Goal: Task Accomplishment & Management: Use online tool/utility

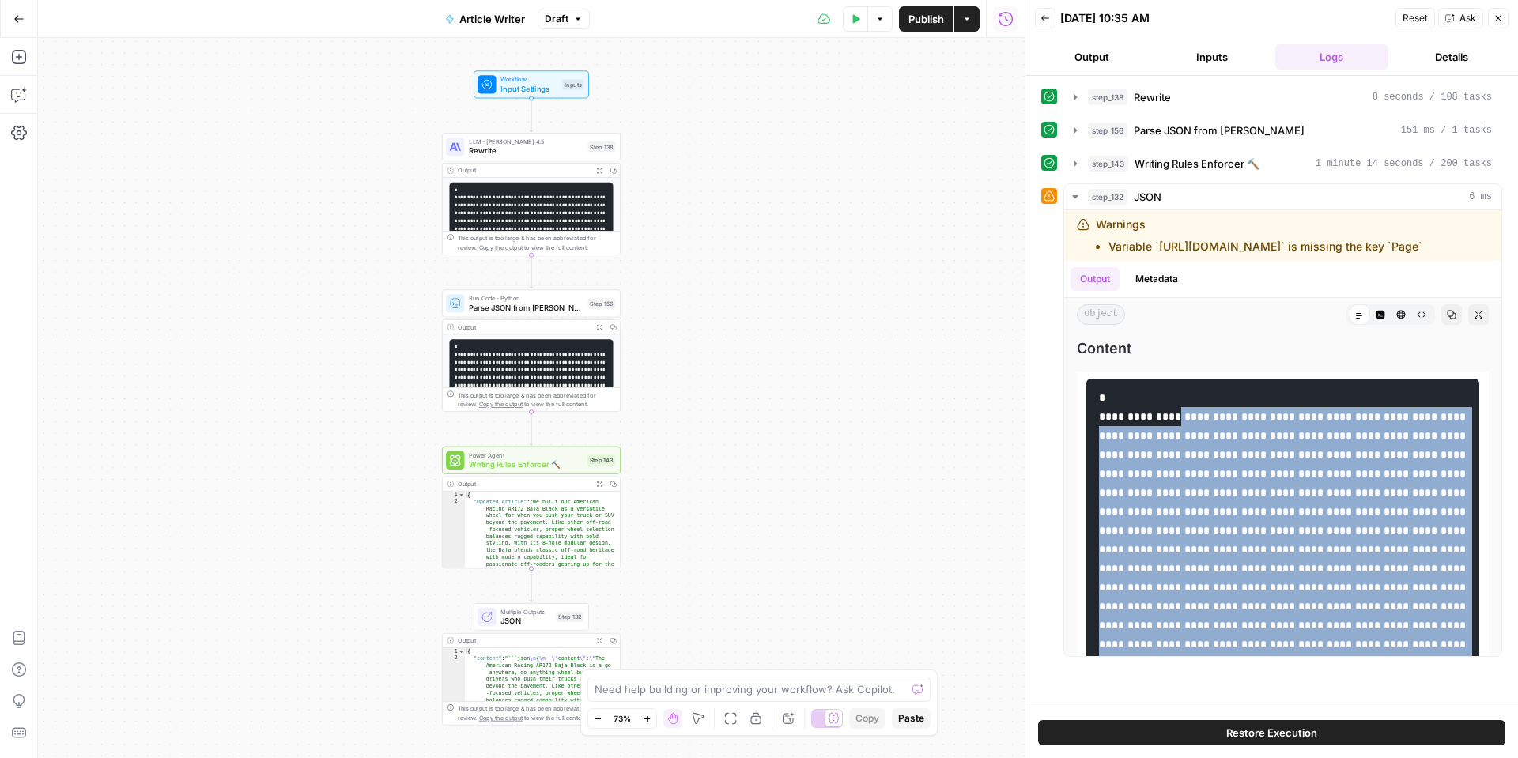
click at [1492, 16] on button "Close" at bounding box center [1498, 18] width 21 height 21
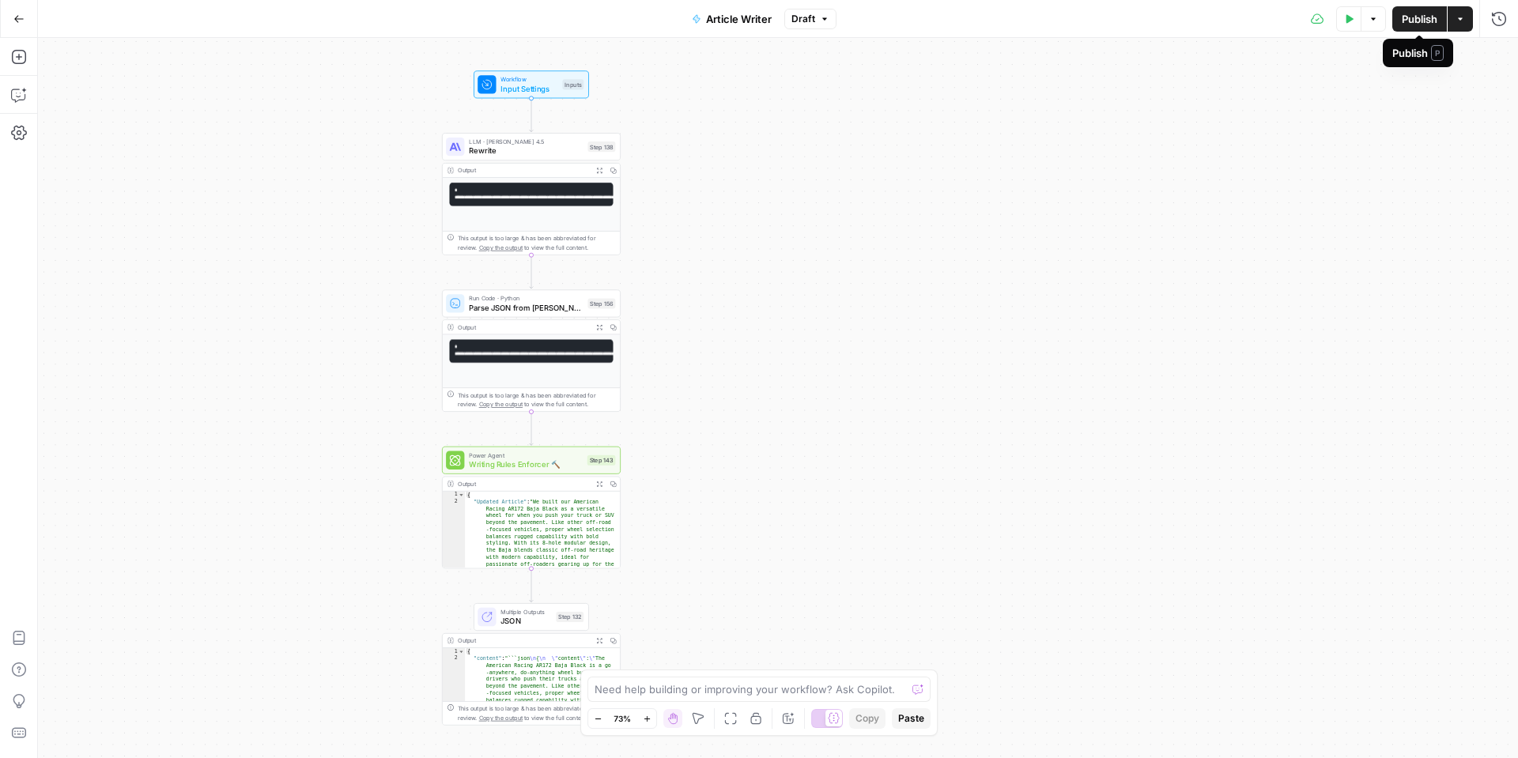
click at [1420, 20] on span "Publish" at bounding box center [1420, 19] width 36 height 16
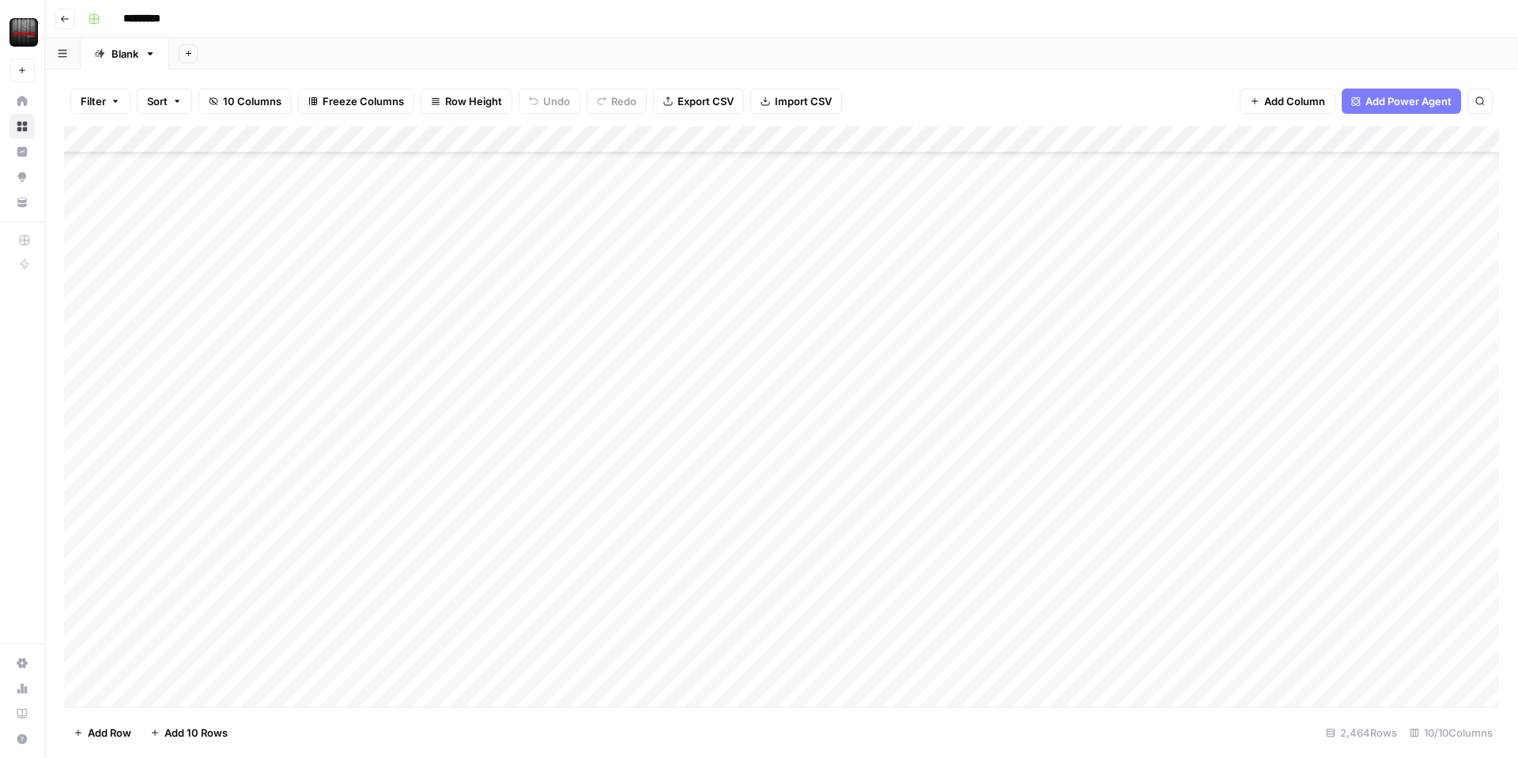
scroll to position [14744, 0]
drag, startPoint x: 1300, startPoint y: 136, endPoint x: 1119, endPoint y: 134, distance: 180.2
click at [1124, 134] on div "Add Column" at bounding box center [781, 416] width 1435 height 580
click at [1209, 139] on div "Add Column" at bounding box center [781, 416] width 1435 height 580
click at [1175, 345] on span "Remove Column" at bounding box center [1224, 353] width 138 height 16
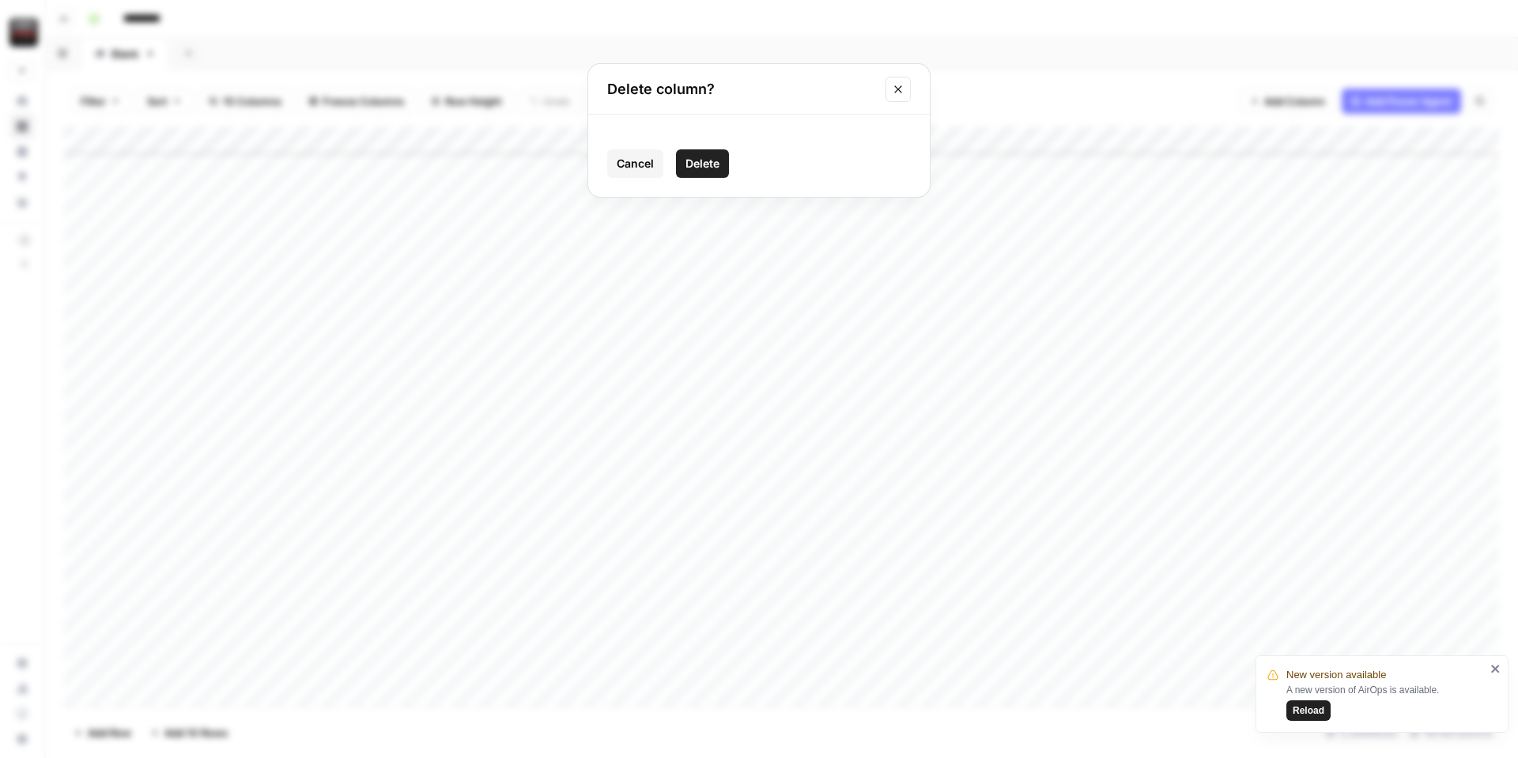
click at [700, 164] on span "Delete" at bounding box center [702, 164] width 34 height 16
drag, startPoint x: 1145, startPoint y: 94, endPoint x: 1150, endPoint y: 114, distance: 20.5
click at [1144, 94] on div "Filter Sort 10 Columns Freeze Columns Row Height Undo Redo Export CSV Import CS…" at bounding box center [781, 101] width 1435 height 51
click at [767, 138] on div "Add Column" at bounding box center [781, 416] width 1435 height 580
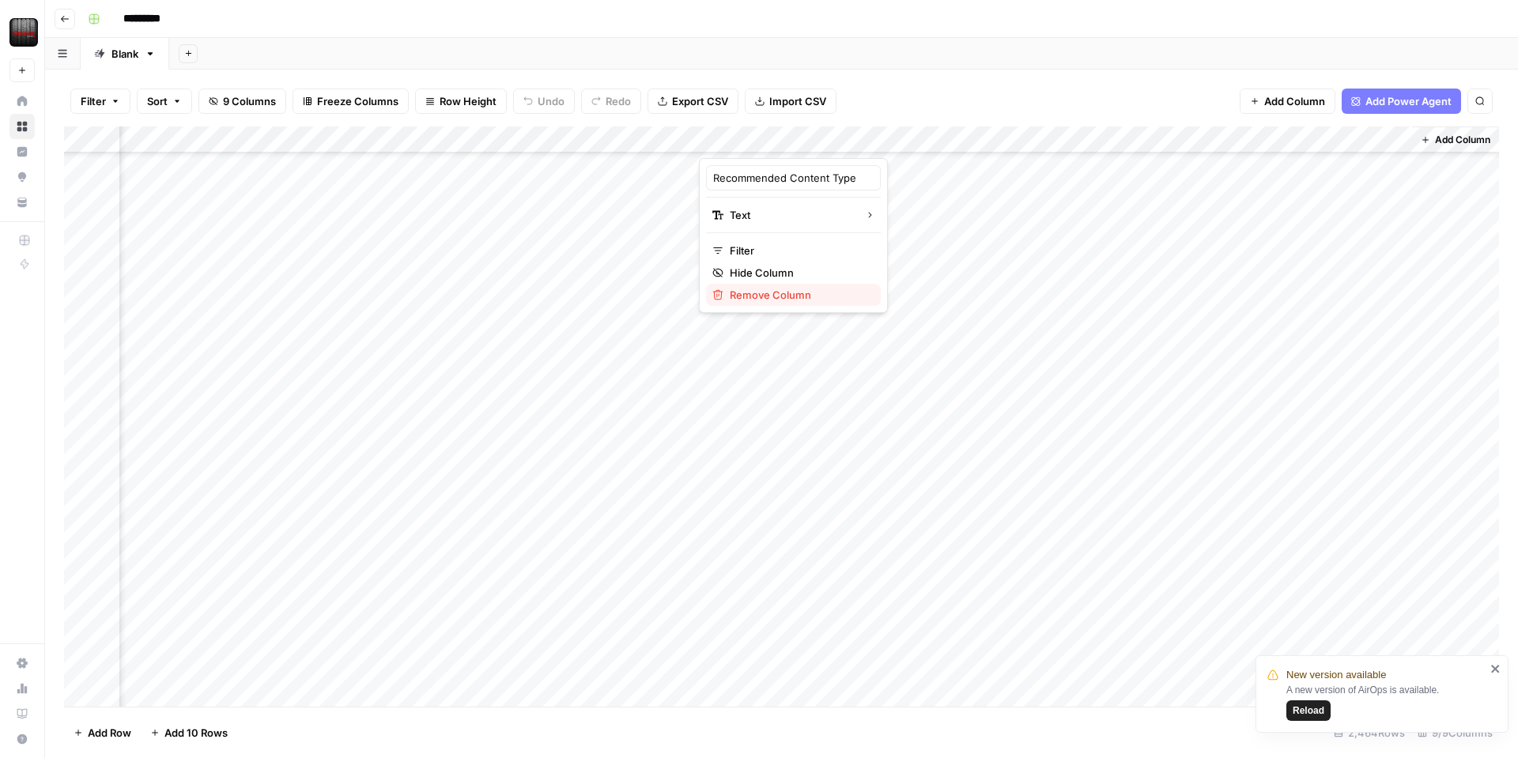
click at [756, 294] on span "Remove Column" at bounding box center [799, 295] width 138 height 16
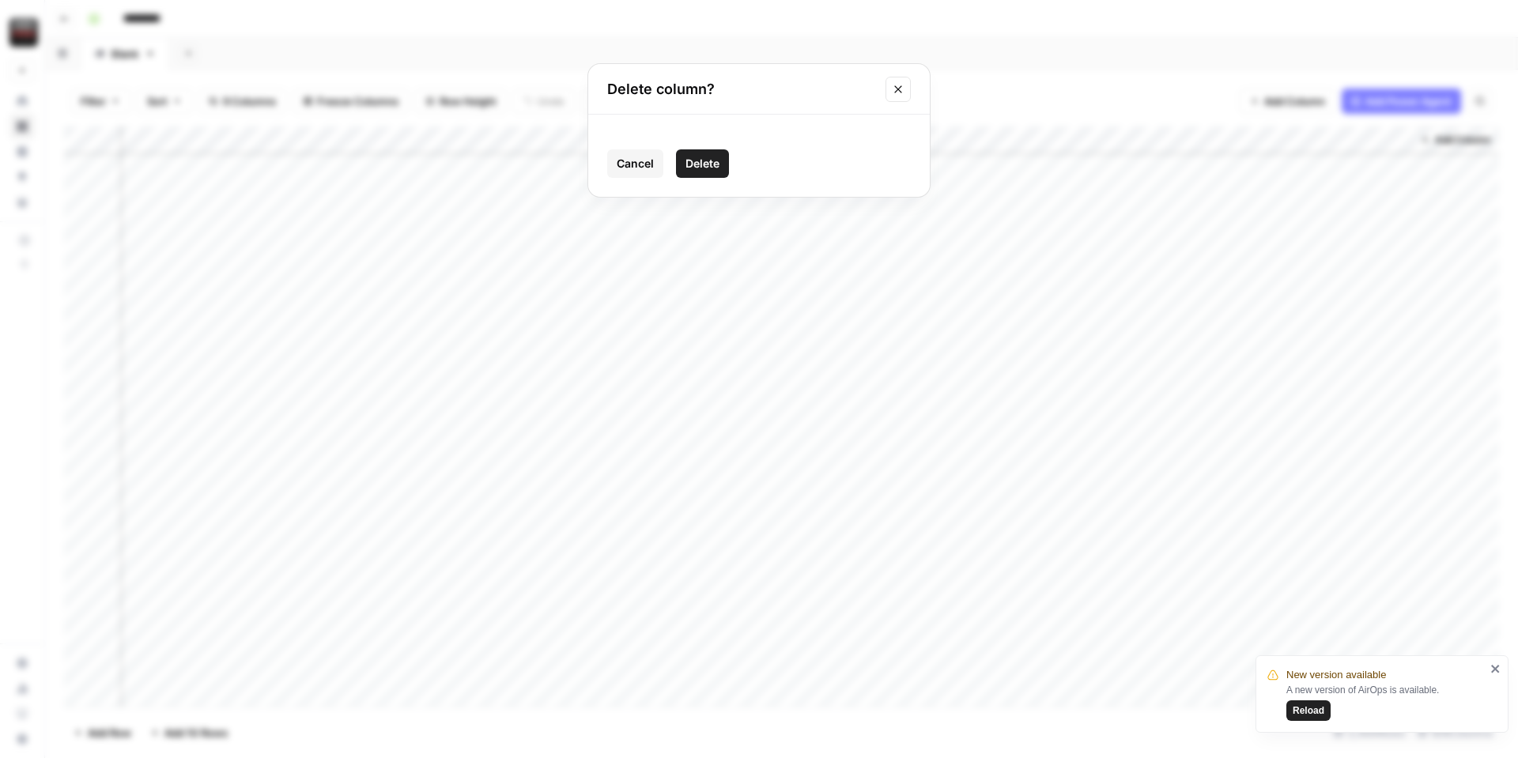
click at [714, 166] on span "Delete" at bounding box center [702, 164] width 34 height 16
click at [926, 144] on div "Add Column" at bounding box center [781, 416] width 1435 height 580
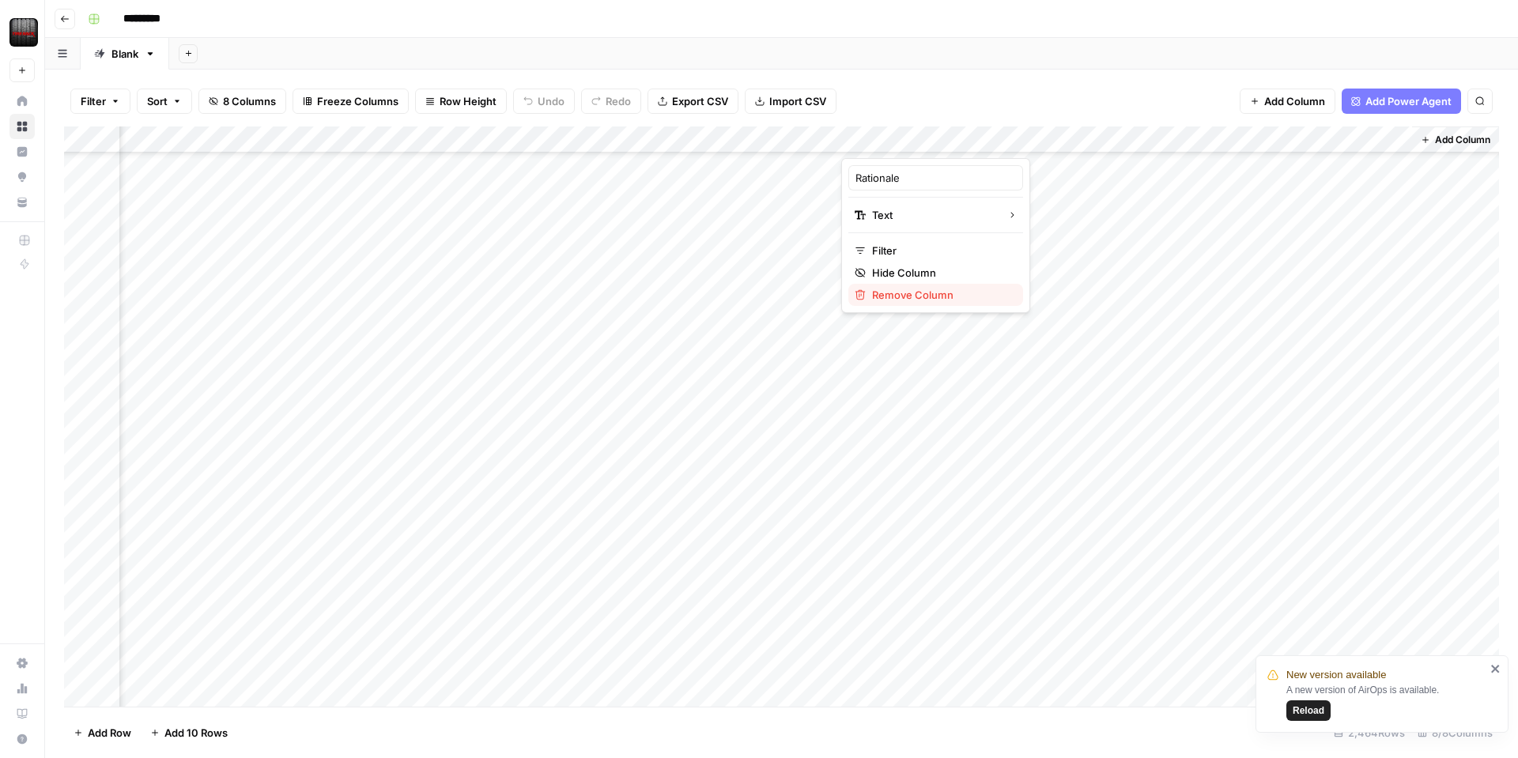
click at [919, 289] on span "Remove Column" at bounding box center [941, 295] width 138 height 16
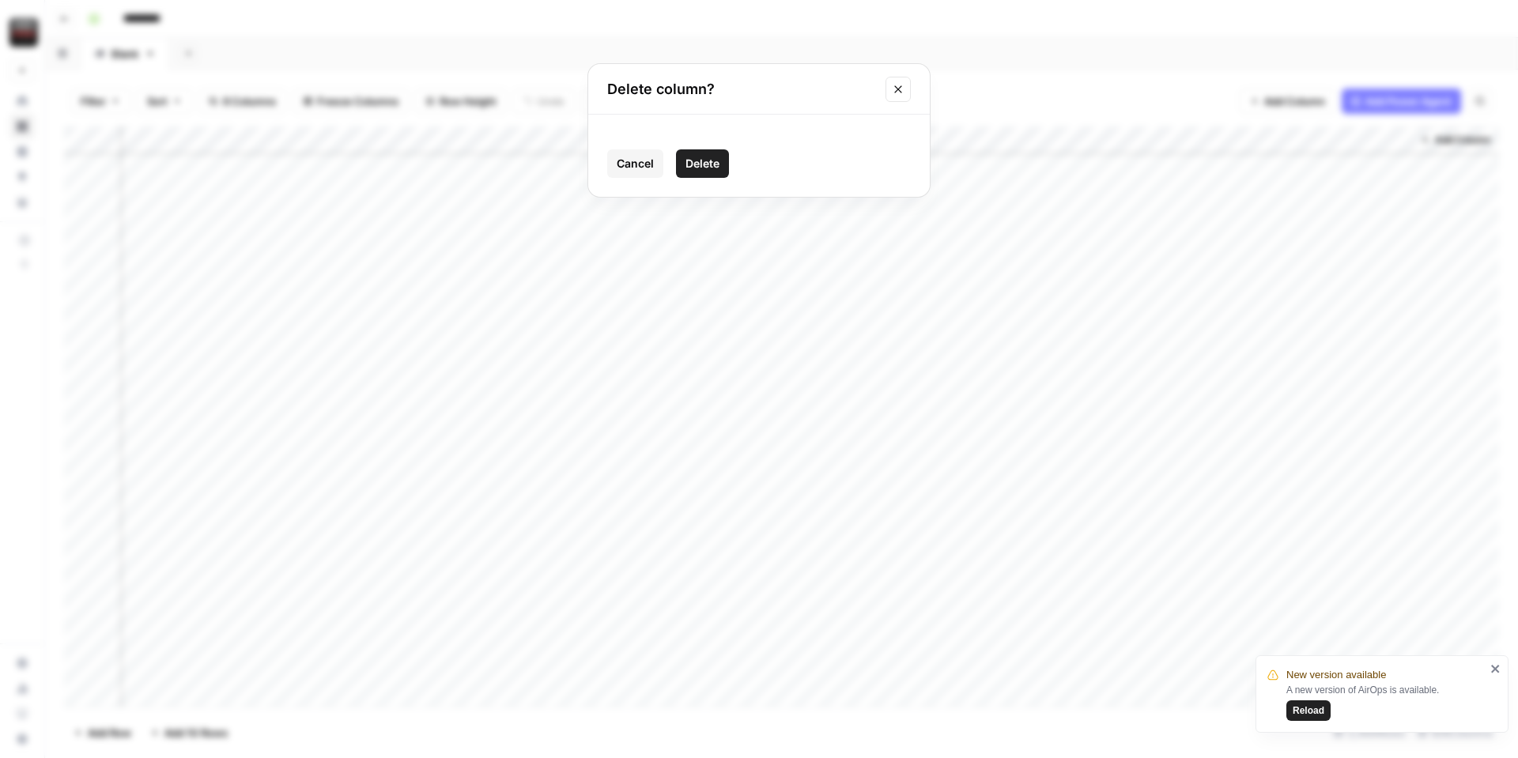
drag, startPoint x: 705, startPoint y: 157, endPoint x: 896, endPoint y: 151, distance: 191.4
click at [705, 157] on span "Delete" at bounding box center [702, 164] width 34 height 16
click at [1094, 138] on div "Add Column" at bounding box center [781, 416] width 1435 height 580
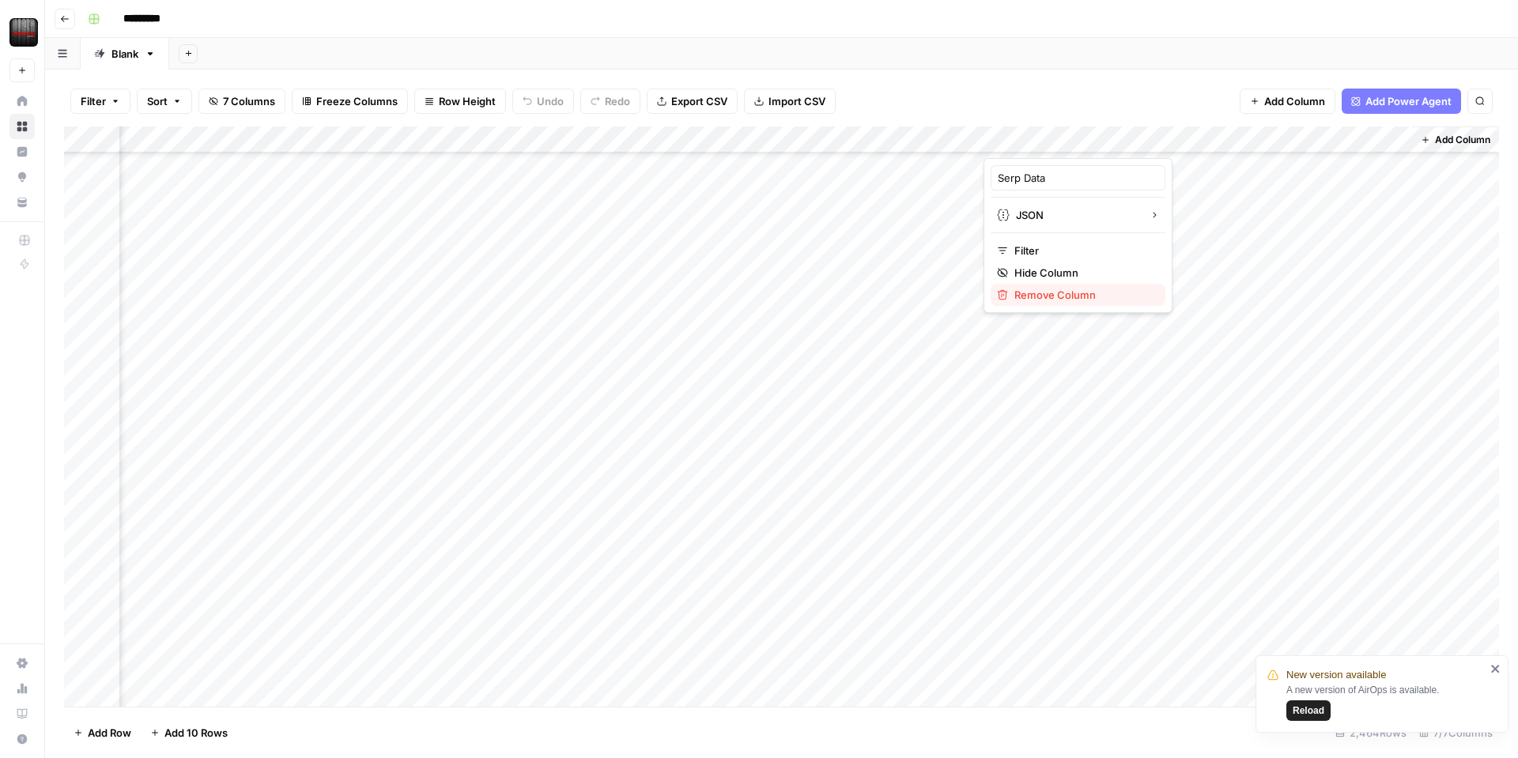
click at [1073, 301] on span "Remove Column" at bounding box center [1083, 295] width 138 height 16
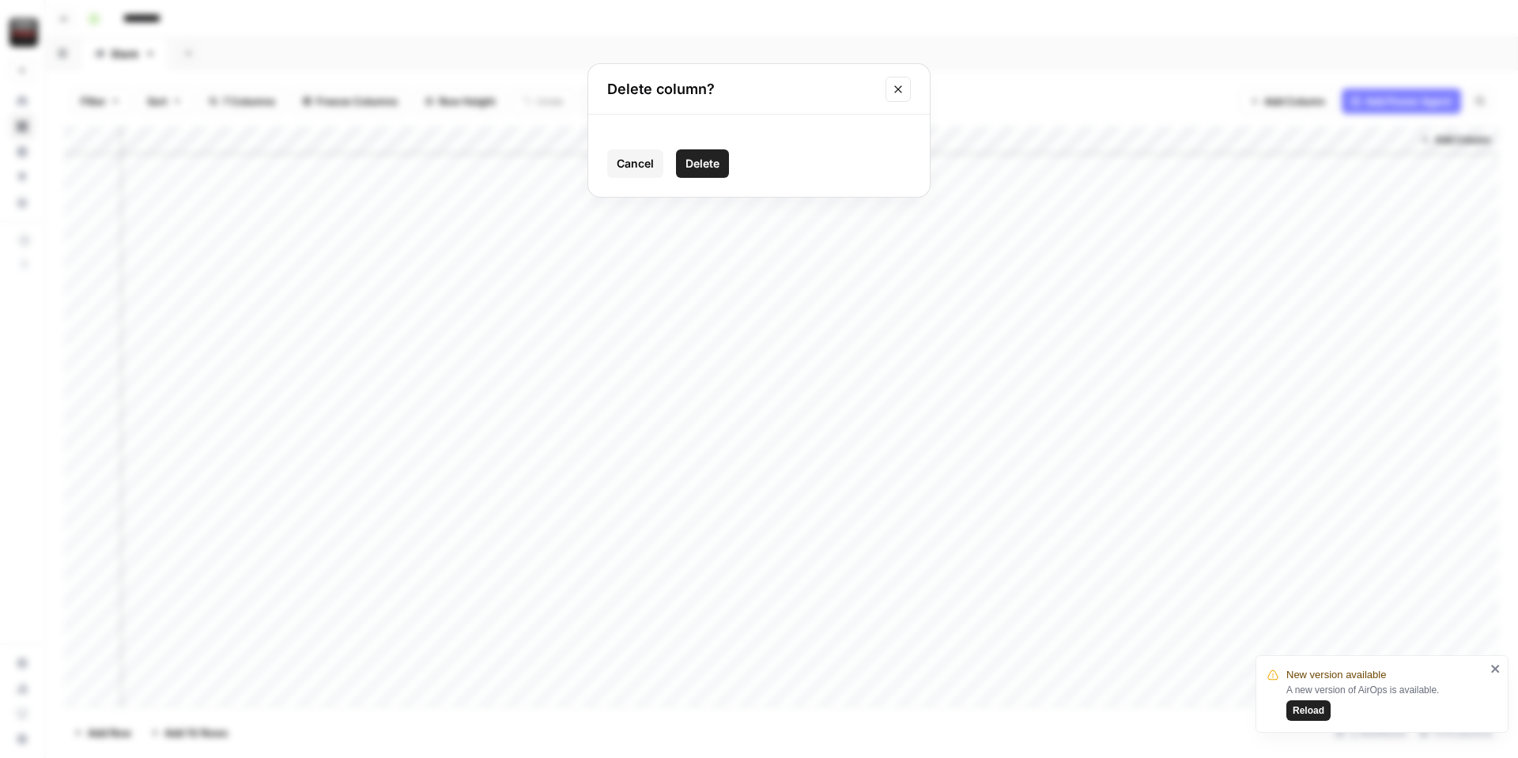
click at [726, 165] on button "Delete" at bounding box center [702, 163] width 53 height 28
click at [1153, 141] on div "Add Column" at bounding box center [781, 416] width 1435 height 580
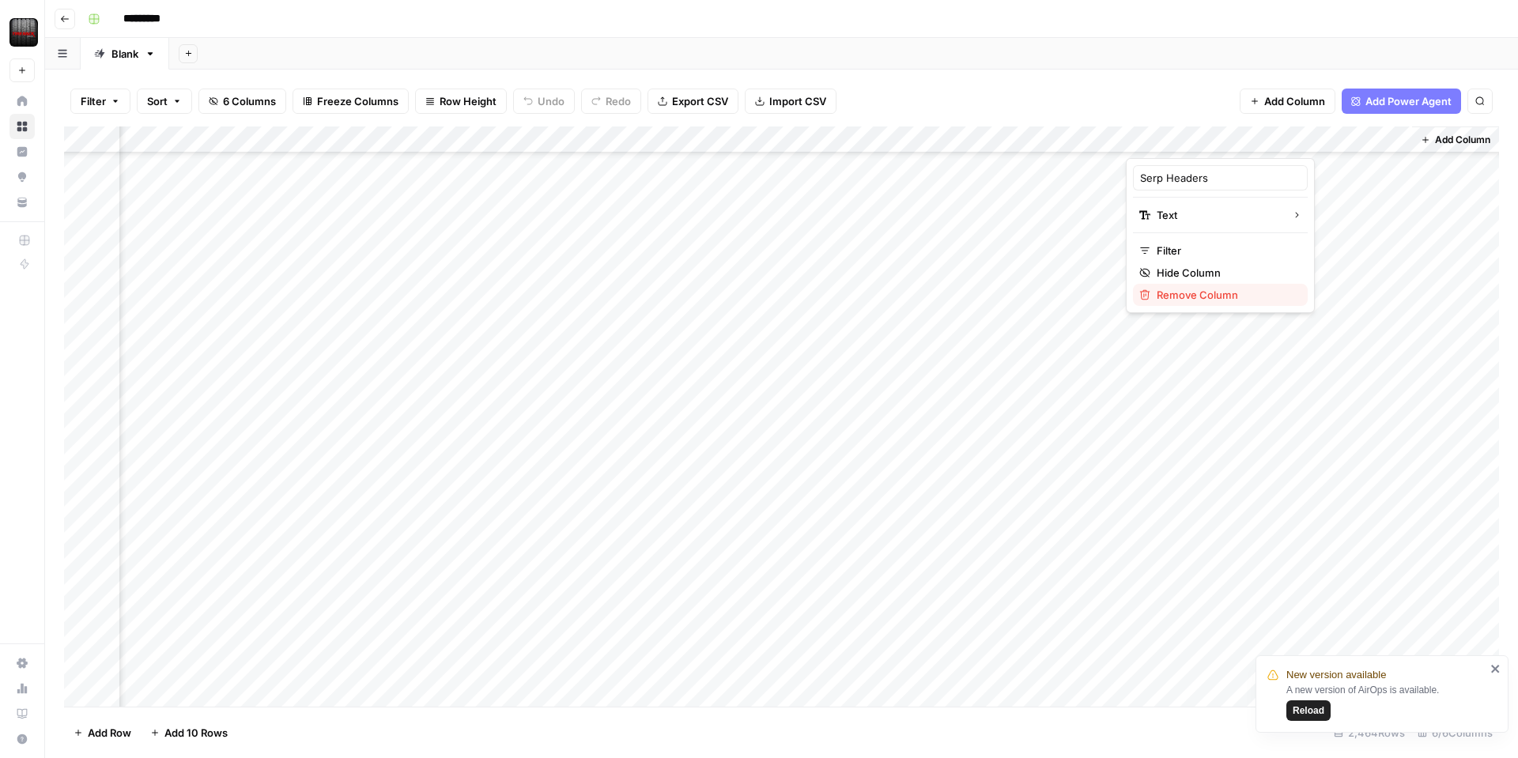
click at [1155, 287] on div "Remove Column" at bounding box center [1220, 295] width 162 height 16
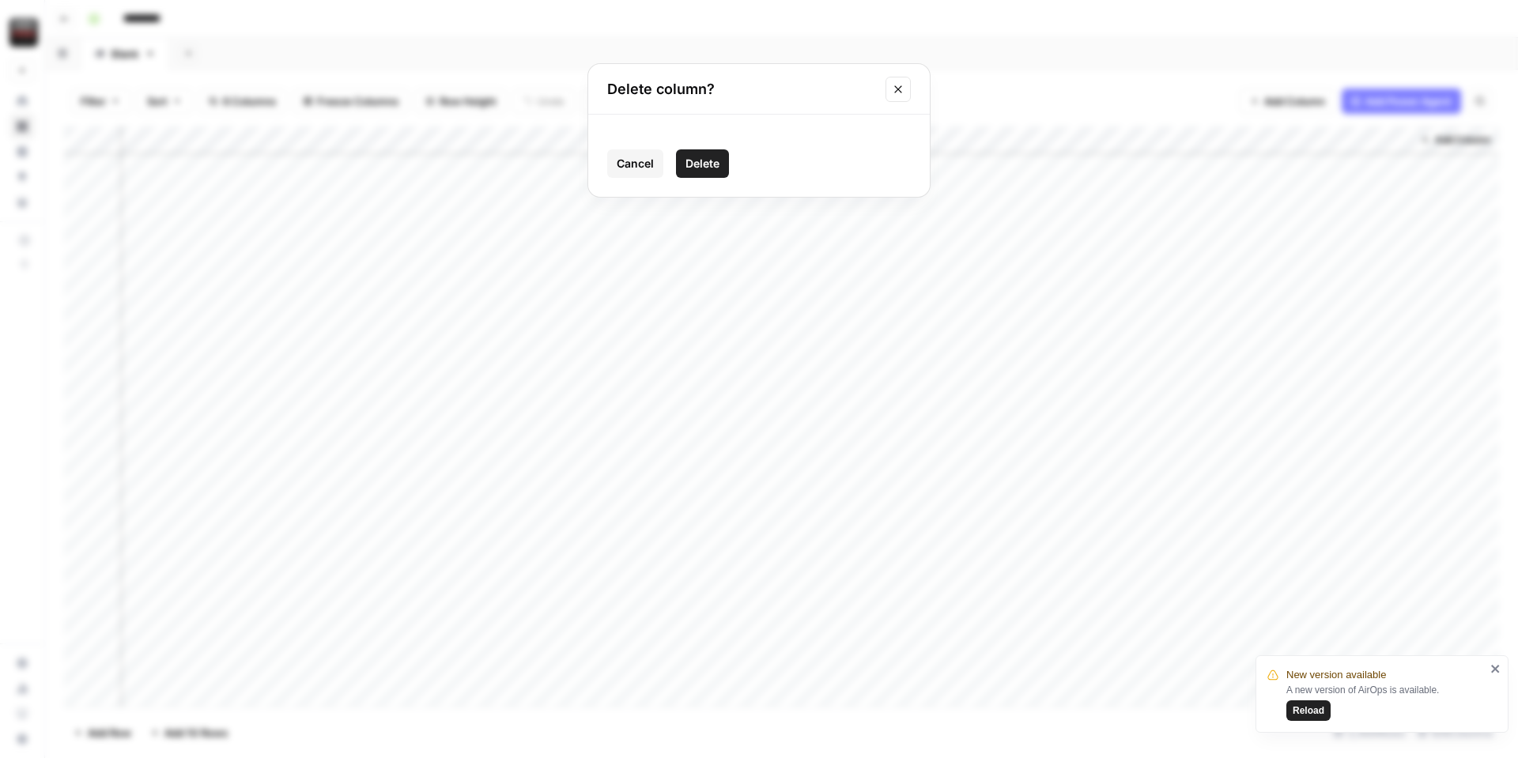
drag, startPoint x: 696, startPoint y: 159, endPoint x: 711, endPoint y: 157, distance: 15.9
click at [697, 159] on span "Delete" at bounding box center [702, 164] width 34 height 16
click at [1313, 138] on div "Add Column" at bounding box center [781, 416] width 1435 height 580
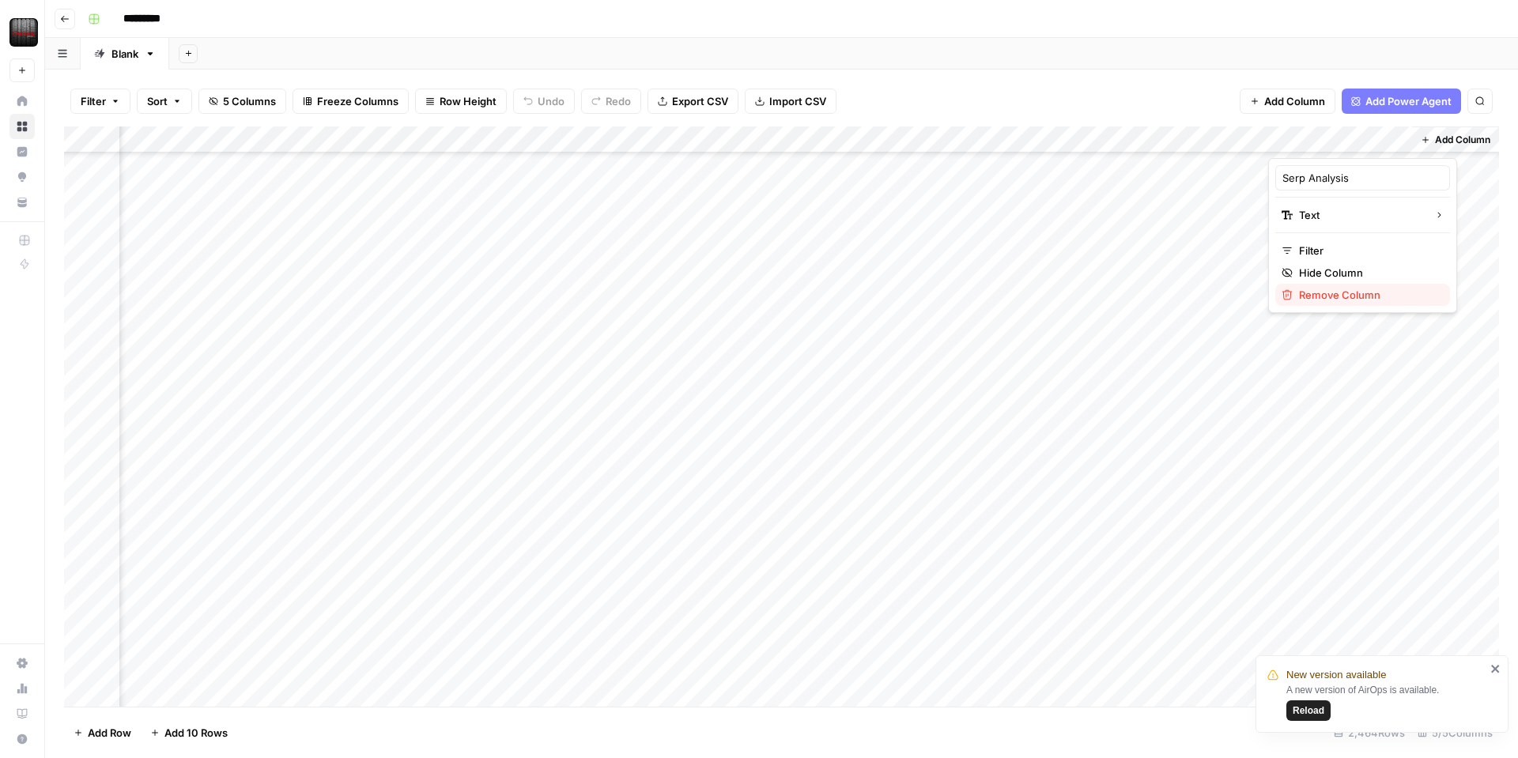
click at [1313, 294] on span "Remove Column" at bounding box center [1368, 295] width 138 height 16
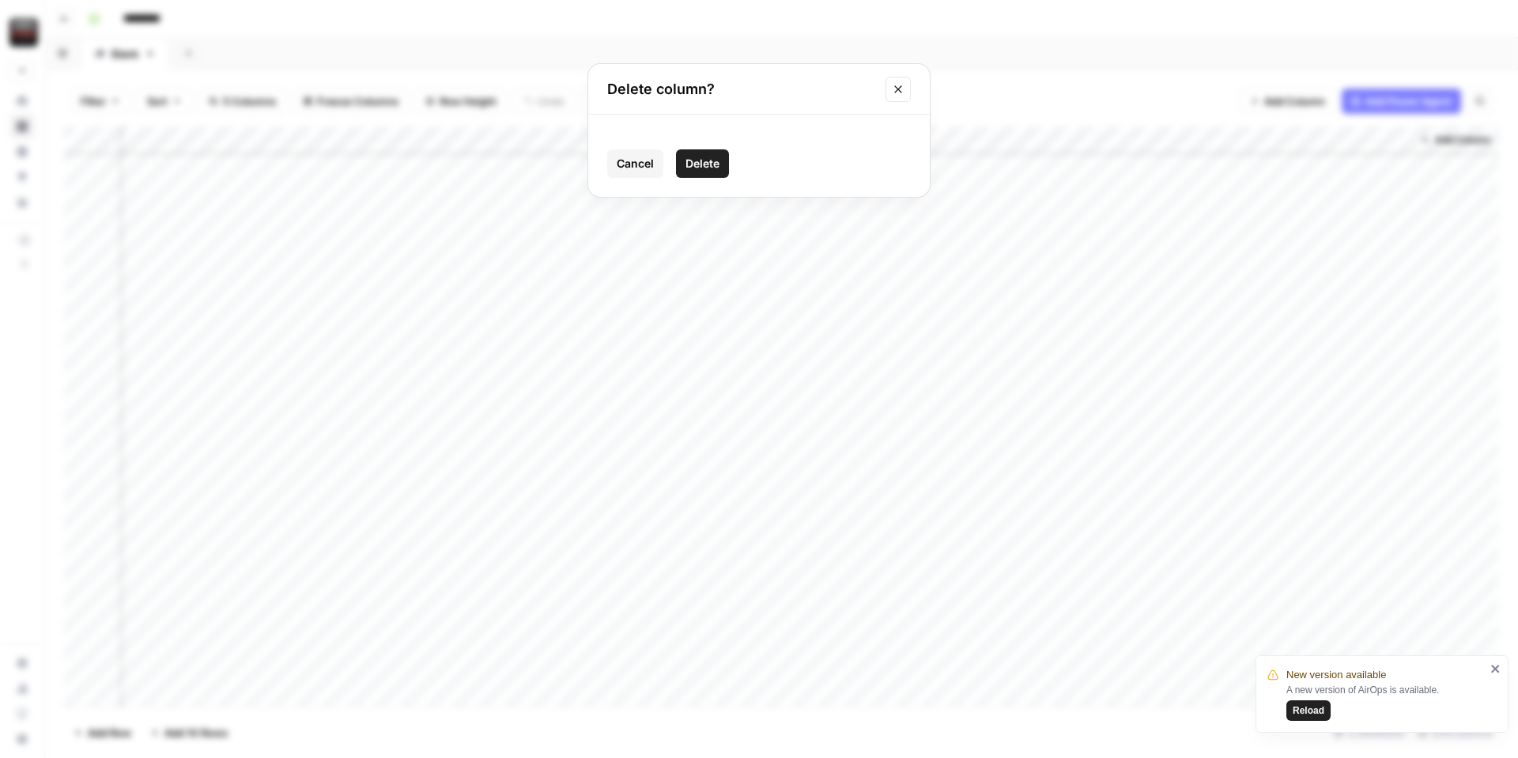
click at [700, 161] on span "Delete" at bounding box center [702, 164] width 34 height 16
click at [814, 141] on div "Add Column" at bounding box center [781, 416] width 1435 height 580
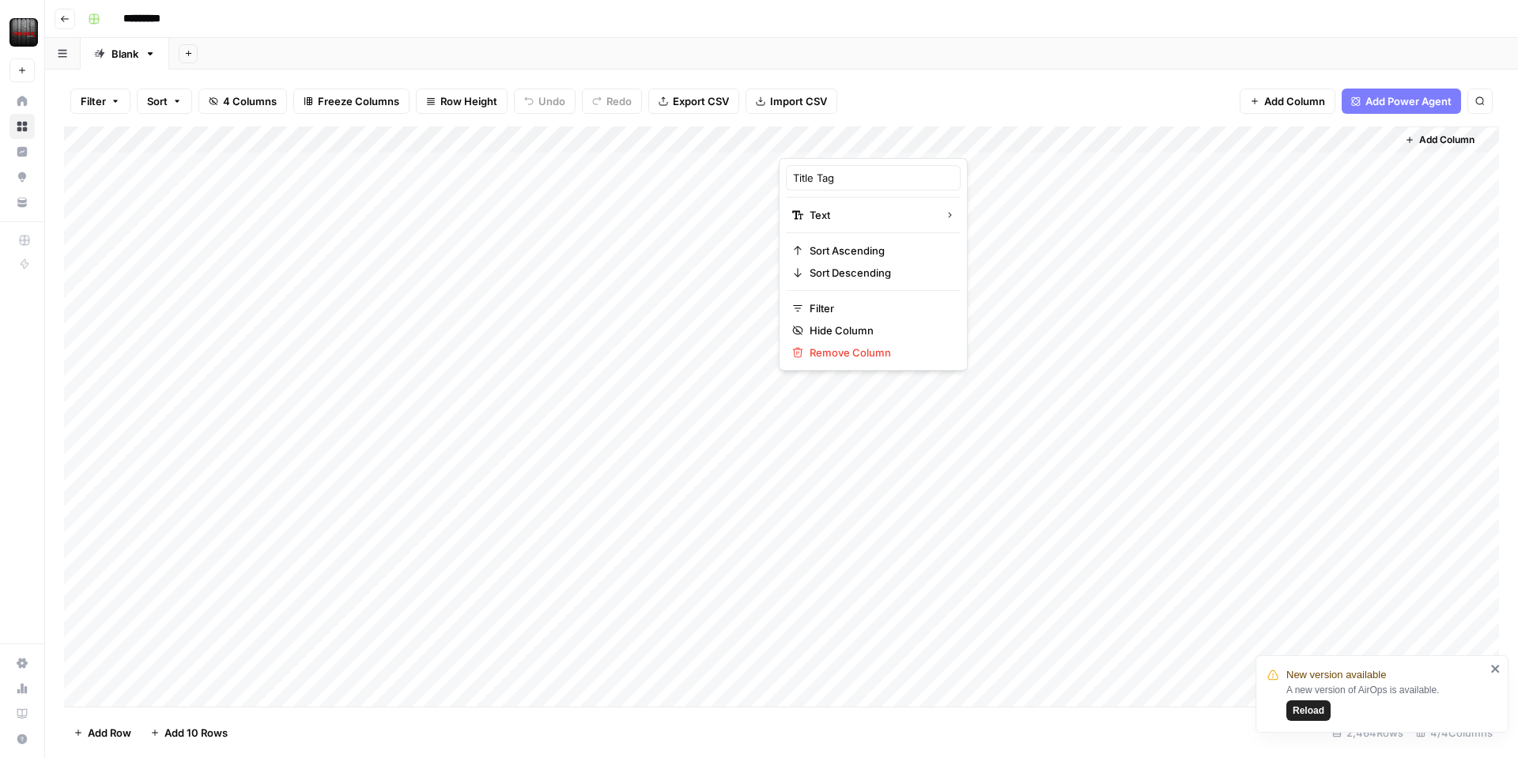
drag, startPoint x: 900, startPoint y: 139, endPoint x: 815, endPoint y: 133, distance: 84.8
click at [815, 133] on div at bounding box center [952, 142] width 346 height 32
drag, startPoint x: 842, startPoint y: 138, endPoint x: 346, endPoint y: 141, distance: 495.6
click at [346, 141] on body "New version available A new version of AirOps is available. Reload Tire Rack Ne…" at bounding box center [759, 379] width 1518 height 758
click at [568, 134] on div "Add Column" at bounding box center [781, 416] width 1435 height 580
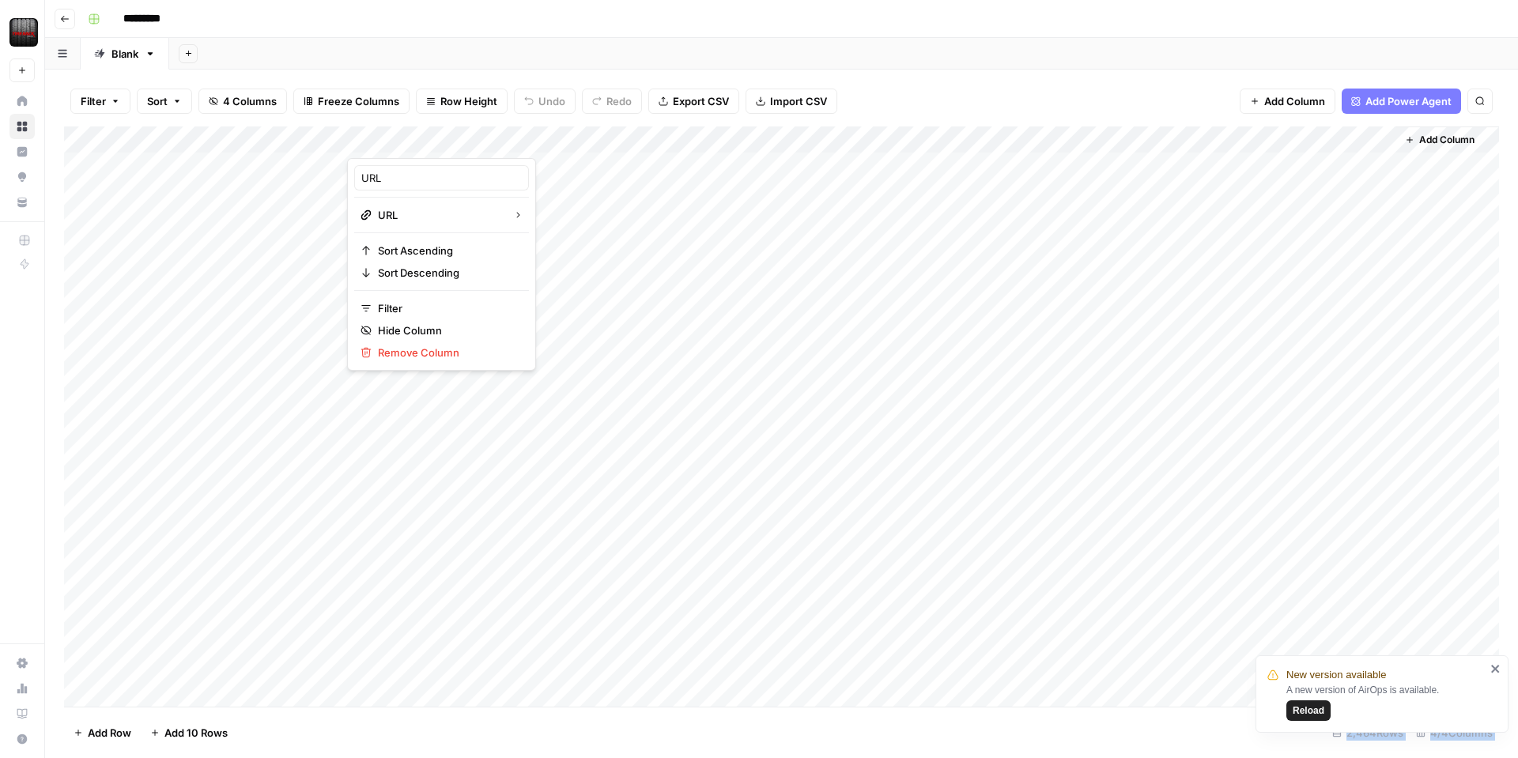
drag, startPoint x: 528, startPoint y: 140, endPoint x: 987, endPoint y: 138, distance: 459.3
click at [987, 138] on body "New version available A new version of AirOps is available. Reload Tire Rack Ne…" at bounding box center [759, 379] width 1518 height 758
click at [987, 138] on div "Add Column" at bounding box center [781, 416] width 1435 height 580
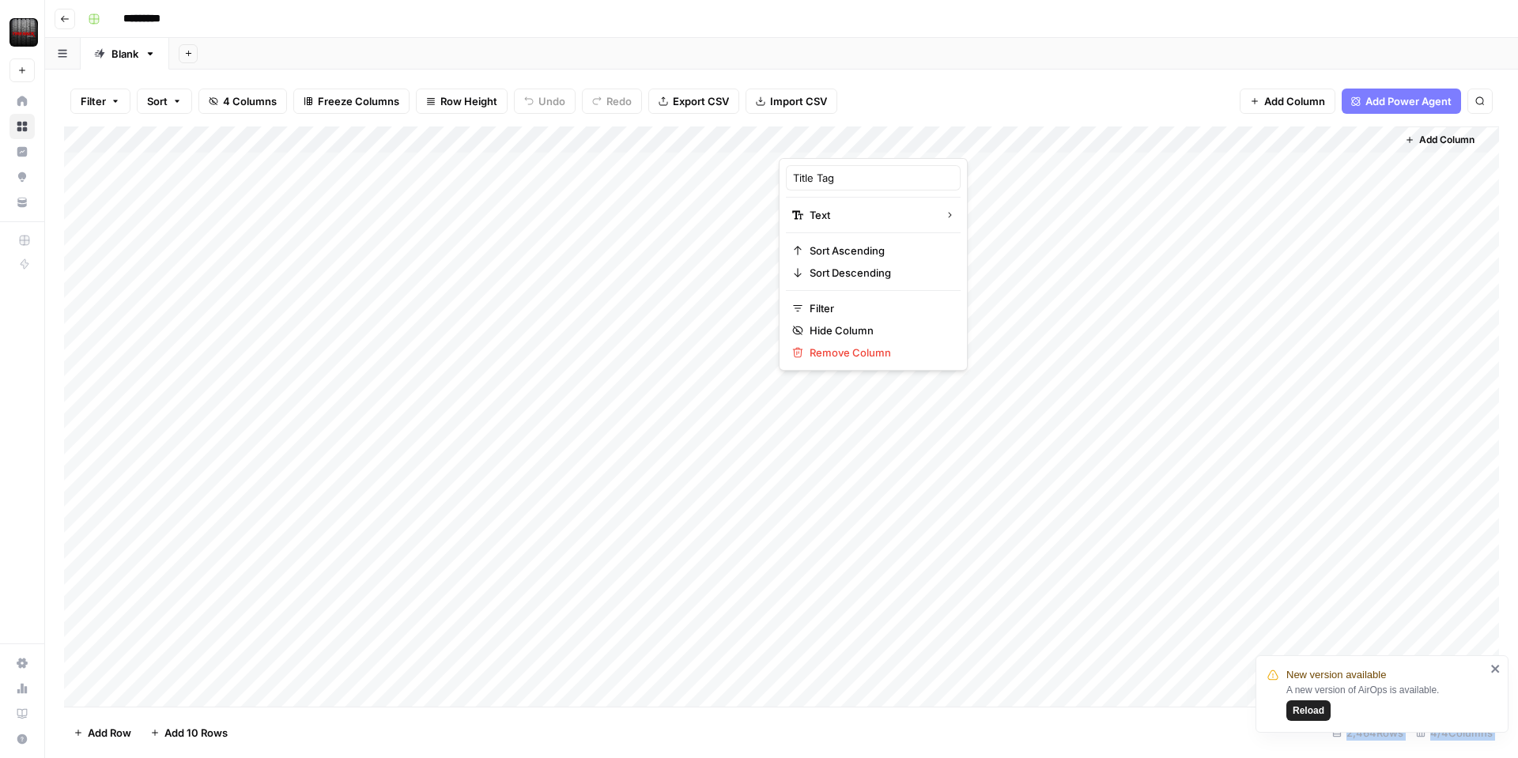
click at [968, 139] on div at bounding box center [952, 142] width 346 height 32
click at [987, 111] on div "Filter Sort 4 Columns Freeze Columns Row Height Undo Redo Export CSV Import CSV…" at bounding box center [781, 101] width 1435 height 51
drag, startPoint x: 970, startPoint y: 139, endPoint x: 444, endPoint y: 142, distance: 525.7
click at [444, 142] on div "Add Column" at bounding box center [781, 416] width 1435 height 580
click at [847, 141] on div "Add Column" at bounding box center [781, 416] width 1435 height 580
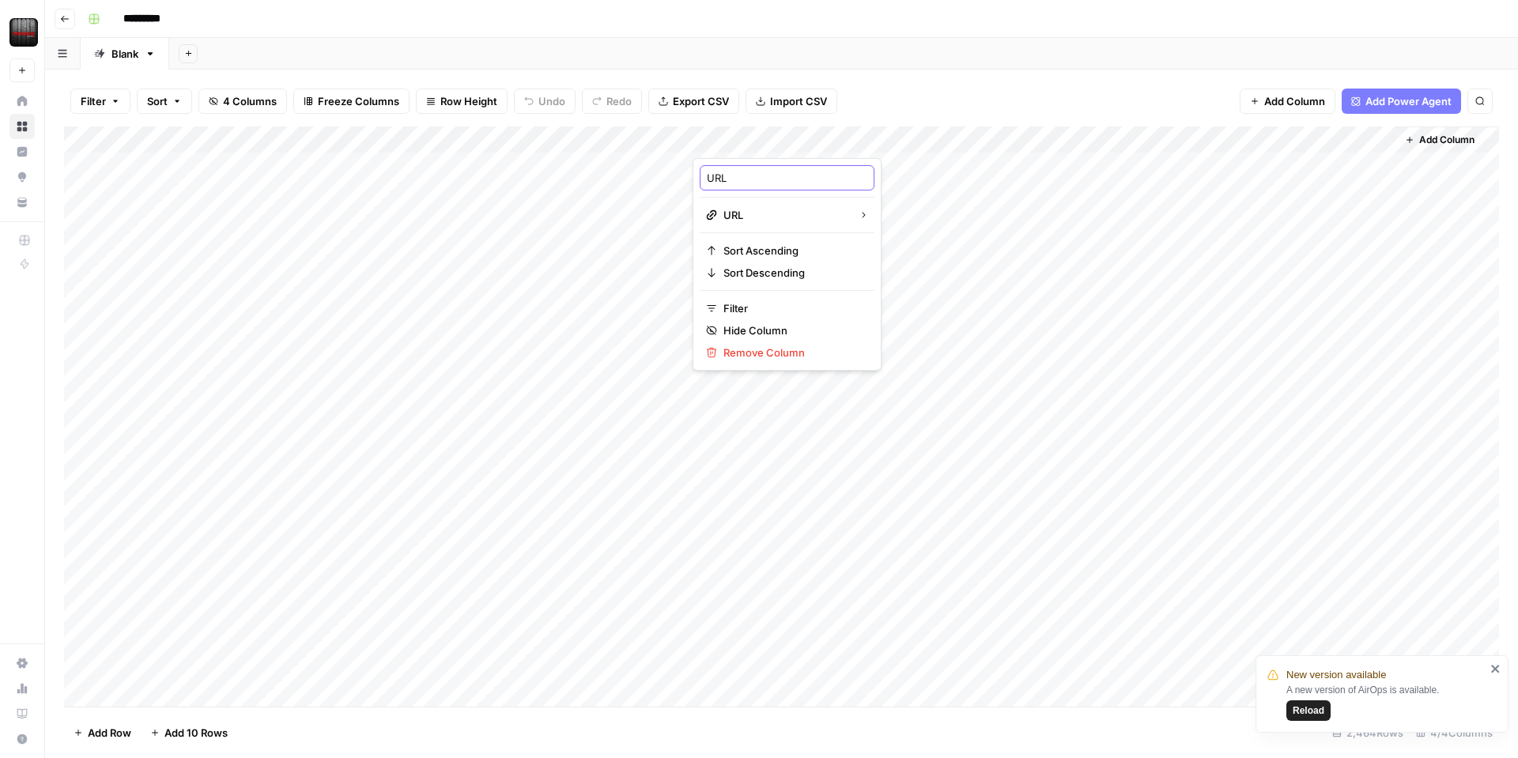
click at [707, 177] on input "URL" at bounding box center [787, 178] width 160 height 16
type input "PDP URL"
click at [1462, 141] on span "Add Column" at bounding box center [1446, 140] width 55 height 14
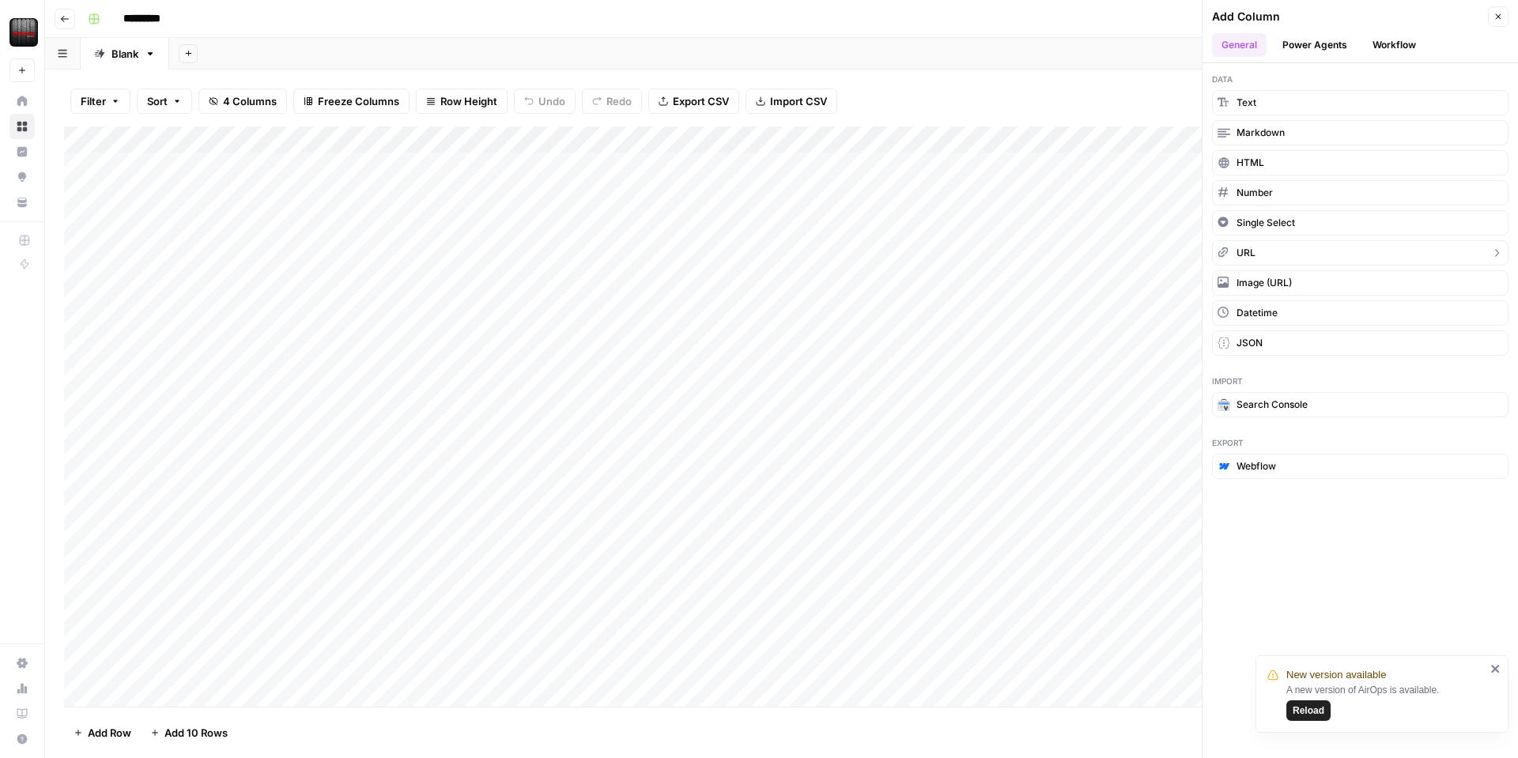
click at [1297, 243] on button "URL" at bounding box center [1360, 252] width 296 height 25
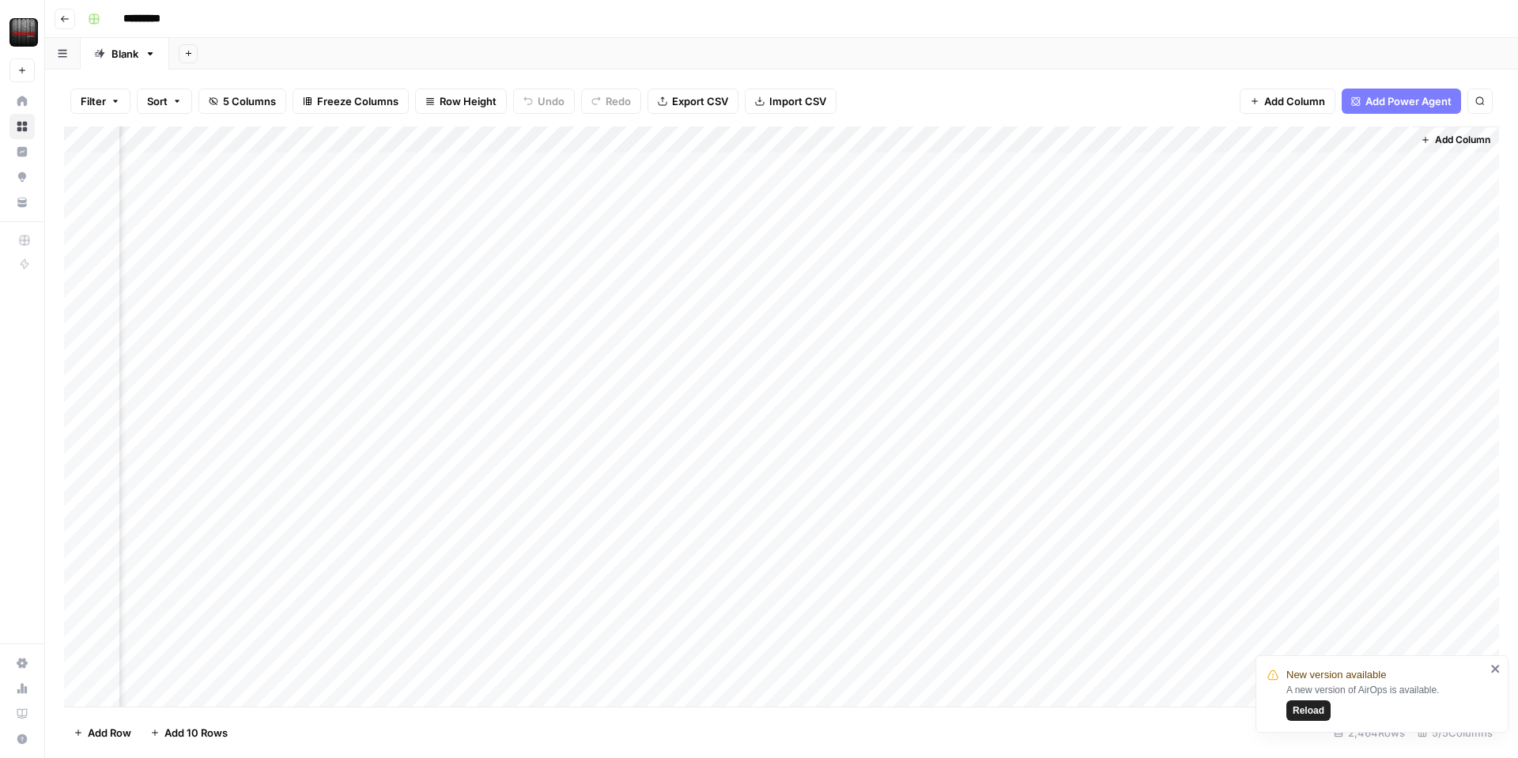
click at [1343, 143] on div "Add Column" at bounding box center [781, 416] width 1435 height 580
click at [1323, 181] on input "New Column" at bounding box center [1362, 178] width 160 height 16
type input "Brand Homepage"
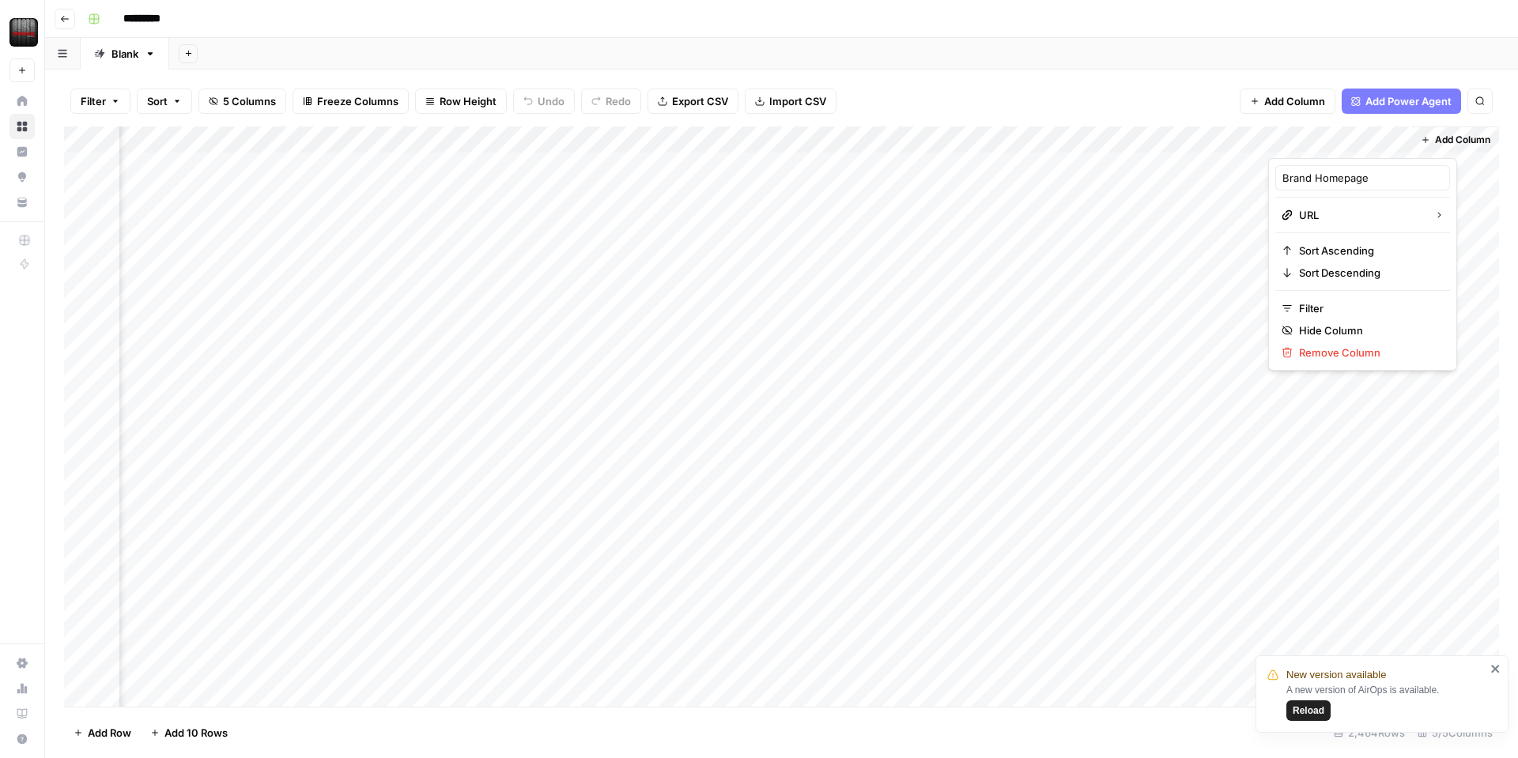
drag, startPoint x: 1192, startPoint y: 100, endPoint x: 1204, endPoint y: 111, distance: 16.2
click at [1192, 100] on div "Filter Sort 5 Columns Freeze Columns Row Height Undo Redo Export CSV Import CSV…" at bounding box center [781, 101] width 1435 height 51
click at [1310, 144] on div "Add Column" at bounding box center [781, 416] width 1435 height 580
click at [1336, 142] on div at bounding box center [1339, 142] width 143 height 32
click at [1164, 77] on div "Filter Sort 5 Columns Freeze Columns Row Height Undo Redo Export CSV Import CSV…" at bounding box center [781, 101] width 1435 height 51
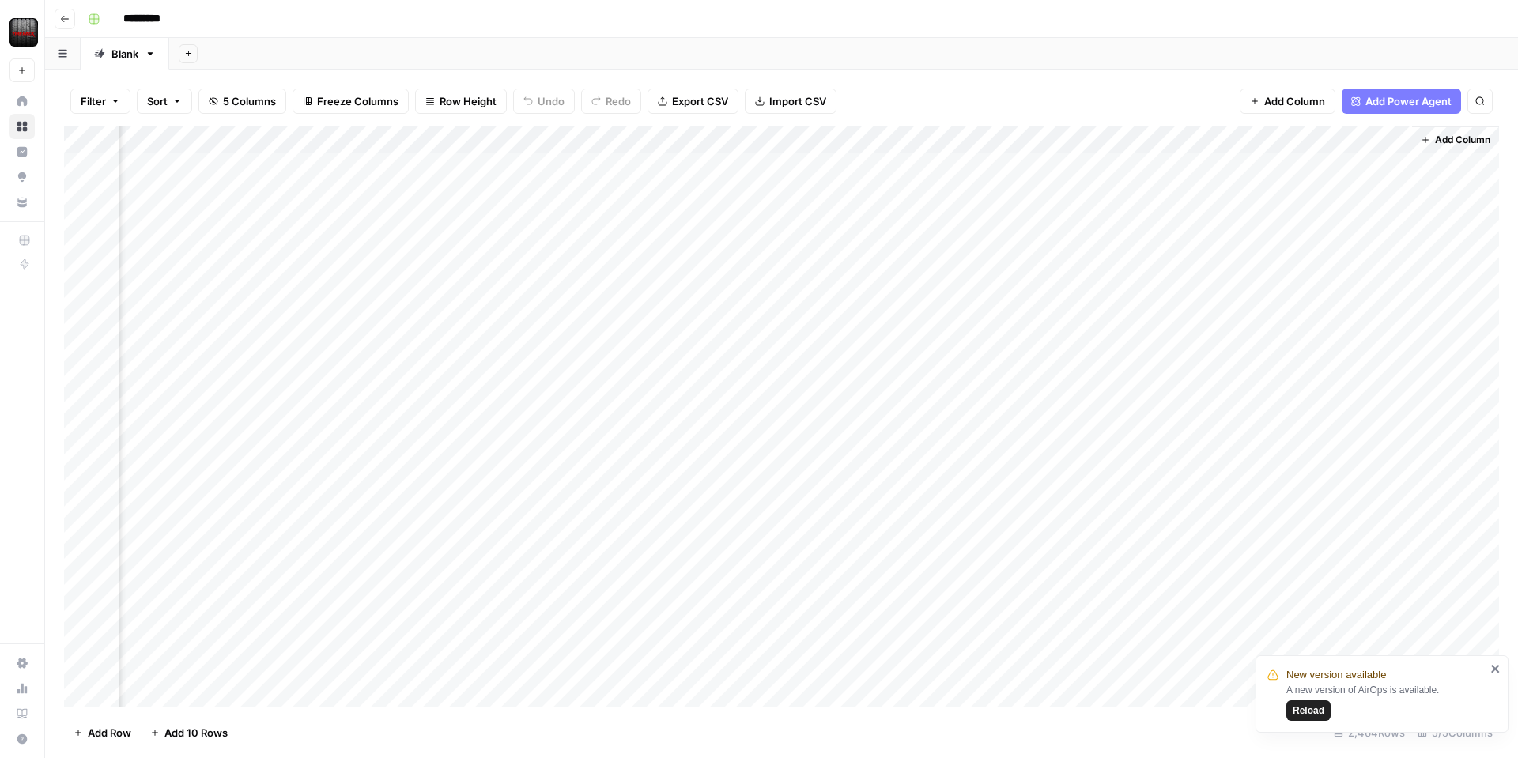
scroll to position [1, 127]
drag, startPoint x: 1344, startPoint y: 136, endPoint x: 1062, endPoint y: 149, distance: 282.5
click at [1062, 149] on div "Add Column" at bounding box center [781, 416] width 1435 height 580
drag, startPoint x: 996, startPoint y: 138, endPoint x: 849, endPoint y: 146, distance: 147.3
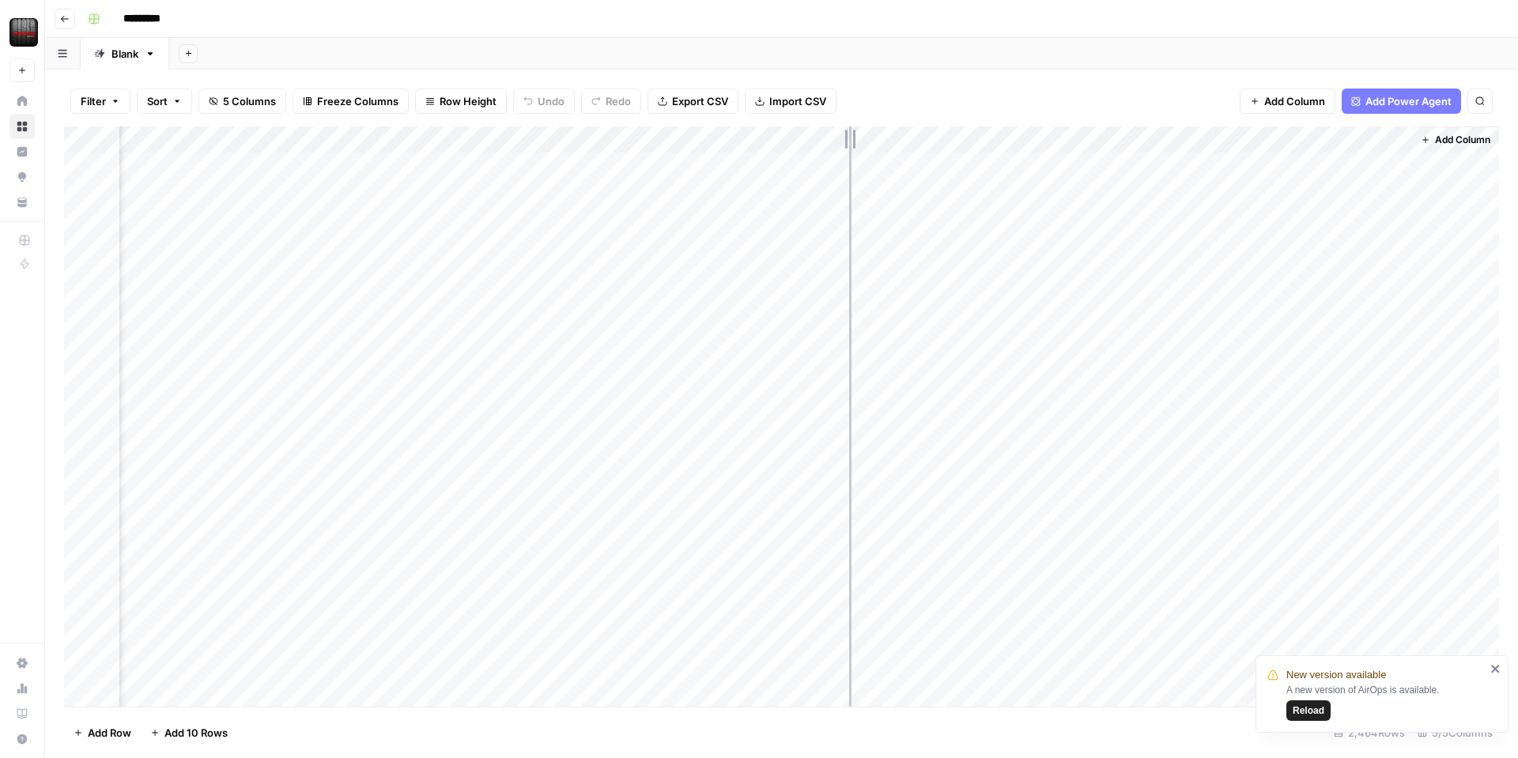
click at [849, 146] on div "Add Column" at bounding box center [781, 416] width 1435 height 580
drag, startPoint x: 685, startPoint y: 142, endPoint x: 677, endPoint y: 143, distance: 7.9
click at [677, 143] on div "Add Column" at bounding box center [781, 416] width 1435 height 580
click at [1341, 141] on div "Add Column" at bounding box center [781, 416] width 1435 height 580
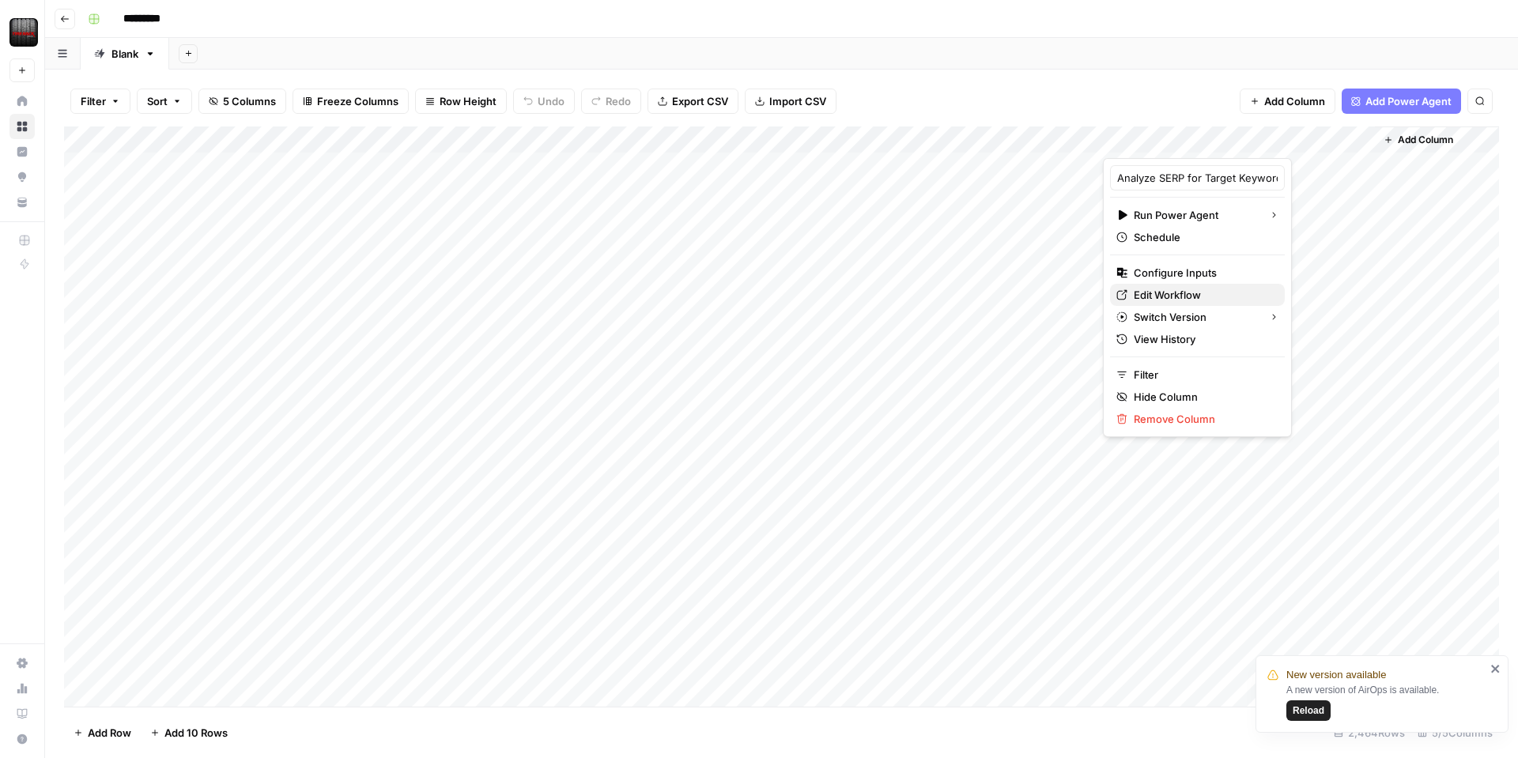
click at [1177, 289] on span "Edit Workflow" at bounding box center [1203, 295] width 138 height 16
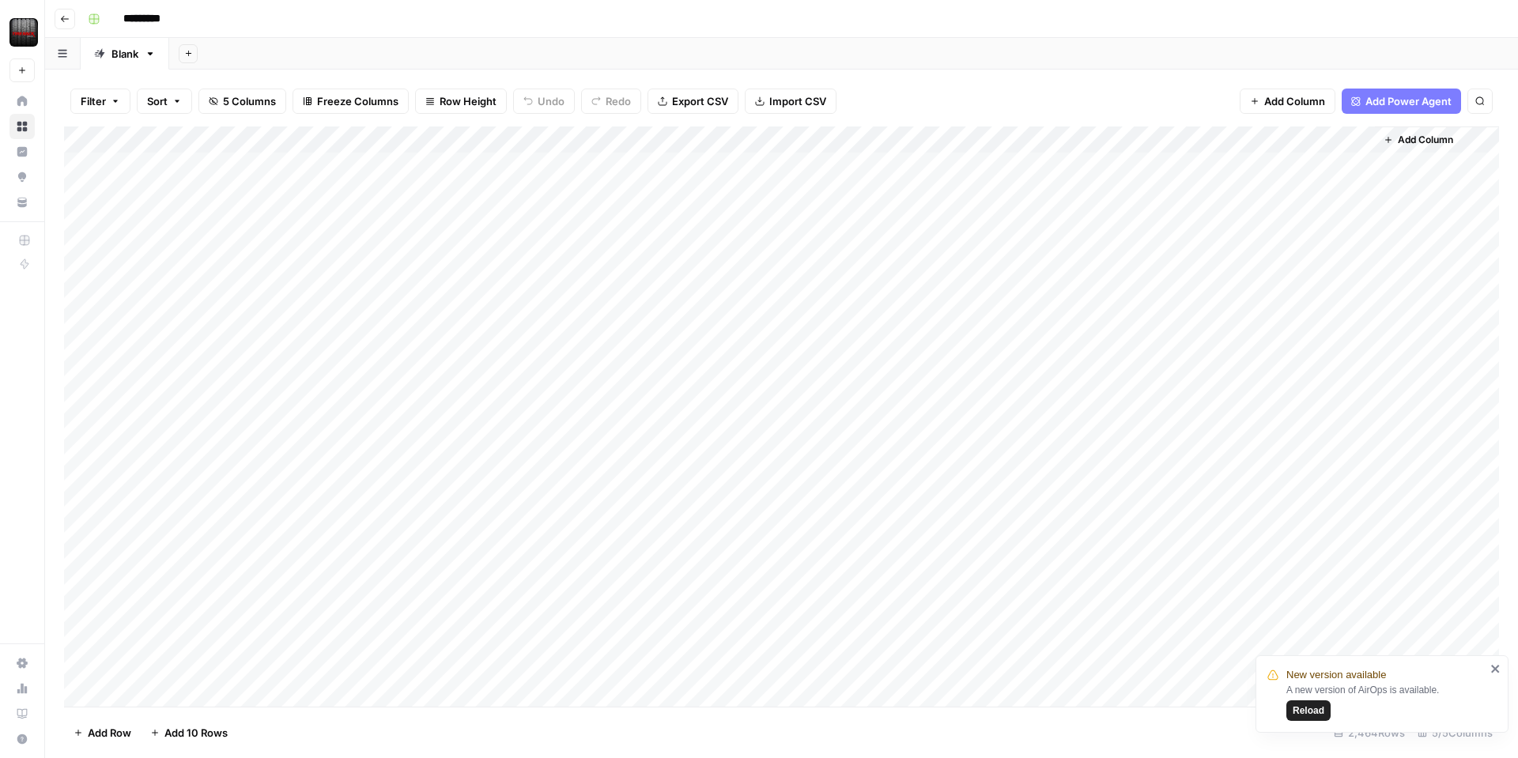
click at [1417, 138] on span "Add Column" at bounding box center [1425, 140] width 55 height 14
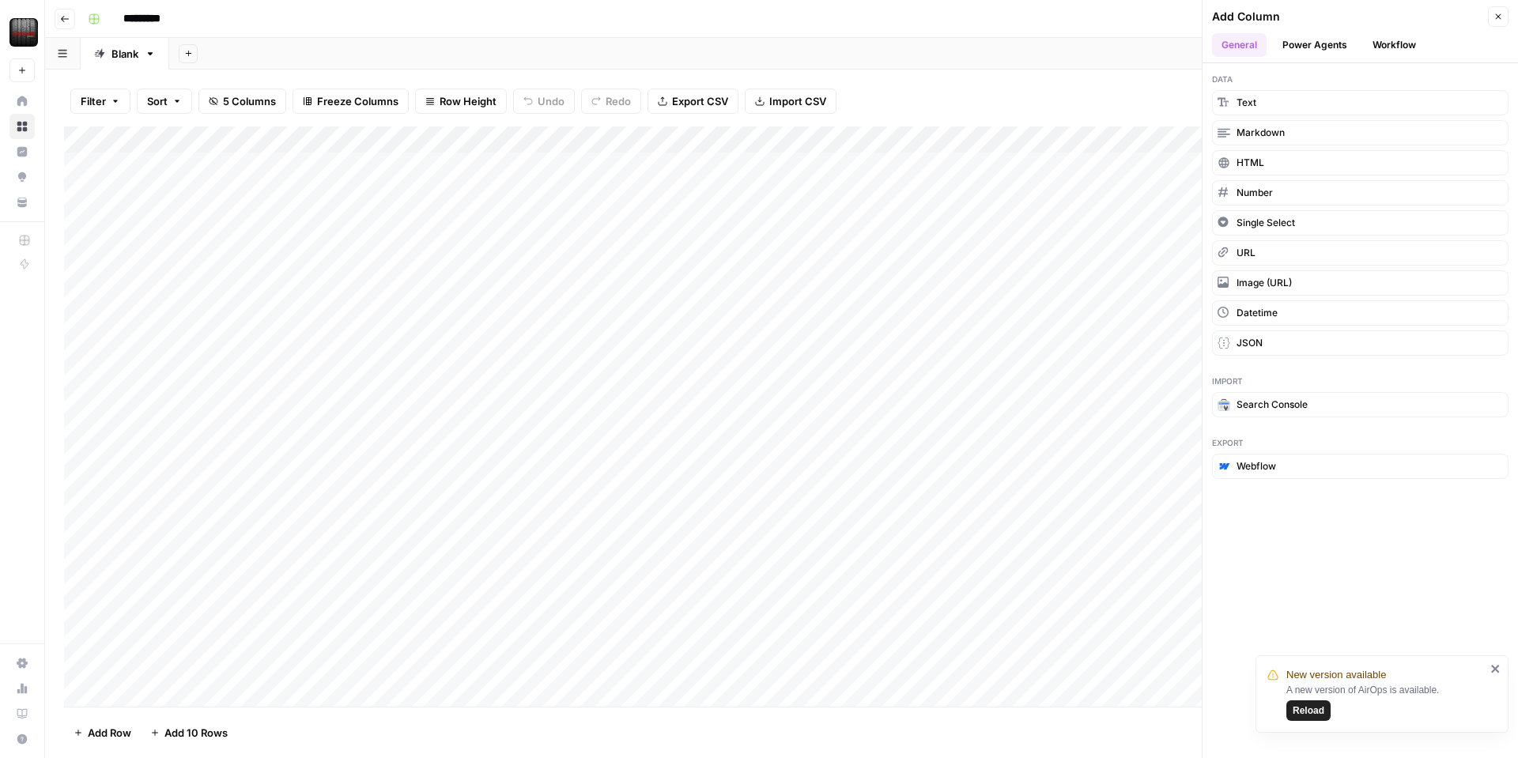
click at [1410, 43] on button "Workflow" at bounding box center [1394, 45] width 62 height 24
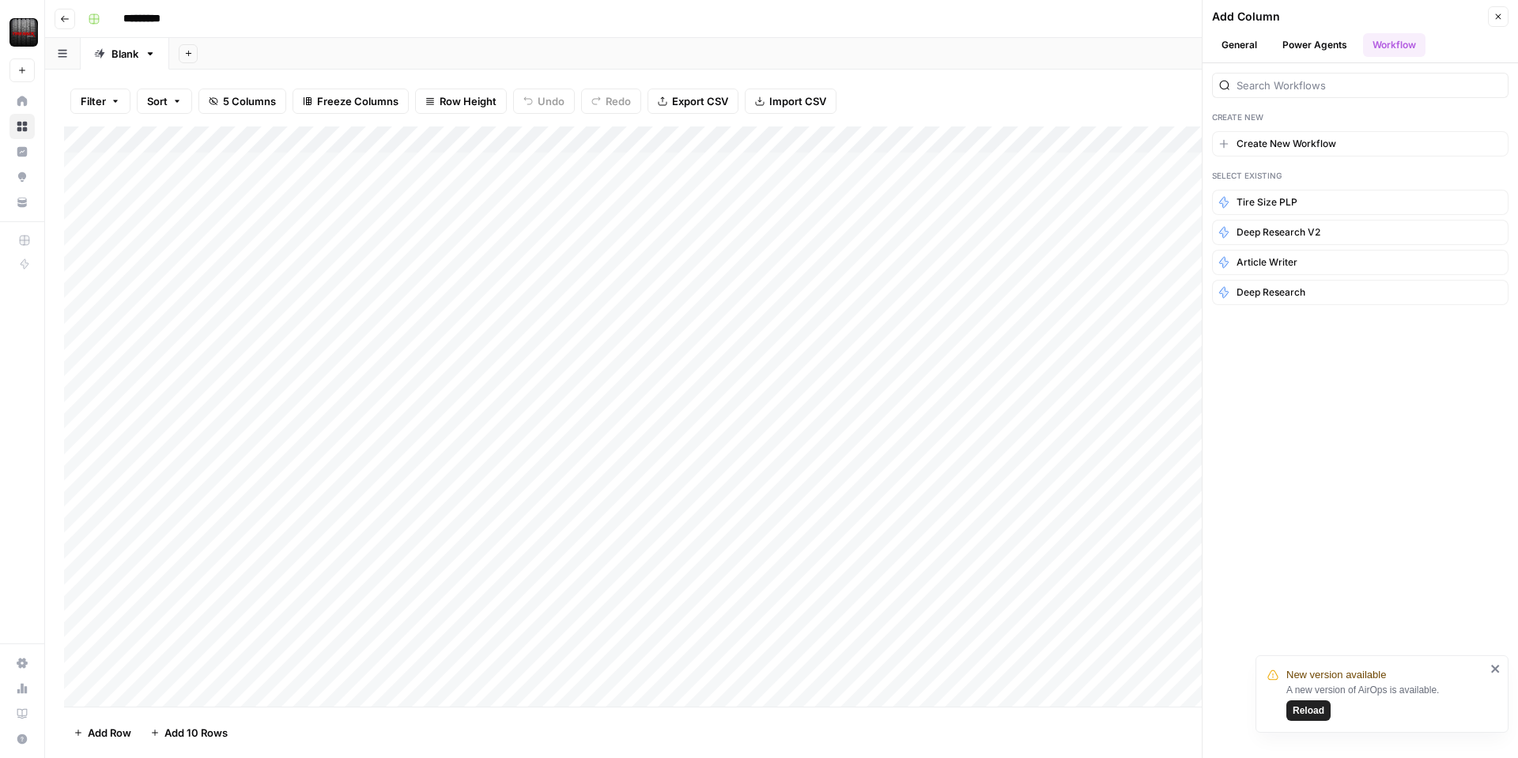
click at [1301, 44] on button "Power Agents" at bounding box center [1315, 45] width 84 height 24
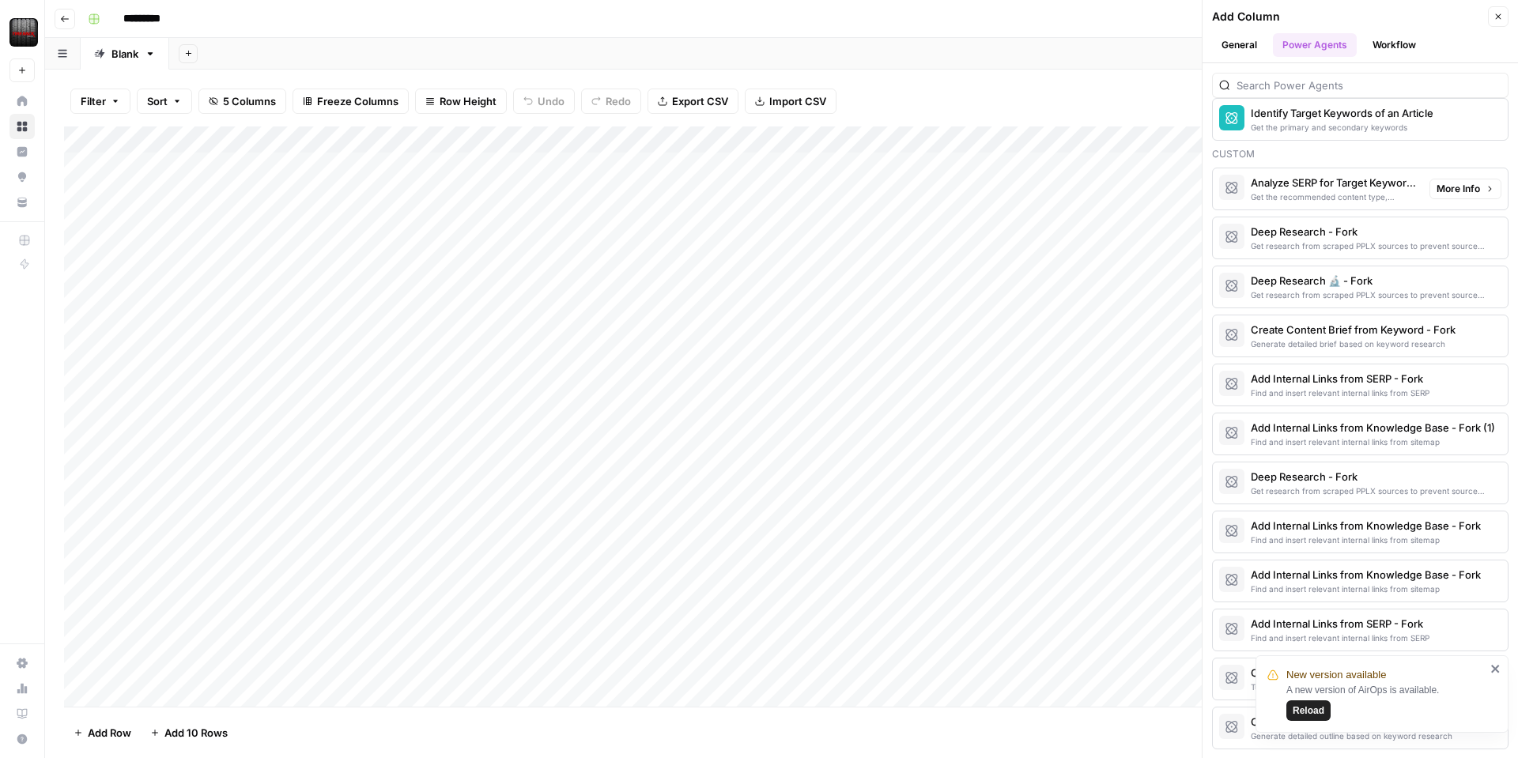
scroll to position [1384, 0]
click at [1495, 669] on icon "close" at bounding box center [1495, 669] width 8 height 8
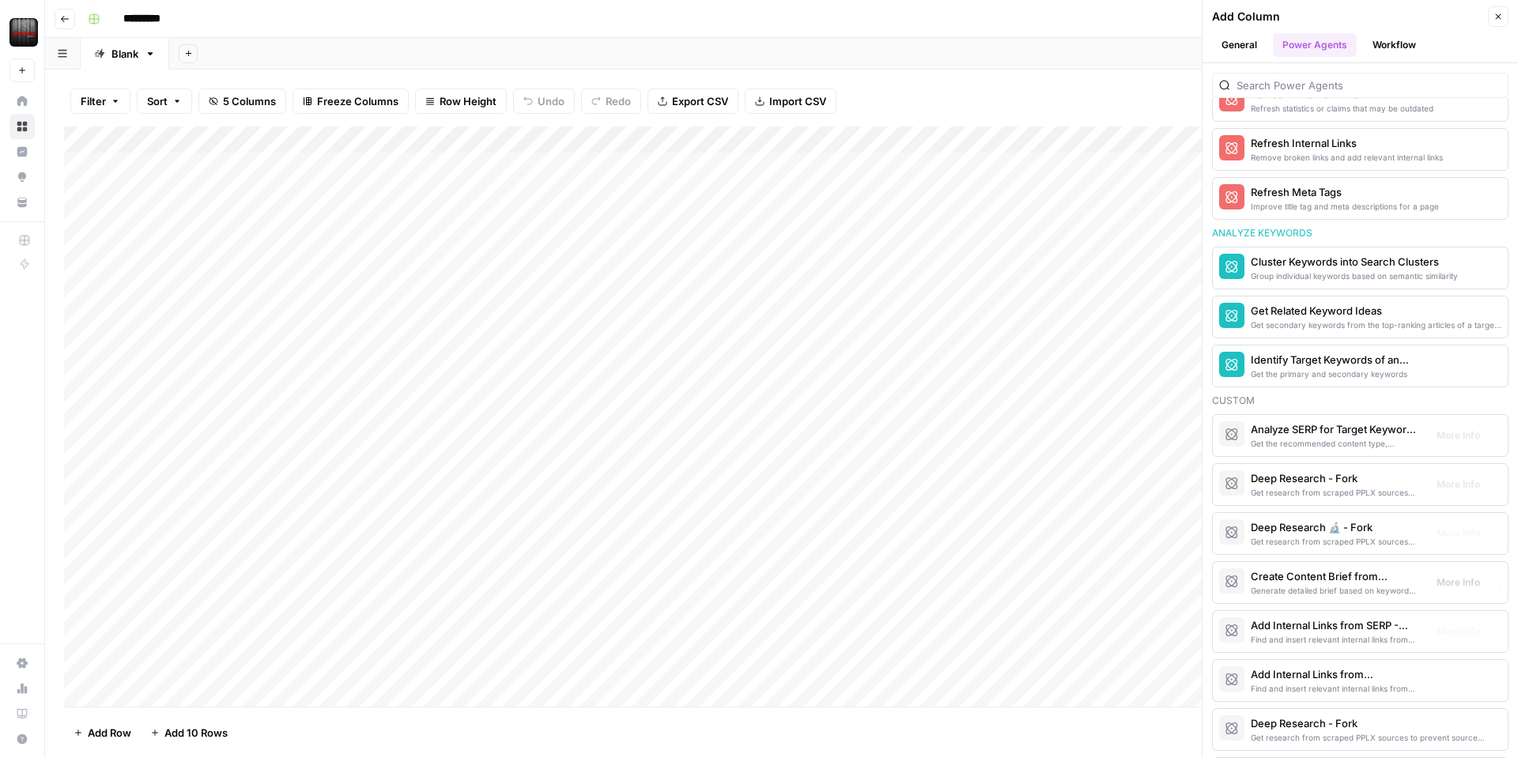
scroll to position [1119, 0]
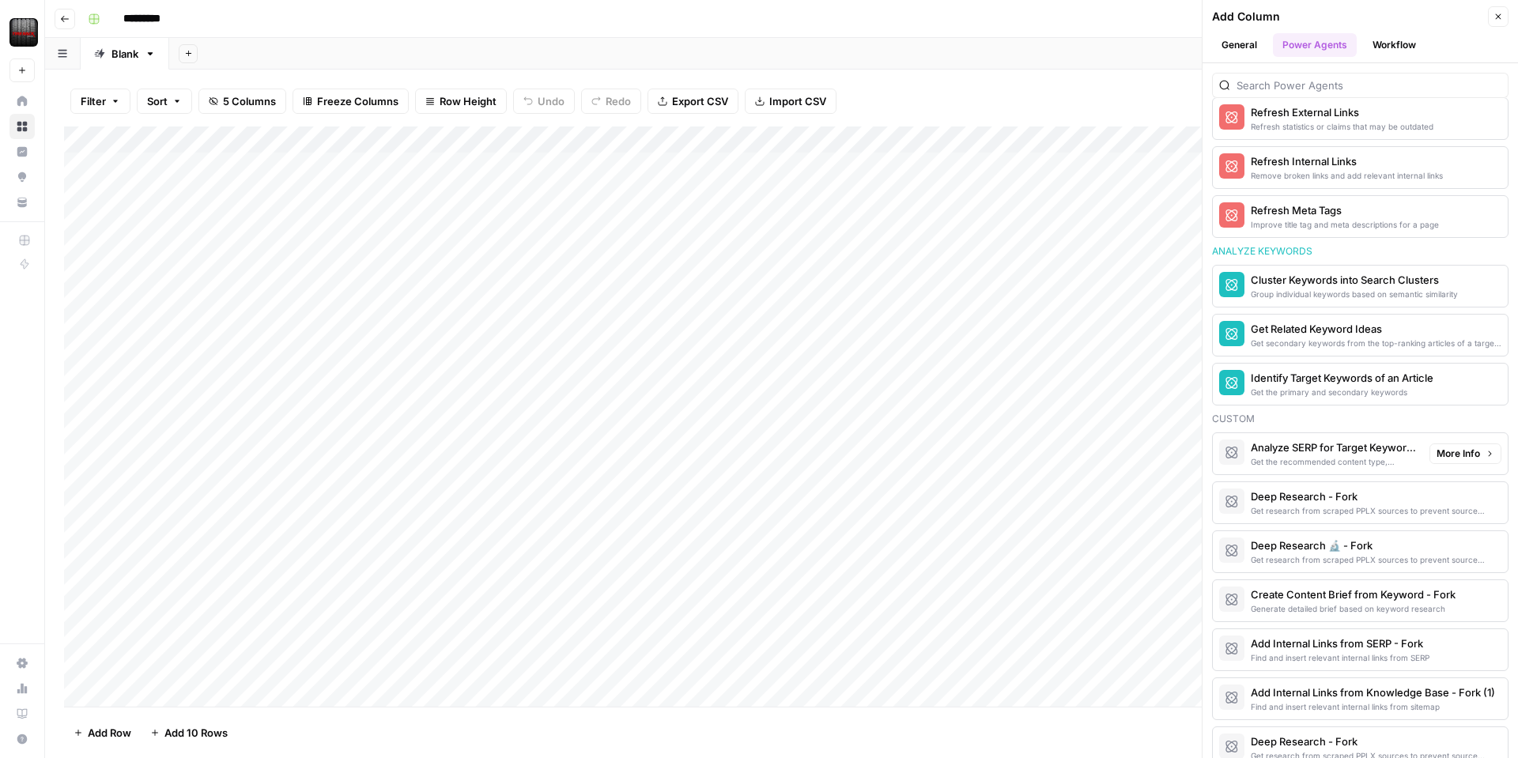
click at [1496, 452] on button "More Info" at bounding box center [1465, 453] width 72 height 21
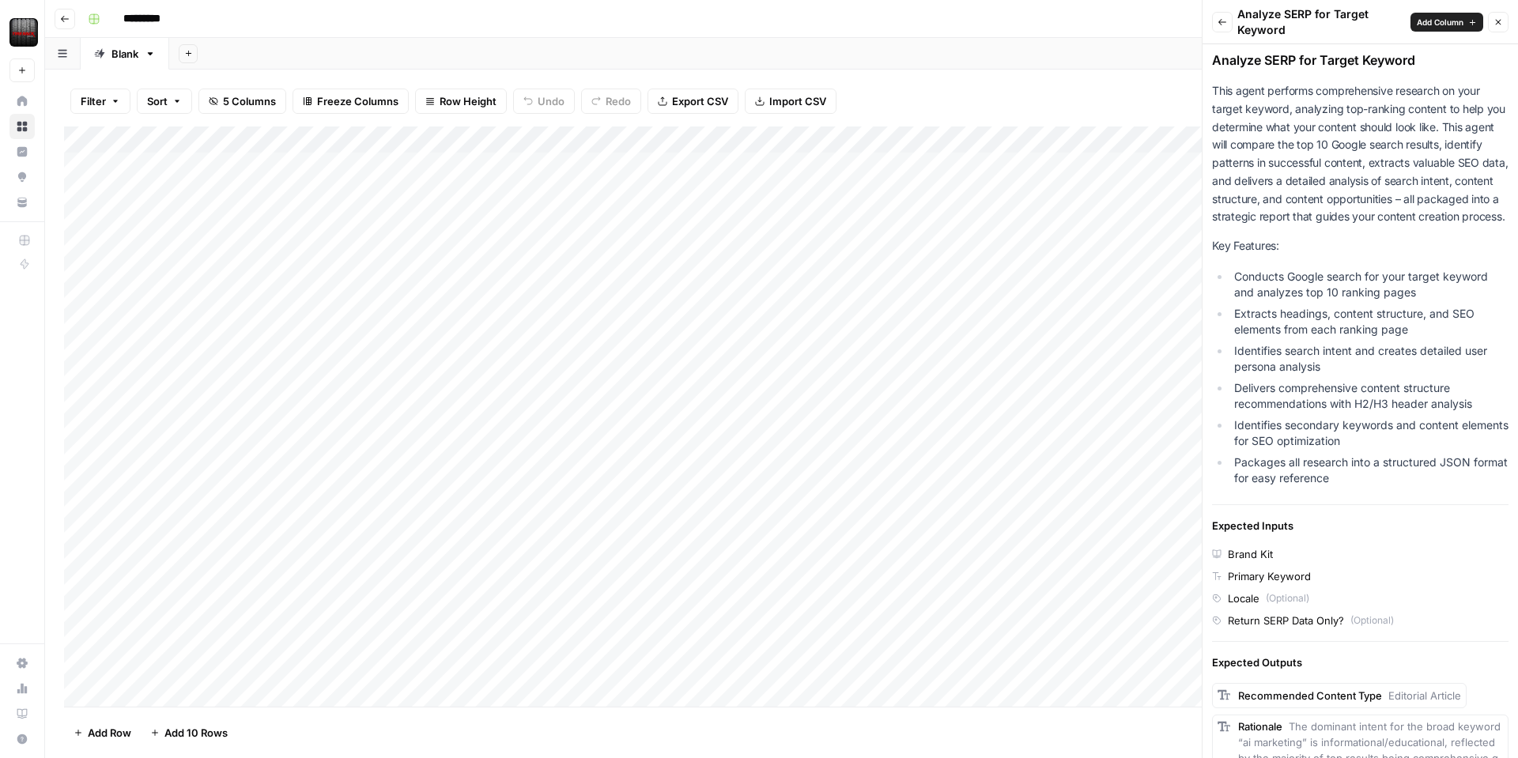
scroll to position [0, 0]
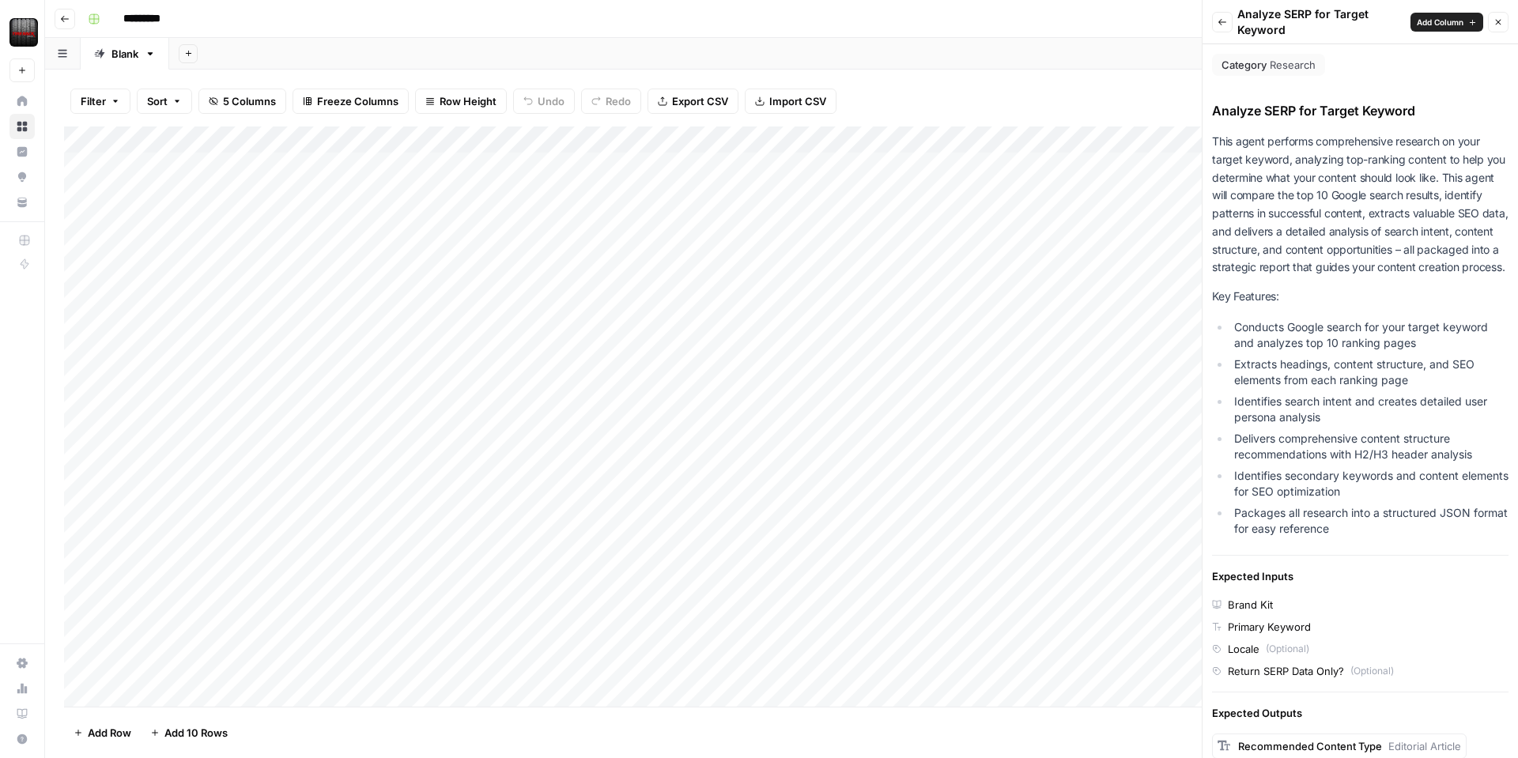
click at [1493, 23] on icon "button" at bounding box center [1497, 21] width 9 height 9
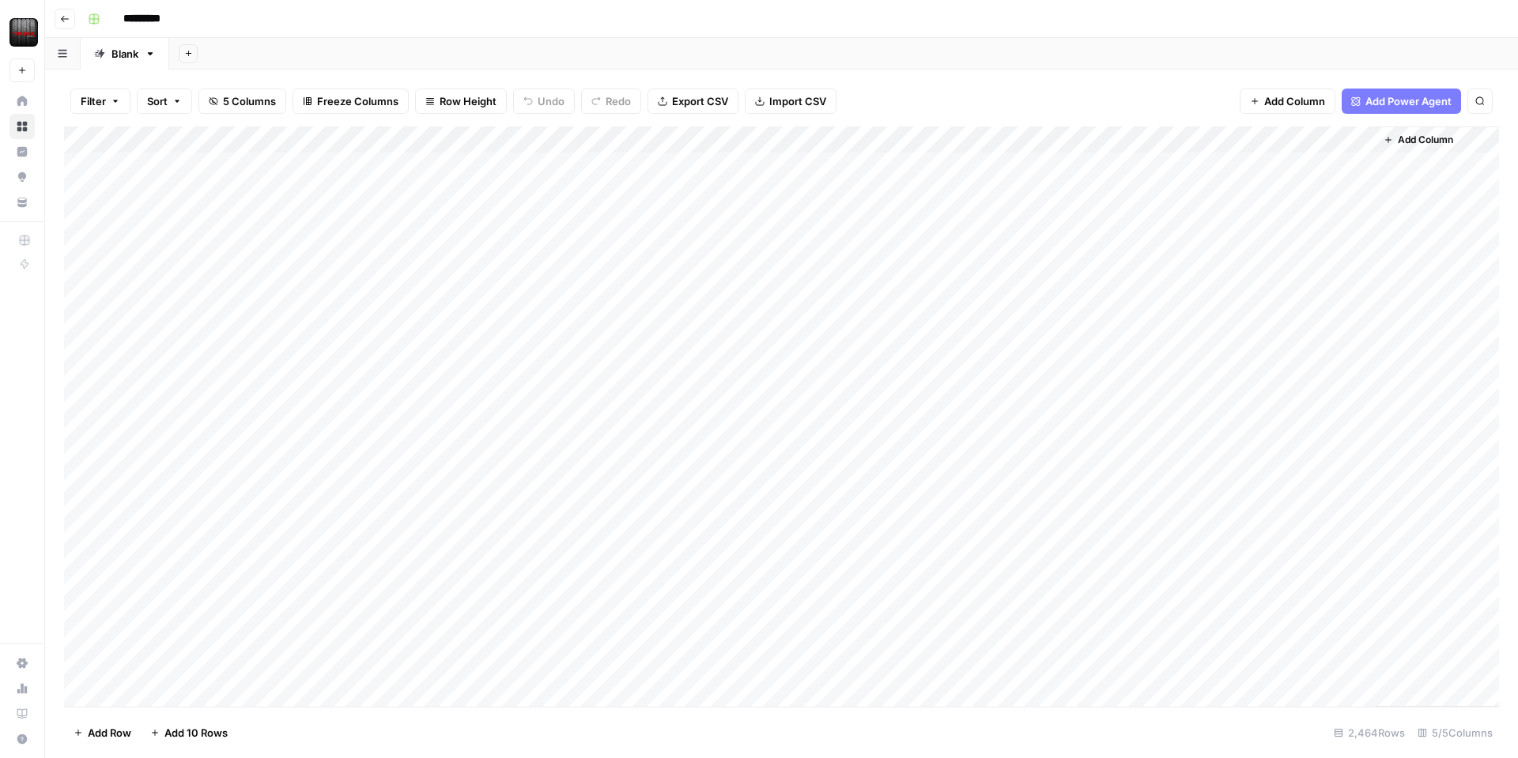
click at [1341, 138] on div "Add Column" at bounding box center [781, 416] width 1435 height 580
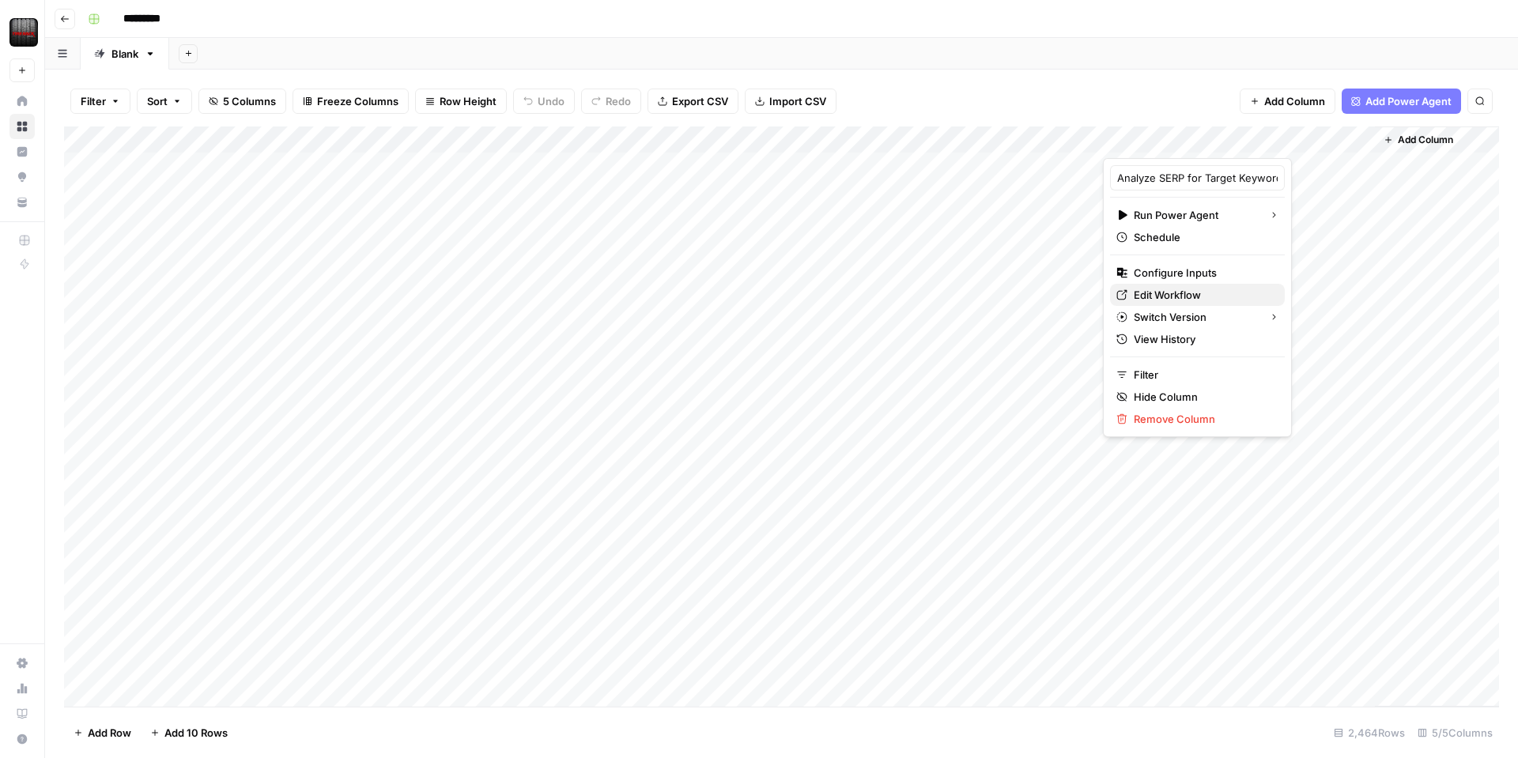
click at [1179, 295] on span "Edit Workflow" at bounding box center [1203, 295] width 138 height 16
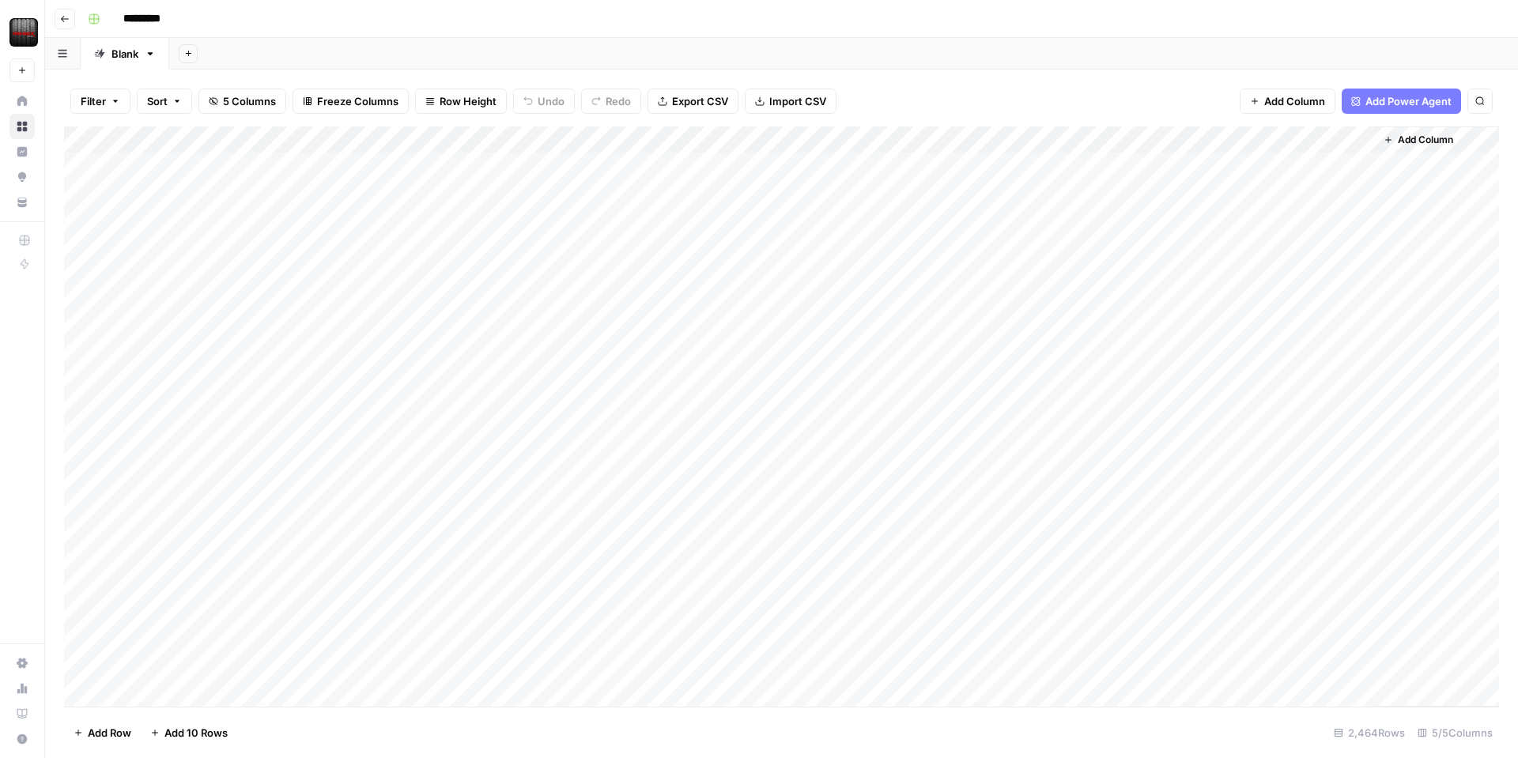
click at [1336, 138] on div "Add Column" at bounding box center [781, 416] width 1435 height 580
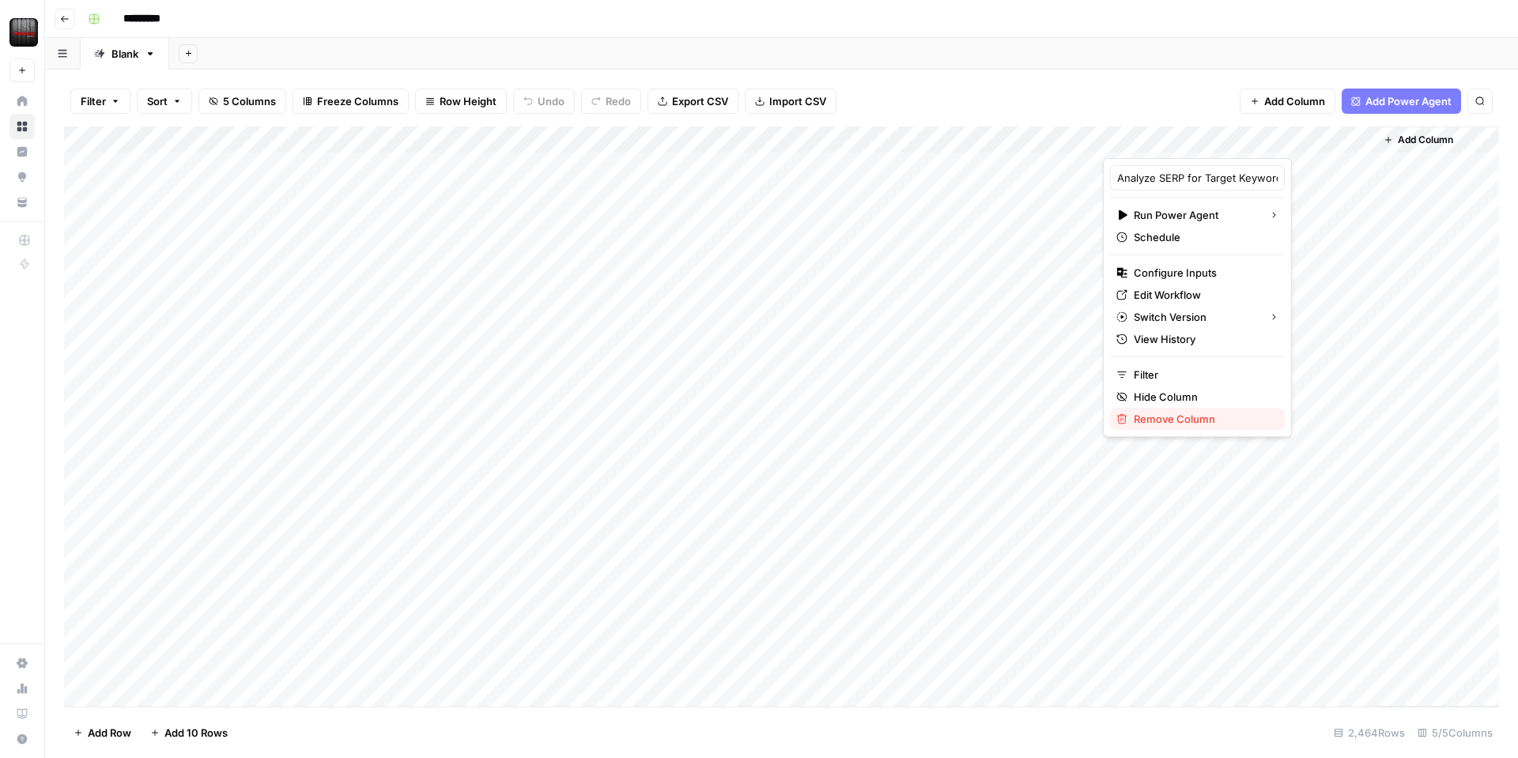
click at [1190, 417] on span "Remove Column" at bounding box center [1203, 419] width 138 height 16
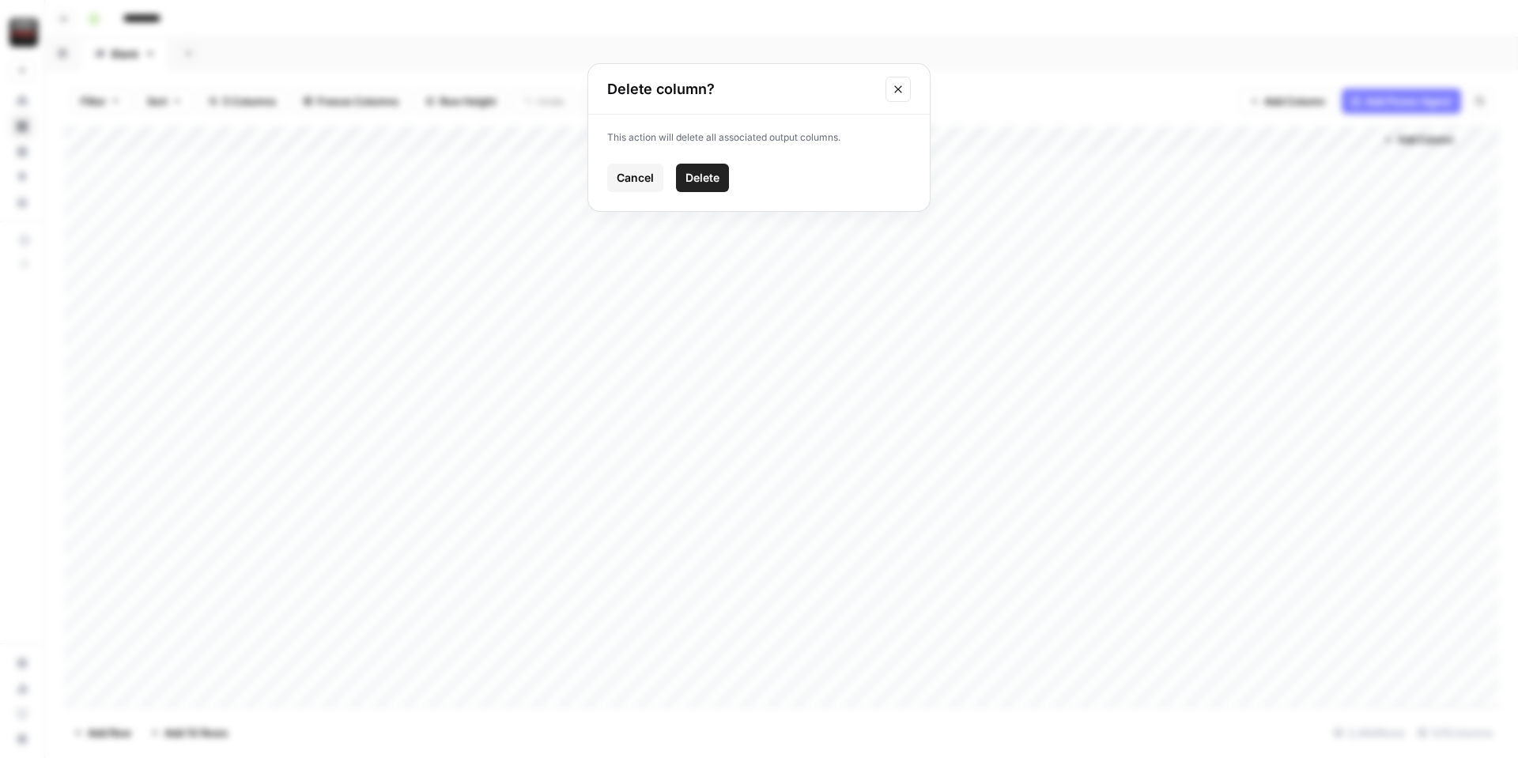
click at [696, 175] on span "Delete" at bounding box center [702, 178] width 34 height 16
click at [1383, 103] on span "Add Power Agent" at bounding box center [1408, 101] width 86 height 16
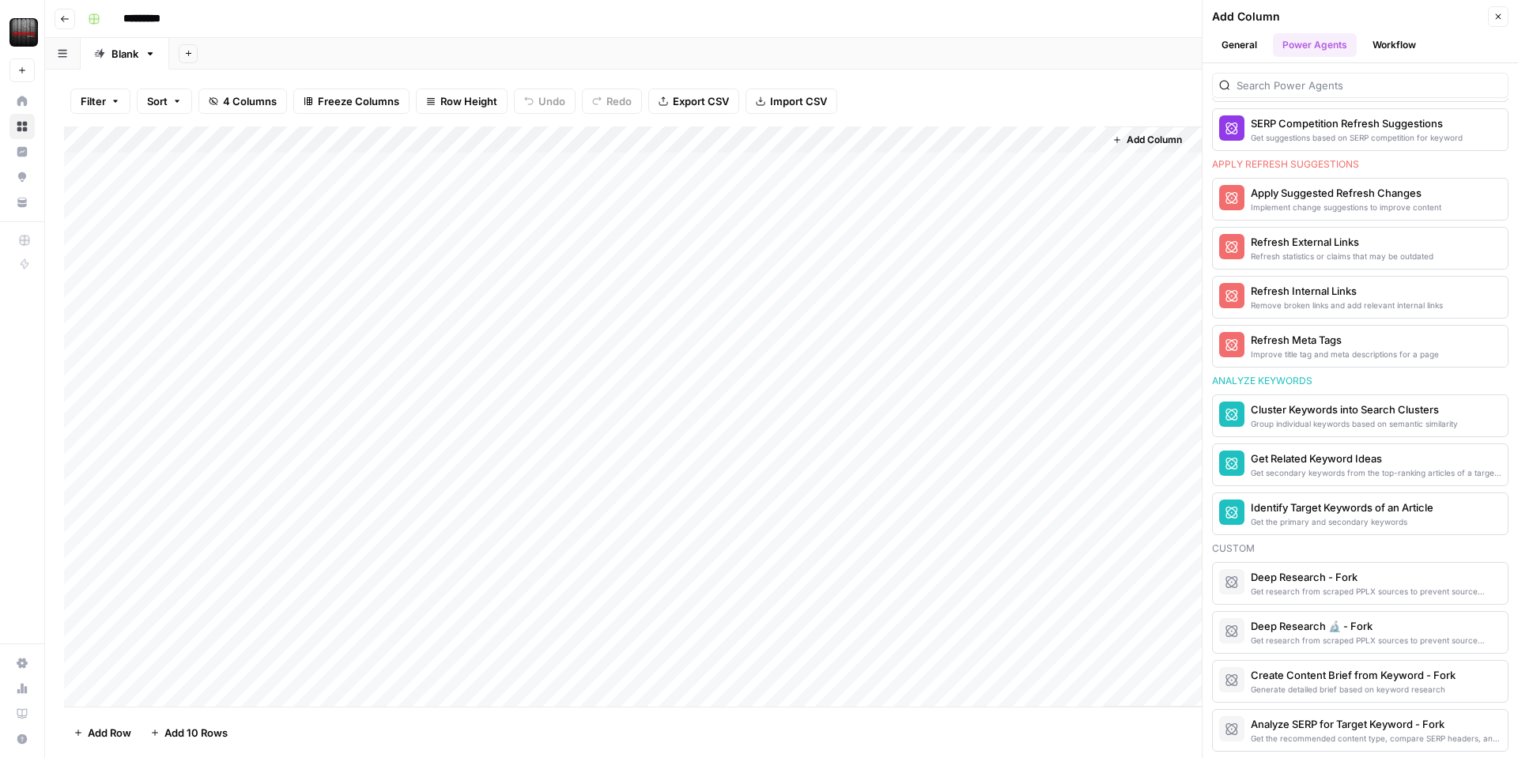
scroll to position [1384, 0]
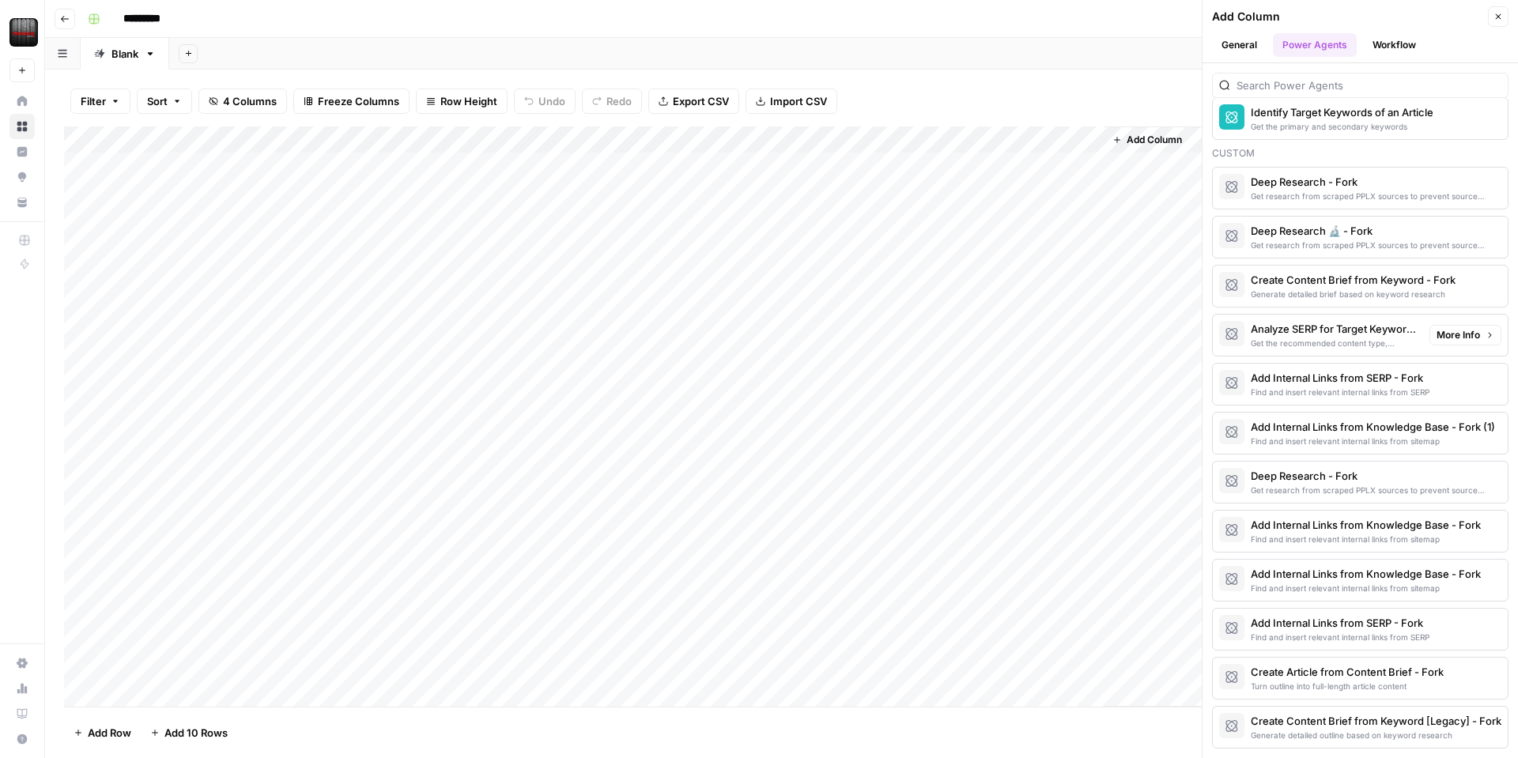
click at [1342, 337] on div "Get the recommended content type, compare SERP headers, and analyze SERP patter…" at bounding box center [1334, 343] width 166 height 13
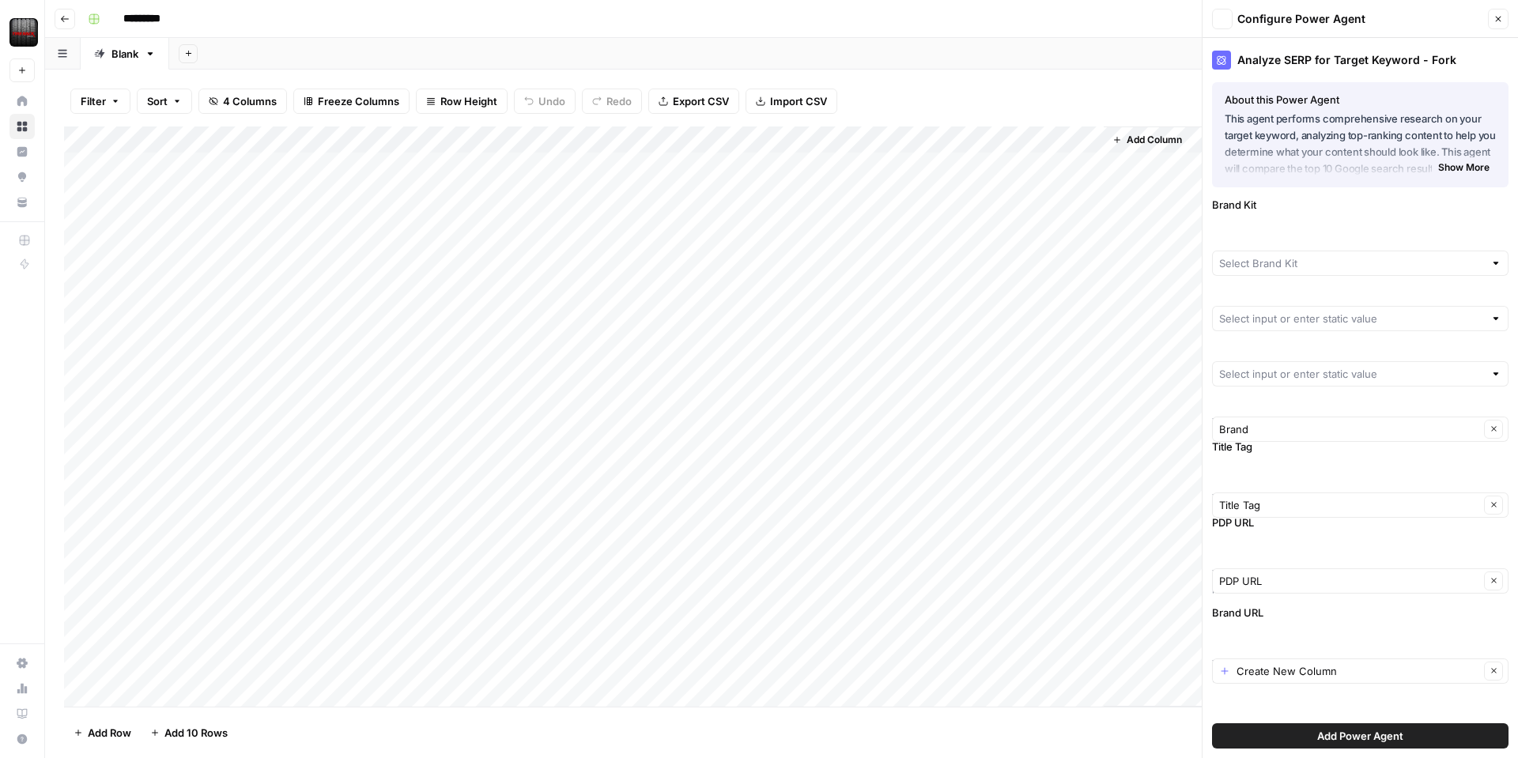
type input "Tire Rack"
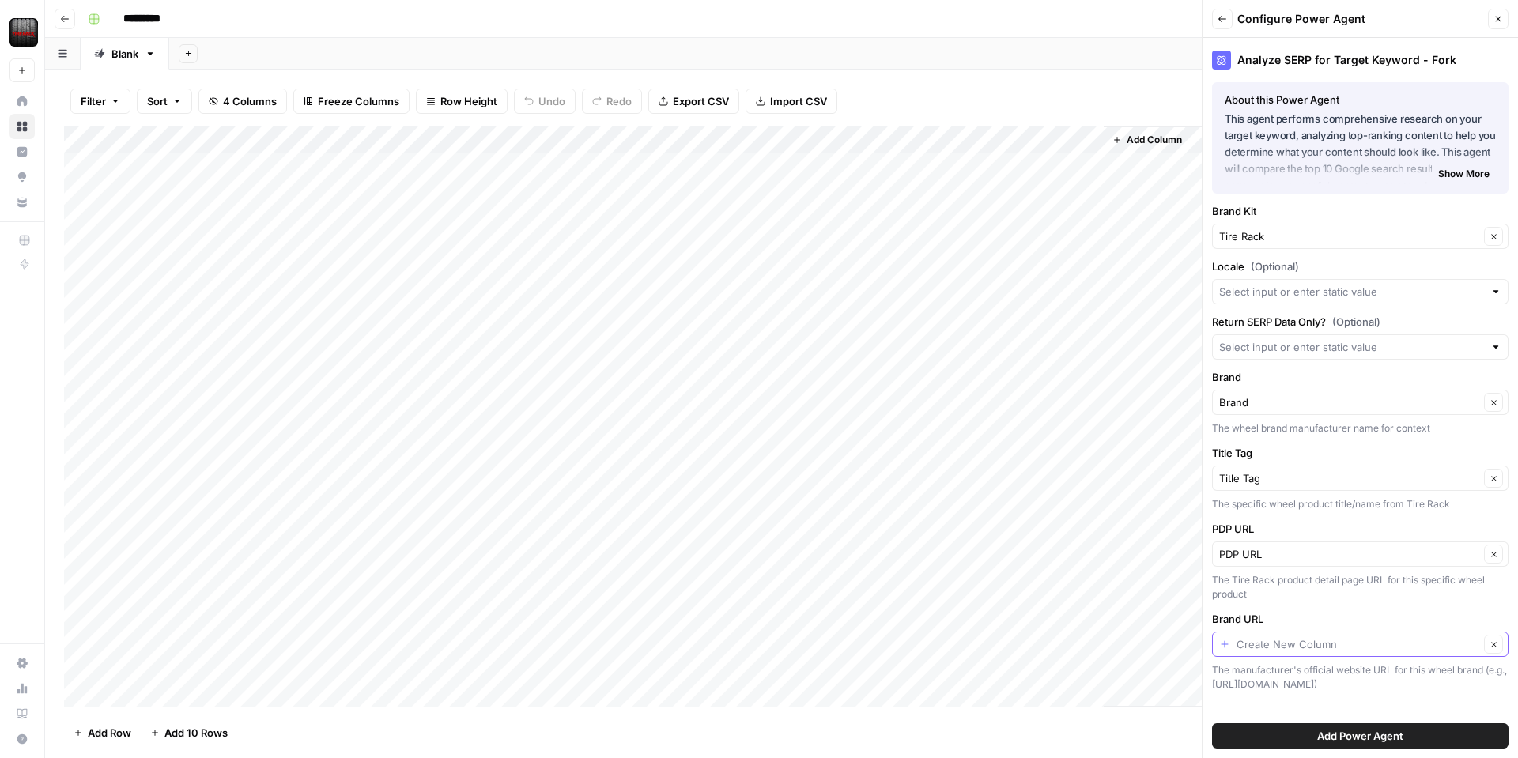
click at [1281, 651] on input "Brand URL" at bounding box center [1357, 644] width 243 height 16
click at [1285, 588] on span "Brand Homepage" at bounding box center [1347, 583] width 244 height 16
type input "Brand Homepage"
click at [1345, 355] on div at bounding box center [1360, 346] width 296 height 25
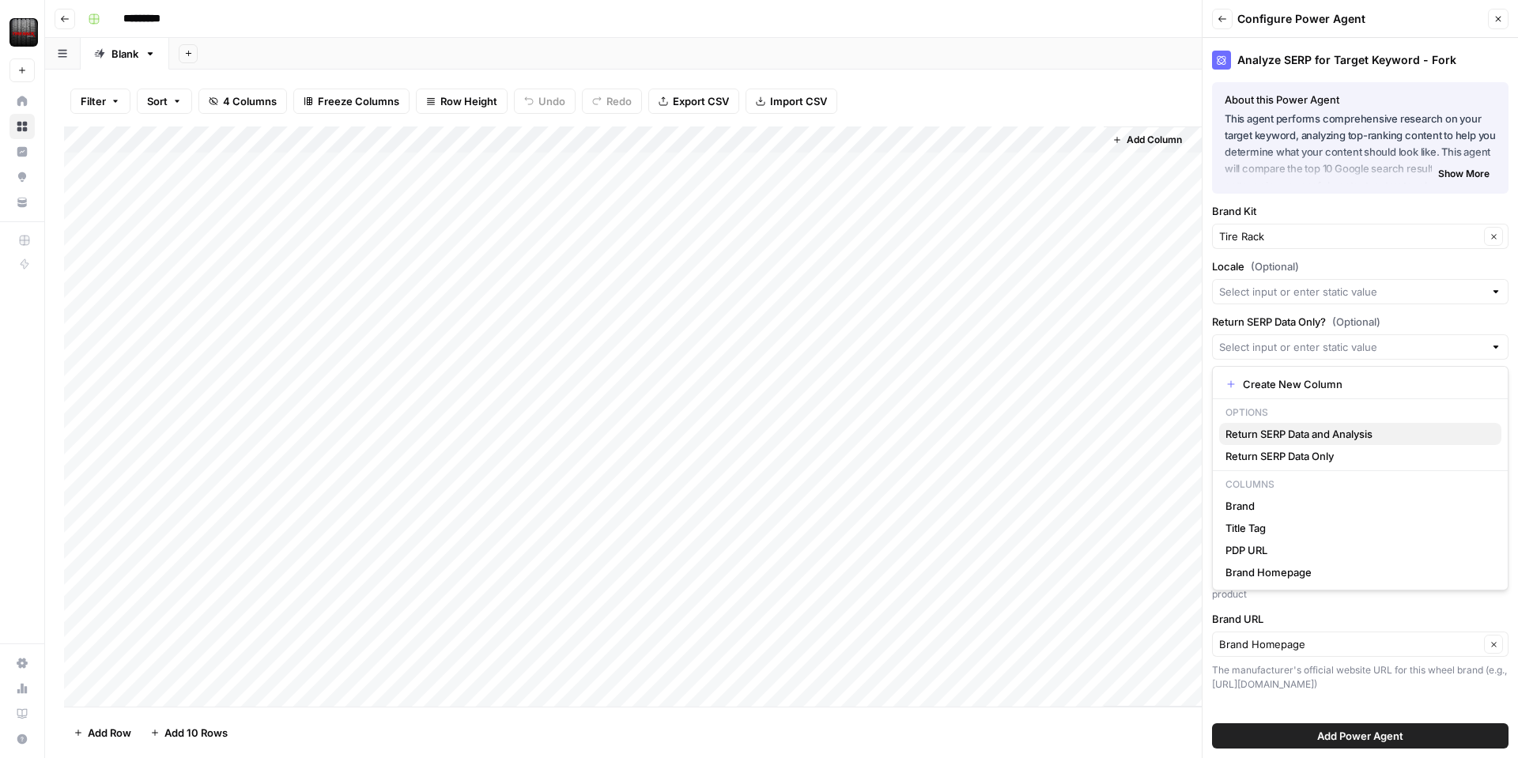
click at [1321, 432] on span "Return SERP Data and Analysis" at bounding box center [1356, 434] width 263 height 16
type input "Return SERP Data and Analysis"
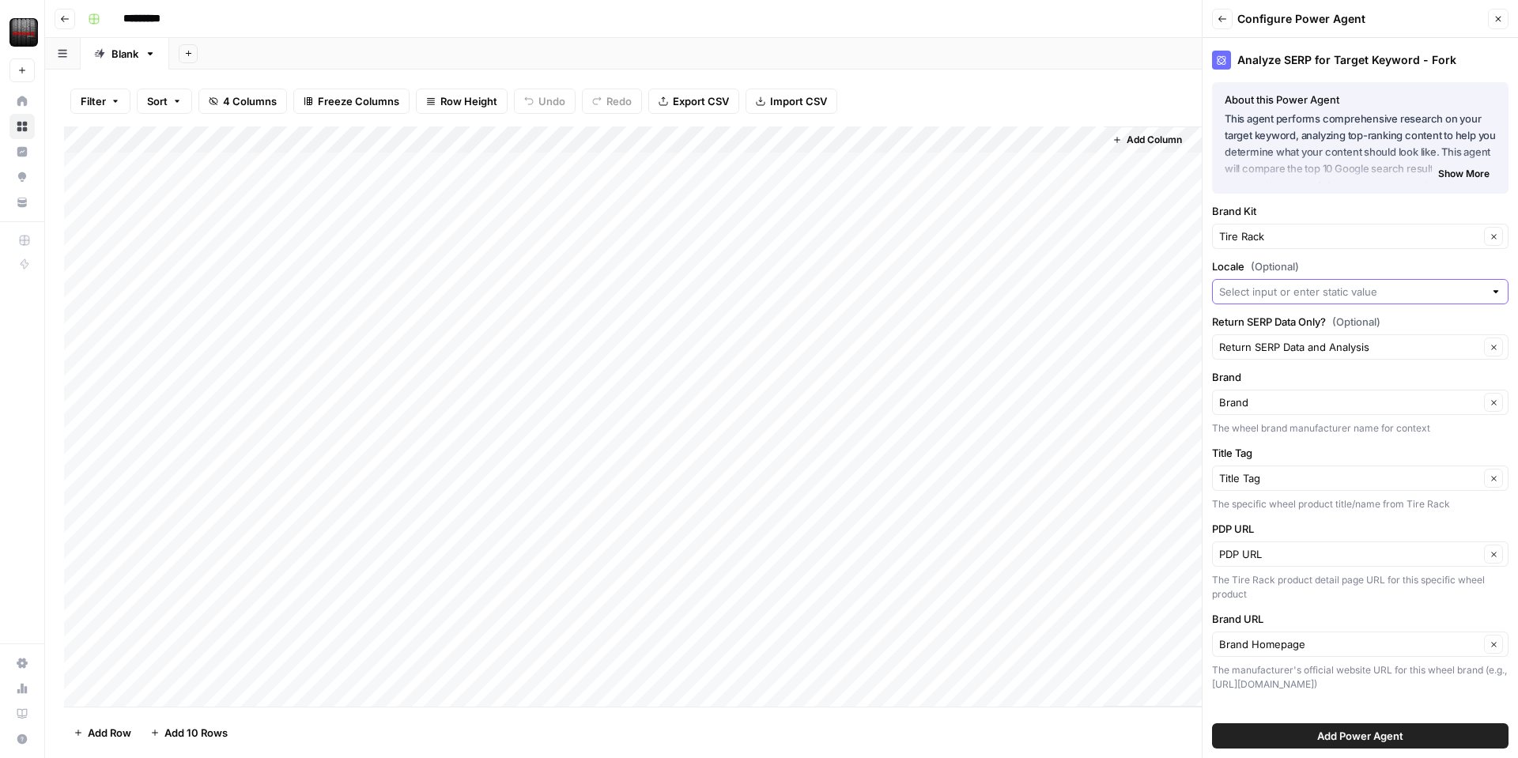
click at [1308, 294] on input "Locale (Optional)" at bounding box center [1351, 292] width 265 height 16
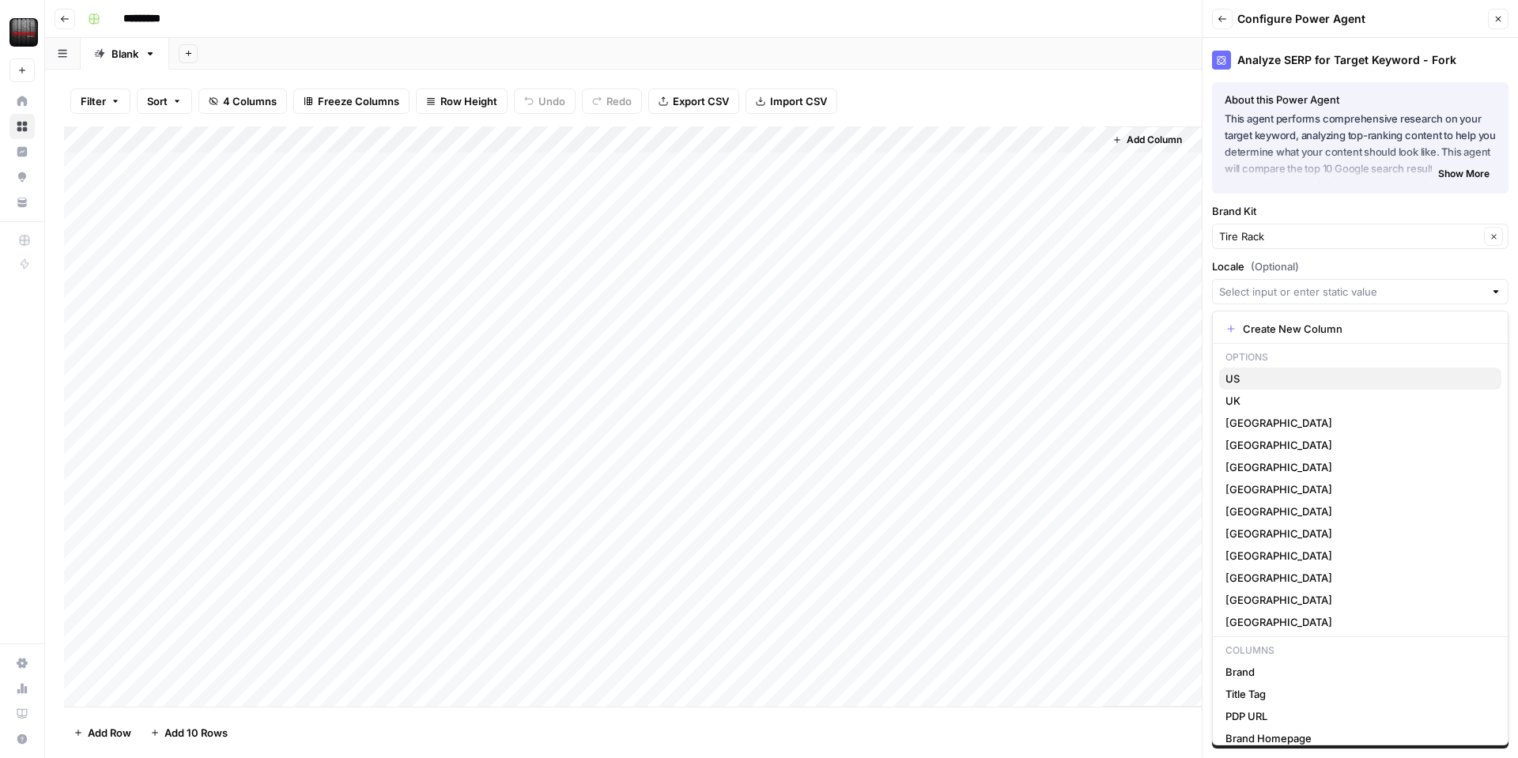
click at [1271, 378] on span "US" at bounding box center [1356, 379] width 263 height 16
type input "US"
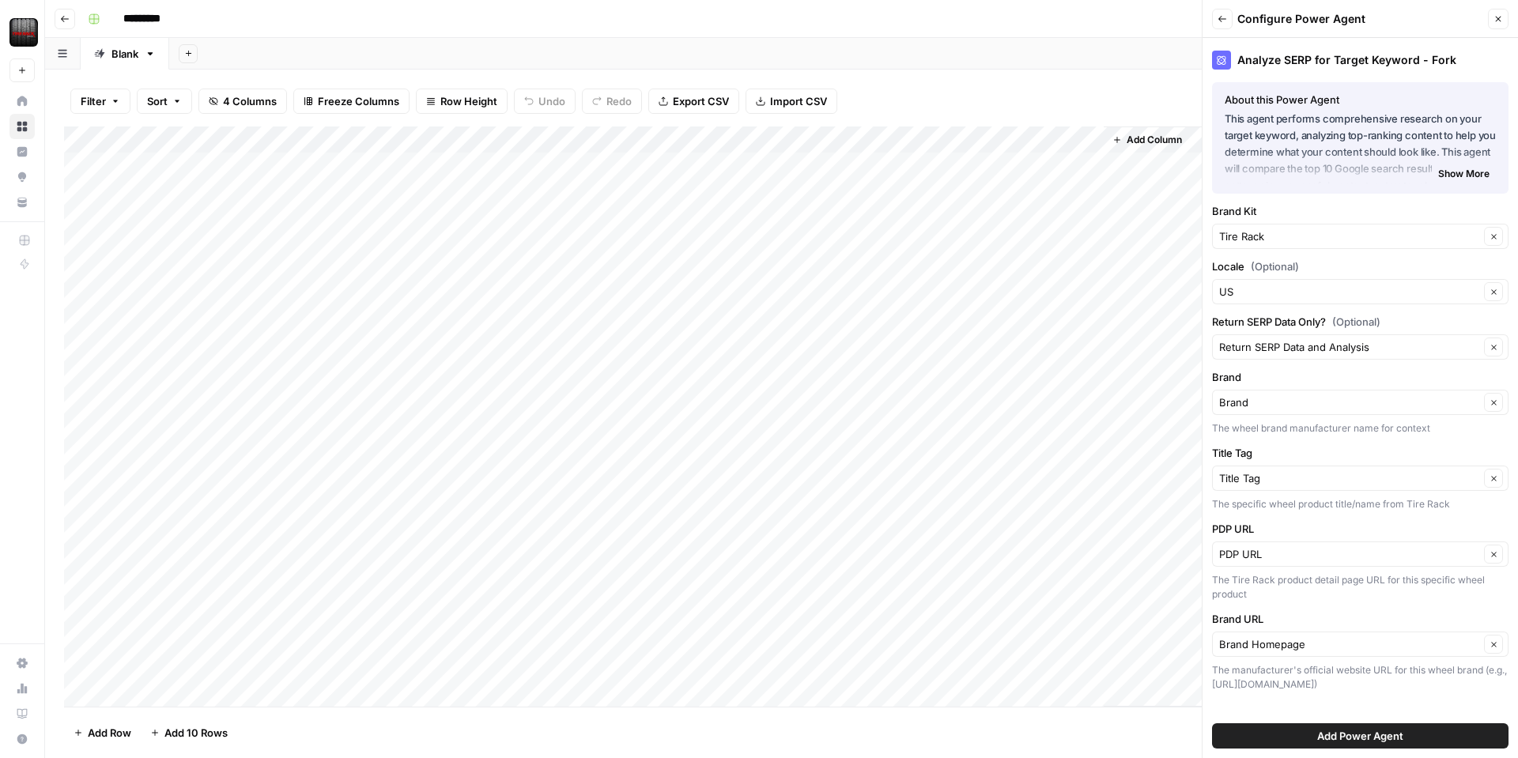
click at [1320, 745] on button "Add Power Agent" at bounding box center [1360, 735] width 296 height 25
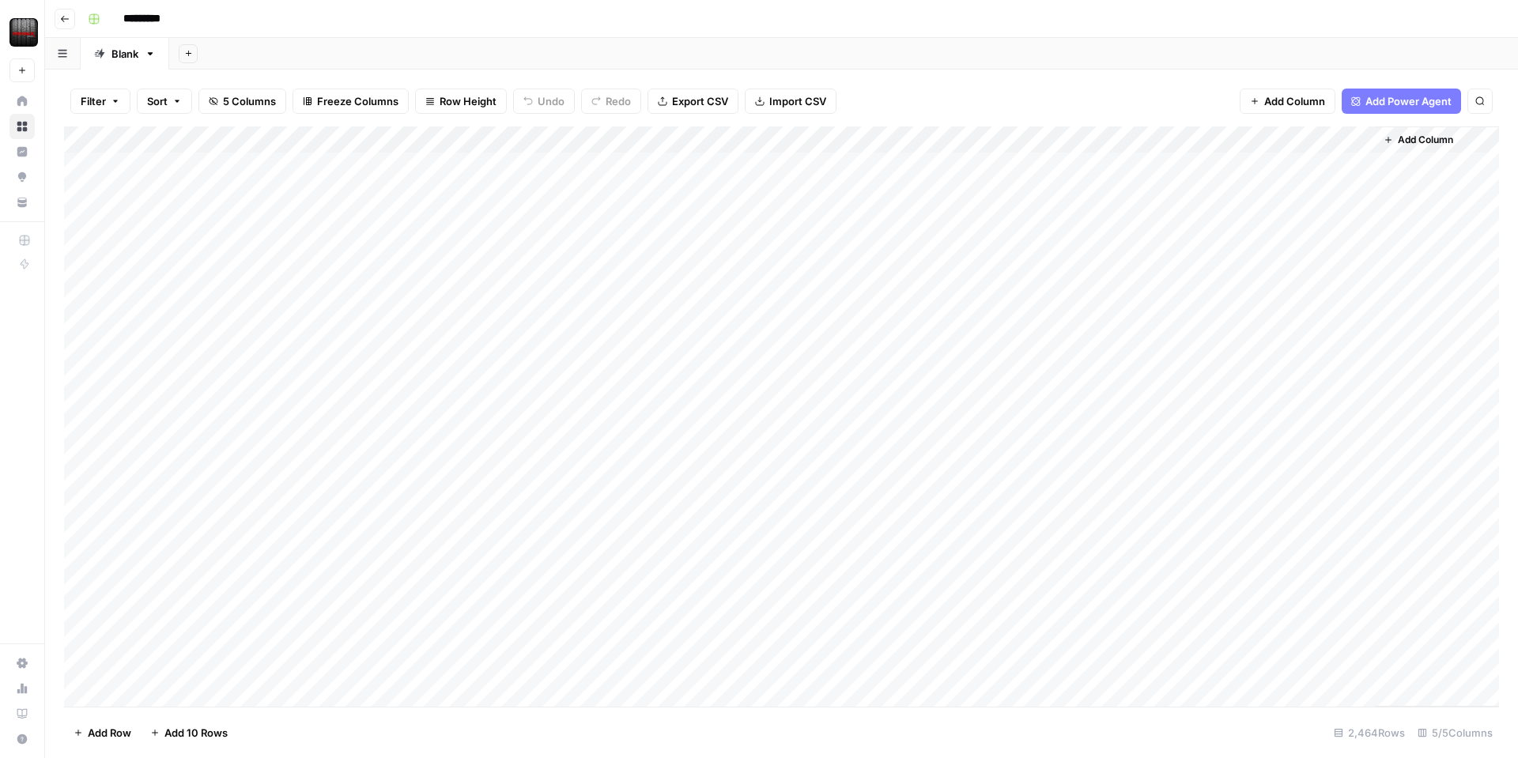
click at [1338, 139] on div "Add Column" at bounding box center [781, 416] width 1435 height 580
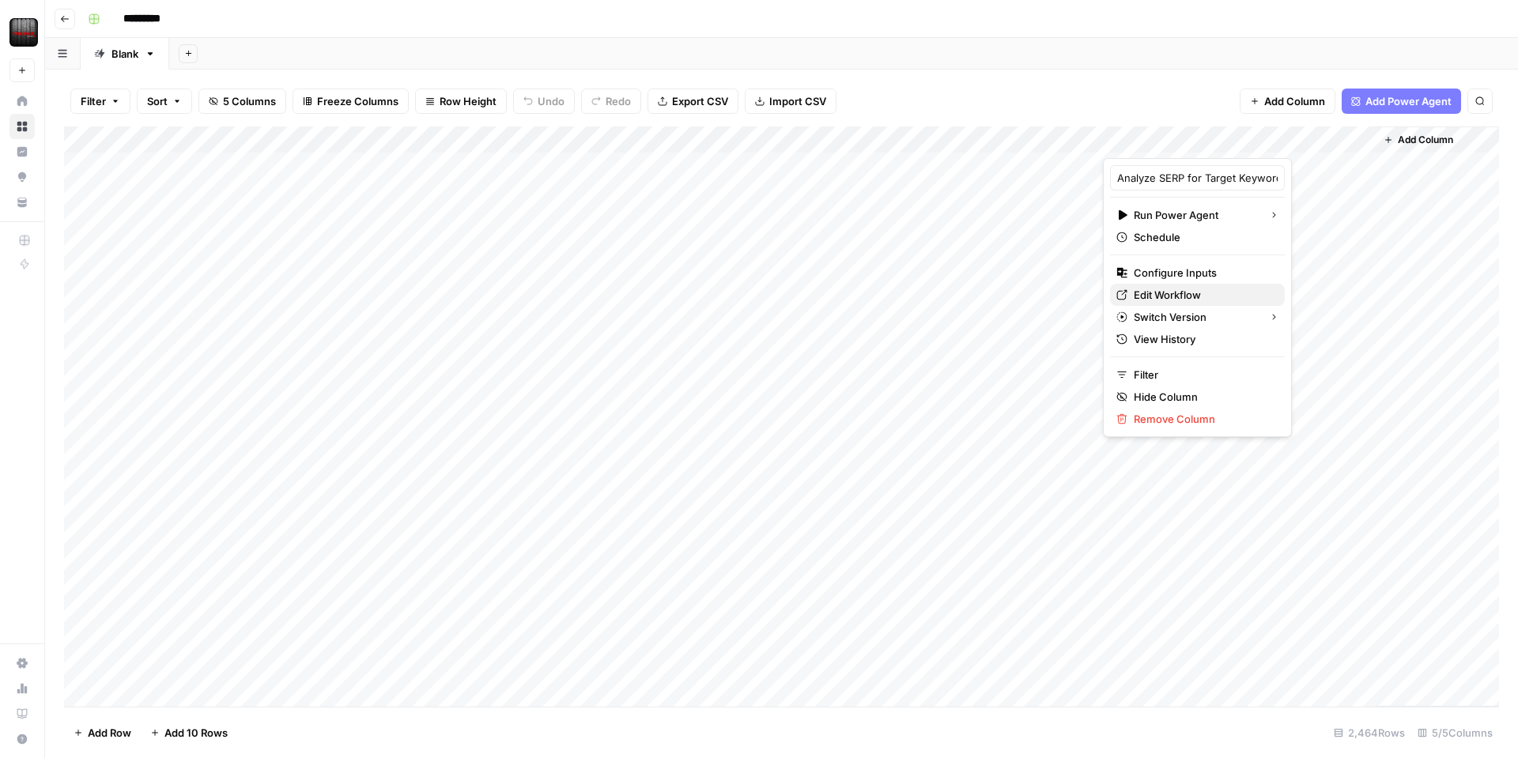
click at [1194, 295] on span "Edit Workflow" at bounding box center [1203, 295] width 138 height 16
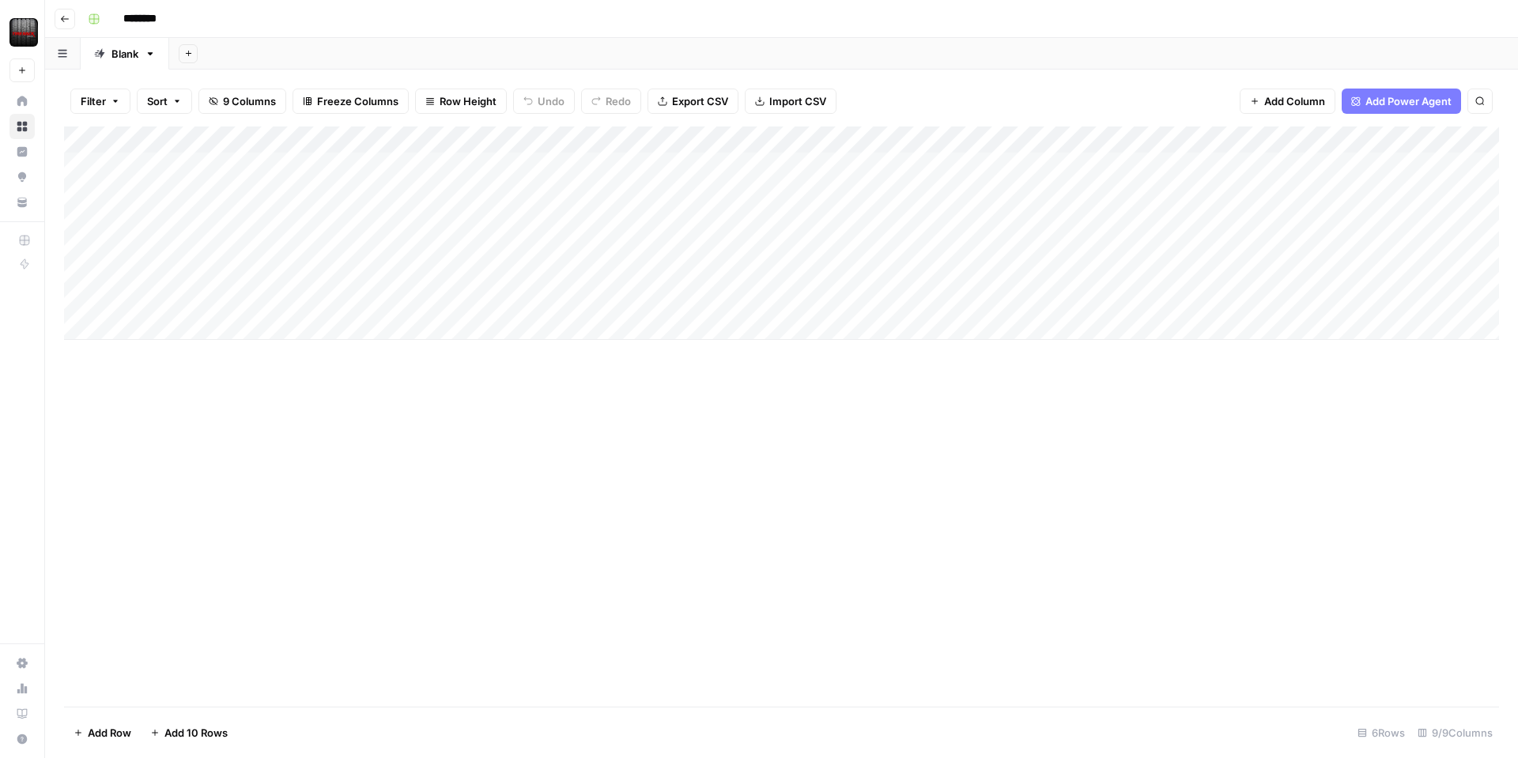
click at [979, 135] on div "Add Column" at bounding box center [781, 232] width 1435 height 213
click at [945, 108] on div "Filter Sort 9 Columns Freeze Columns Row Height Undo Redo Export CSV Import CSV…" at bounding box center [781, 101] width 1435 height 51
click at [1106, 135] on div "Add Column" at bounding box center [781, 232] width 1435 height 213
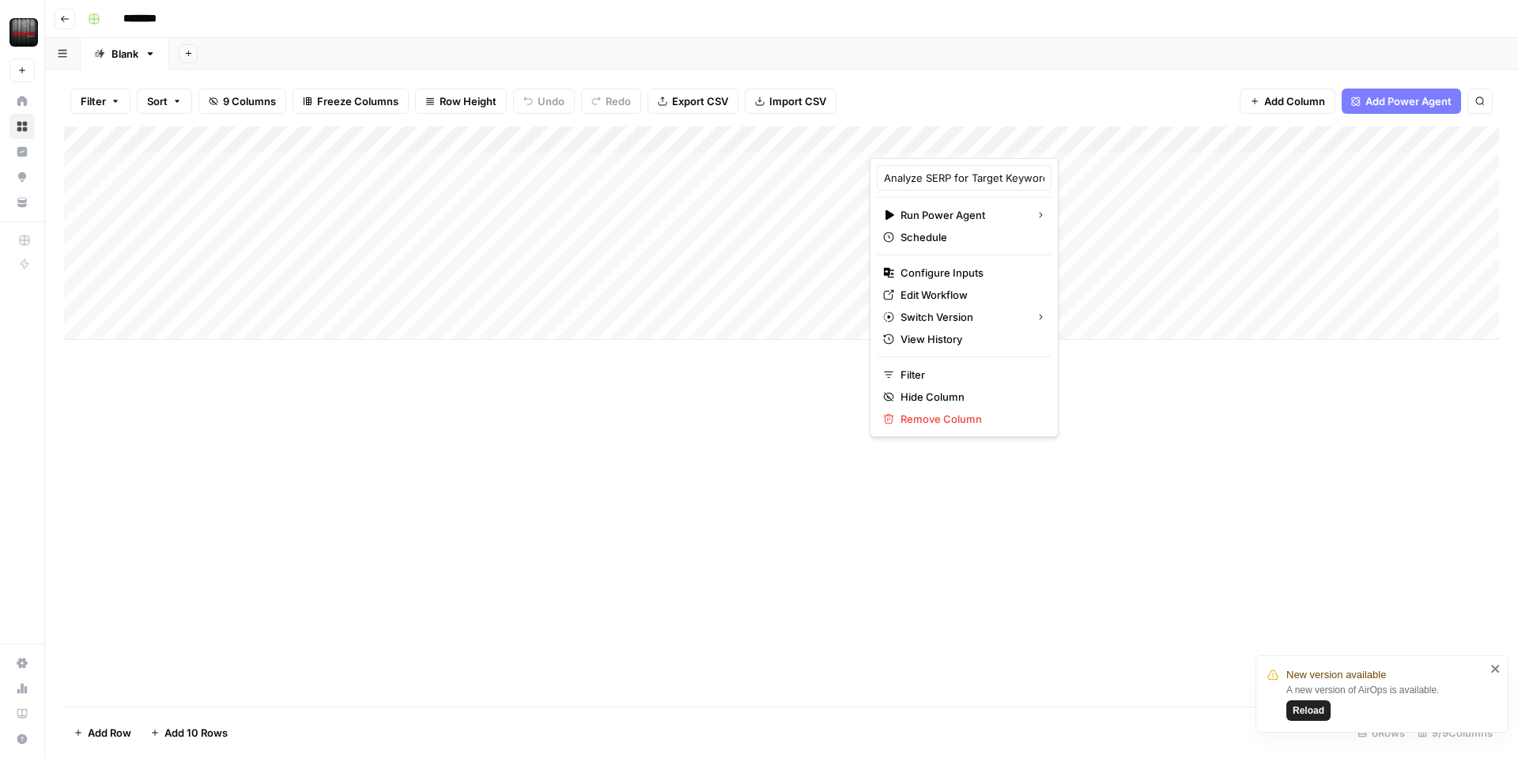
click at [1062, 101] on div "Filter Sort 9 Columns Freeze Columns Row Height Undo Redo Export CSV Import CSV…" at bounding box center [781, 101] width 1435 height 51
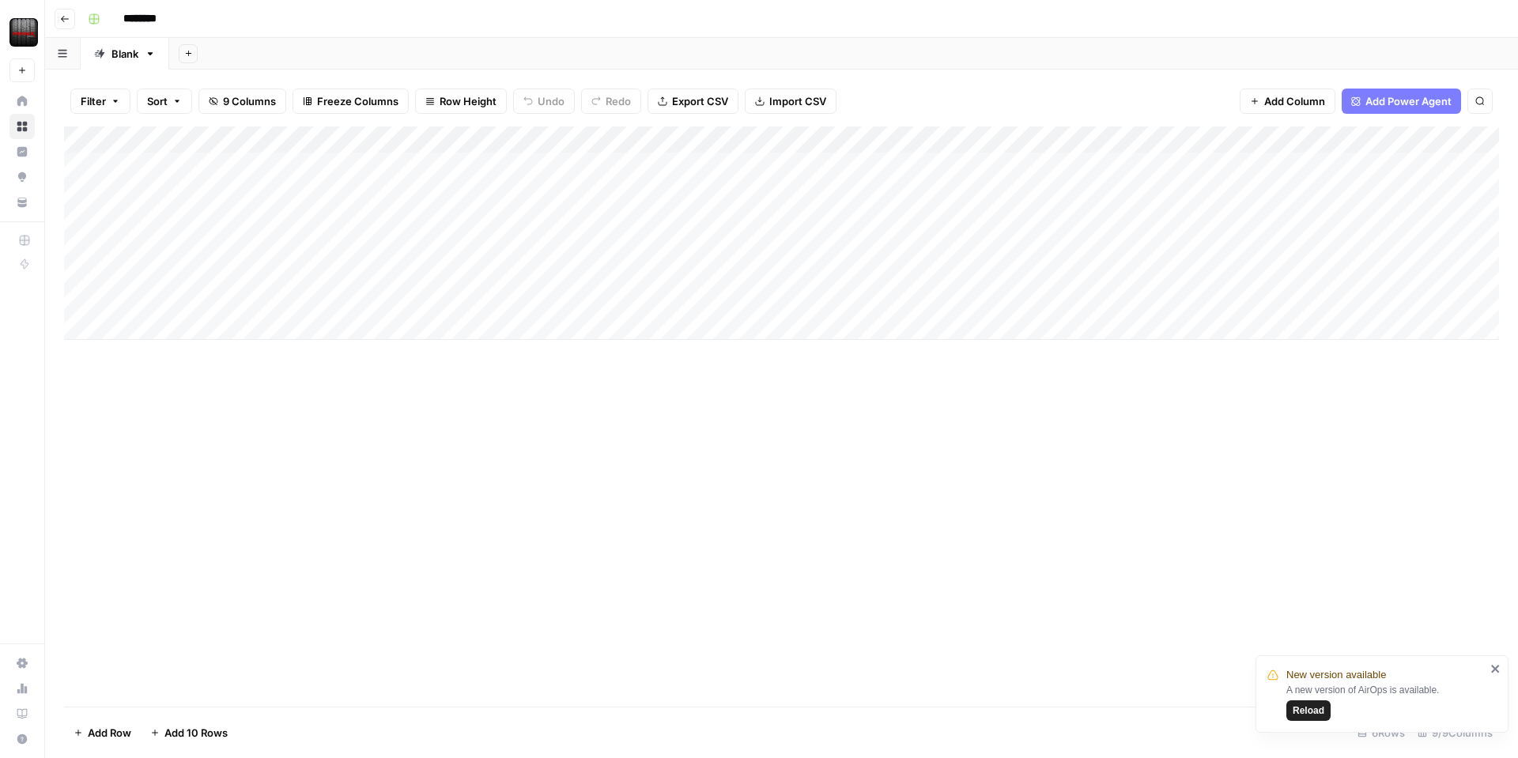
click at [1108, 141] on div "Add Column" at bounding box center [781, 232] width 1435 height 213
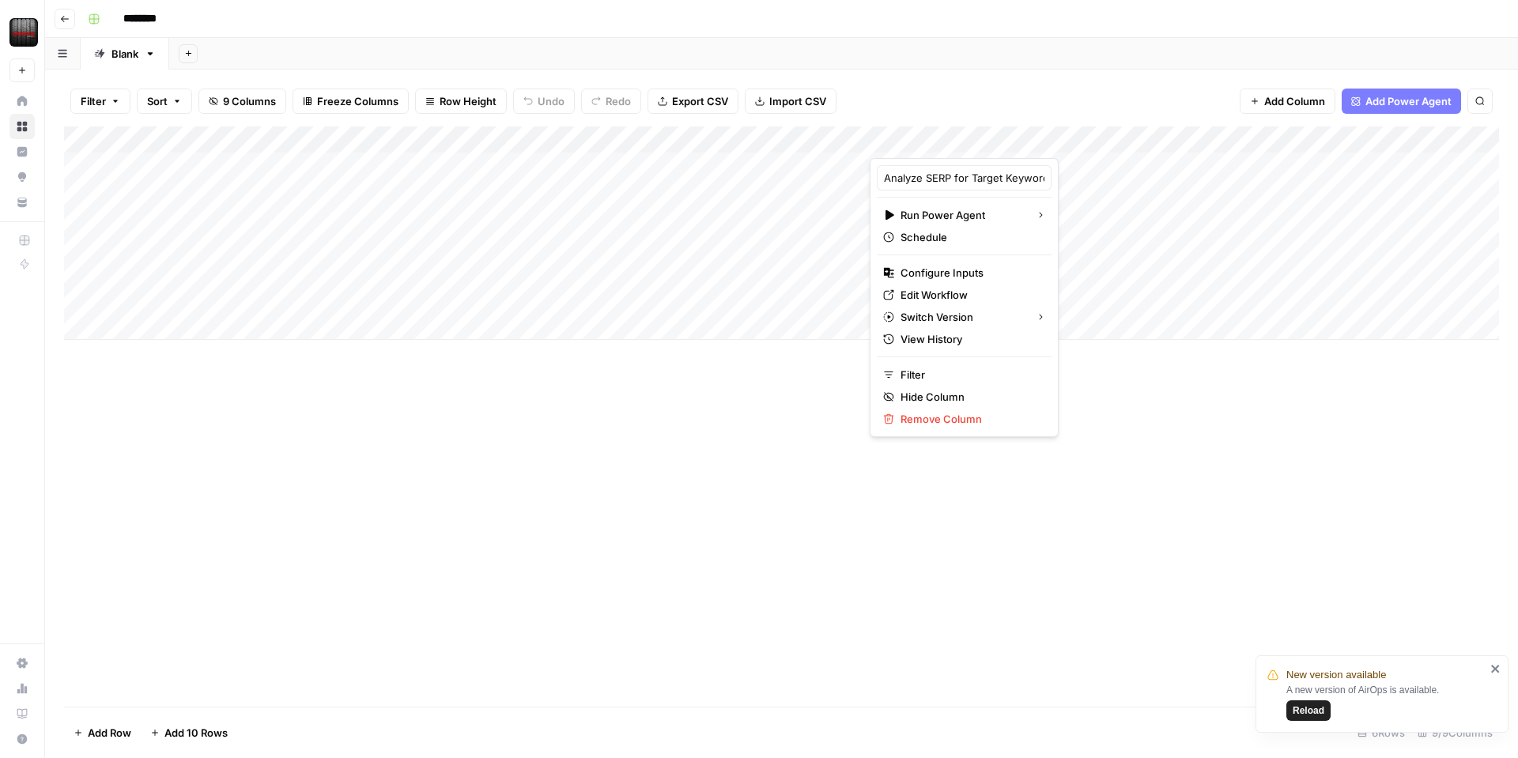
click at [1057, 139] on div at bounding box center [1006, 142] width 272 height 32
click at [897, 293] on div "Edit Workflow" at bounding box center [964, 295] width 162 height 16
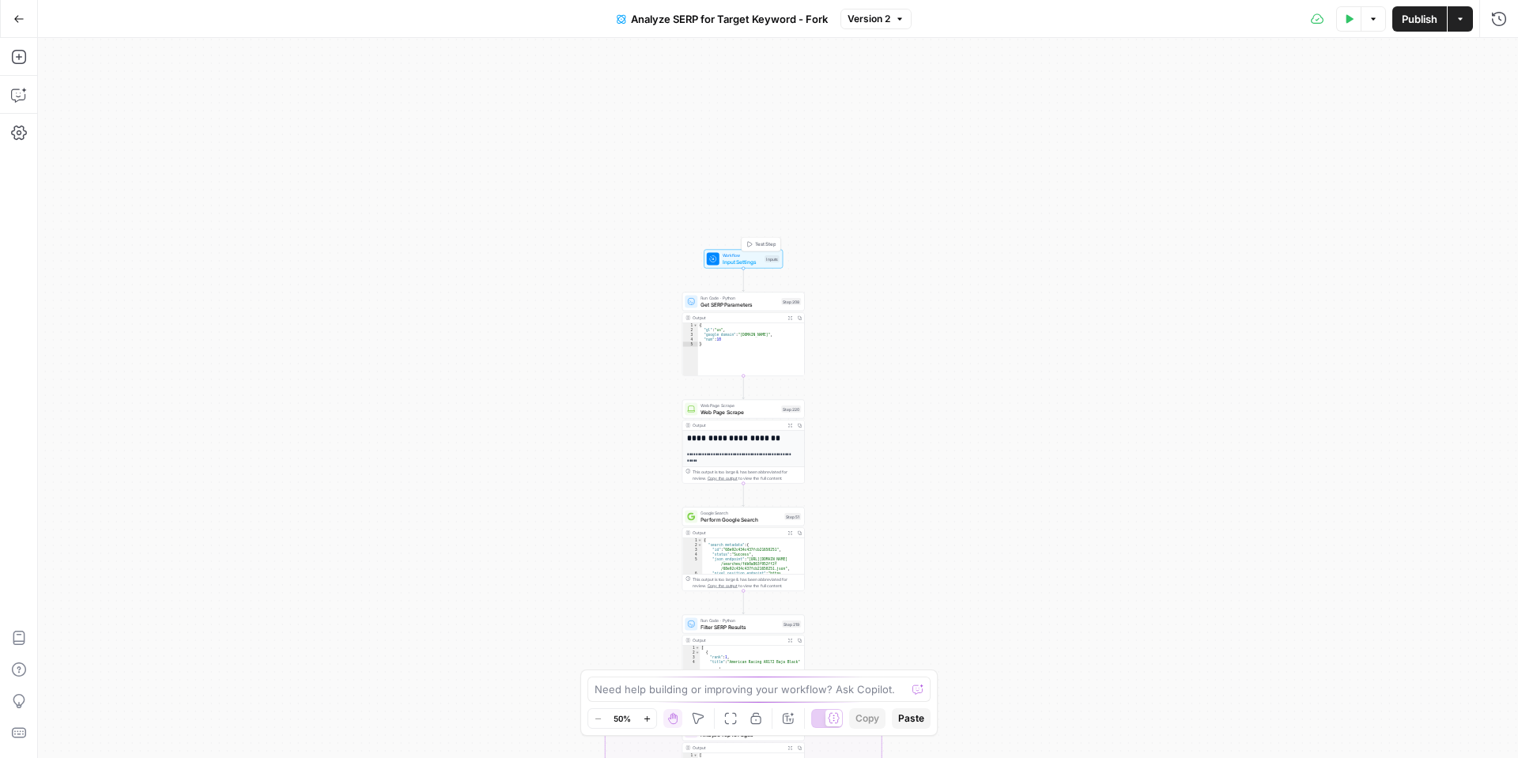
click at [727, 258] on span "Input Settings" at bounding box center [743, 262] width 40 height 8
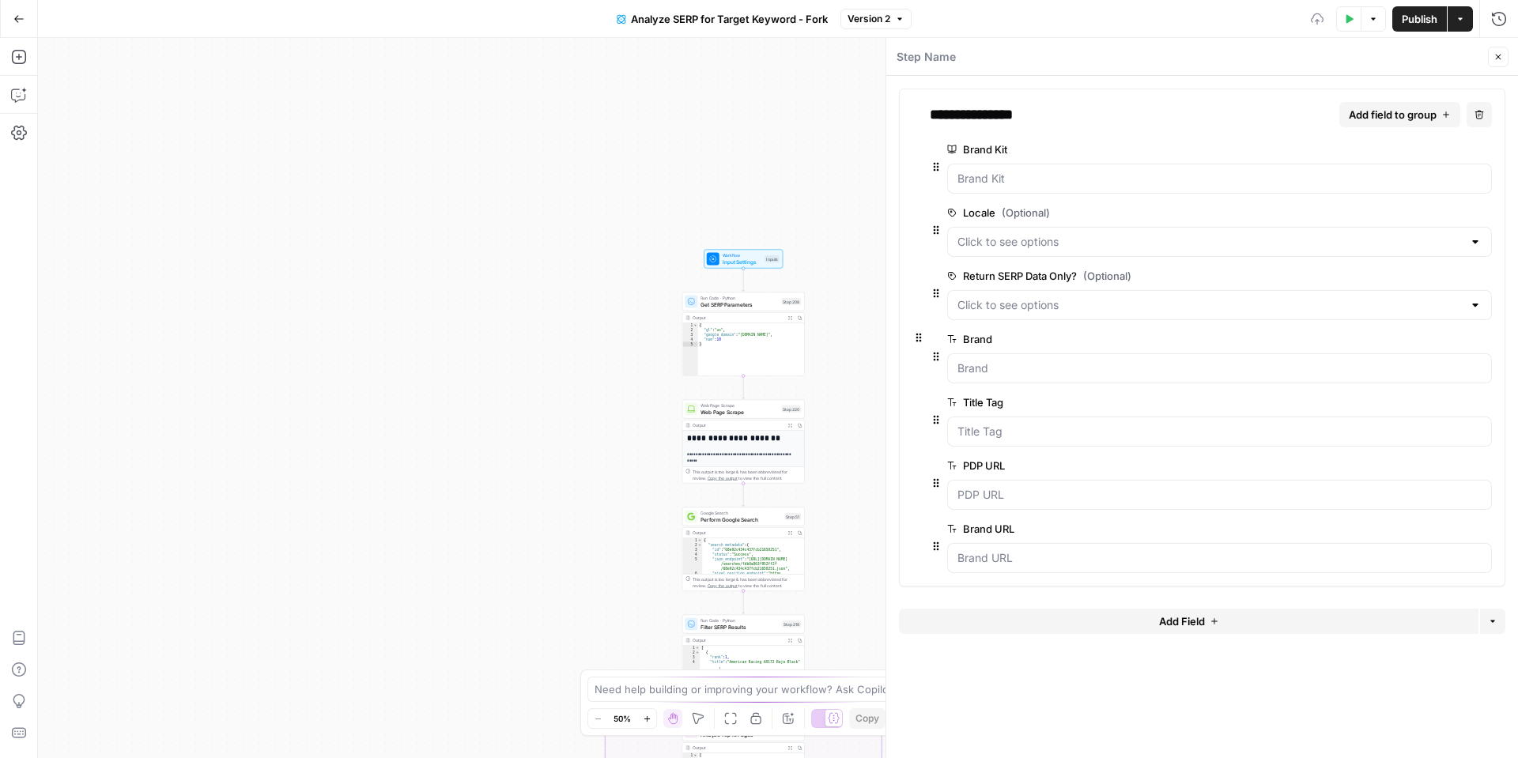
click at [659, 228] on div "**********" at bounding box center [778, 398] width 1480 height 720
click at [611, 205] on div "**********" at bounding box center [778, 398] width 1480 height 720
click at [1486, 54] on div "Step Name Close" at bounding box center [1202, 57] width 613 height 21
drag, startPoint x: 1490, startPoint y: 57, endPoint x: 1398, endPoint y: 90, distance: 97.5
click at [1490, 57] on button "Close" at bounding box center [1498, 57] width 21 height 21
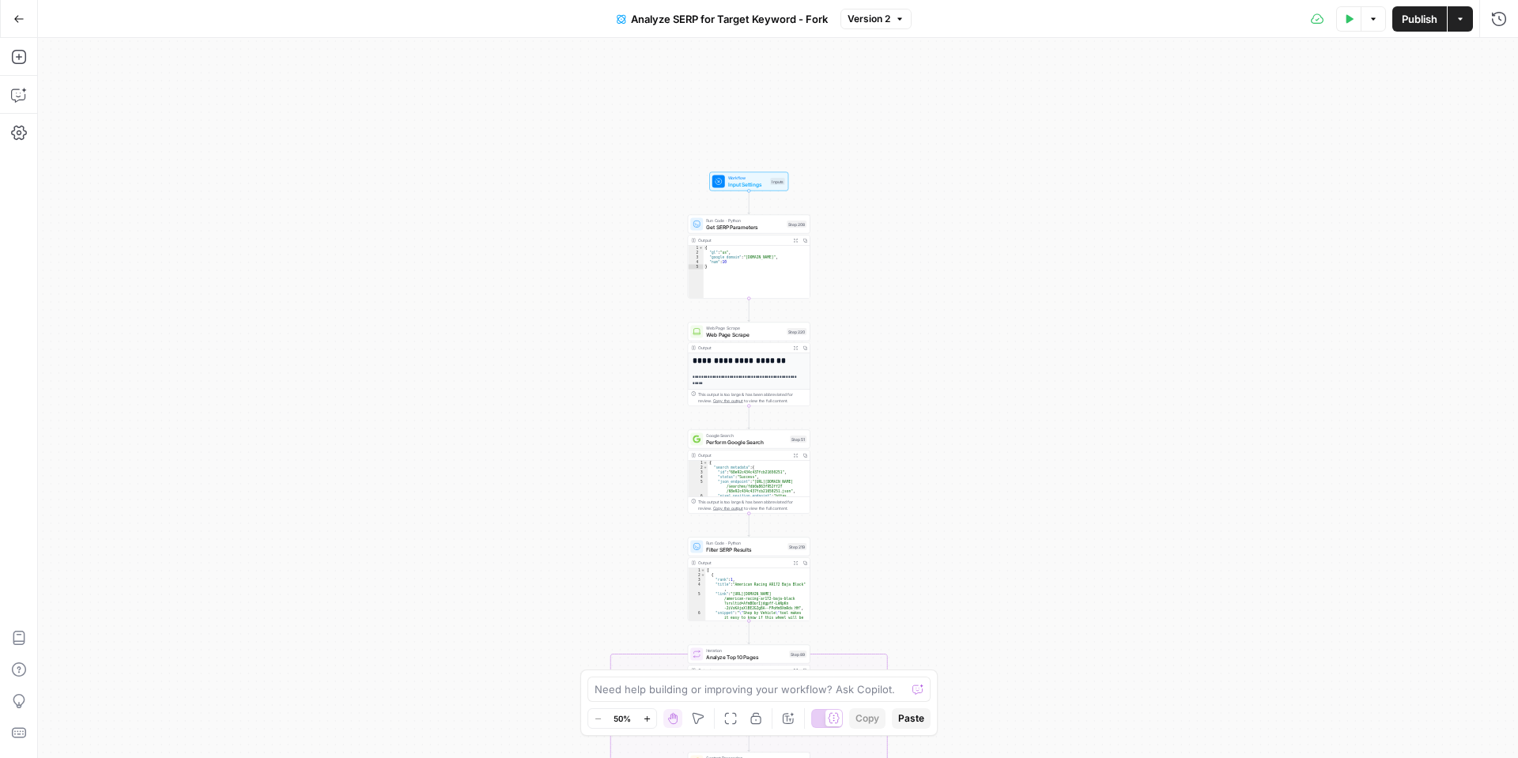
drag, startPoint x: 647, startPoint y: 212, endPoint x: 651, endPoint y: 138, distance: 74.4
click at [651, 138] on div "**********" at bounding box center [778, 398] width 1480 height 720
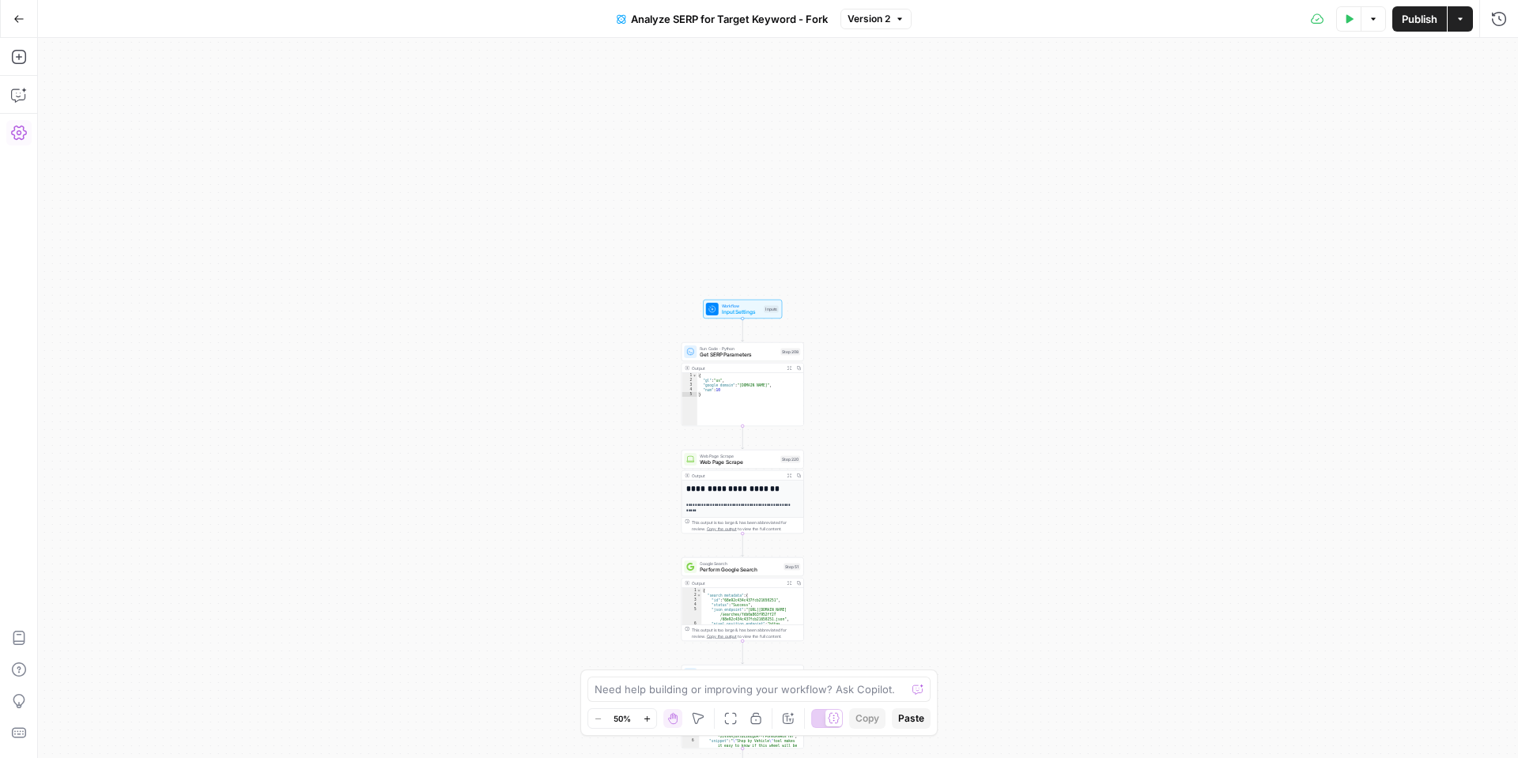
click at [15, 132] on icon "button" at bounding box center [19, 133] width 16 height 16
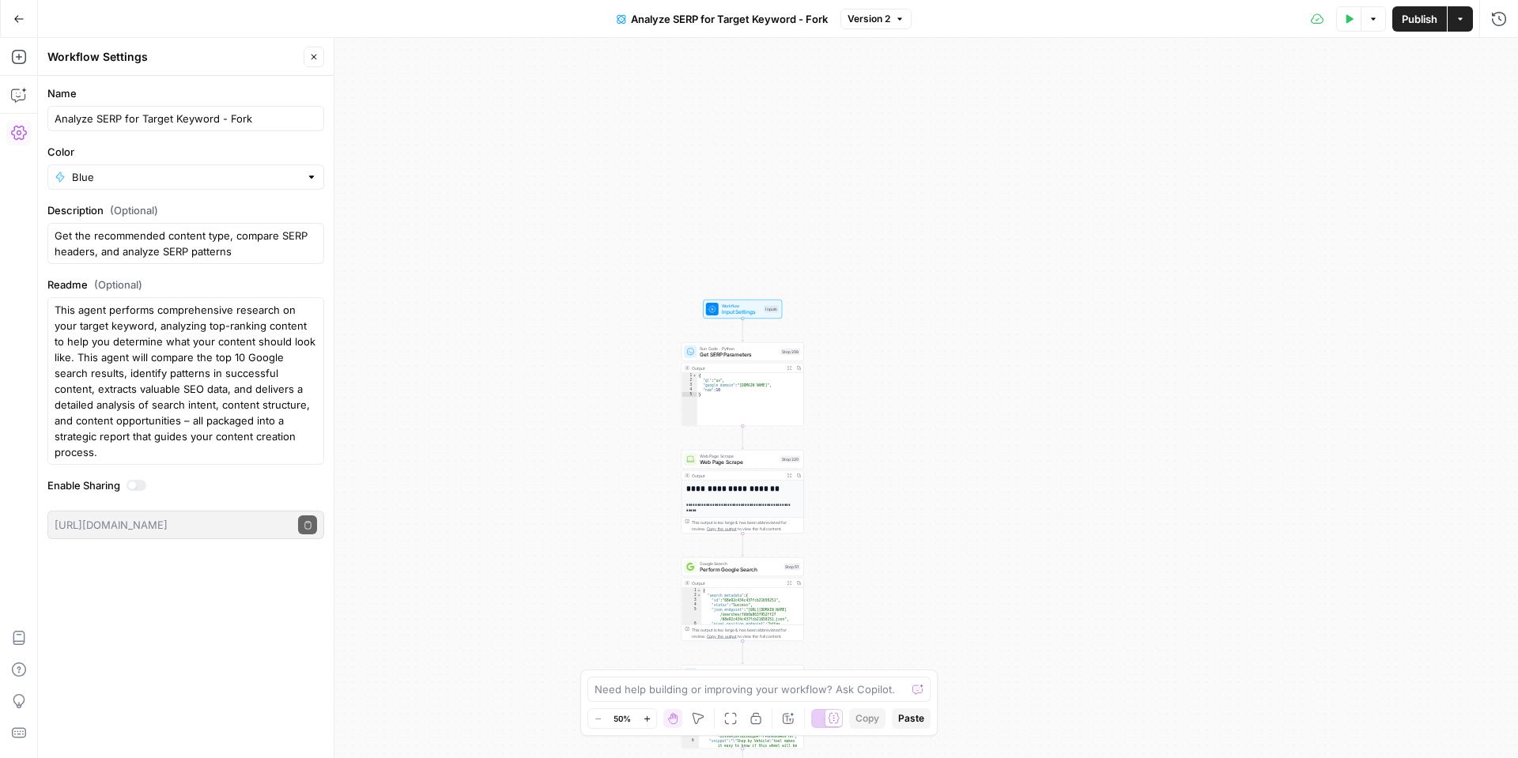
click at [130, 485] on div at bounding box center [132, 485] width 8 height 8
click at [320, 58] on button "Close" at bounding box center [314, 57] width 21 height 21
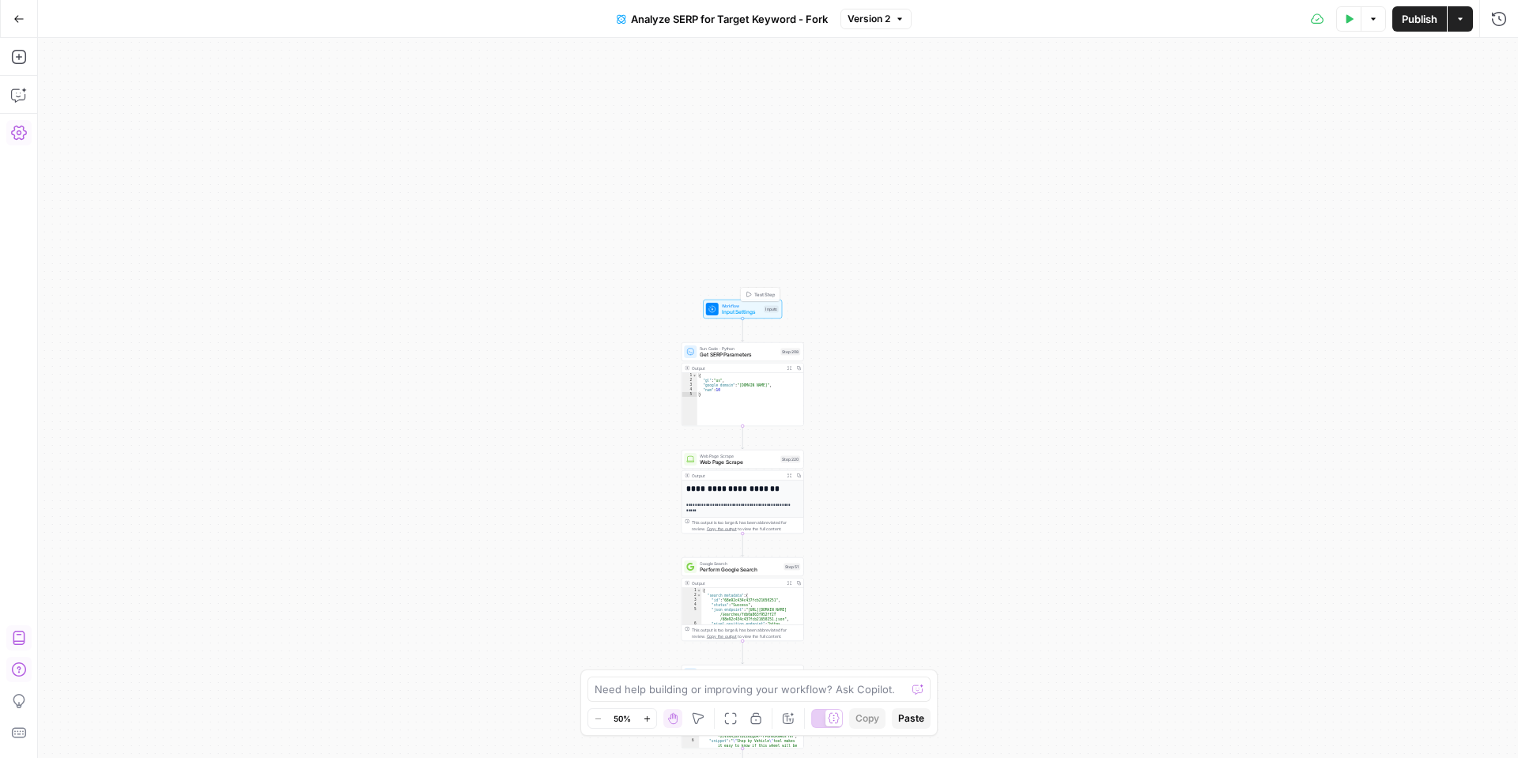
click at [729, 309] on span "Input Settings" at bounding box center [742, 312] width 40 height 8
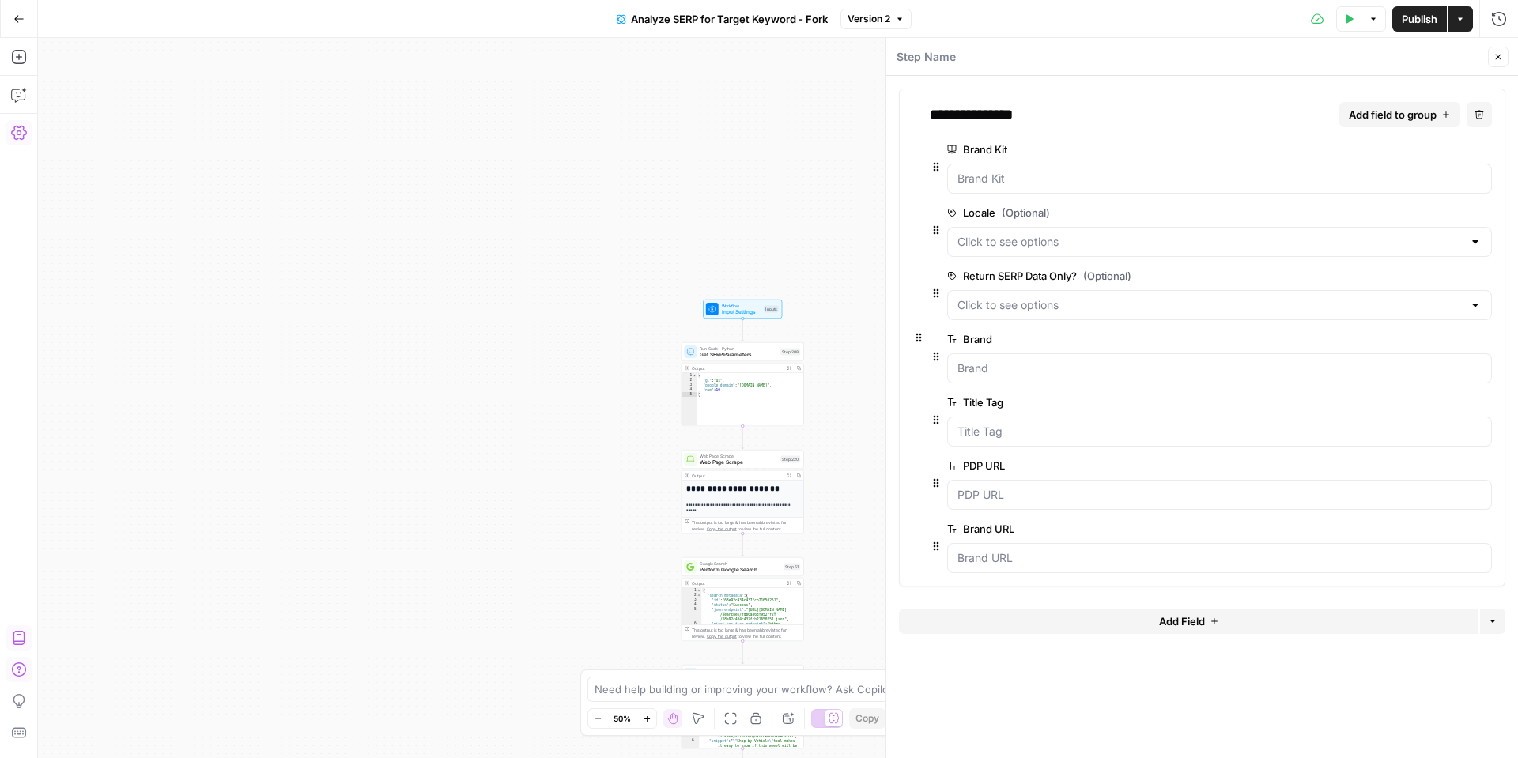
drag, startPoint x: 1492, startPoint y: 58, endPoint x: 1176, endPoint y: 110, distance: 320.5
click at [1492, 58] on button "Close" at bounding box center [1498, 57] width 21 height 21
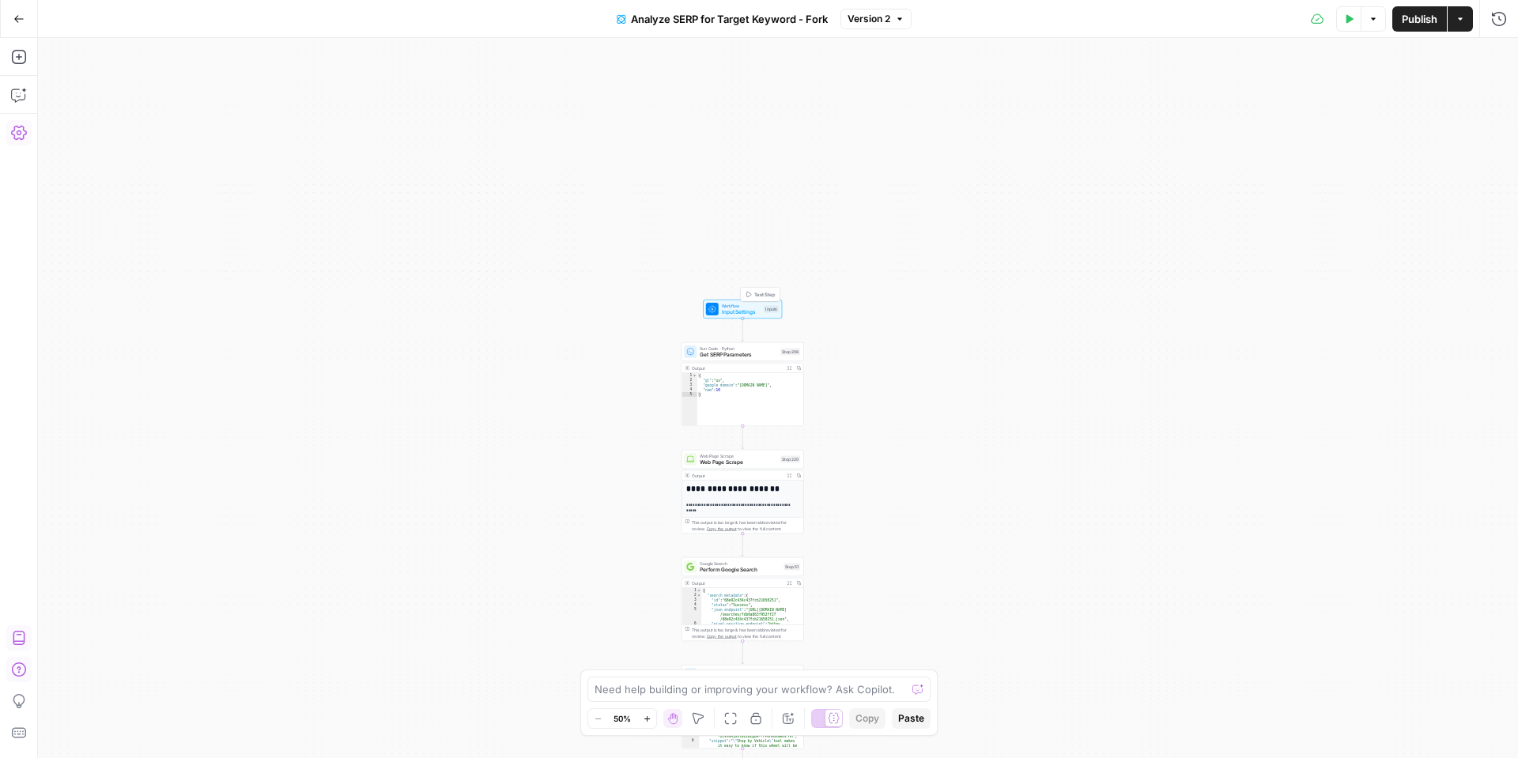
drag, startPoint x: 856, startPoint y: 322, endPoint x: 798, endPoint y: 312, distance: 59.3
click at [854, 320] on div "**********" at bounding box center [778, 398] width 1480 height 720
click at [749, 307] on span "Input Settings" at bounding box center [739, 311] width 40 height 8
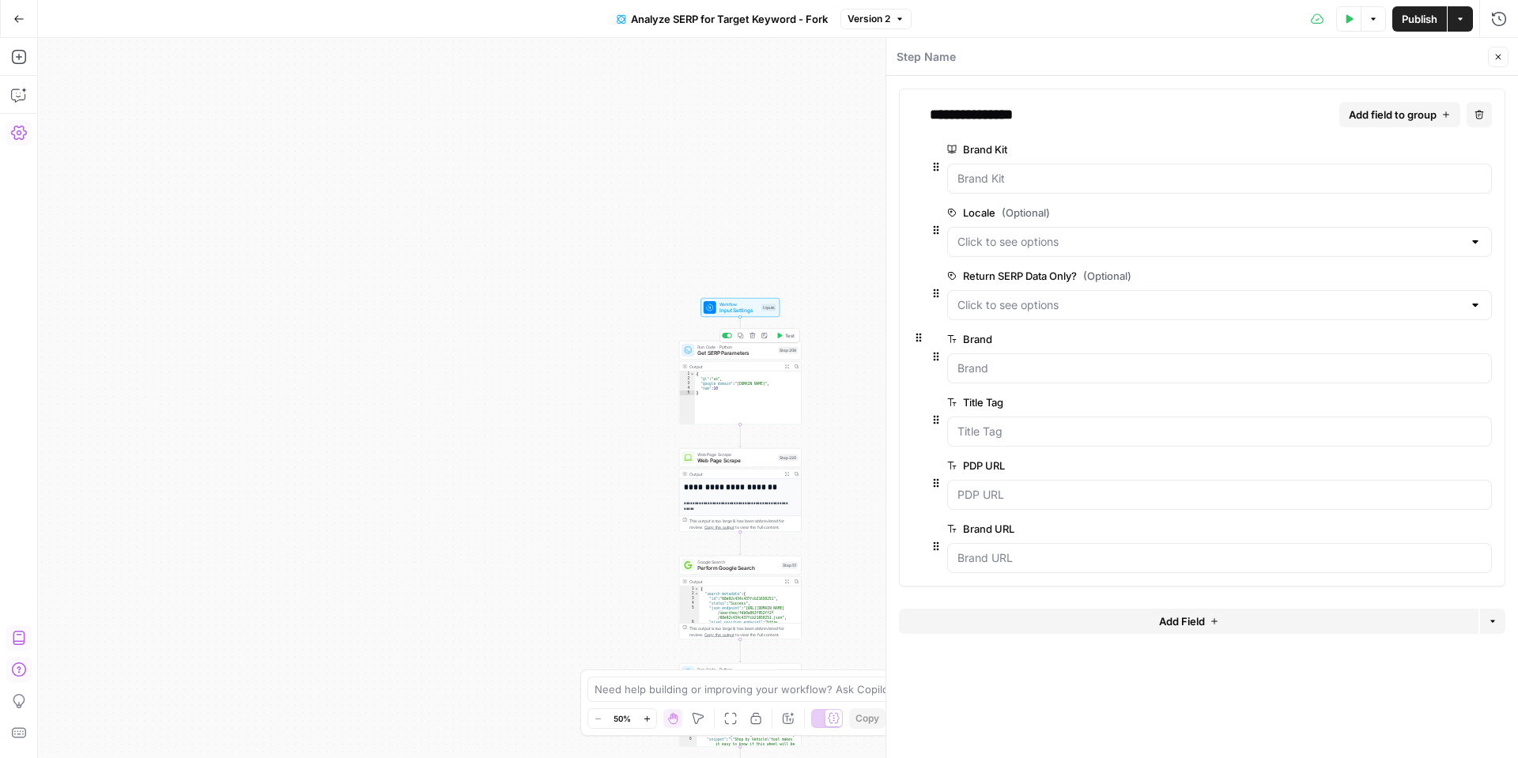
click at [735, 356] on span "Get SERP Parameters" at bounding box center [735, 353] width 77 height 8
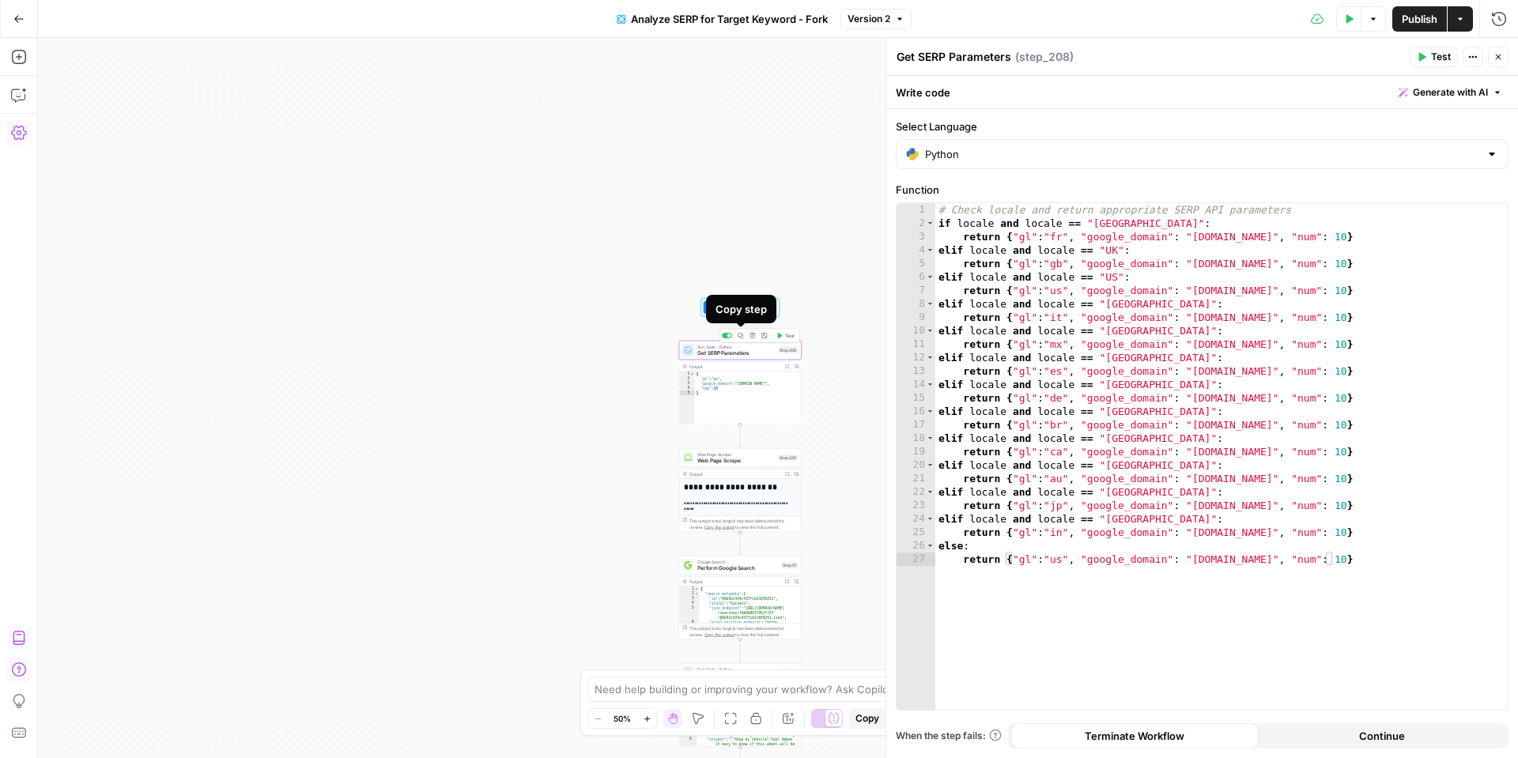
click at [741, 337] on icon "button" at bounding box center [741, 336] width 6 height 6
click at [628, 276] on div "**********" at bounding box center [778, 398] width 1480 height 720
click at [715, 353] on span "Get SERP Parameters" at bounding box center [735, 353] width 77 height 8
click at [727, 457] on span "Web Page Scrape" at bounding box center [735, 461] width 77 height 8
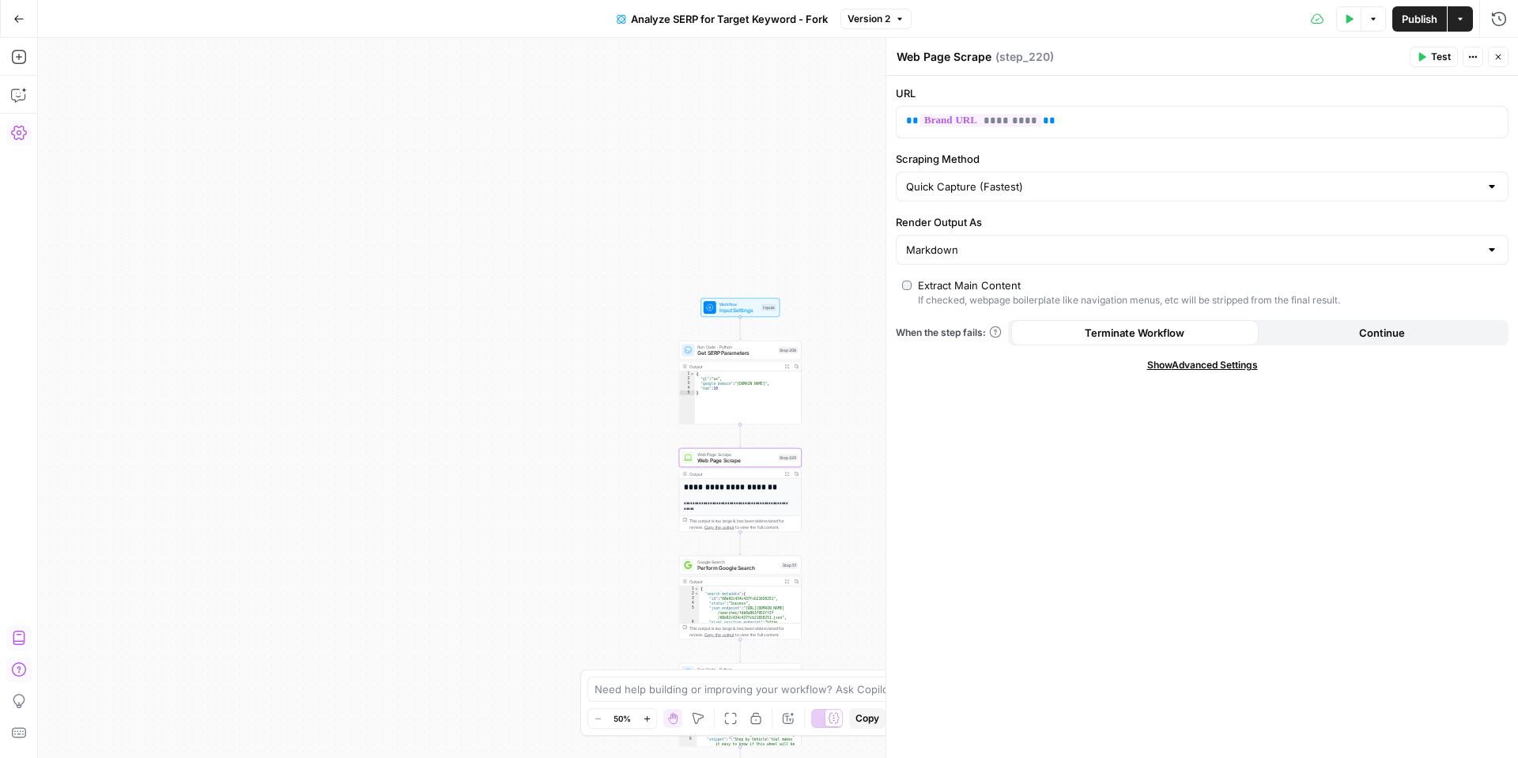
click at [737, 345] on span "Run Code · Python" at bounding box center [735, 347] width 77 height 6
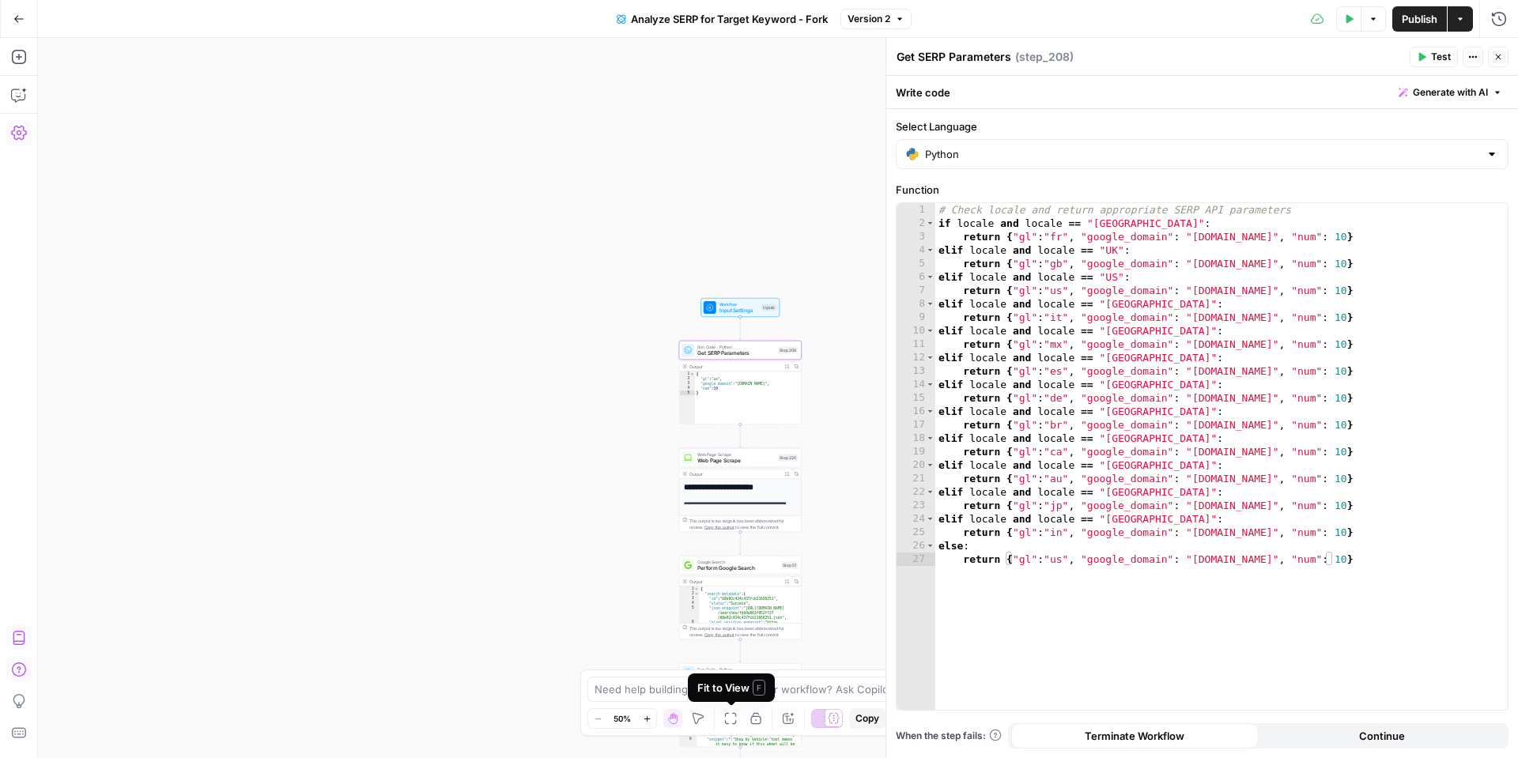
click at [738, 719] on button "Fit to View" at bounding box center [730, 718] width 19 height 19
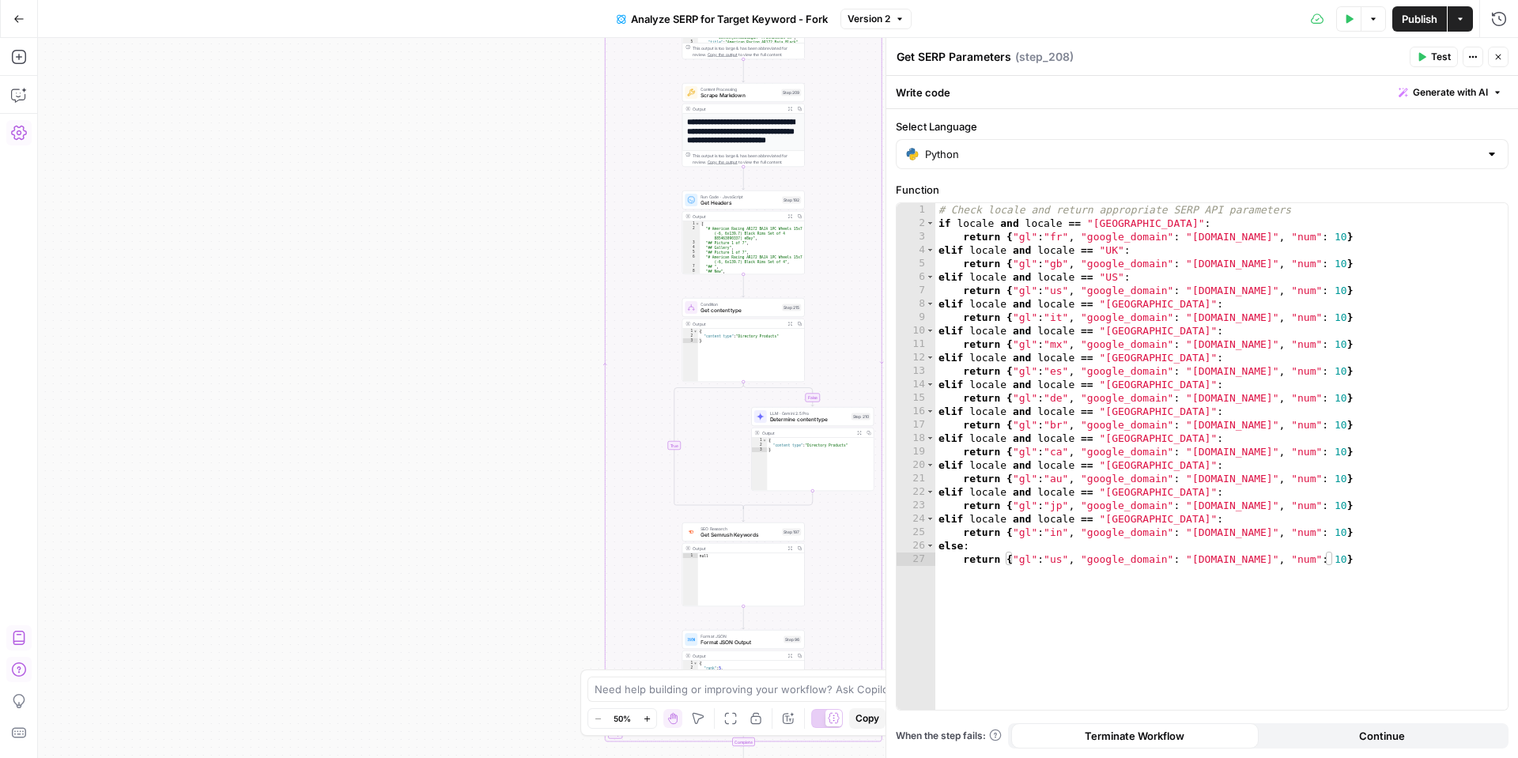
click at [1500, 56] on icon "button" at bounding box center [1497, 56] width 9 height 9
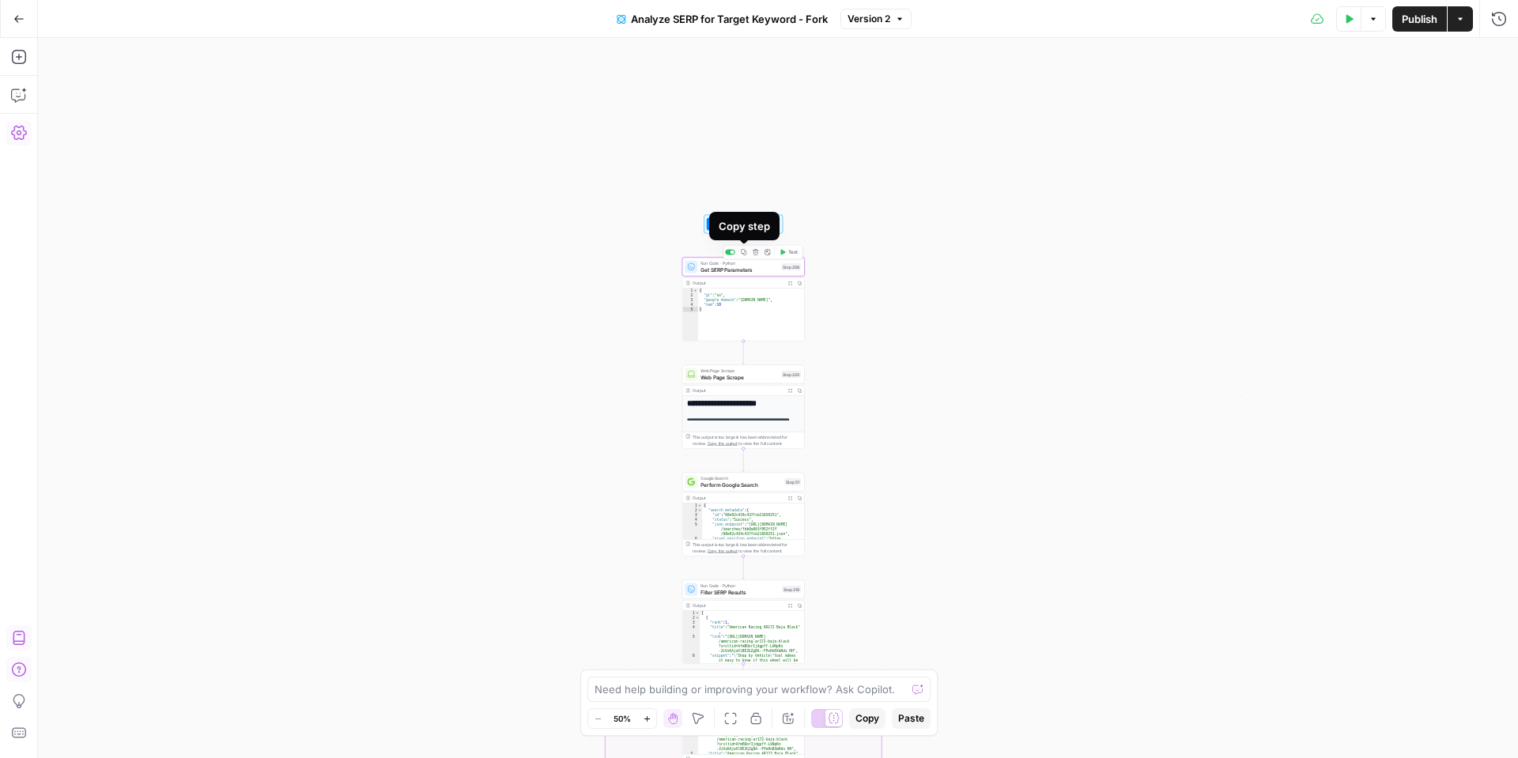
click at [746, 254] on button "Copy step" at bounding box center [743, 252] width 10 height 10
click at [742, 360] on icon "button" at bounding box center [744, 360] width 6 height 6
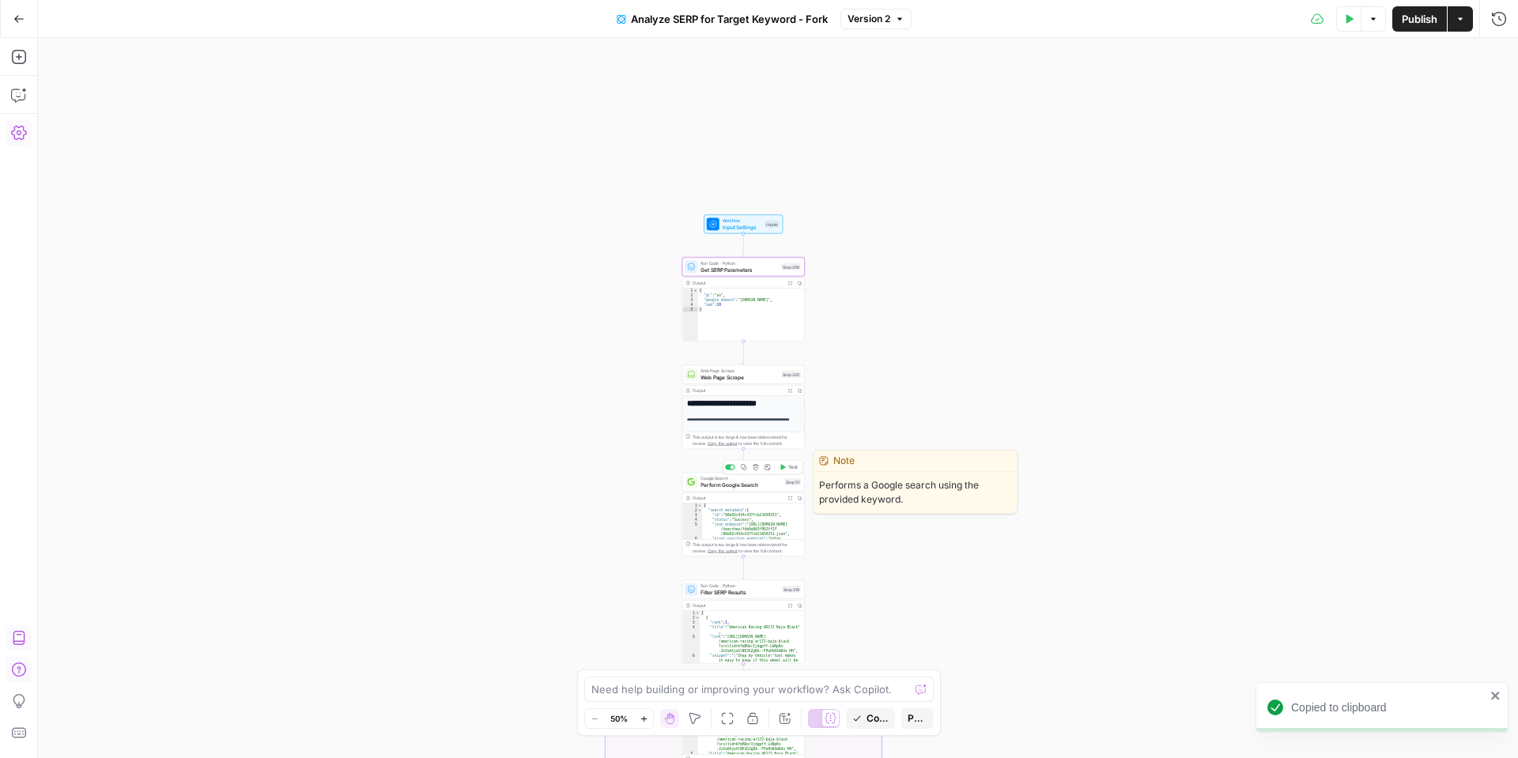
click at [743, 469] on icon "button" at bounding box center [744, 467] width 6 height 6
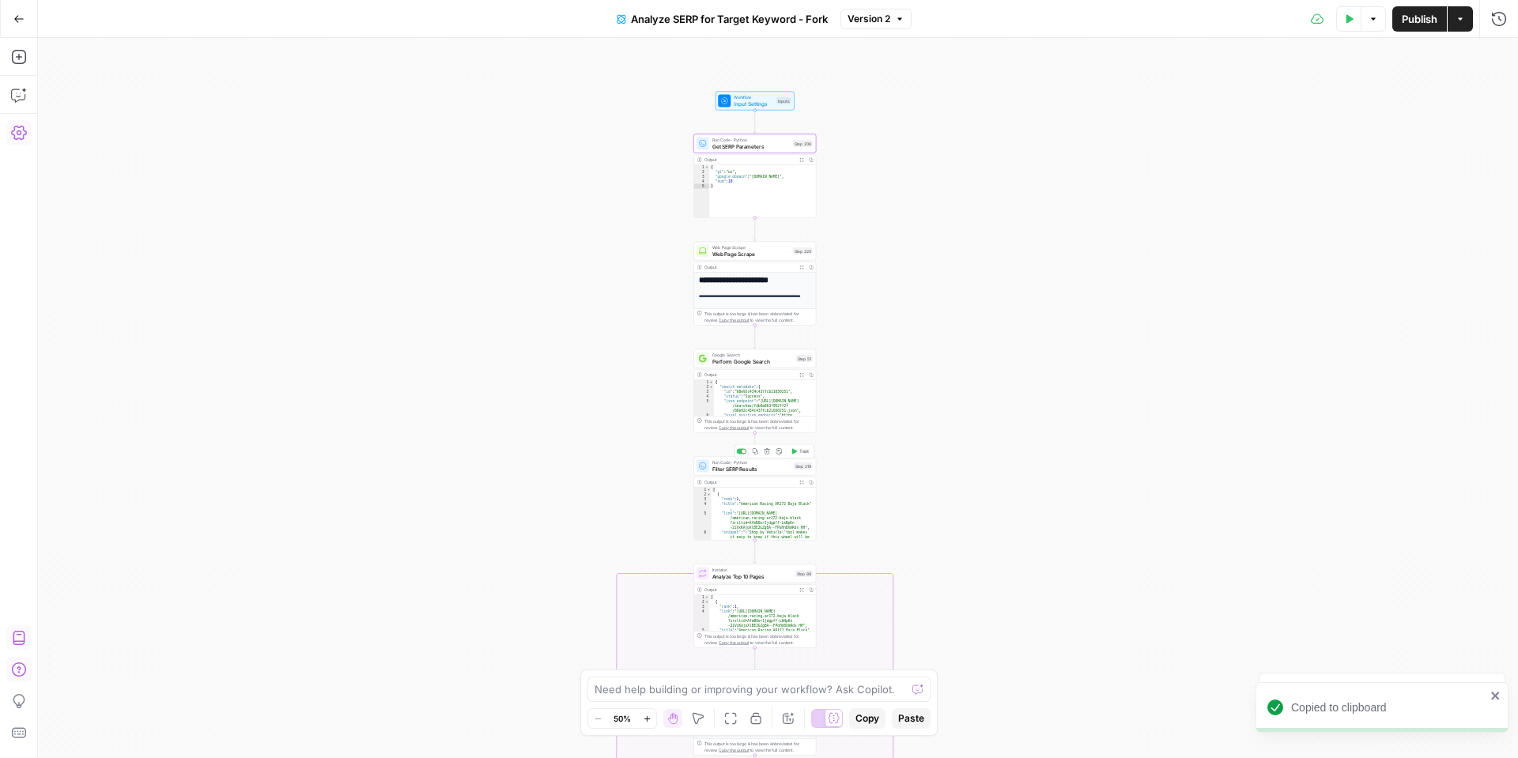
click at [739, 469] on span "Filter SERP Results" at bounding box center [751, 469] width 78 height 8
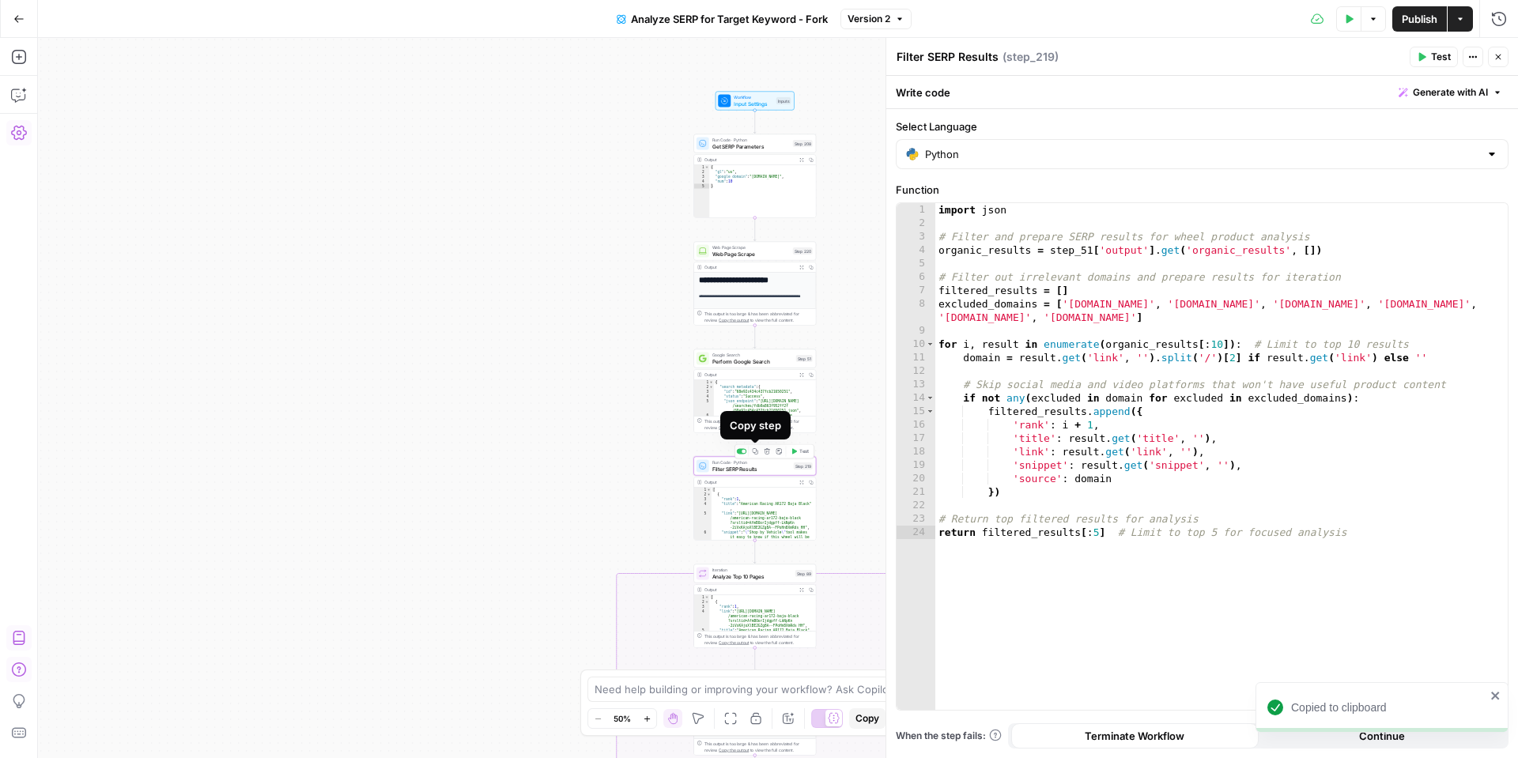
click at [754, 452] on icon "button" at bounding box center [756, 451] width 6 height 6
click at [1502, 57] on span "Close" at bounding box center [1502, 57] width 1 height 1
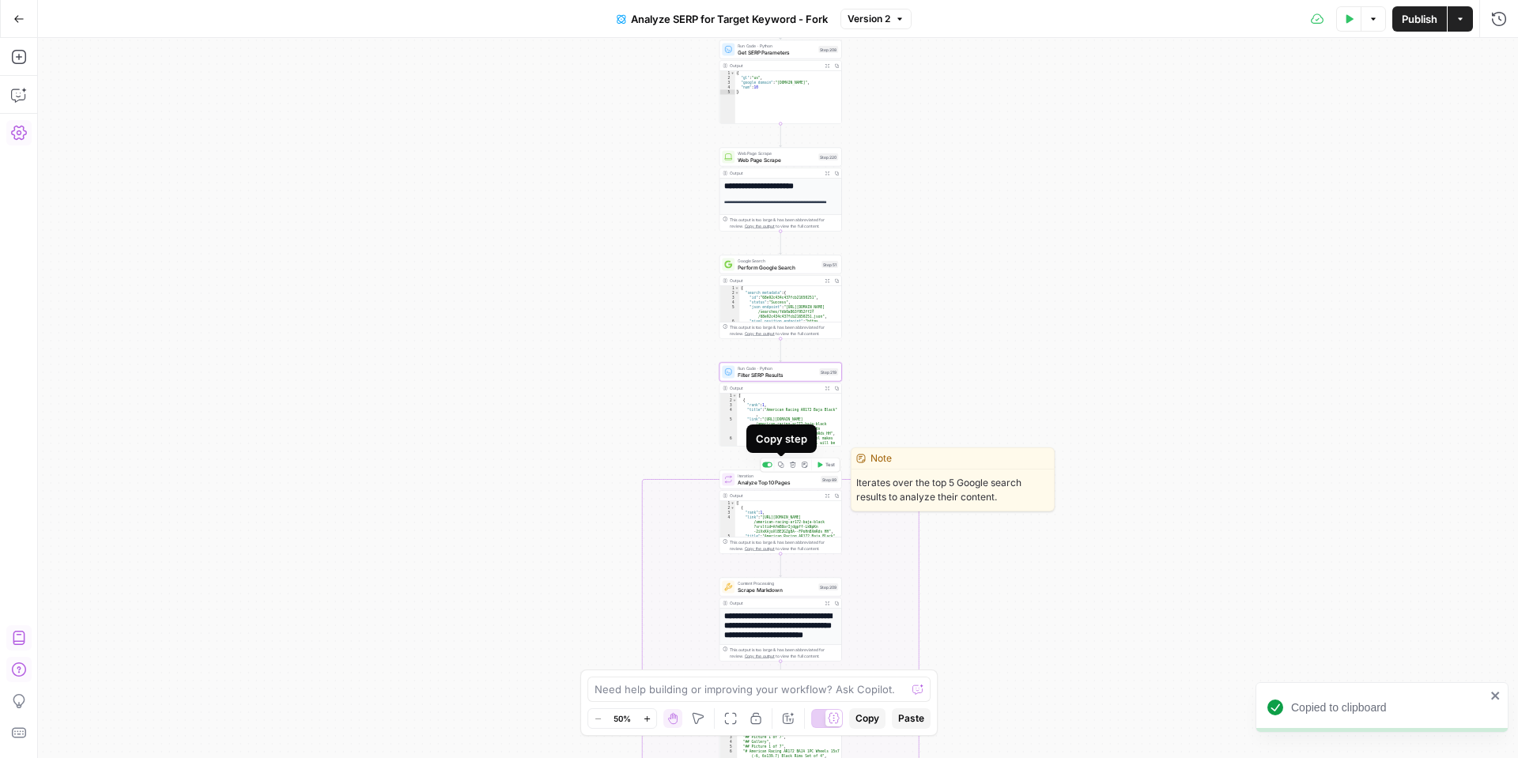
click at [780, 465] on icon "button" at bounding box center [781, 465] width 6 height 6
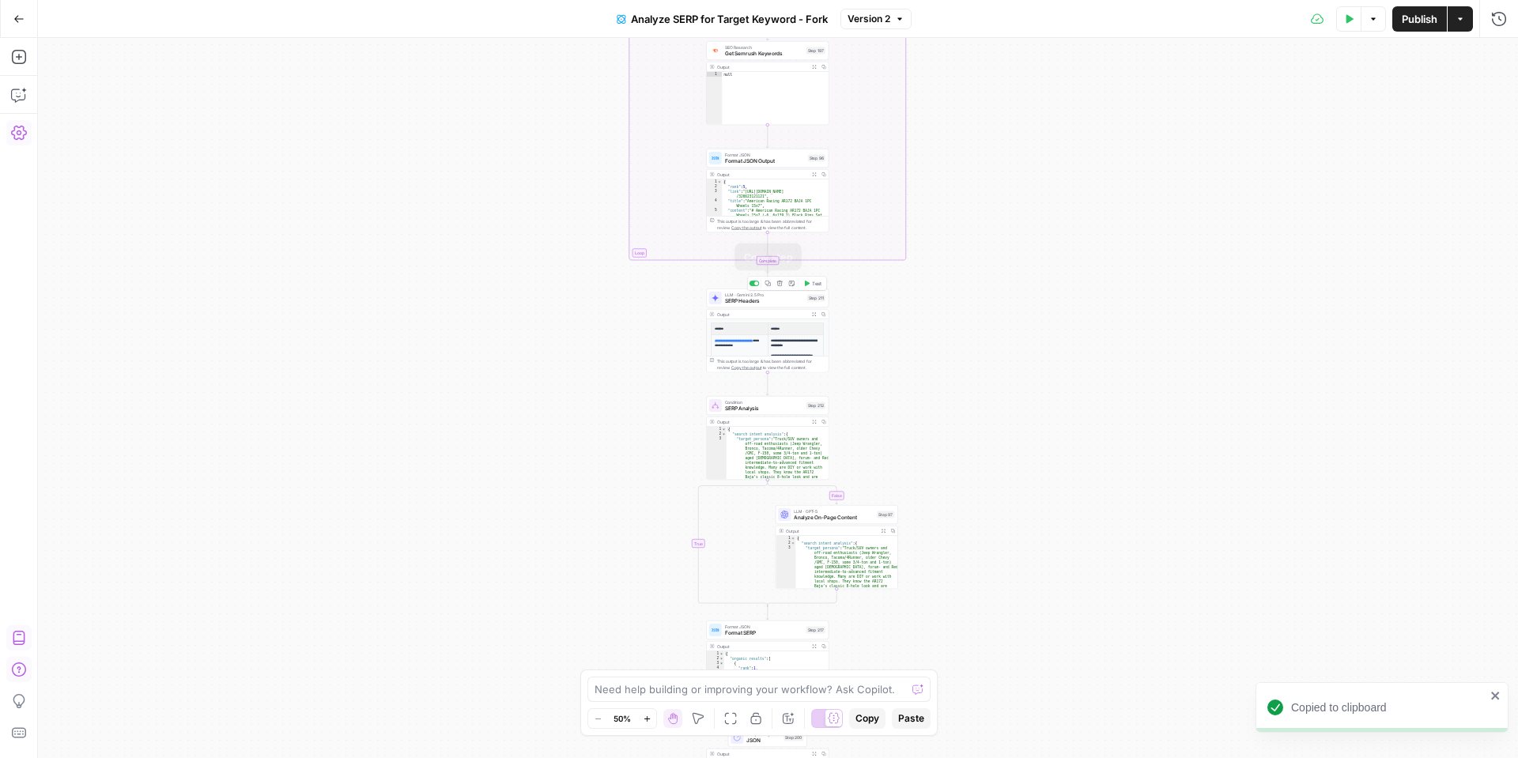
click at [768, 284] on icon "button" at bounding box center [768, 284] width 6 height 6
click at [769, 391] on icon "button" at bounding box center [767, 391] width 6 height 6
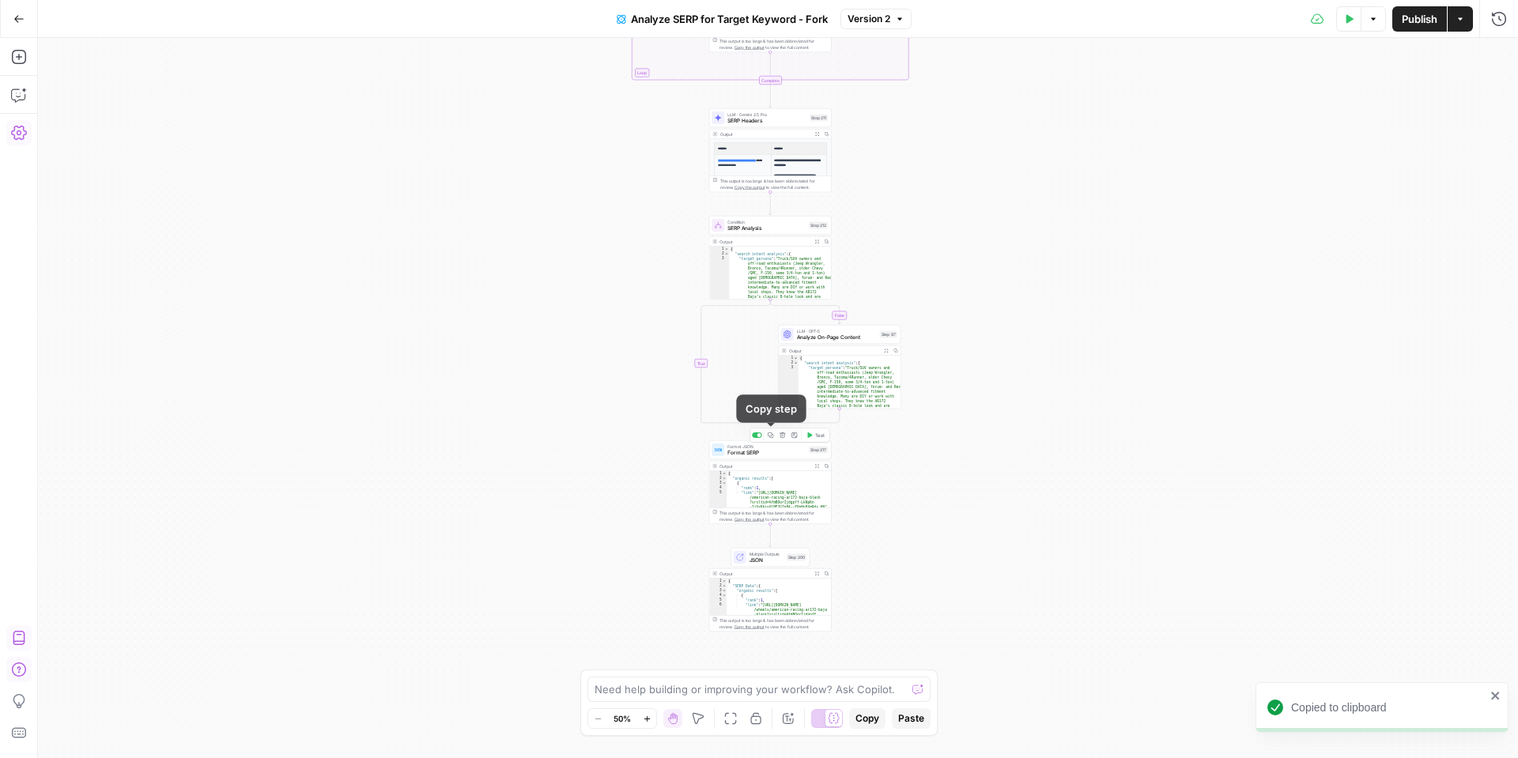
click at [772, 437] on icon "button" at bounding box center [771, 435] width 6 height 6
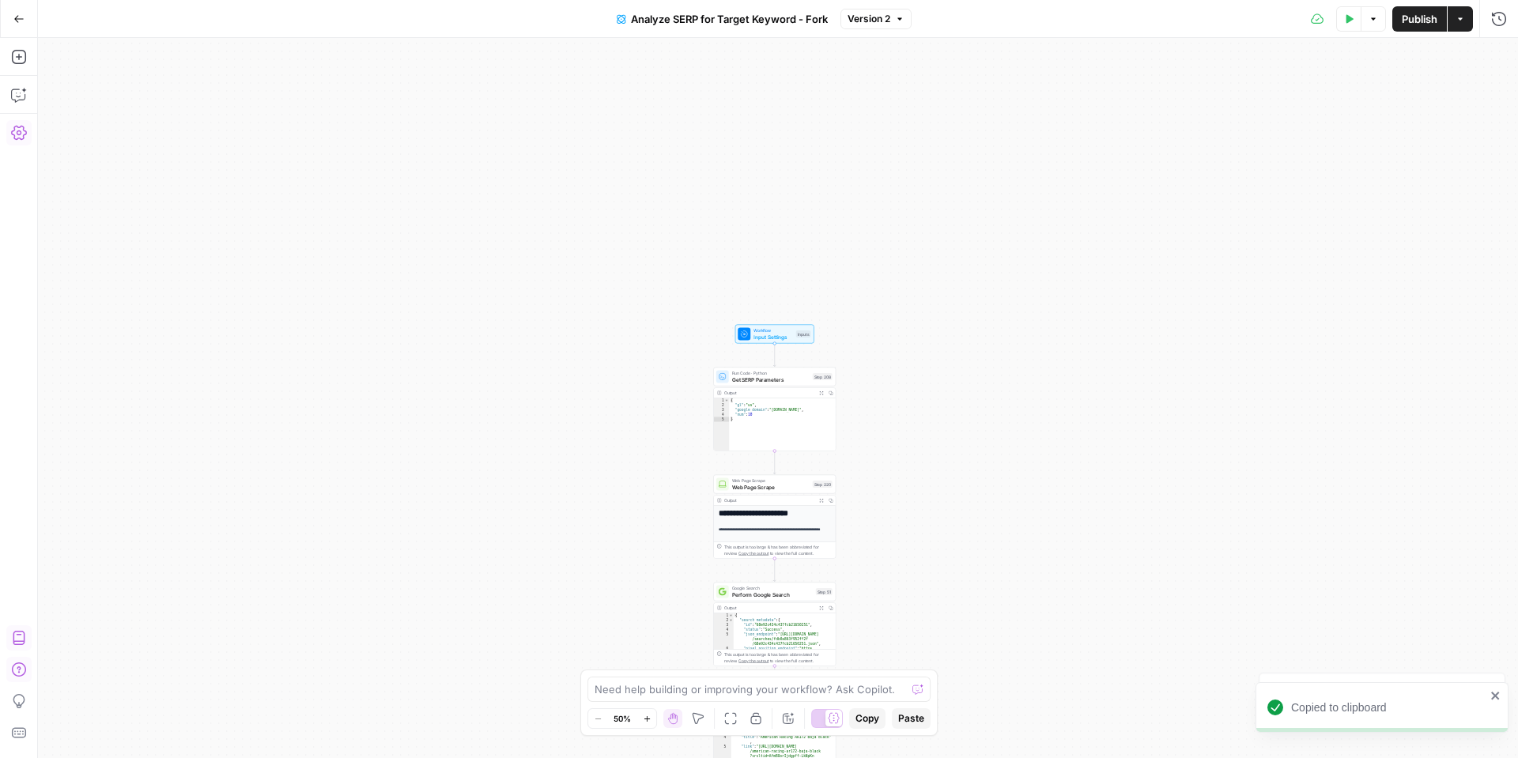
click at [768, 334] on span "Input Settings" at bounding box center [773, 337] width 40 height 8
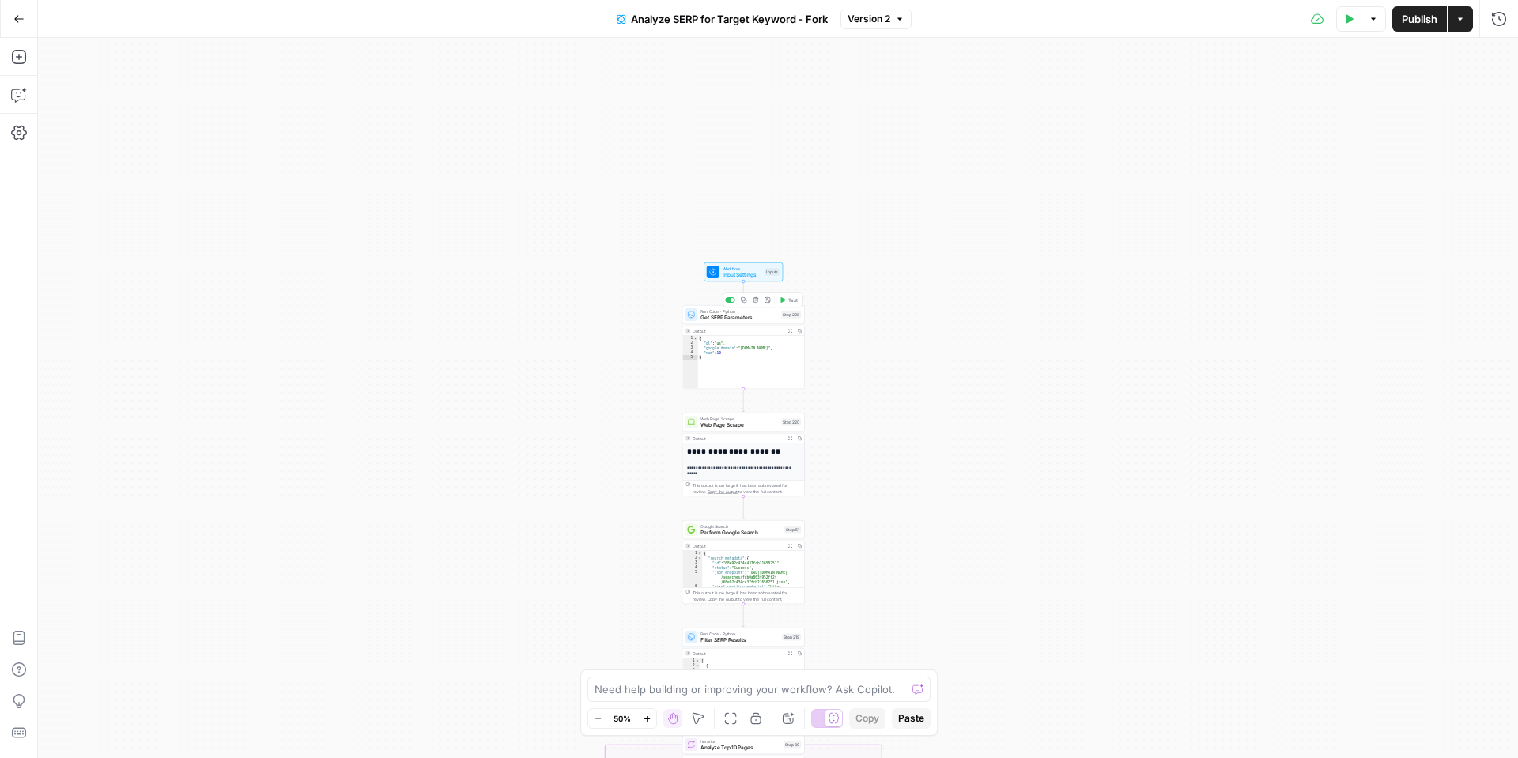
click at [726, 317] on span "Get SERP Parameters" at bounding box center [738, 318] width 77 height 8
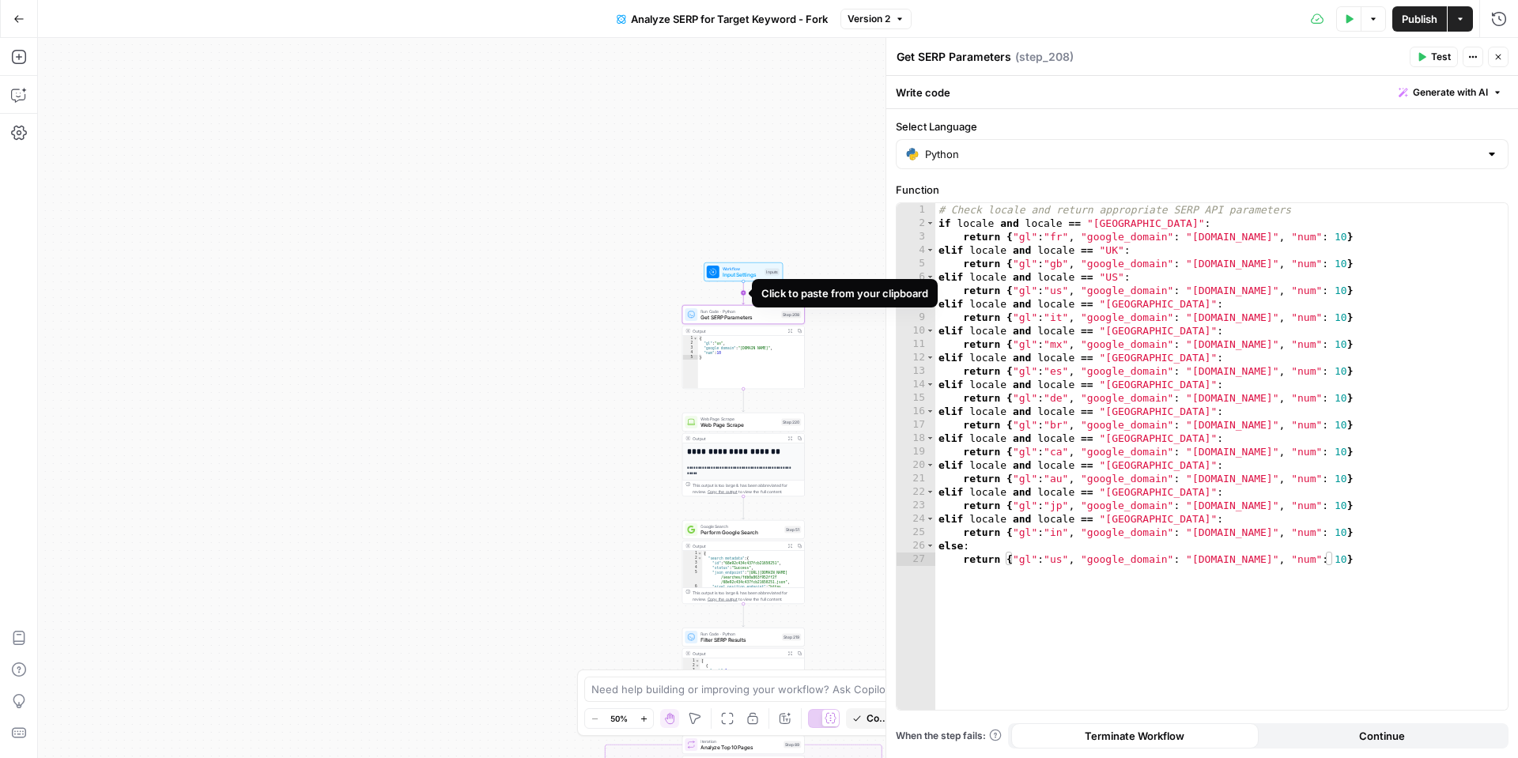
click at [742, 292] on icon "Edge from start to step_208" at bounding box center [743, 292] width 2 height 23
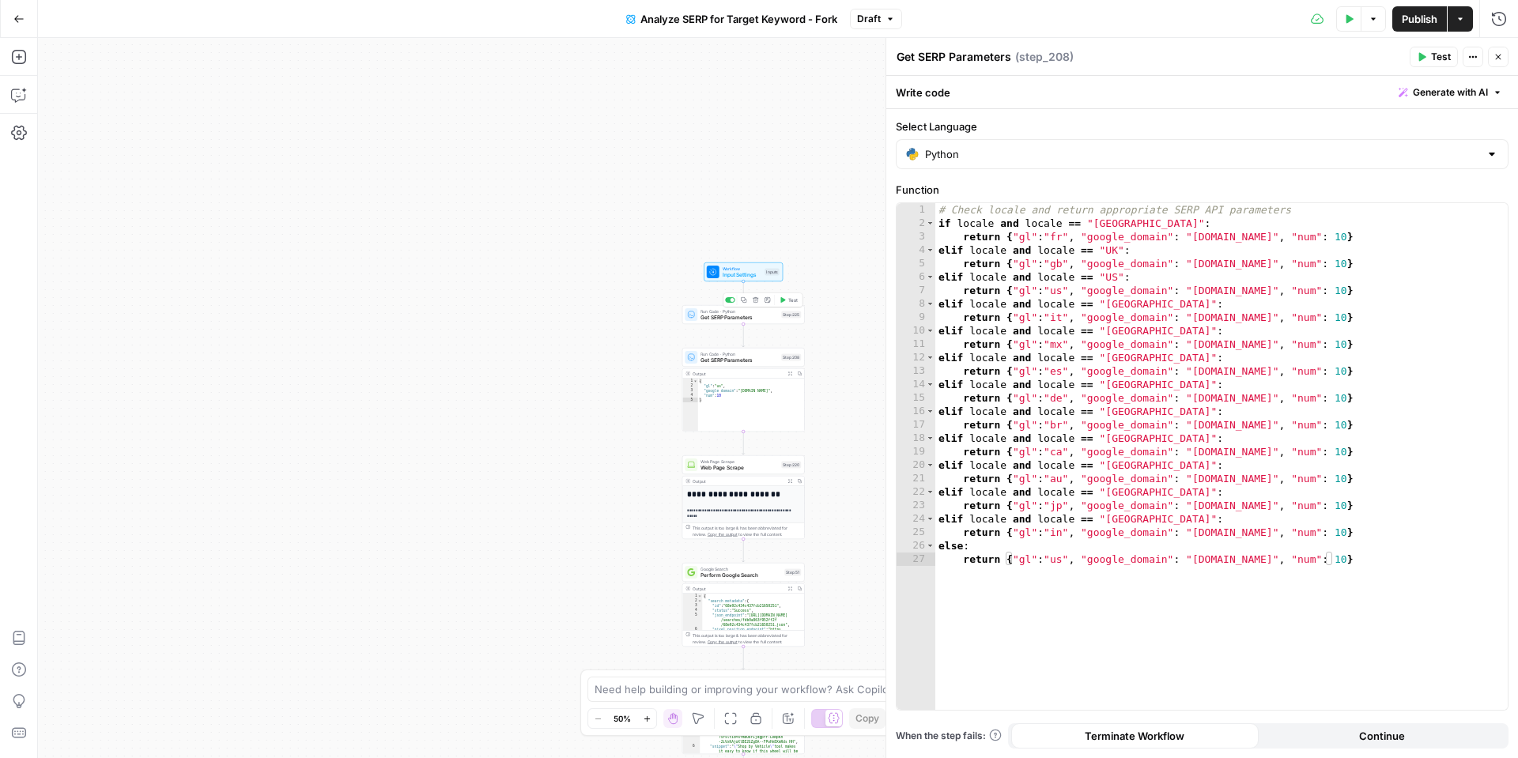
click at [747, 316] on span "Get SERP Parameters" at bounding box center [738, 318] width 77 height 8
click at [743, 360] on span "Get SERP Parameters" at bounding box center [738, 361] width 77 height 8
click at [755, 343] on icon "button" at bounding box center [756, 343] width 6 height 6
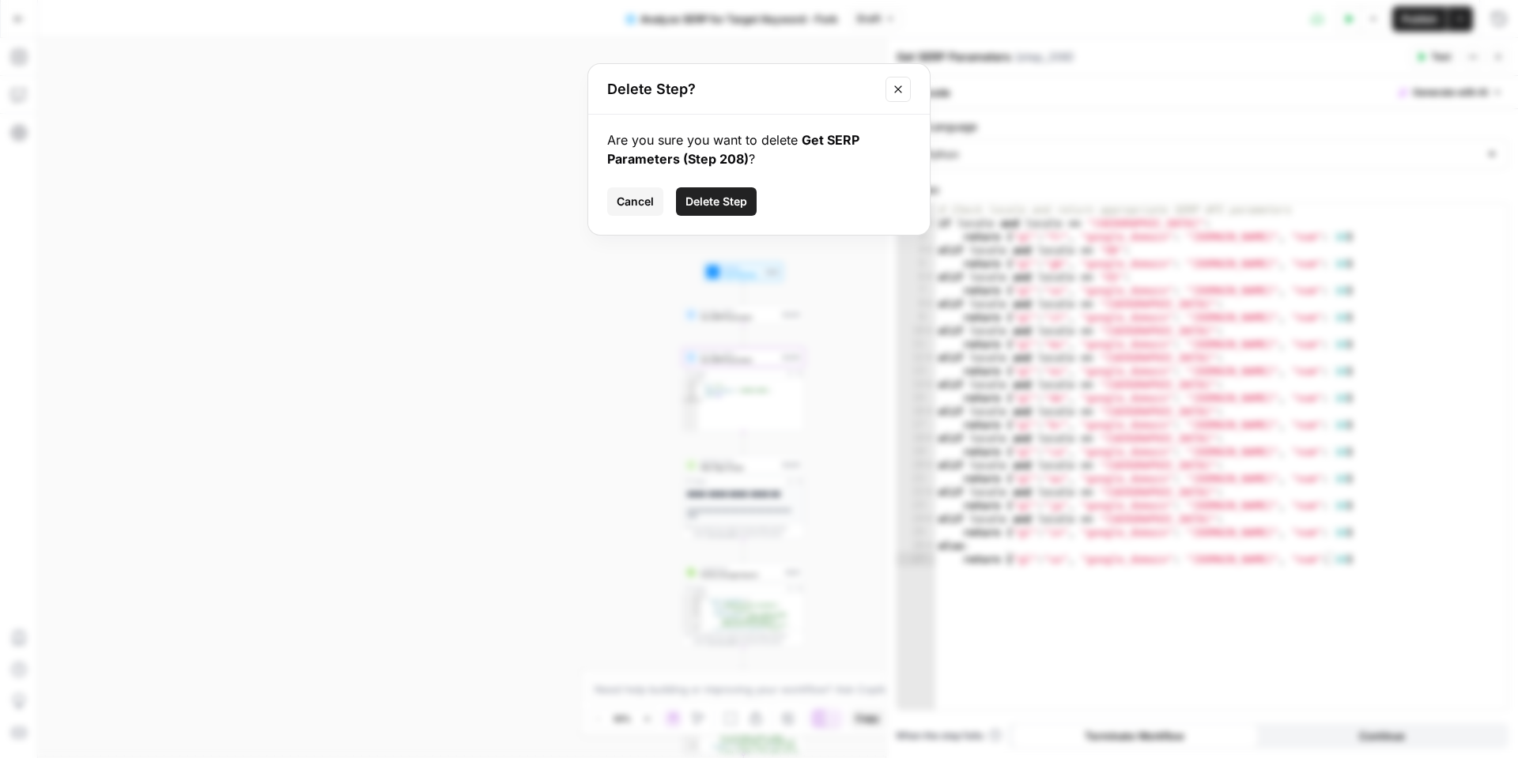
click at [907, 88] on button "Close modal" at bounding box center [897, 89] width 25 height 25
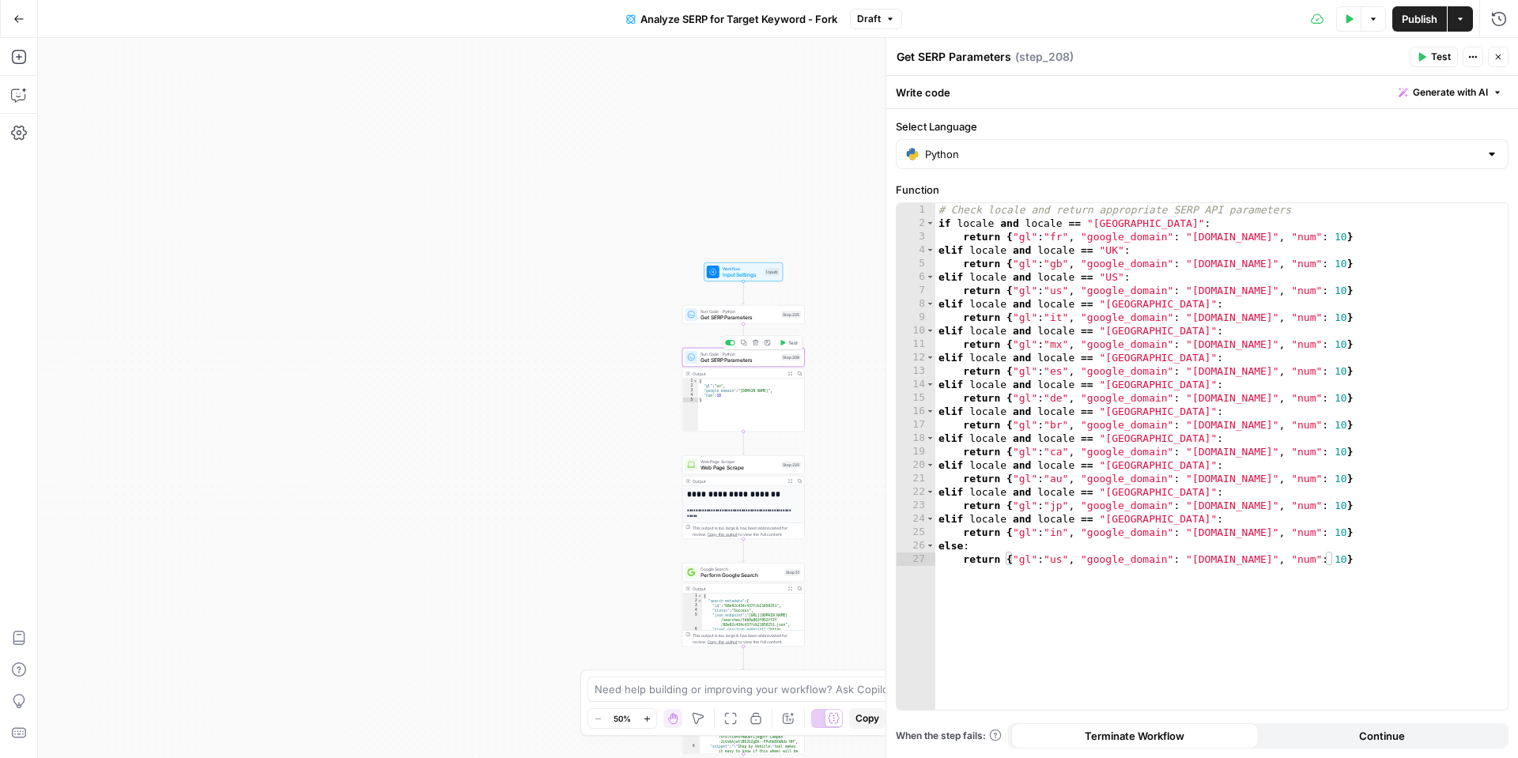
click at [758, 347] on button "Delete step" at bounding box center [755, 343] width 10 height 10
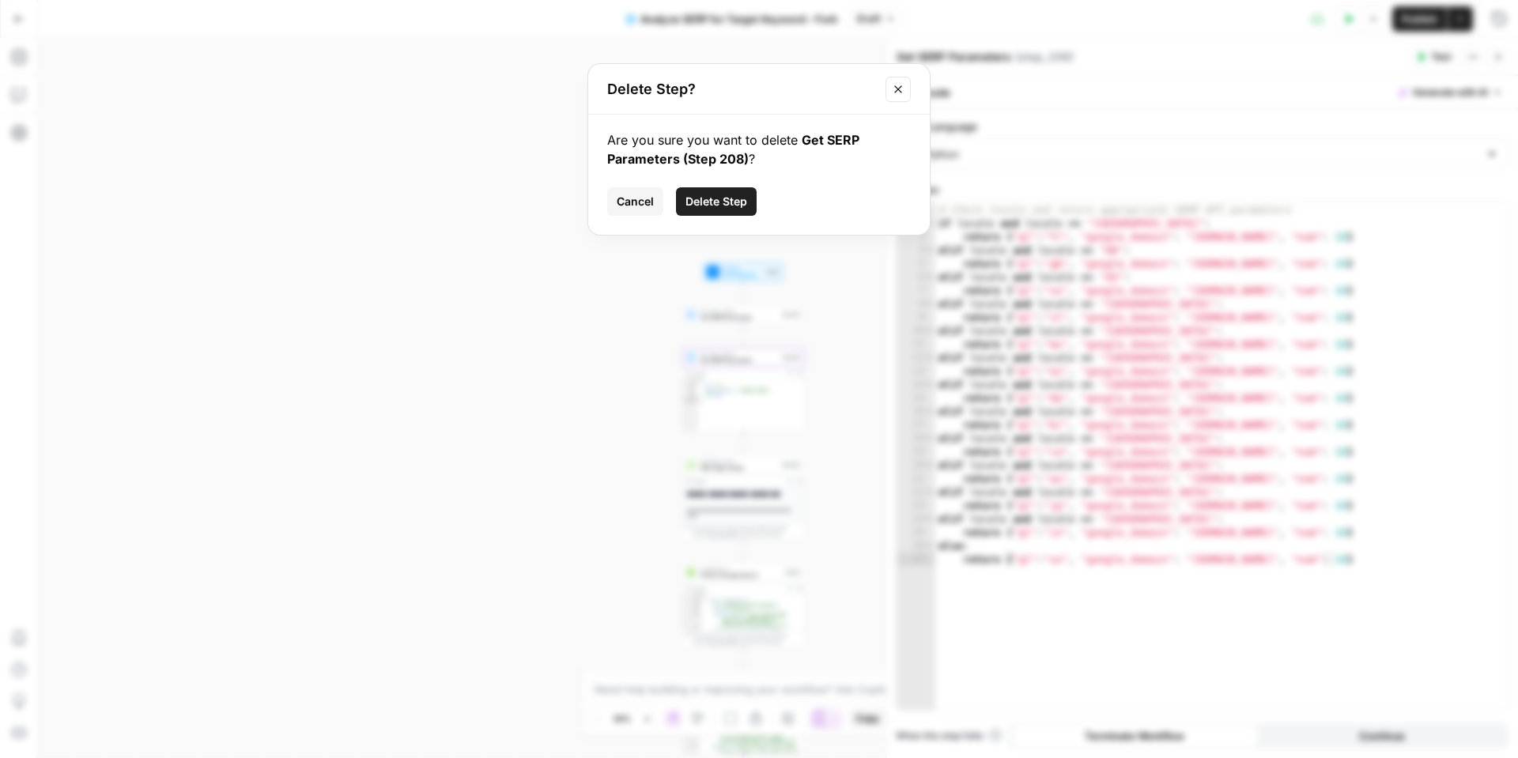
drag, startPoint x: 729, startPoint y: 211, endPoint x: 732, endPoint y: 225, distance: 14.6
click at [729, 211] on button "Delete Step" at bounding box center [716, 201] width 81 height 28
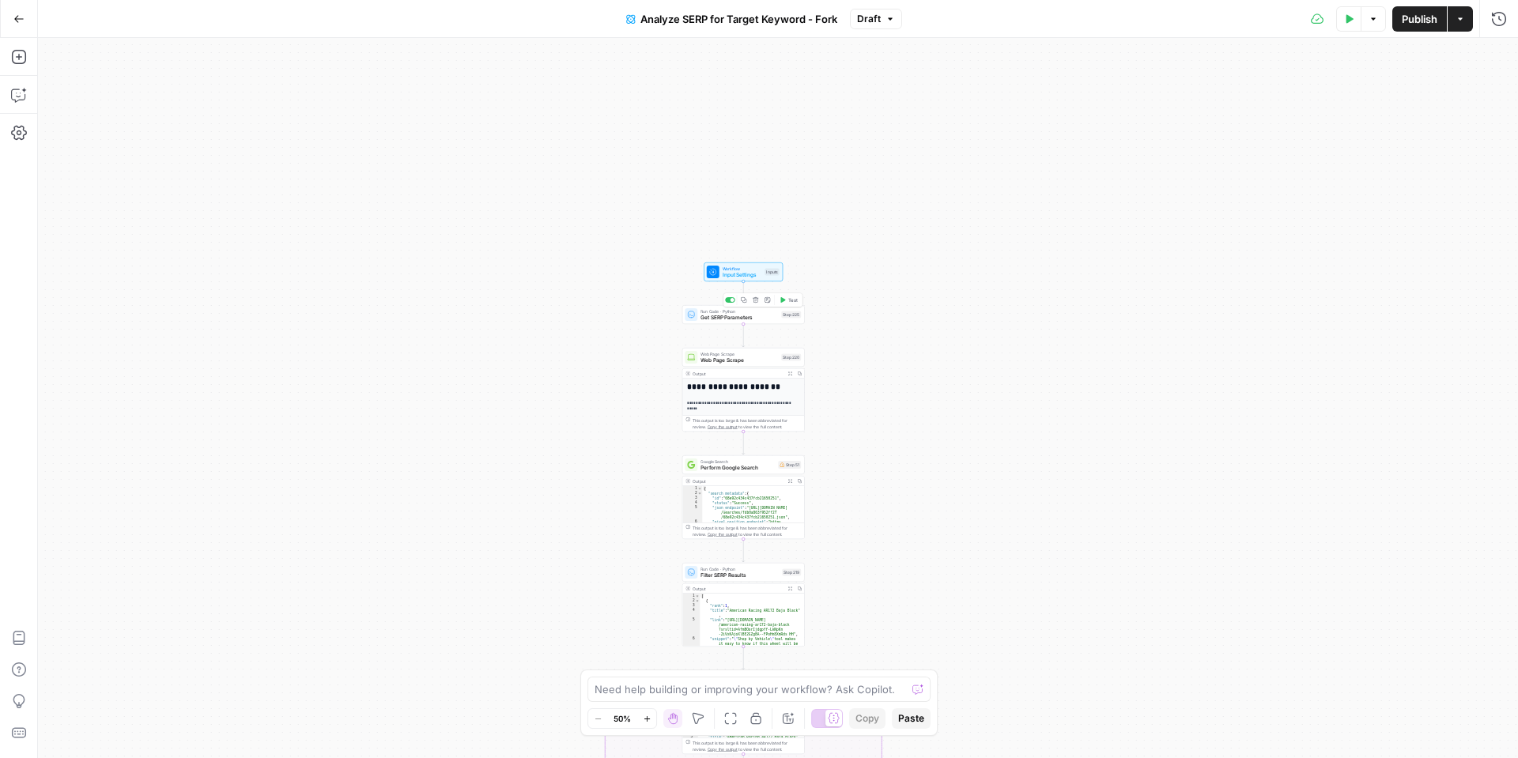
click at [772, 316] on span "Get SERP Parameters" at bounding box center [738, 318] width 77 height 8
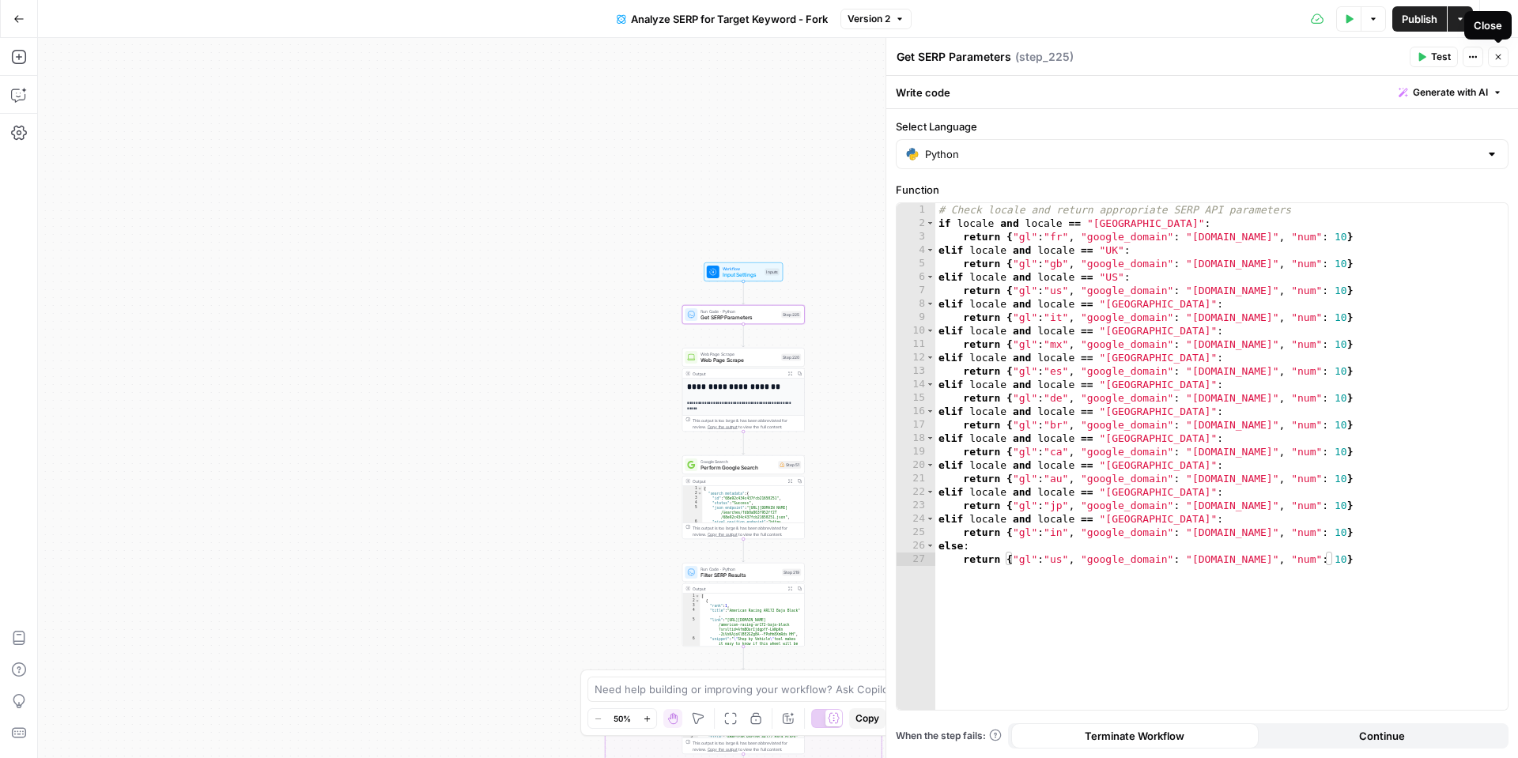
click at [1499, 58] on icon "button" at bounding box center [1497, 56] width 9 height 9
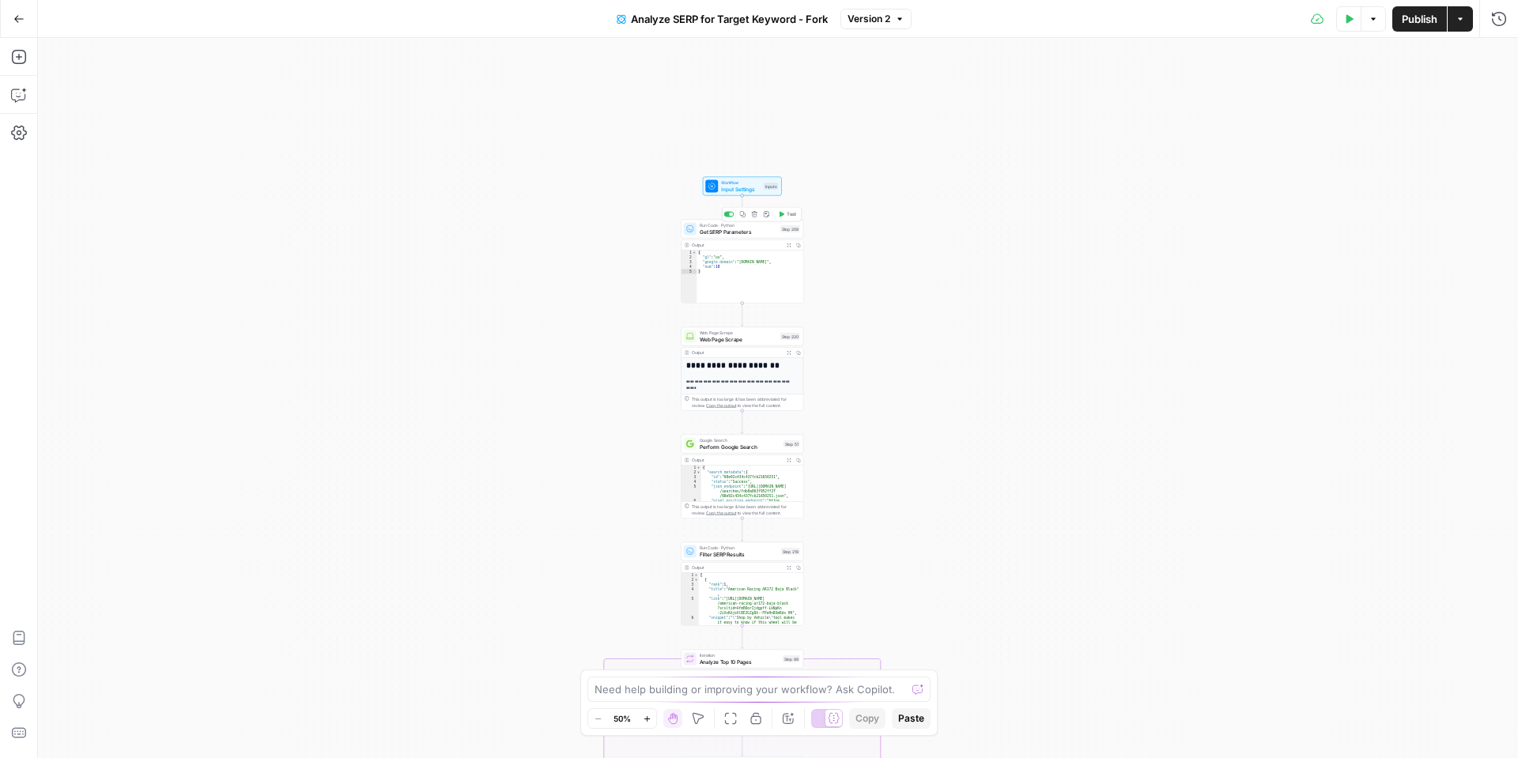
click at [756, 214] on icon "button" at bounding box center [755, 214] width 6 height 6
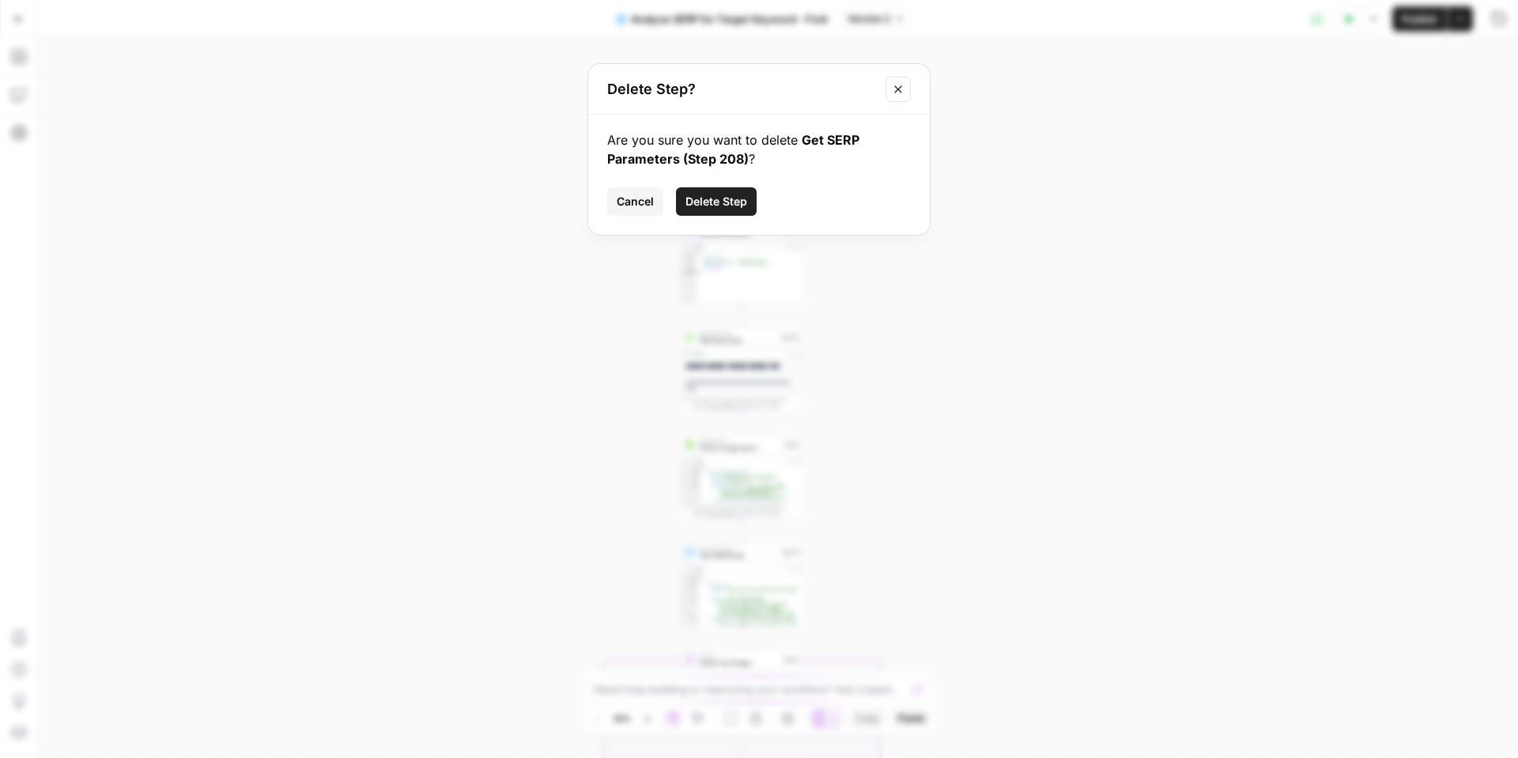
click at [740, 207] on span "Delete Step" at bounding box center [716, 202] width 62 height 16
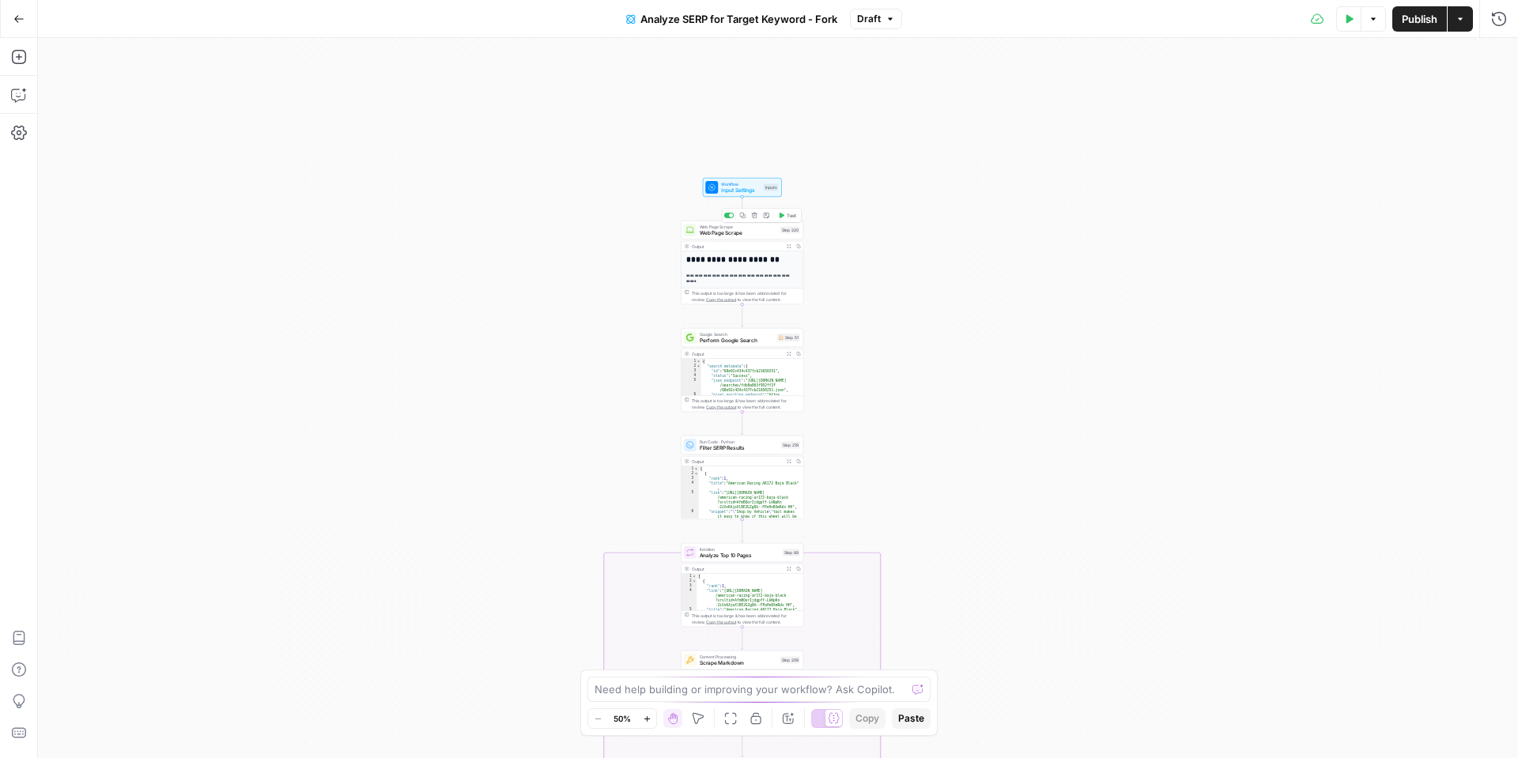
click at [755, 217] on icon "button" at bounding box center [755, 216] width 6 height 6
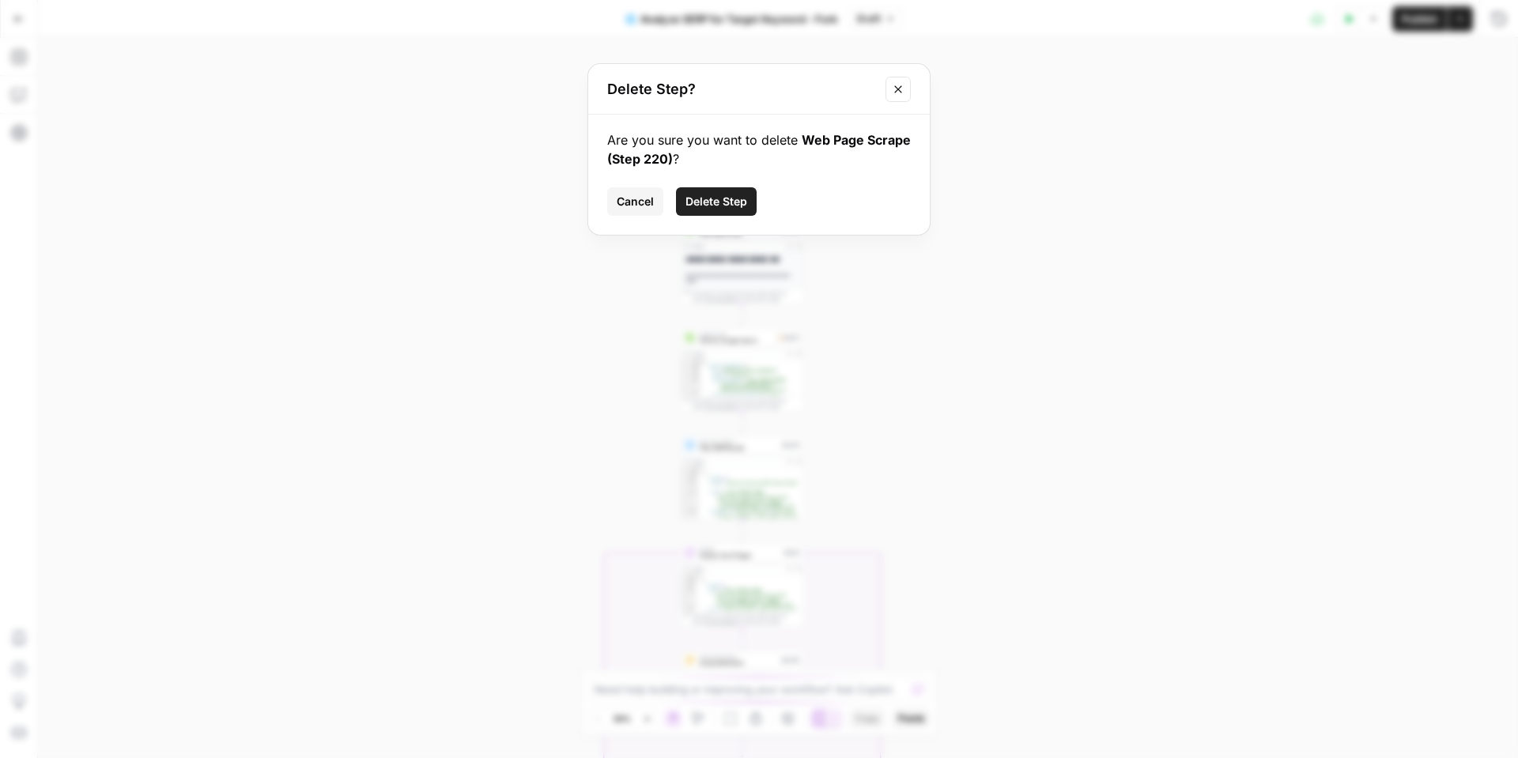
click at [743, 210] on button "Delete Step" at bounding box center [716, 201] width 81 height 28
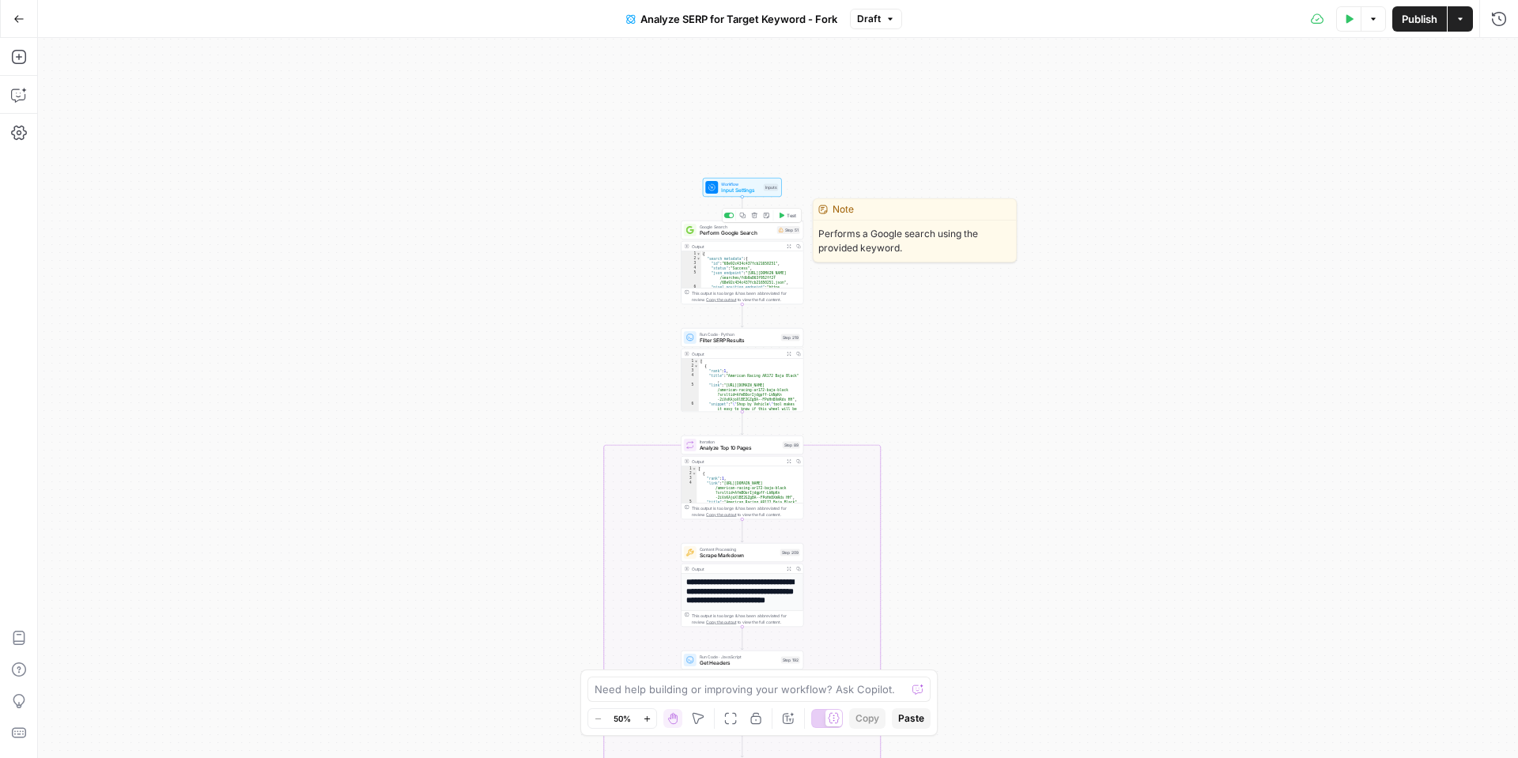
click at [752, 216] on icon "button" at bounding box center [755, 216] width 6 height 6
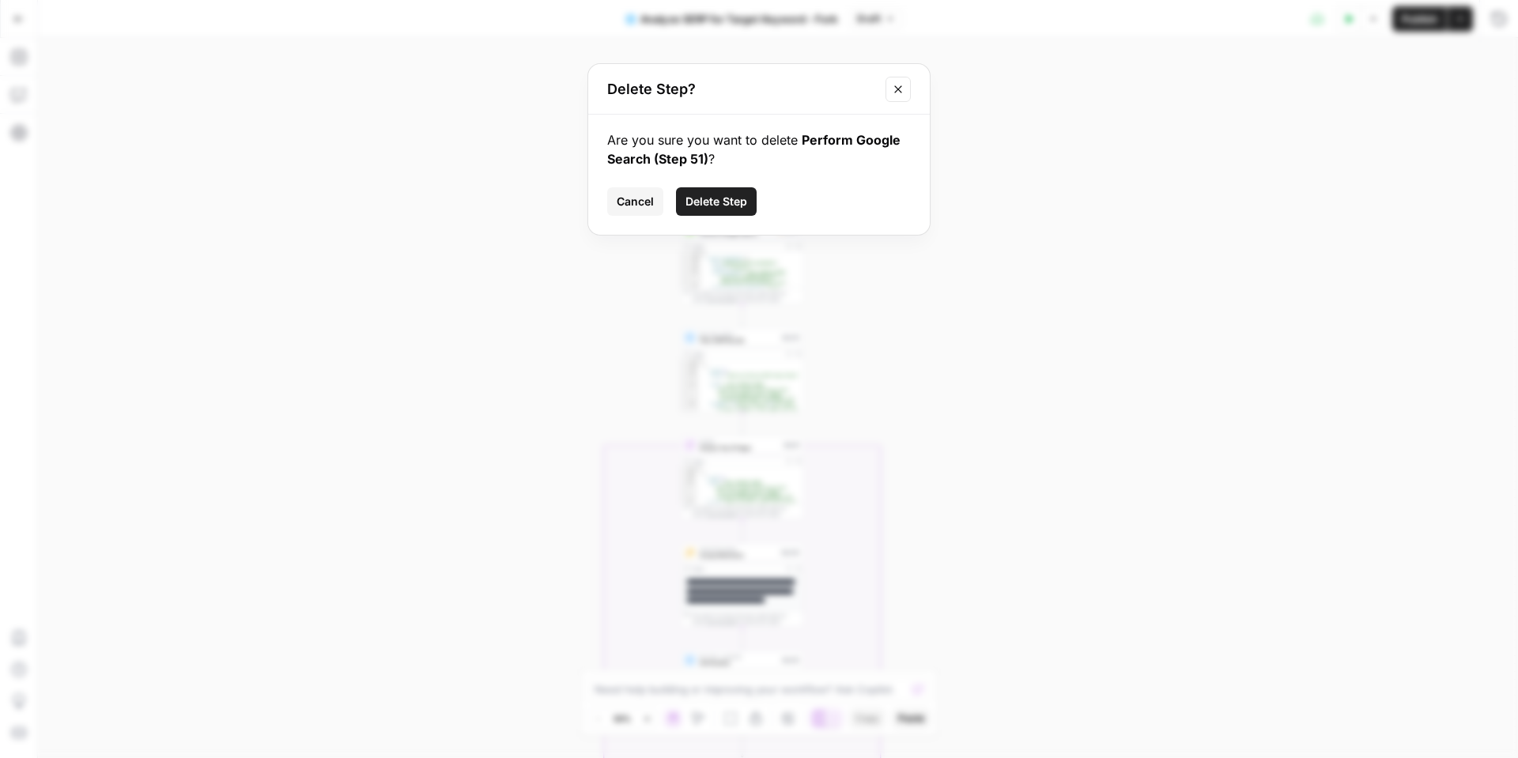
click at [719, 206] on span "Delete Step" at bounding box center [716, 202] width 62 height 16
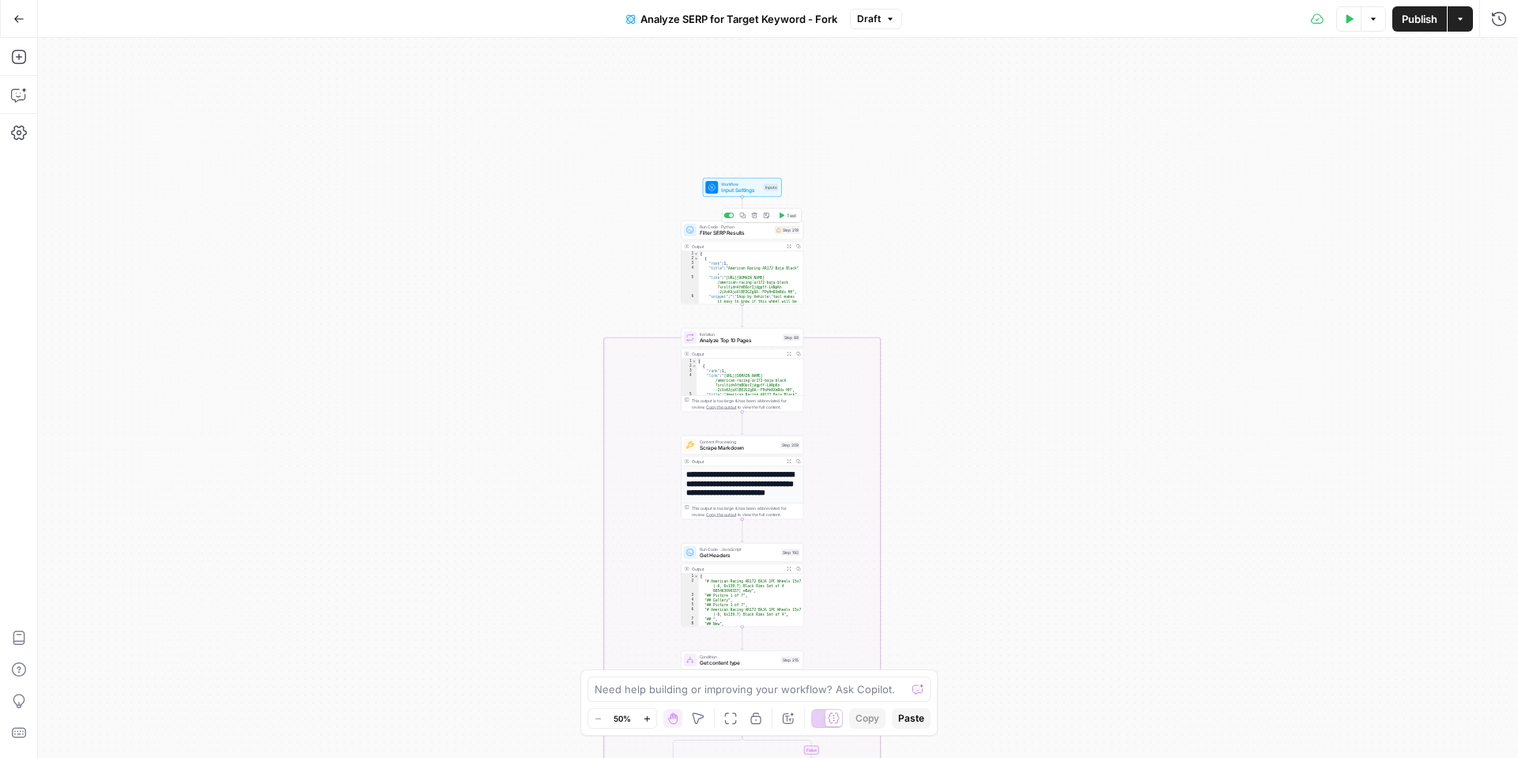
click at [753, 219] on button "Delete step" at bounding box center [754, 215] width 10 height 10
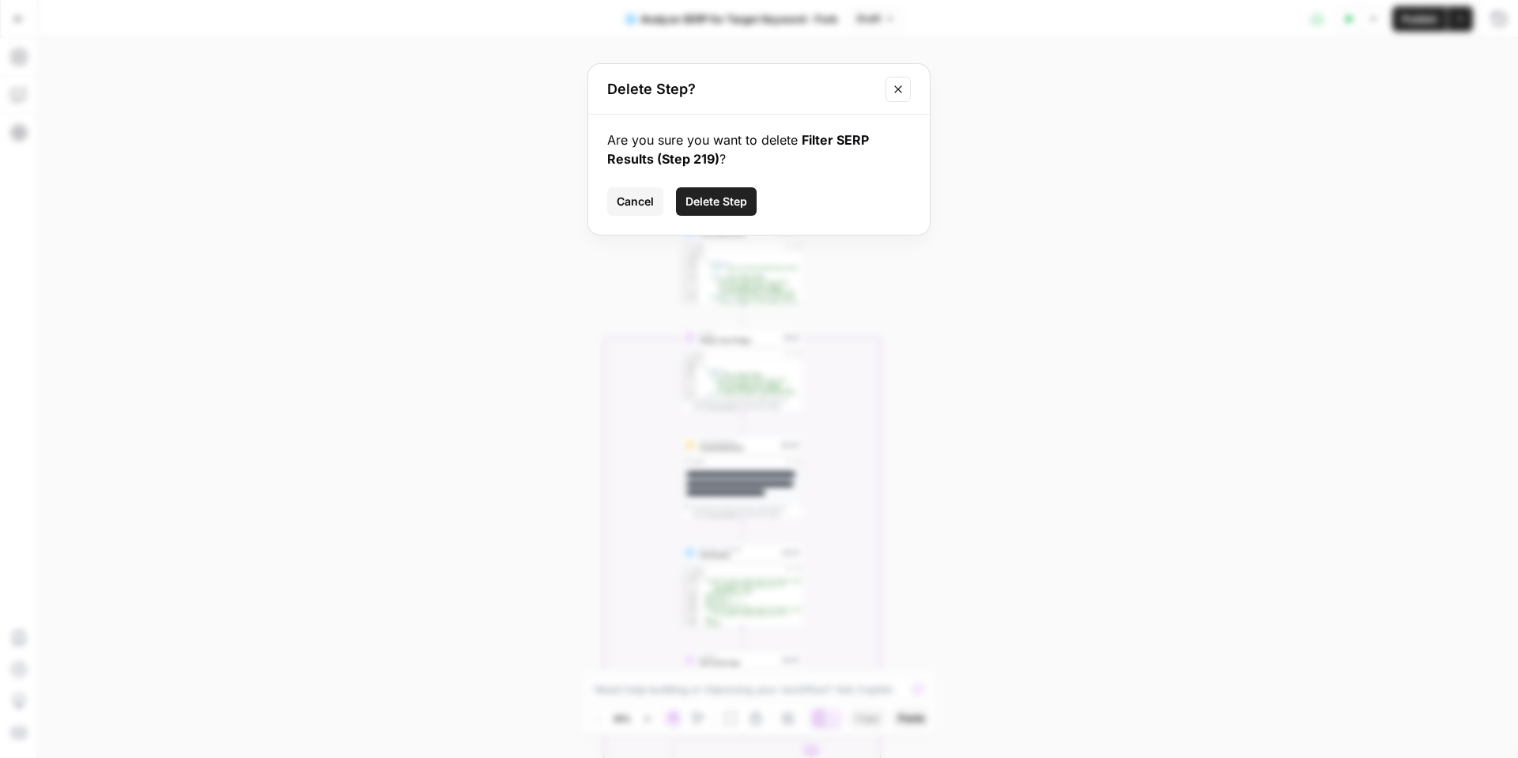
click at [745, 209] on button "Delete Step" at bounding box center [716, 201] width 81 height 28
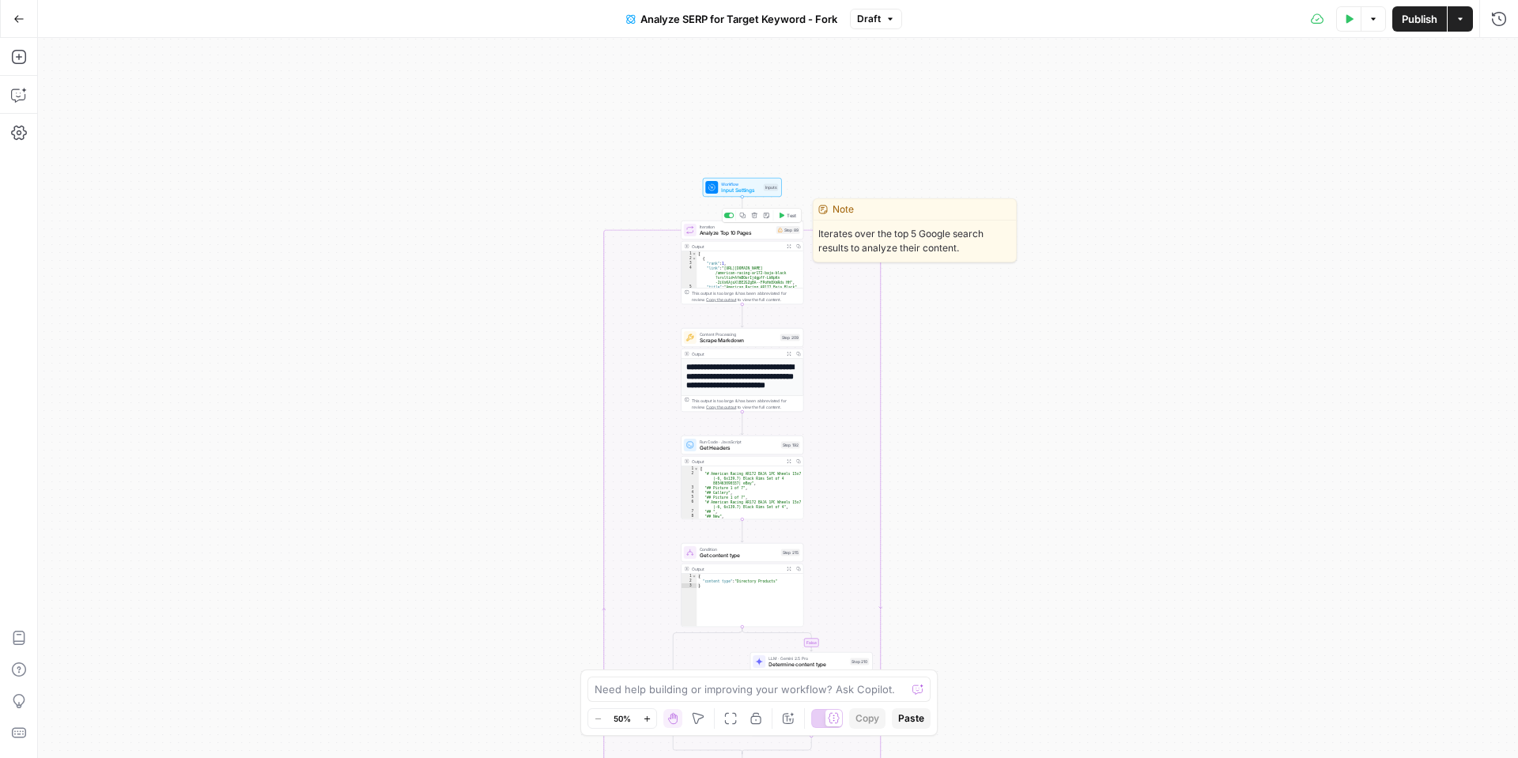
click at [757, 217] on icon "button" at bounding box center [754, 216] width 6 height 6
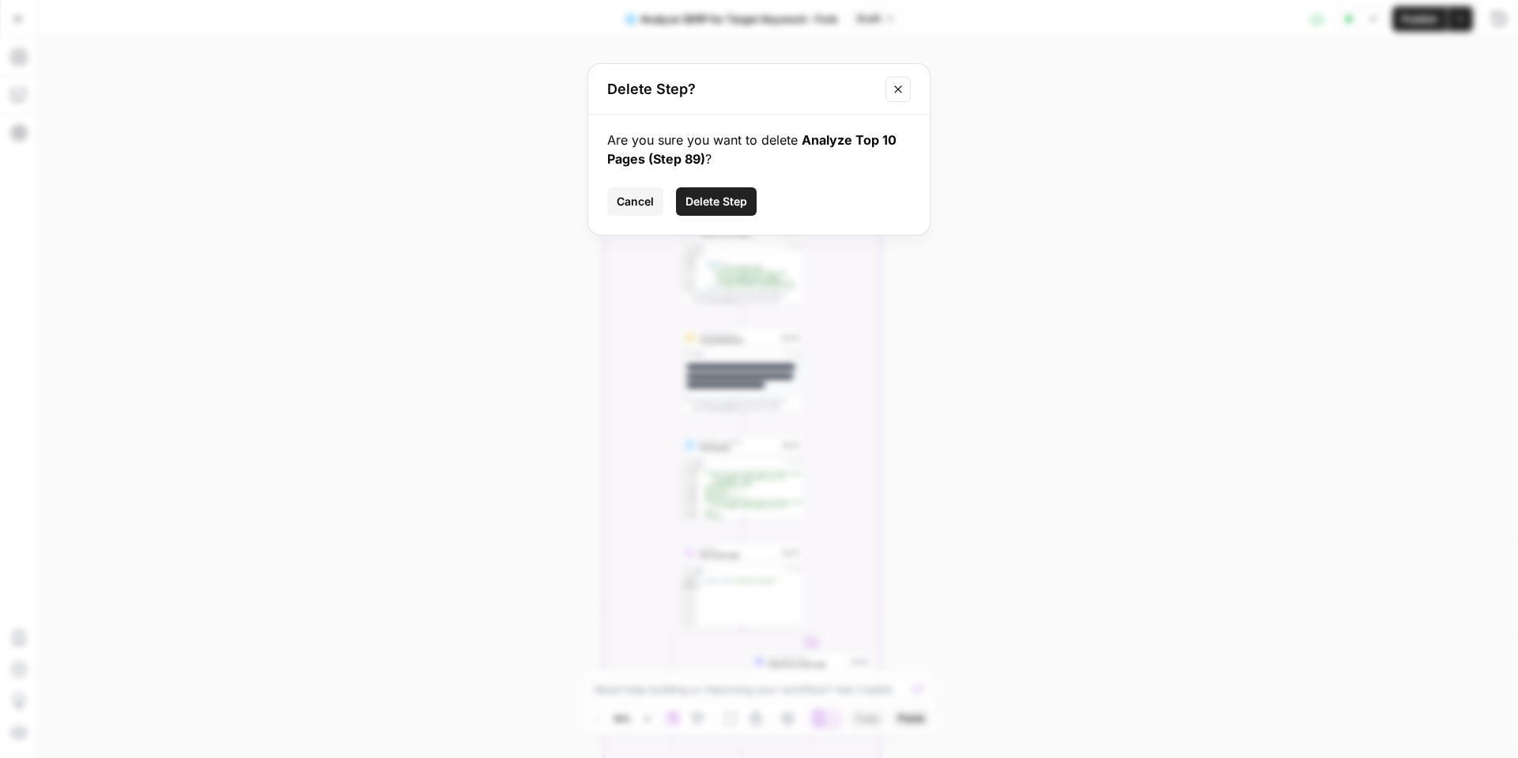
click at [747, 209] on button "Delete Step" at bounding box center [716, 201] width 81 height 28
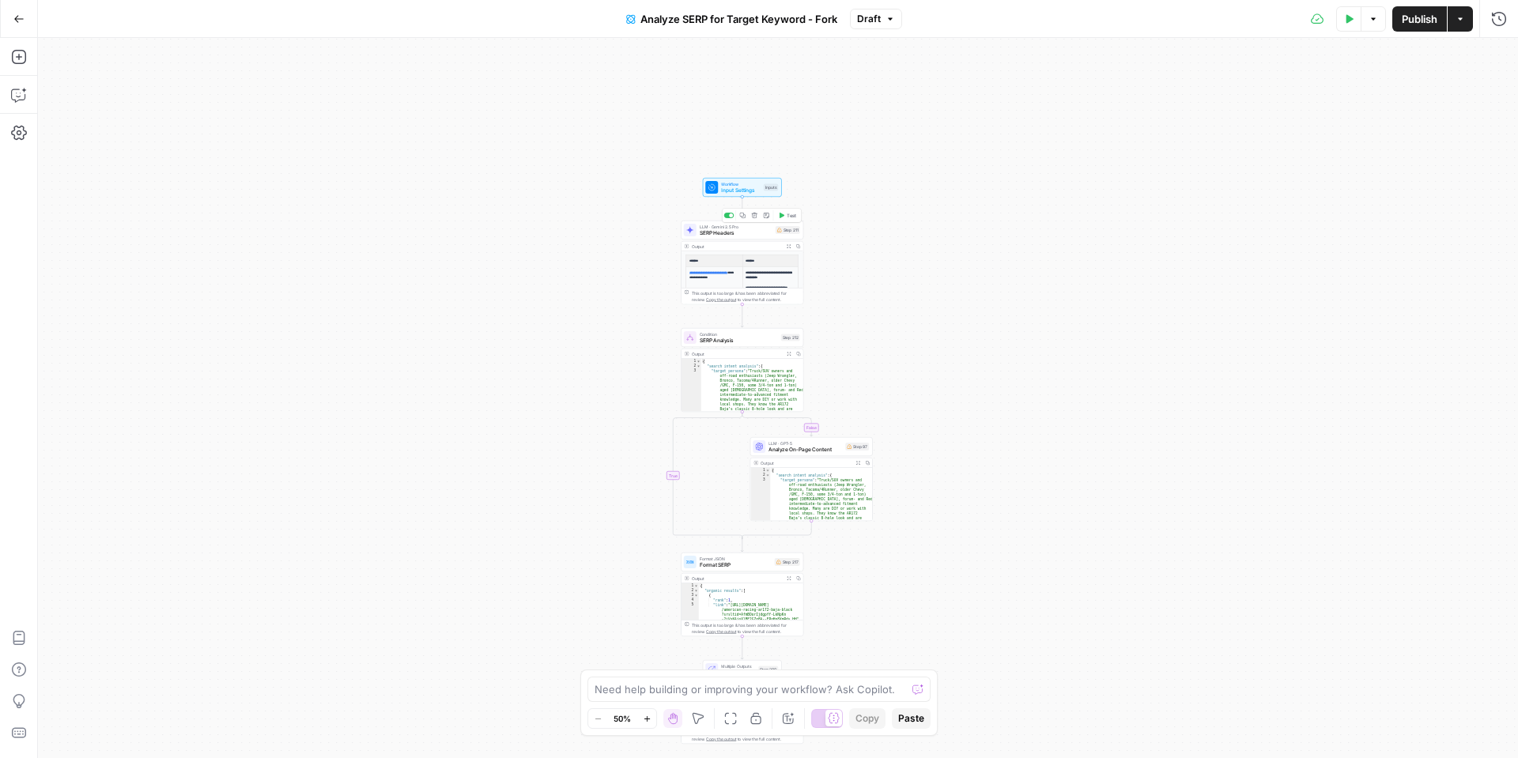
click at [753, 217] on icon "button" at bounding box center [754, 216] width 6 height 6
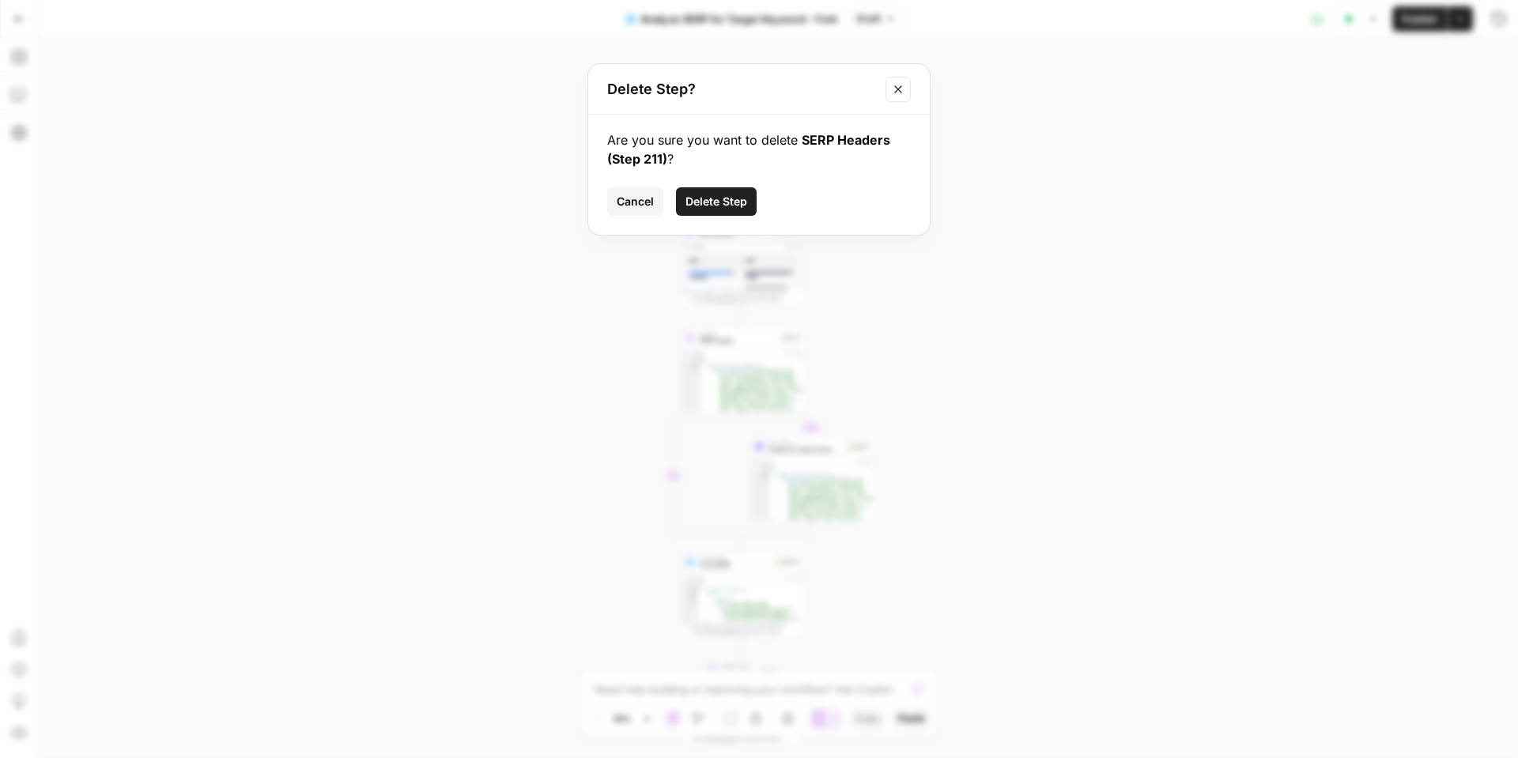
click at [733, 206] on span "Delete Step" at bounding box center [716, 202] width 62 height 16
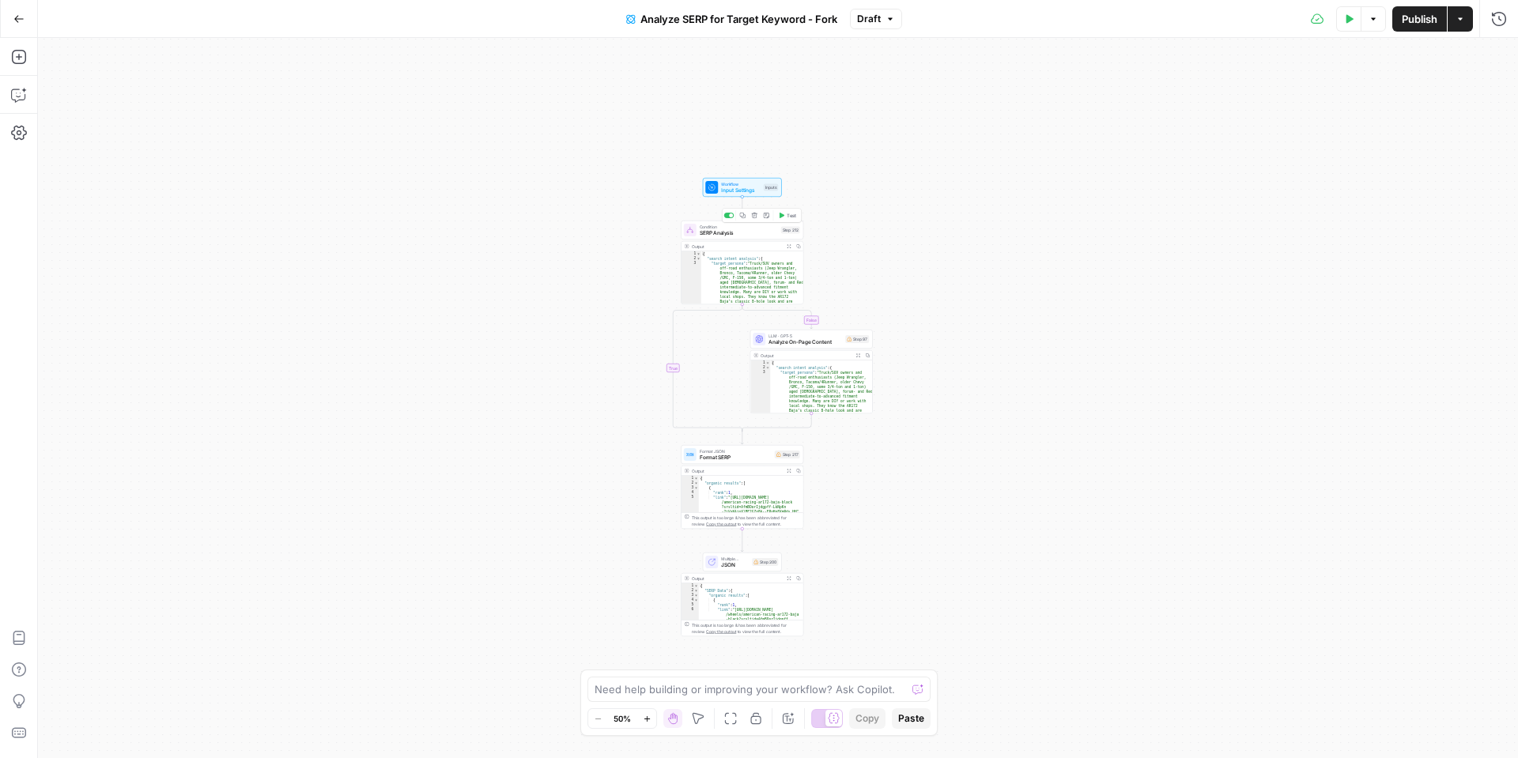
click at [754, 217] on icon "button" at bounding box center [754, 216] width 6 height 6
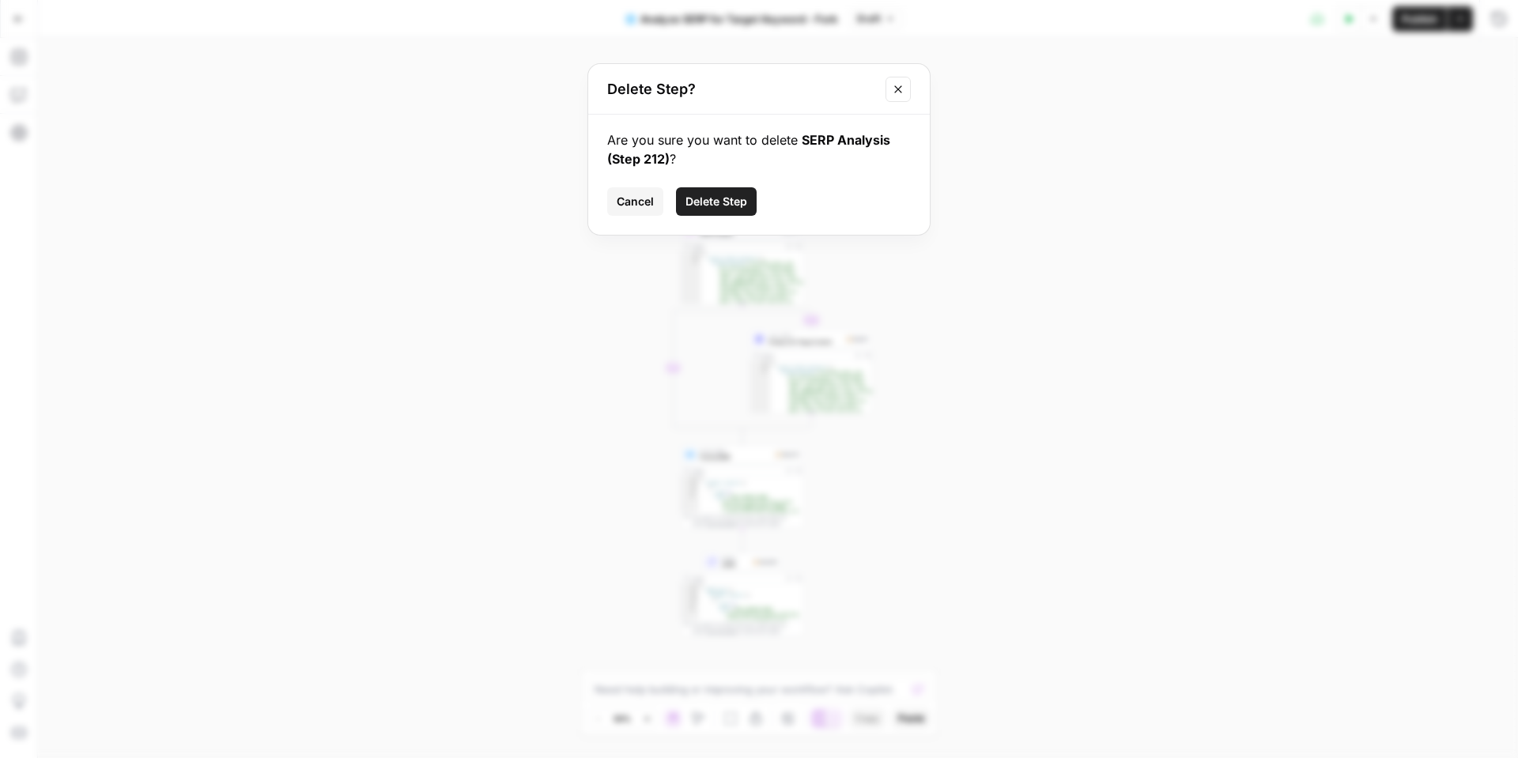
click at [737, 204] on span "Delete Step" at bounding box center [716, 202] width 62 height 16
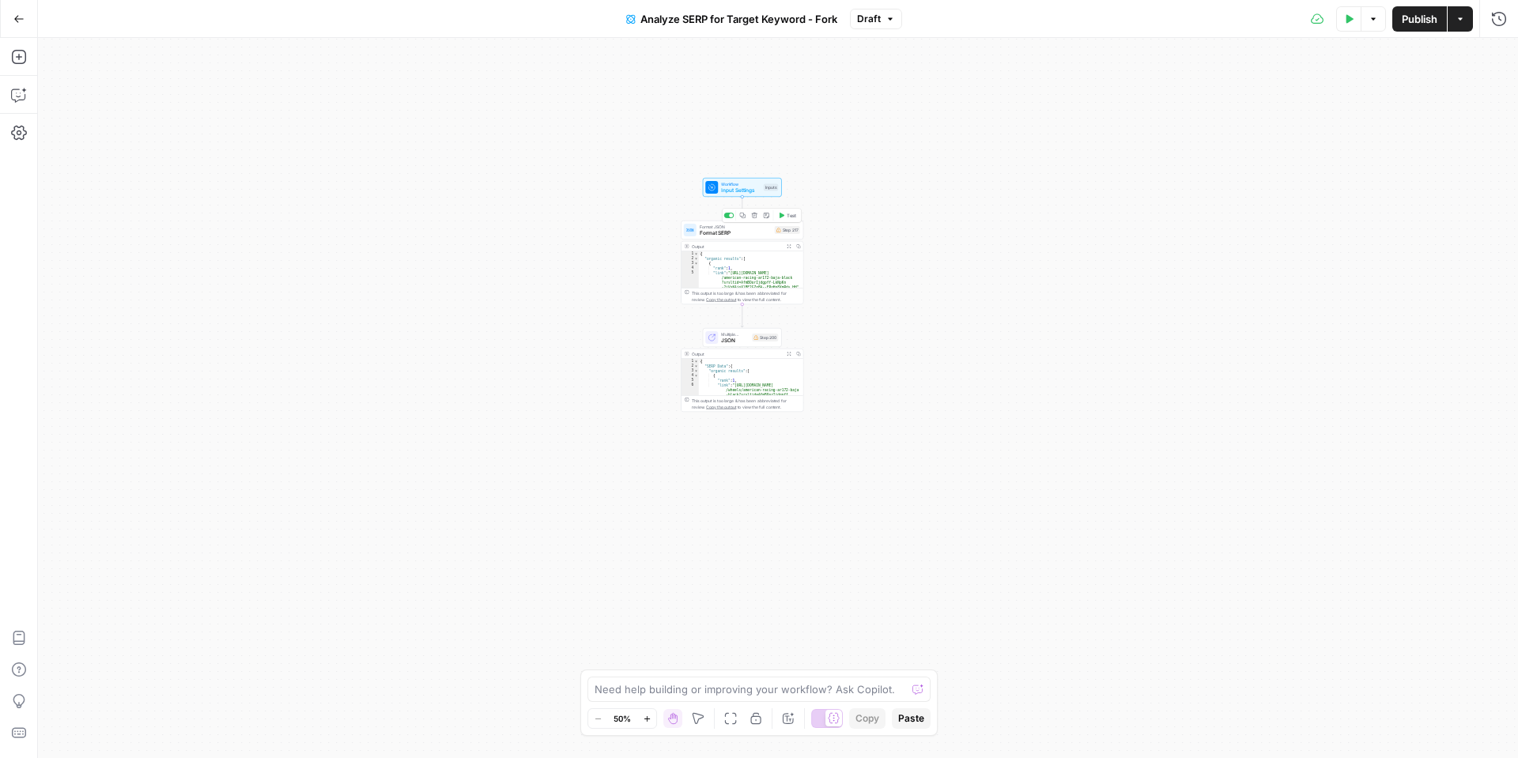
click at [756, 218] on button "Delete step" at bounding box center [754, 215] width 10 height 10
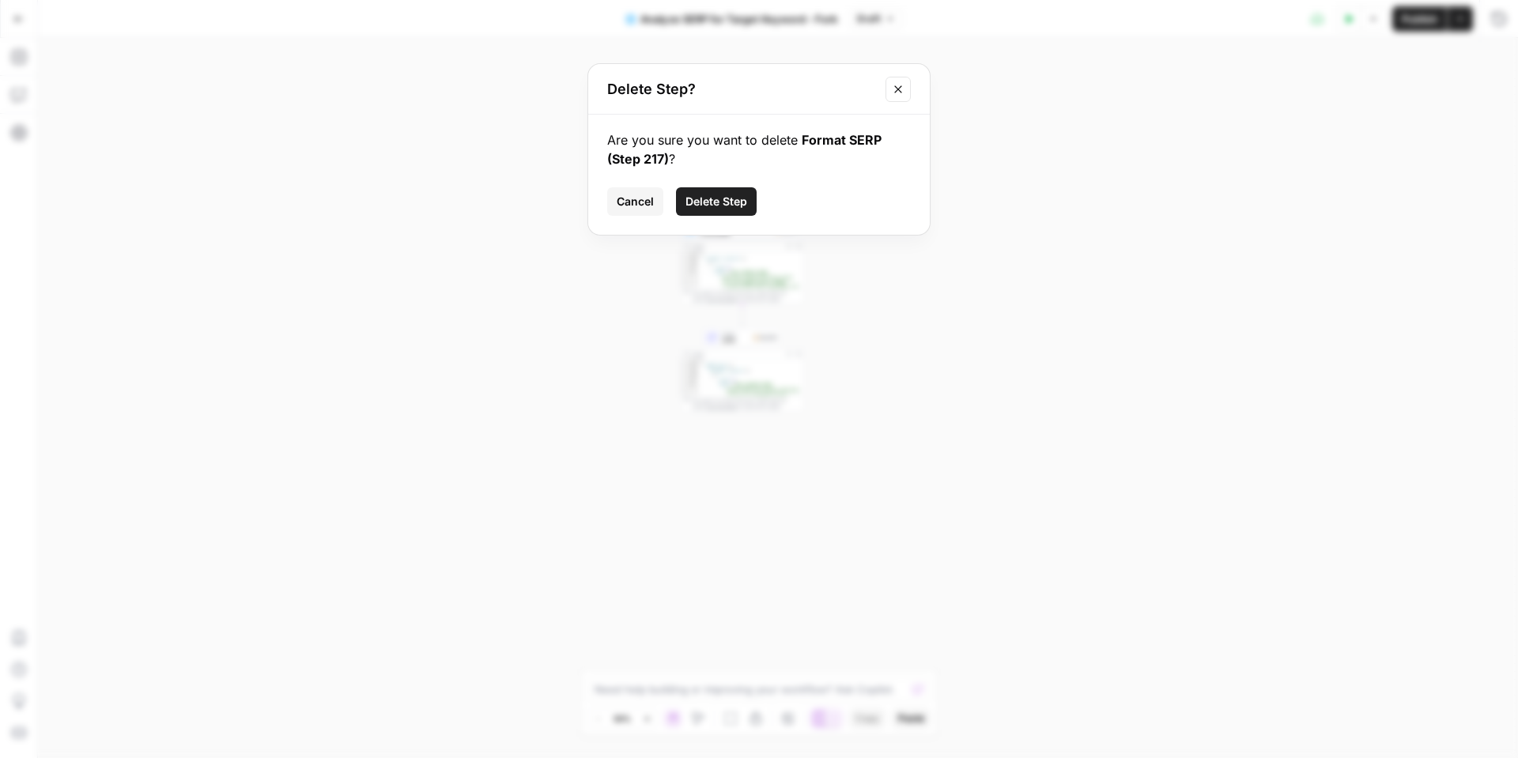
click at [735, 190] on button "Delete Step" at bounding box center [716, 201] width 81 height 28
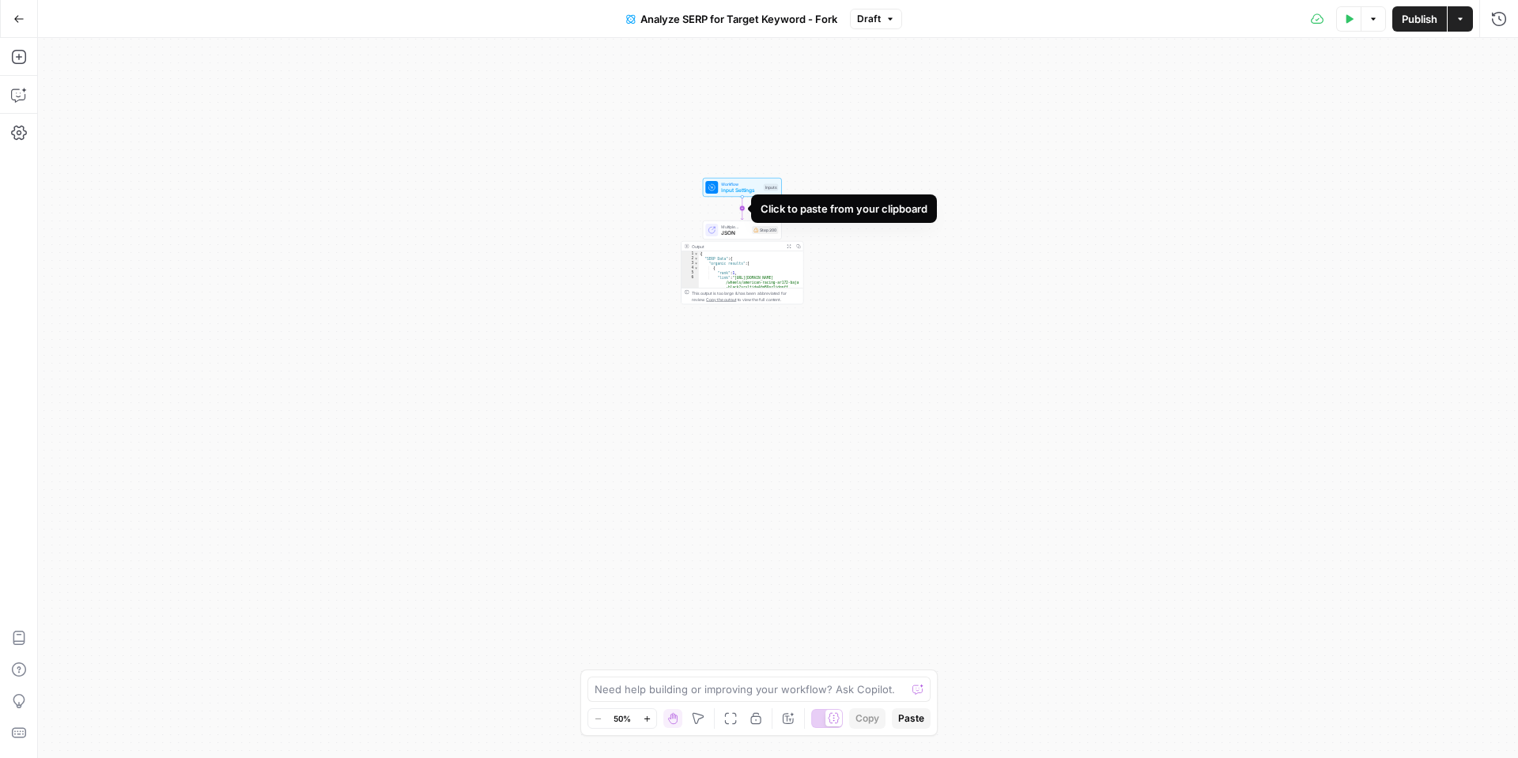
click at [741, 209] on icon "Edge from start to step_200" at bounding box center [742, 208] width 2 height 23
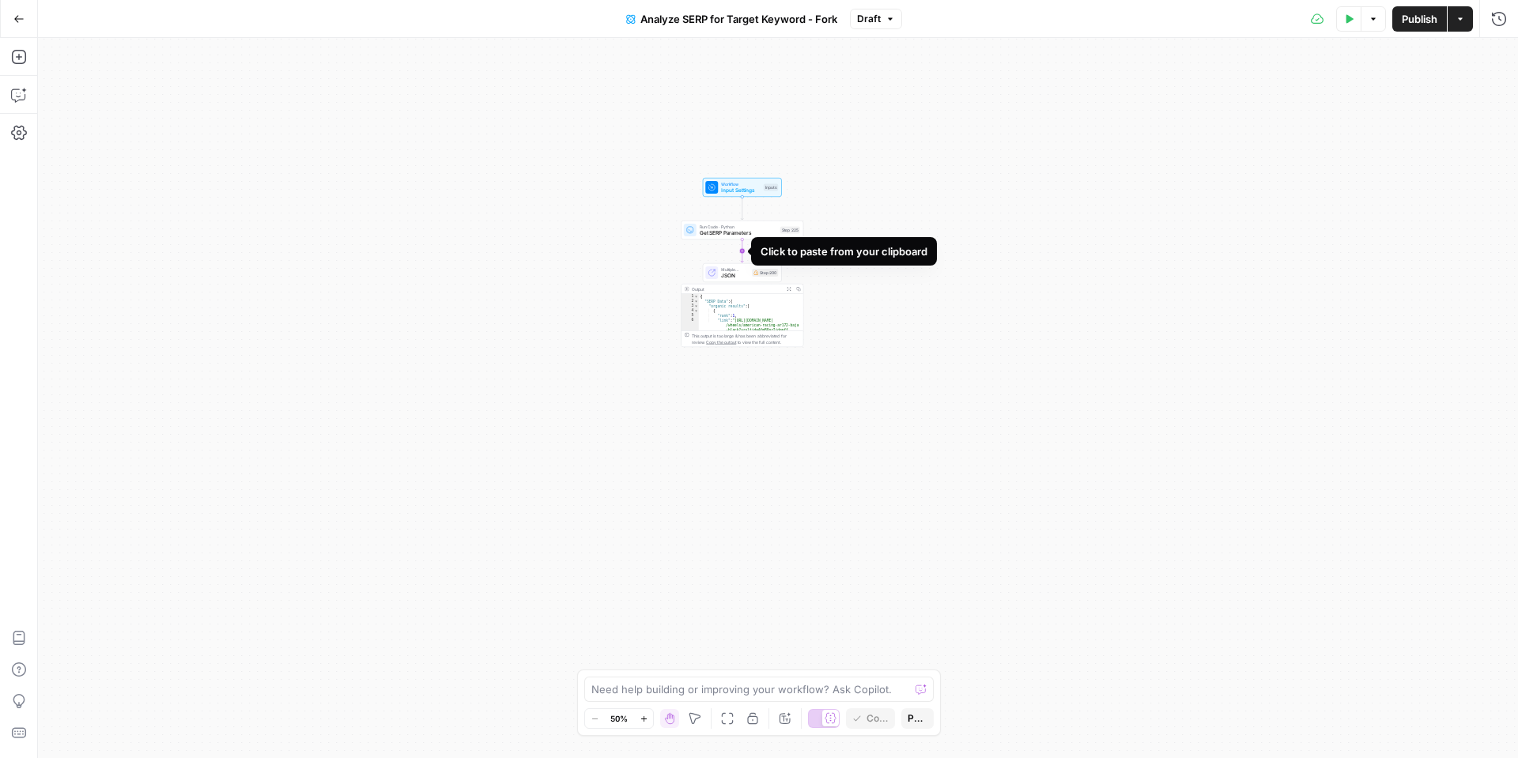
click at [741, 249] on icon "Edge from step_225 to step_200" at bounding box center [742, 251] width 2 height 23
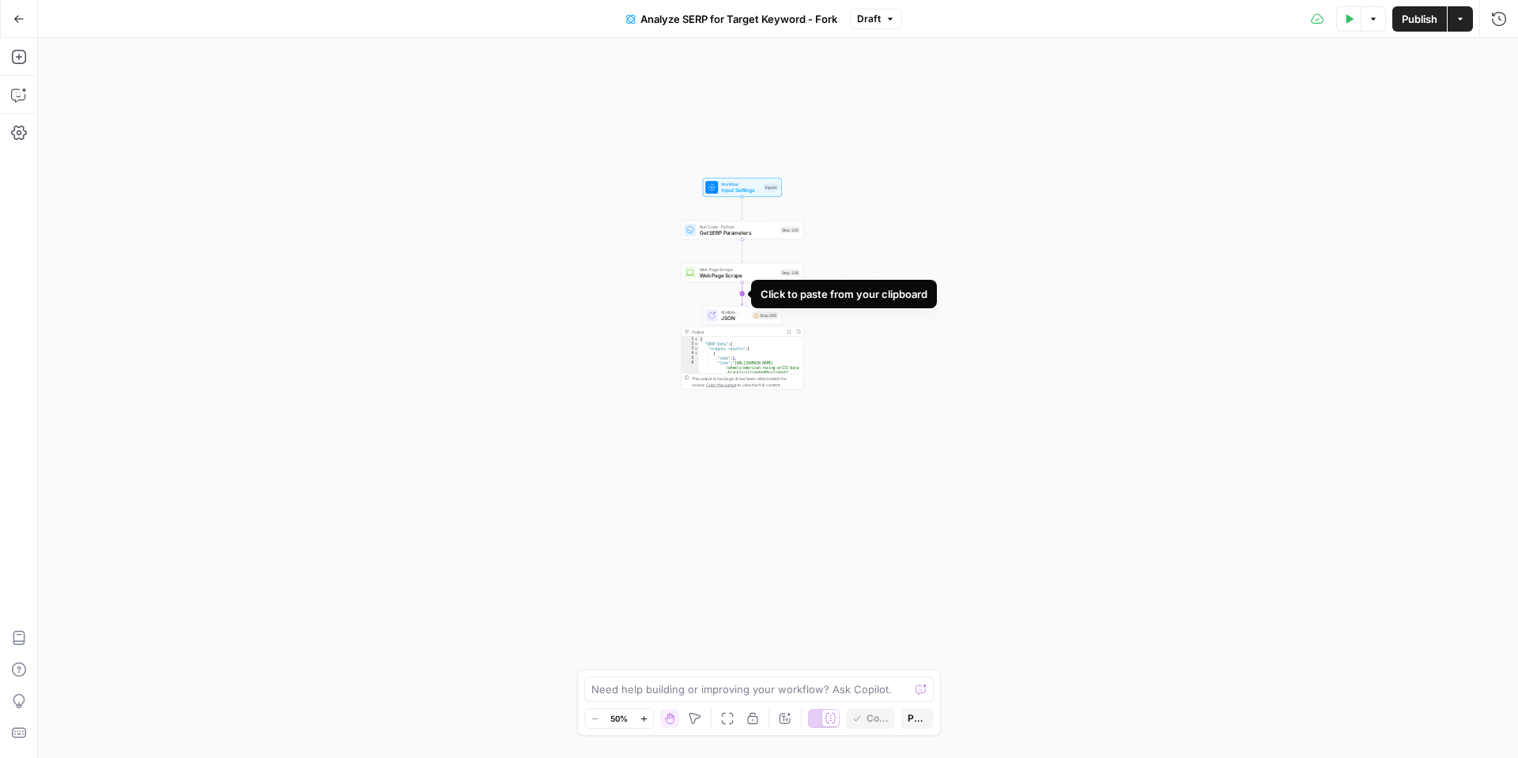
click at [741, 292] on icon "Edge from step_226 to step_200" at bounding box center [742, 293] width 2 height 23
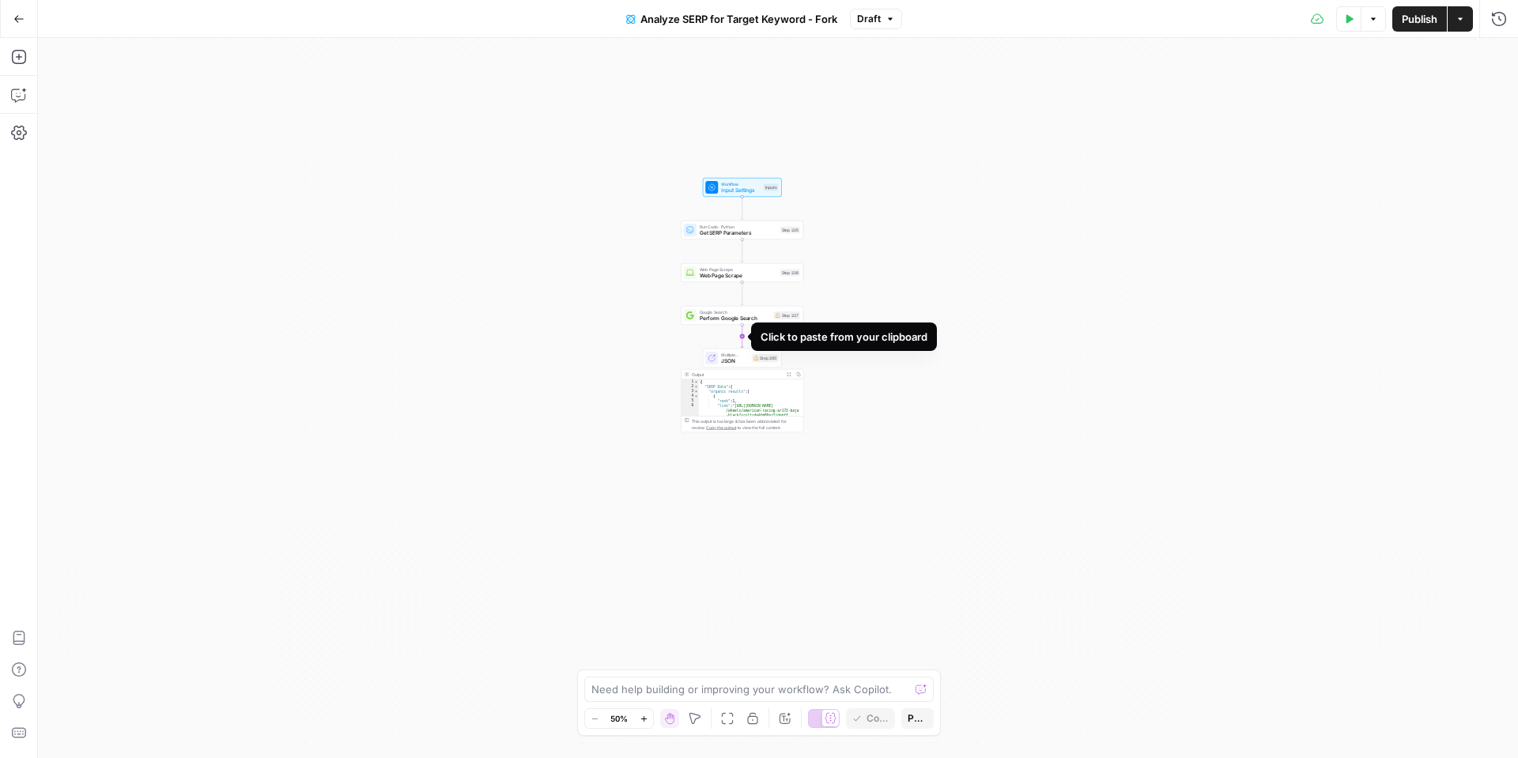
click at [743, 338] on icon "Edge from step_227 to step_200" at bounding box center [742, 336] width 2 height 23
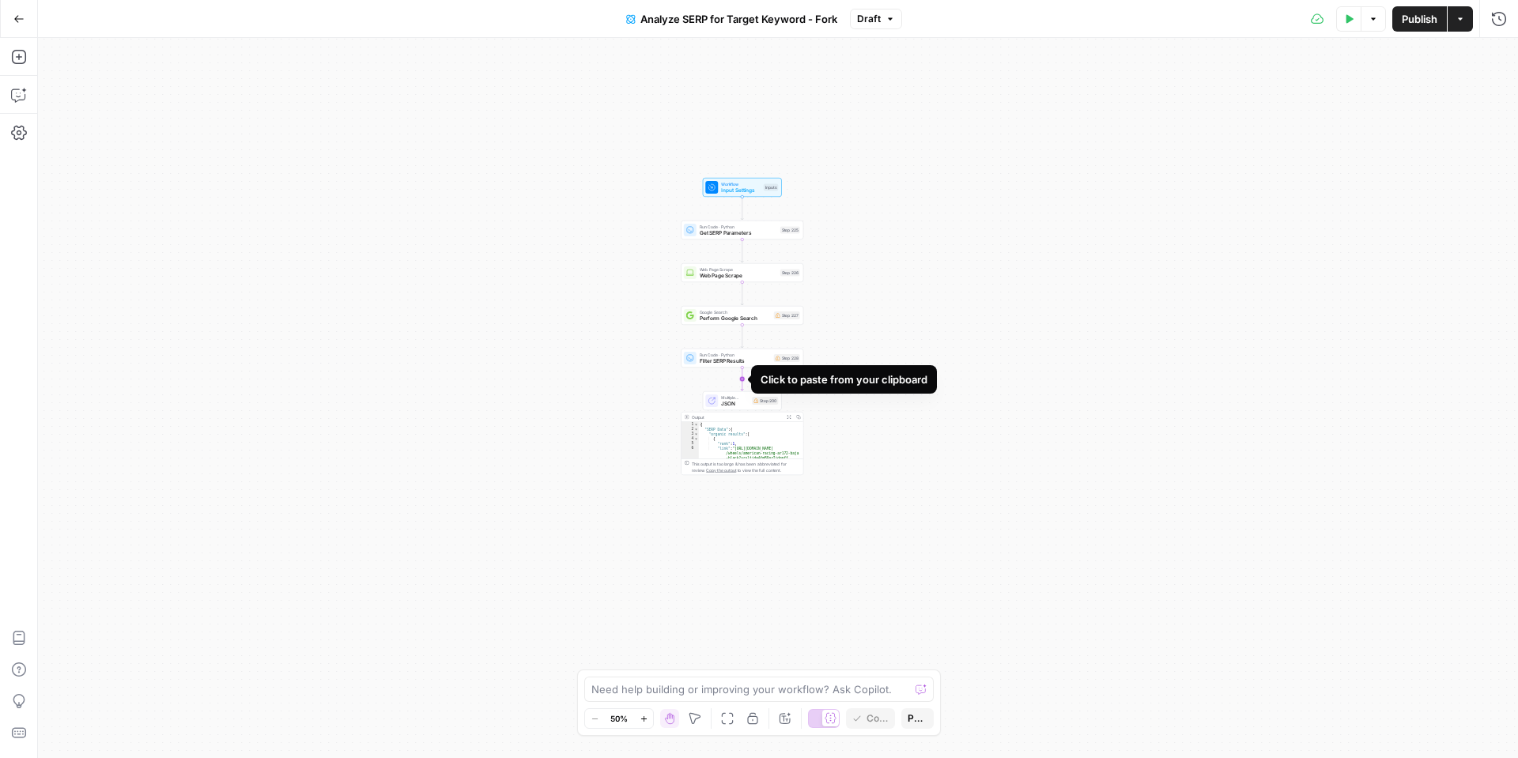
click at [742, 380] on icon "Edge from step_228 to step_200" at bounding box center [742, 379] width 2 height 23
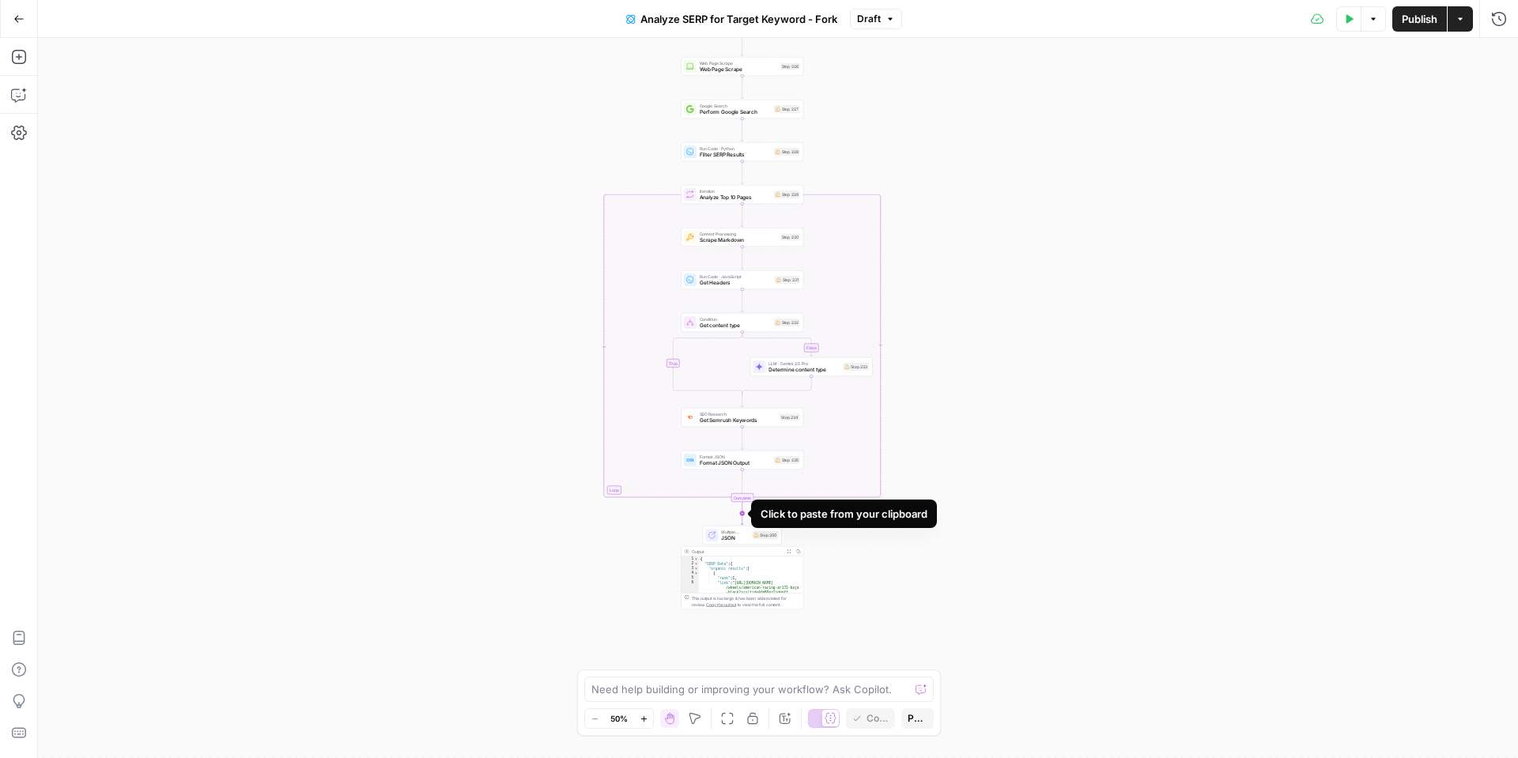
click at [741, 513] on icon "Edge from step_229-iteration-end to step_200" at bounding box center [742, 513] width 2 height 23
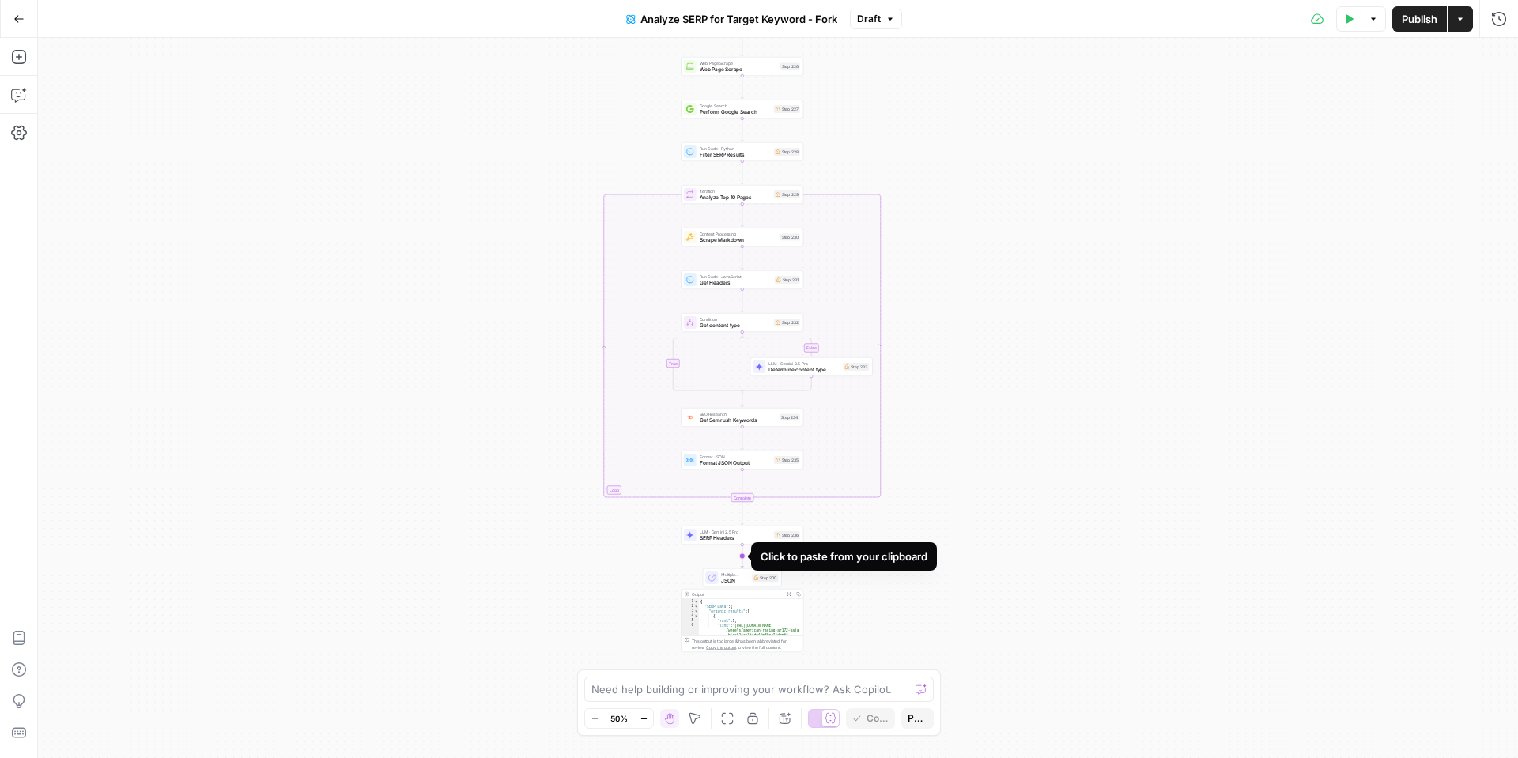
click at [741, 555] on icon "Edge from step_236 to step_200" at bounding box center [742, 556] width 2 height 23
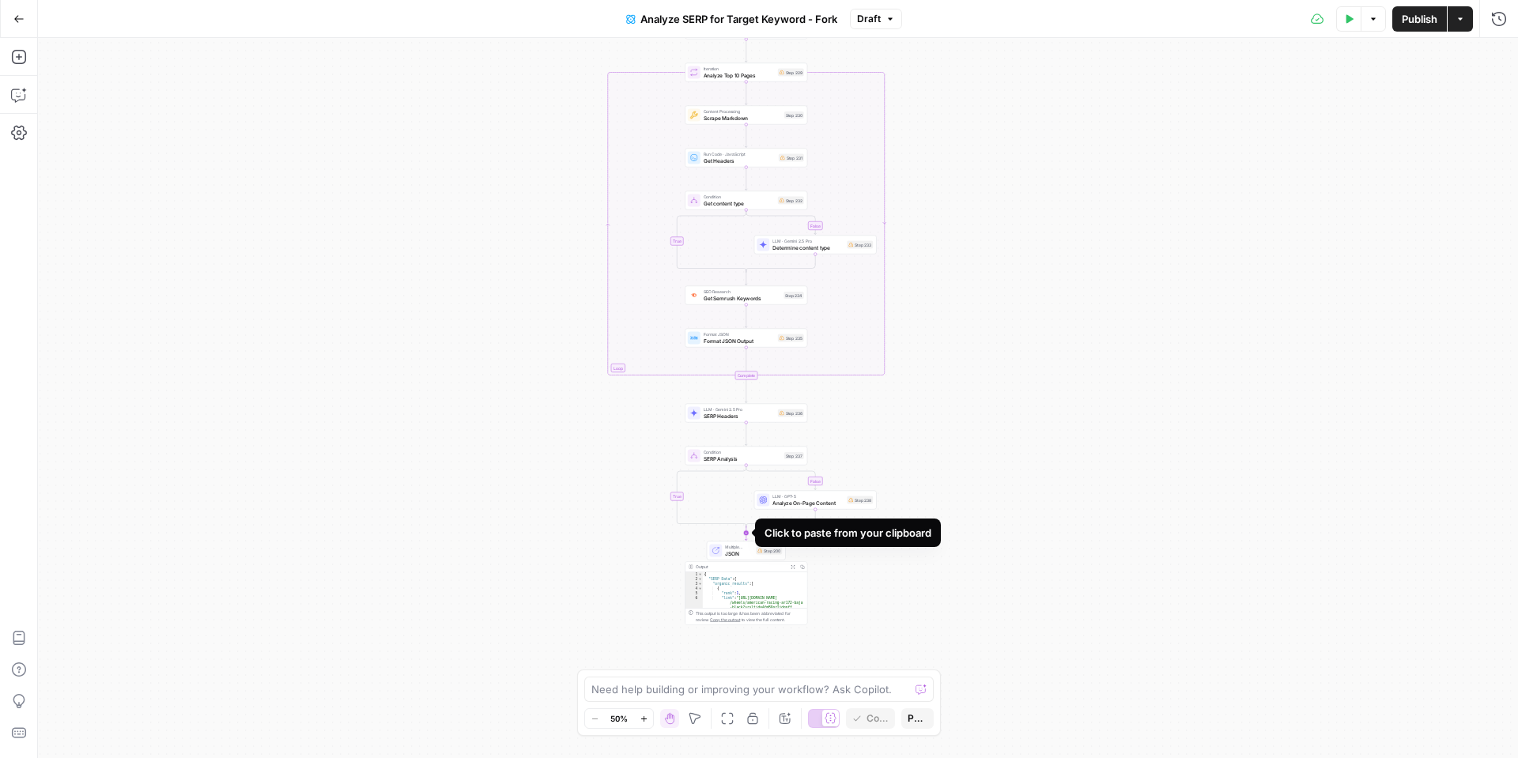
click at [745, 533] on icon "Edge from step_237-conditional-end to step_200" at bounding box center [746, 533] width 2 height 15
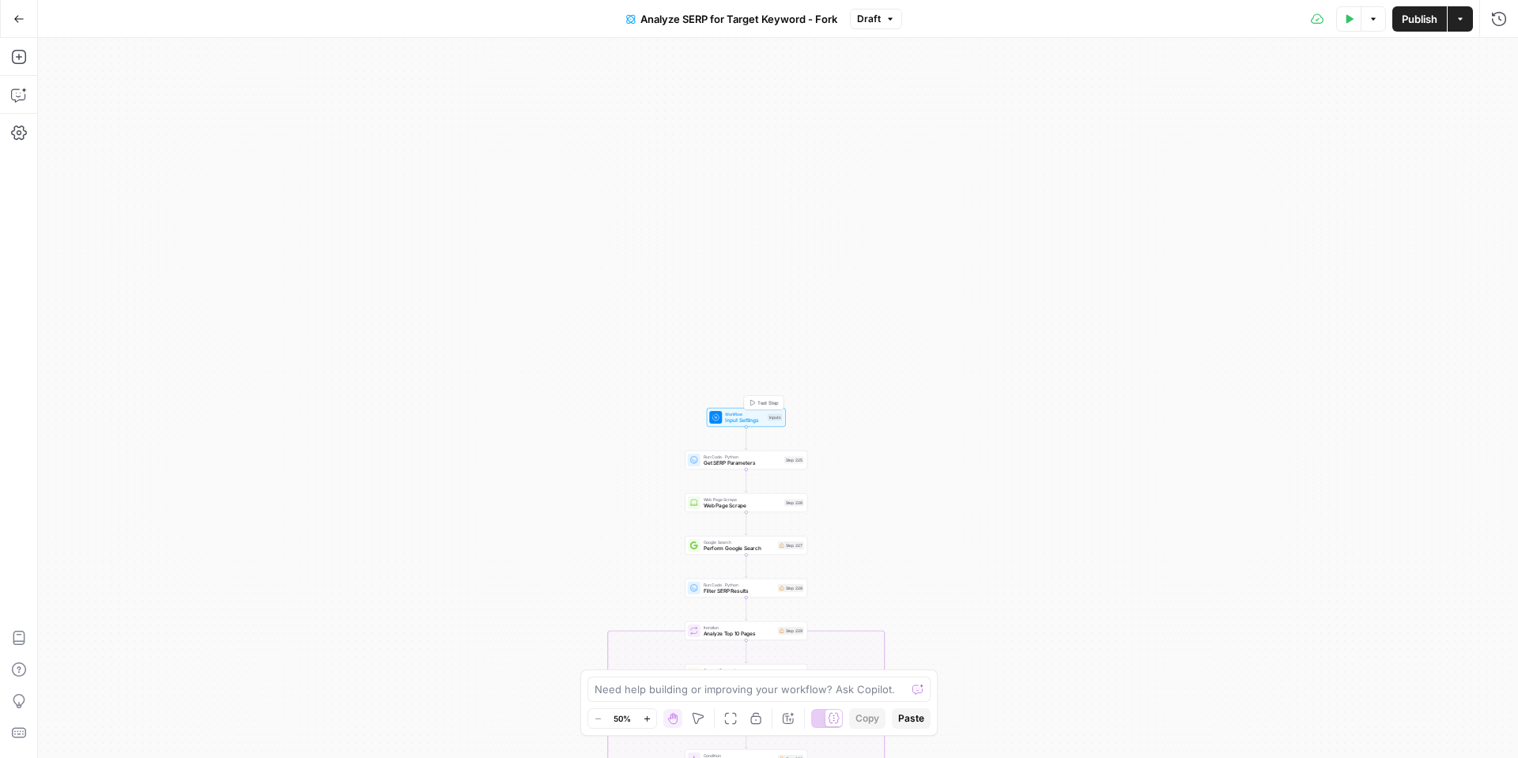
click at [755, 418] on span "Input Settings" at bounding box center [745, 421] width 40 height 8
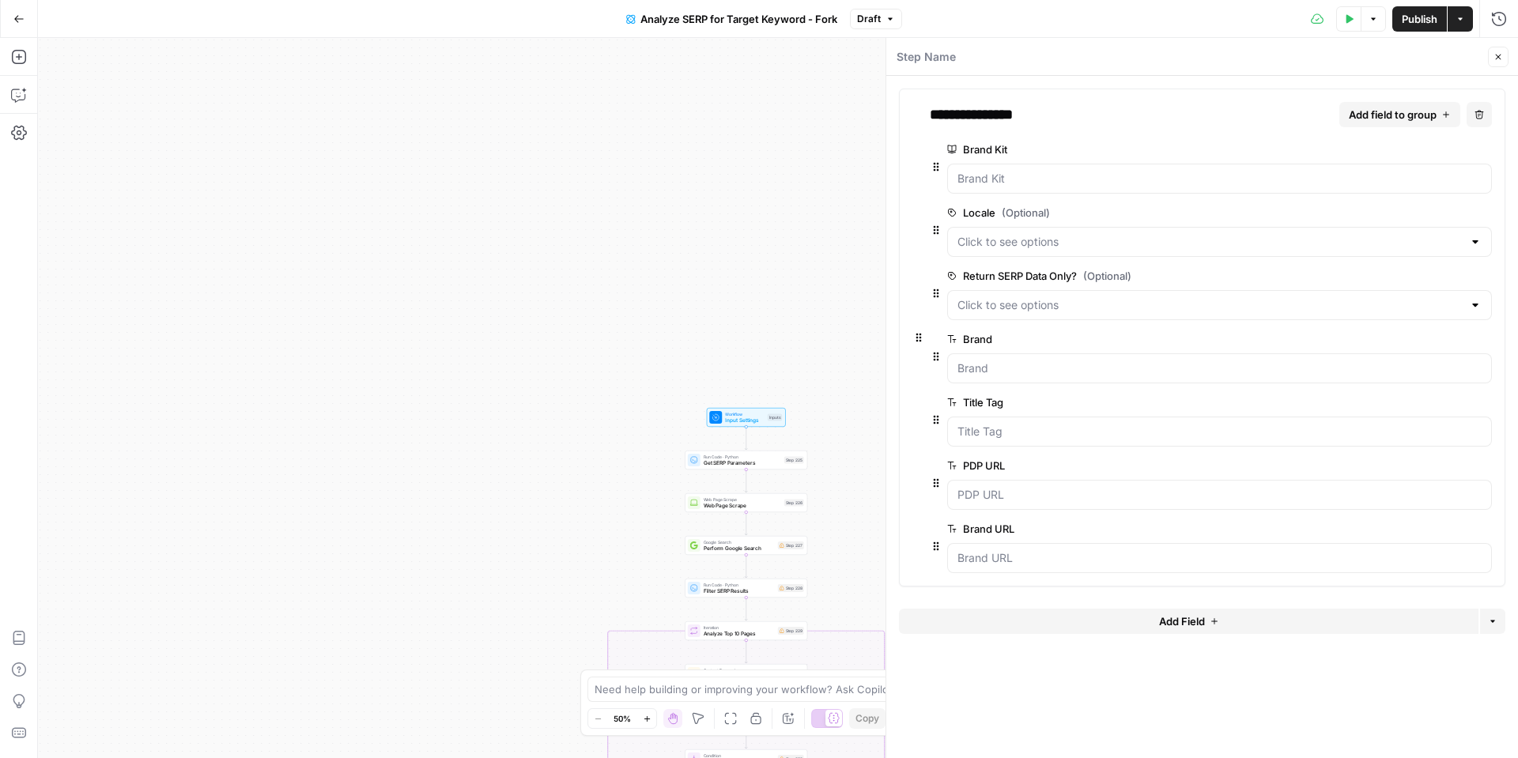
click at [1436, 526] on span "edit field" at bounding box center [1432, 529] width 35 height 13
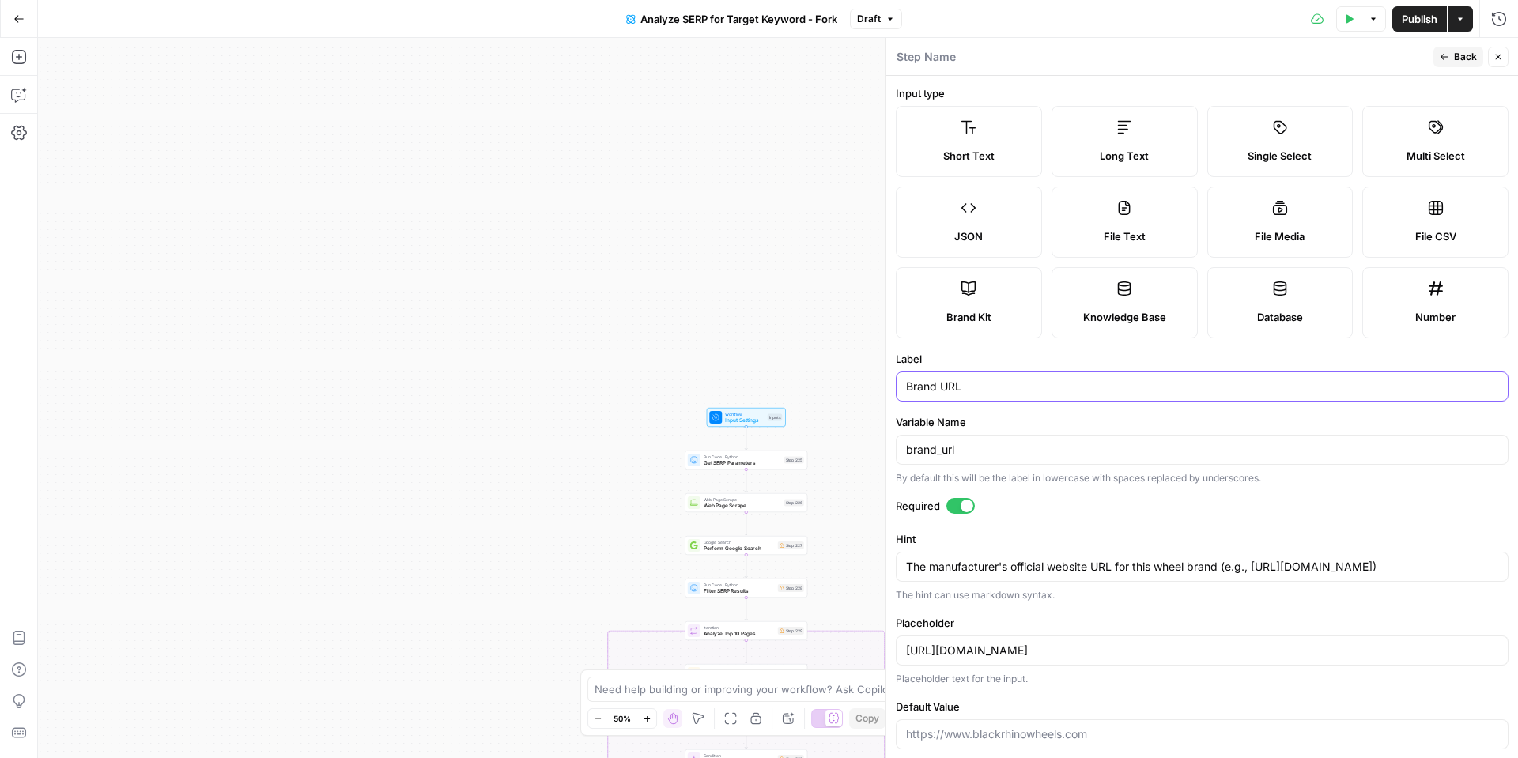
click at [980, 383] on input "Brand URL" at bounding box center [1202, 387] width 592 height 16
click at [1500, 58] on icon "button" at bounding box center [1499, 58] width 6 height 6
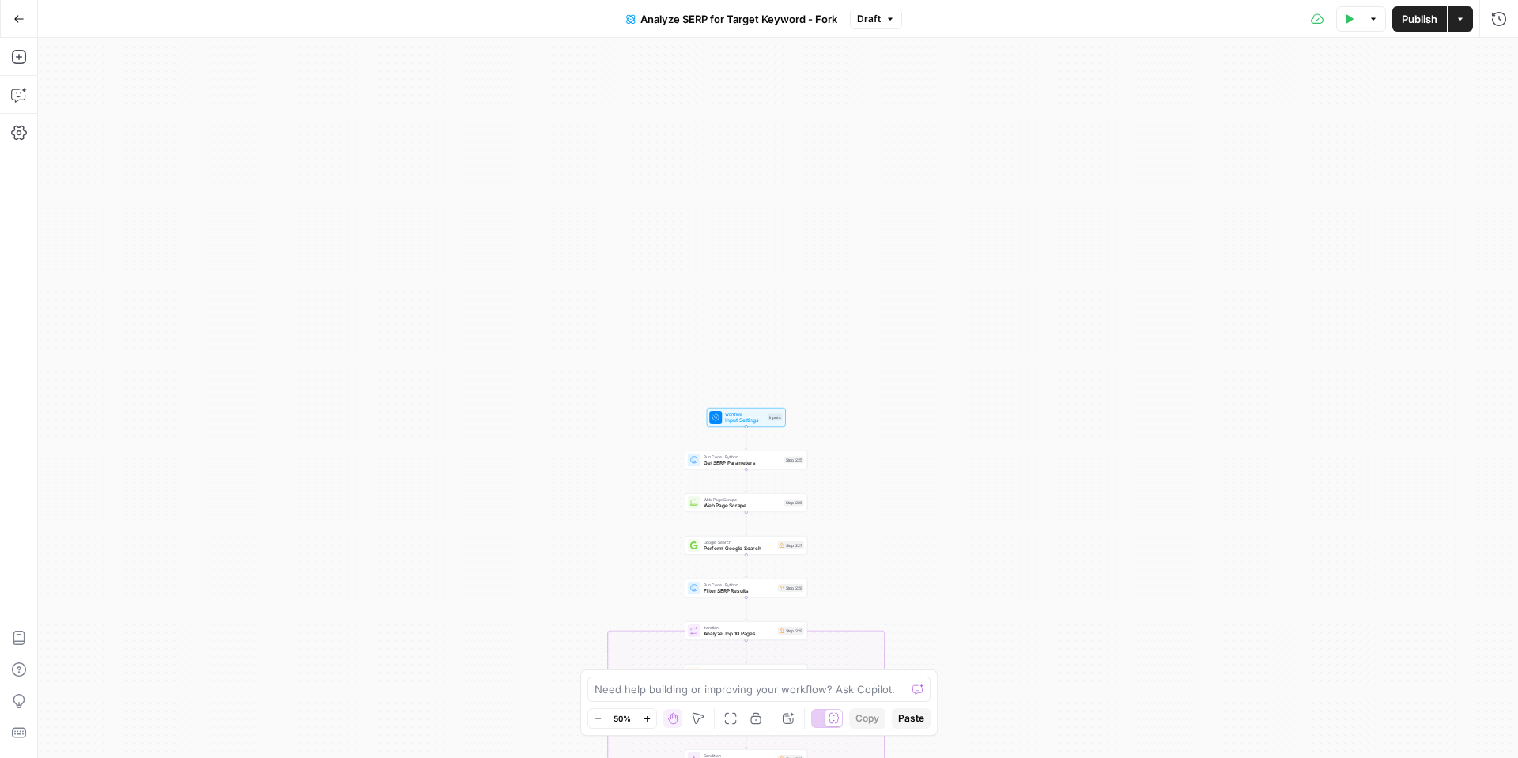
click at [750, 417] on span "Input Settings" at bounding box center [745, 421] width 40 height 8
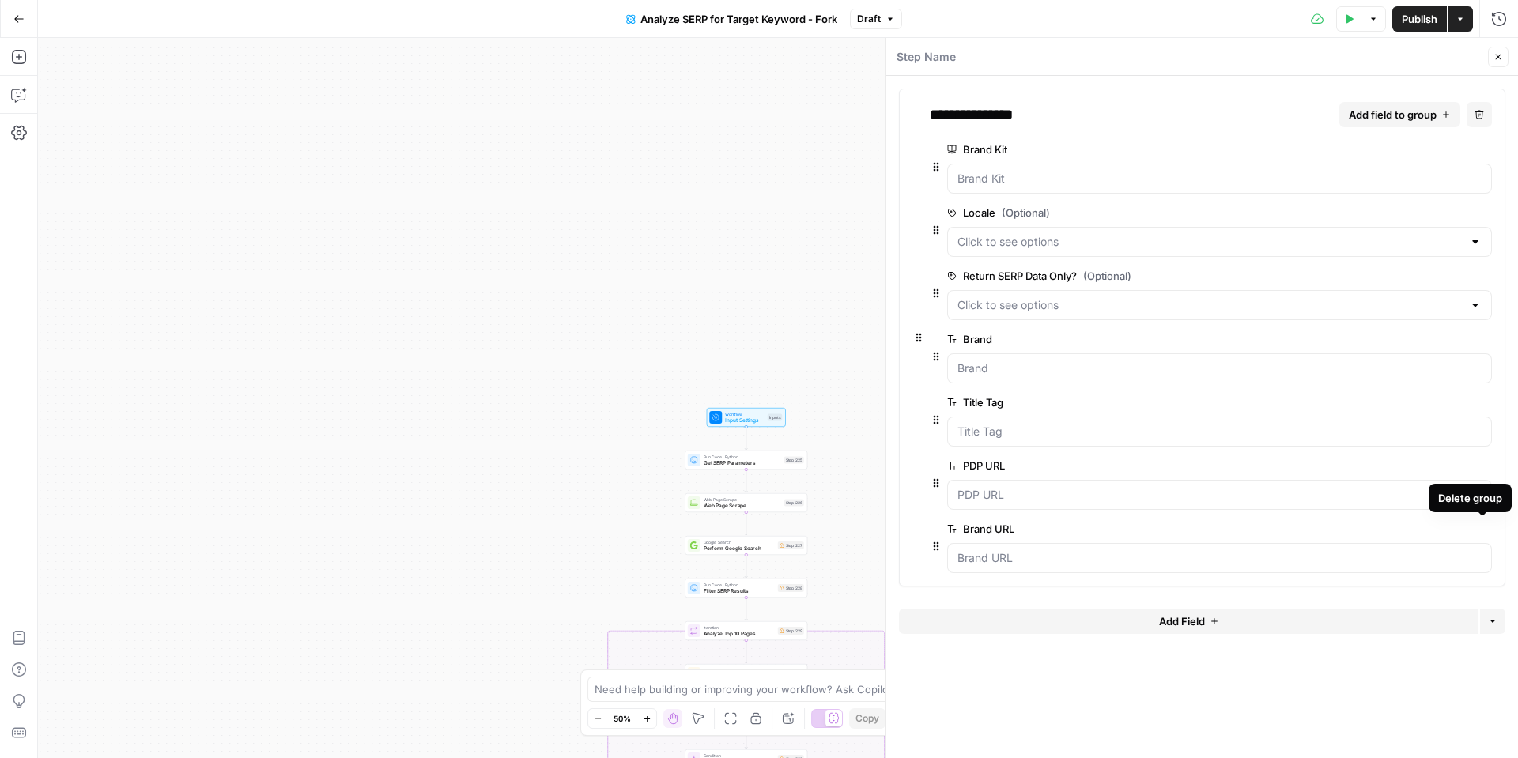
click at [1480, 526] on icon "button" at bounding box center [1482, 529] width 9 height 9
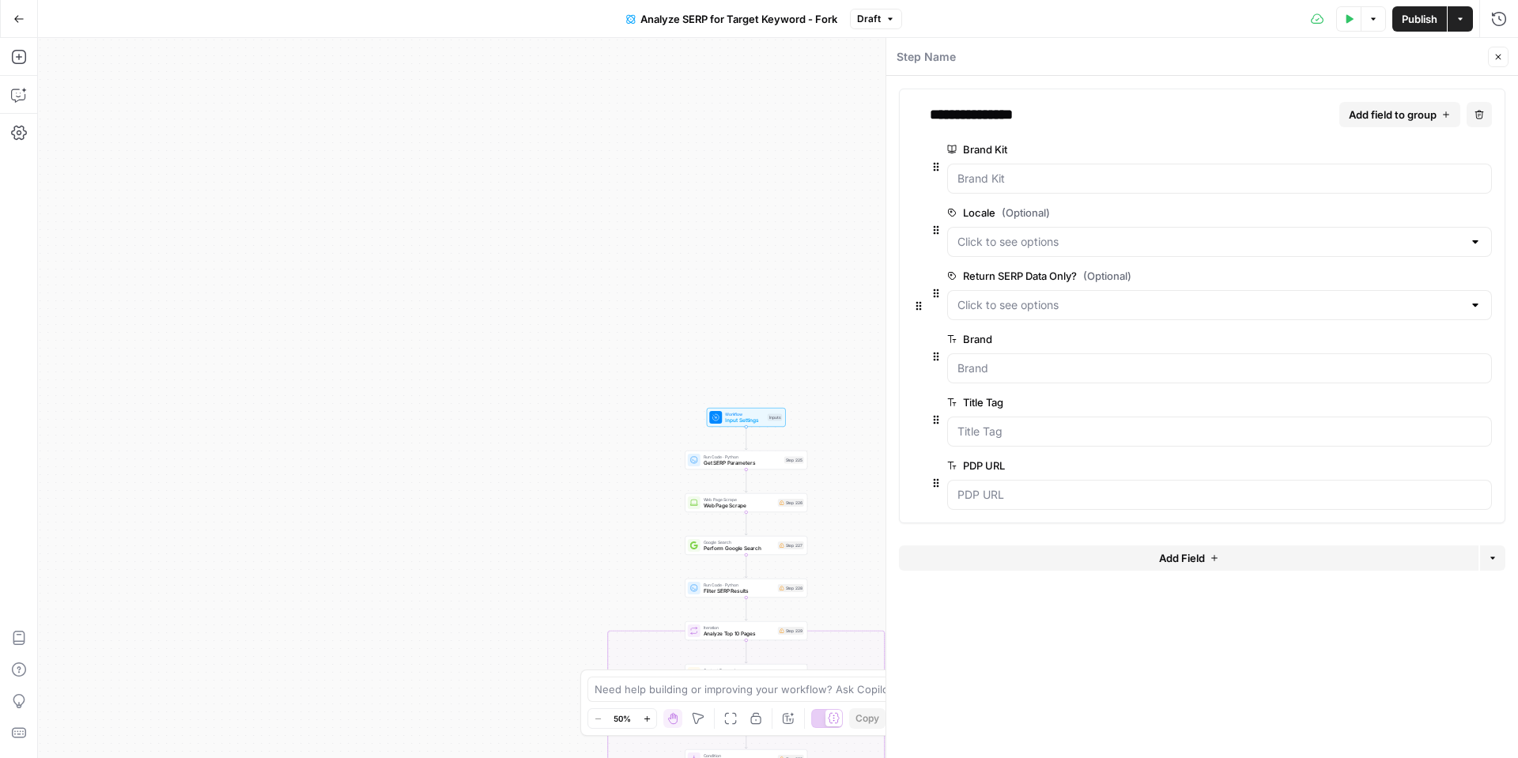
click at [1206, 558] on button "Add Field" at bounding box center [1188, 557] width 579 height 25
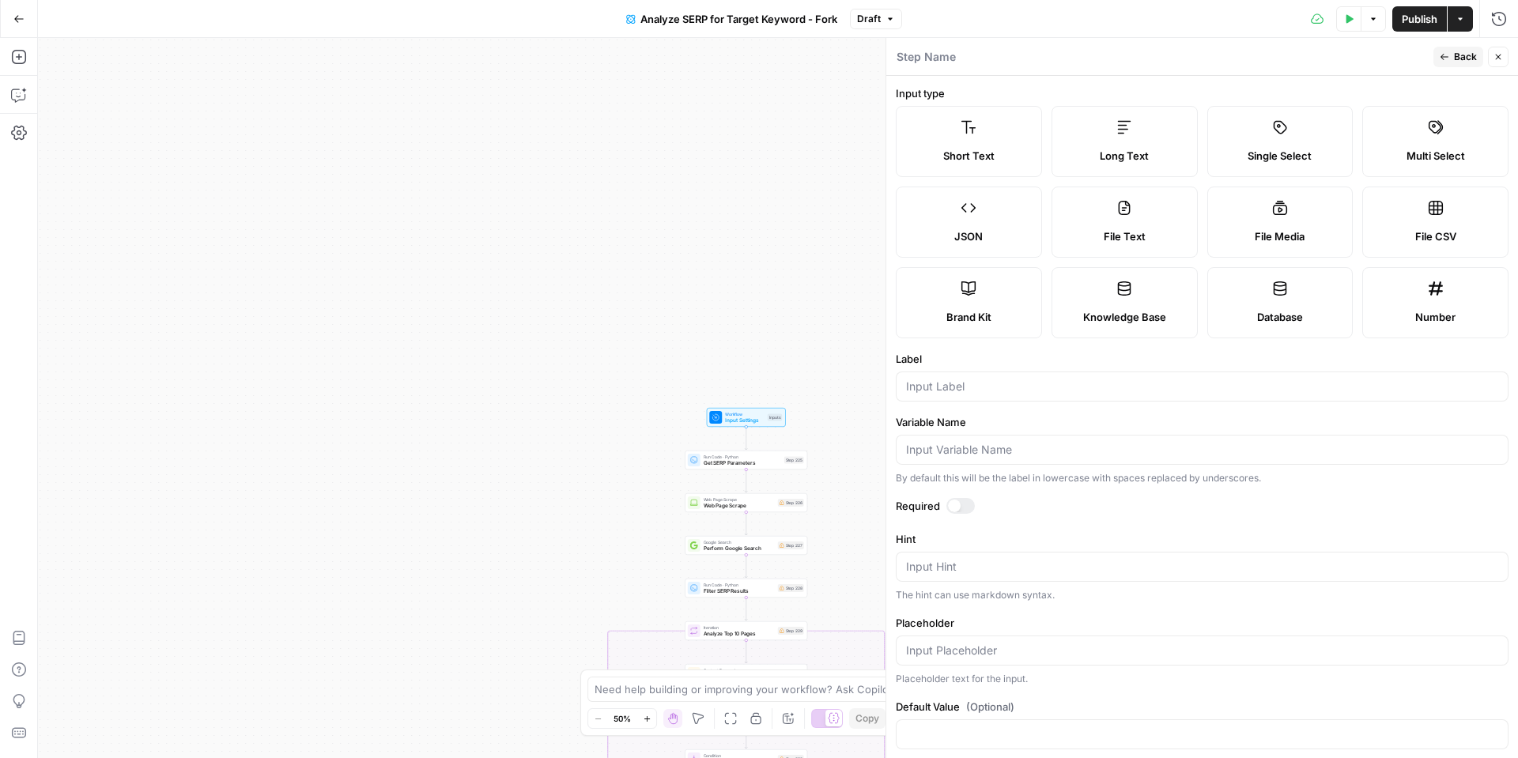
click at [1488, 56] on button "Close" at bounding box center [1498, 57] width 21 height 21
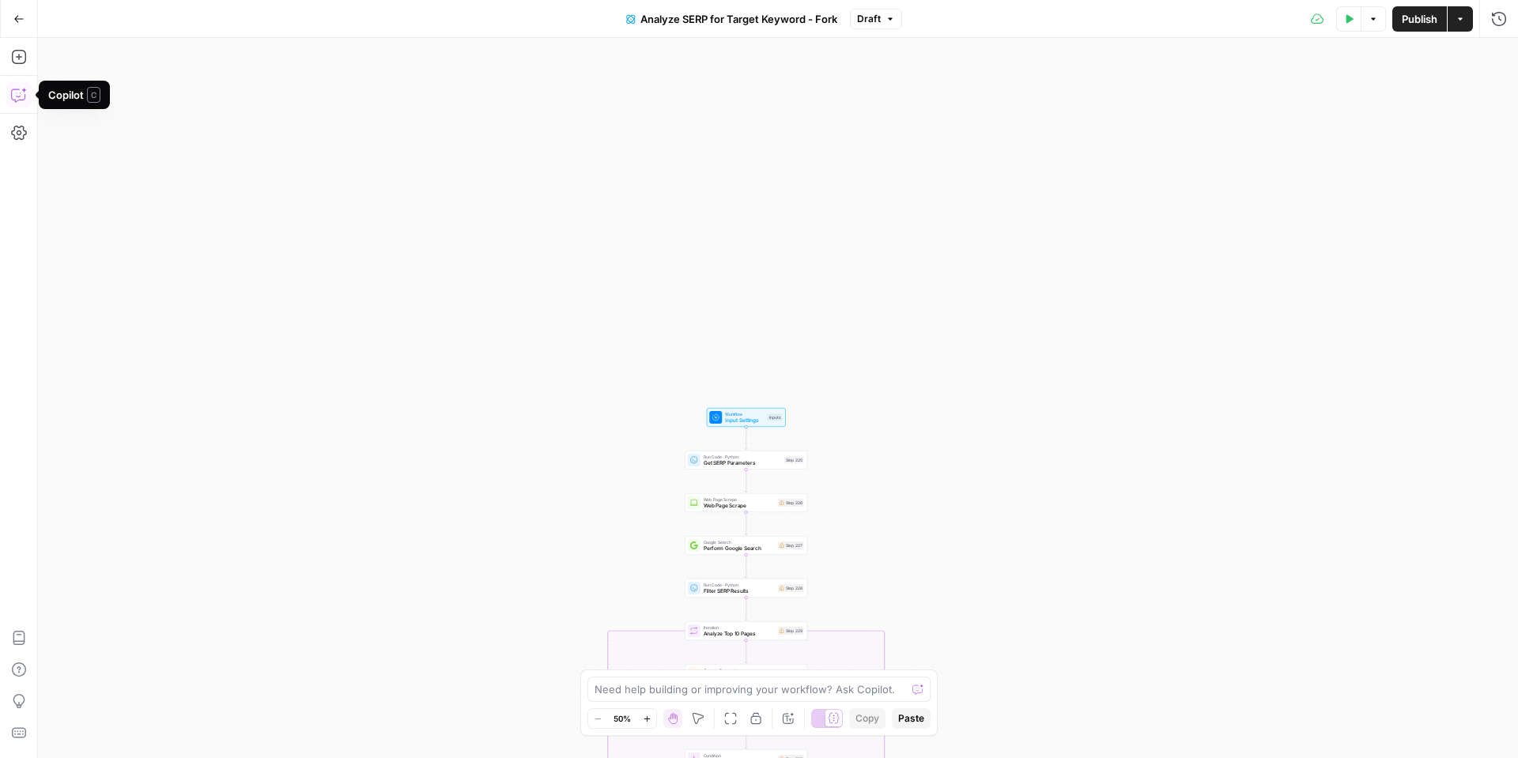
click at [20, 103] on button "Copilot" at bounding box center [18, 94] width 25 height 25
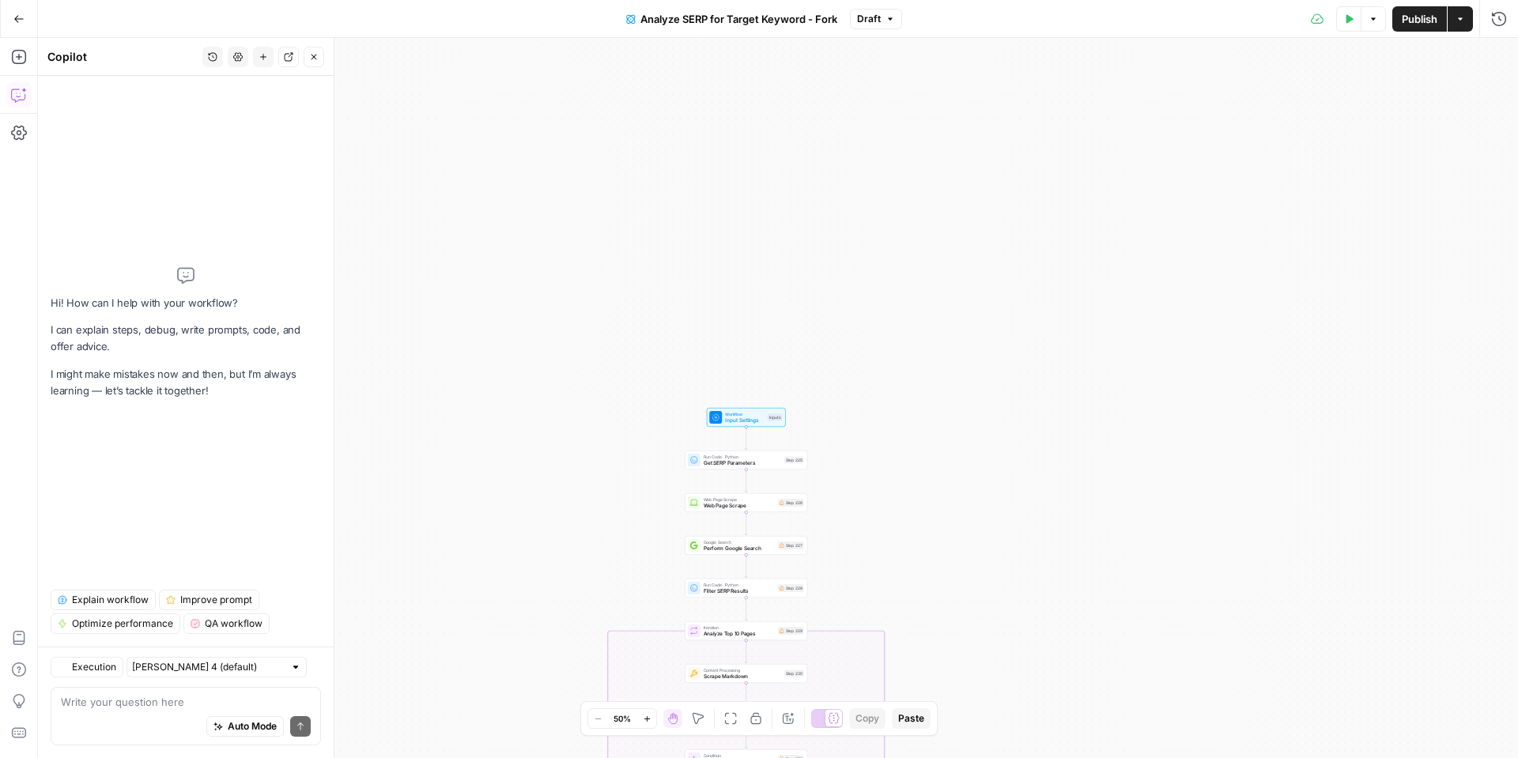
click at [119, 706] on textarea at bounding box center [186, 702] width 250 height 16
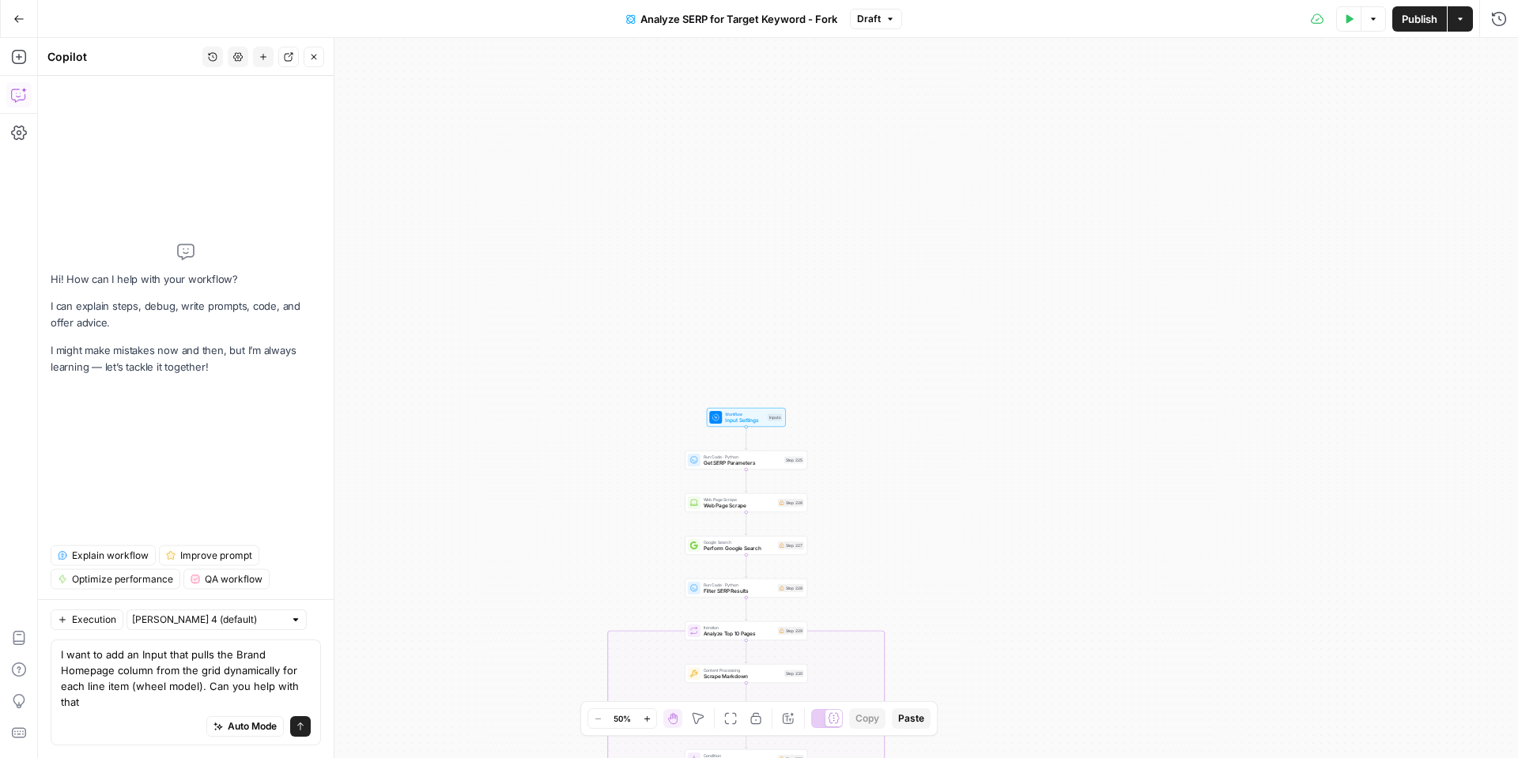
type textarea "I want to add an Input that pulls the Brand Homepage column from the grid dynam…"
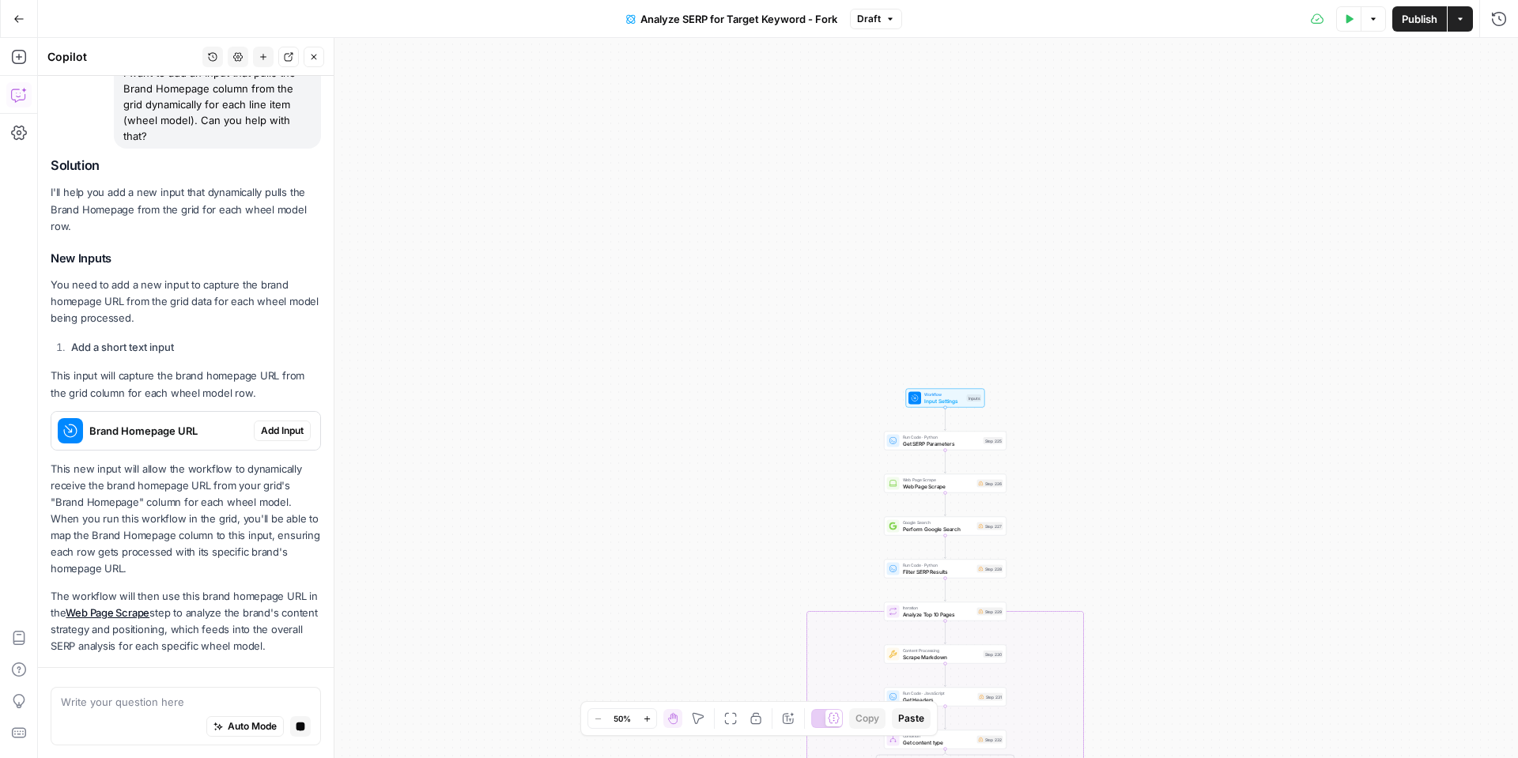
scroll to position [194, 0]
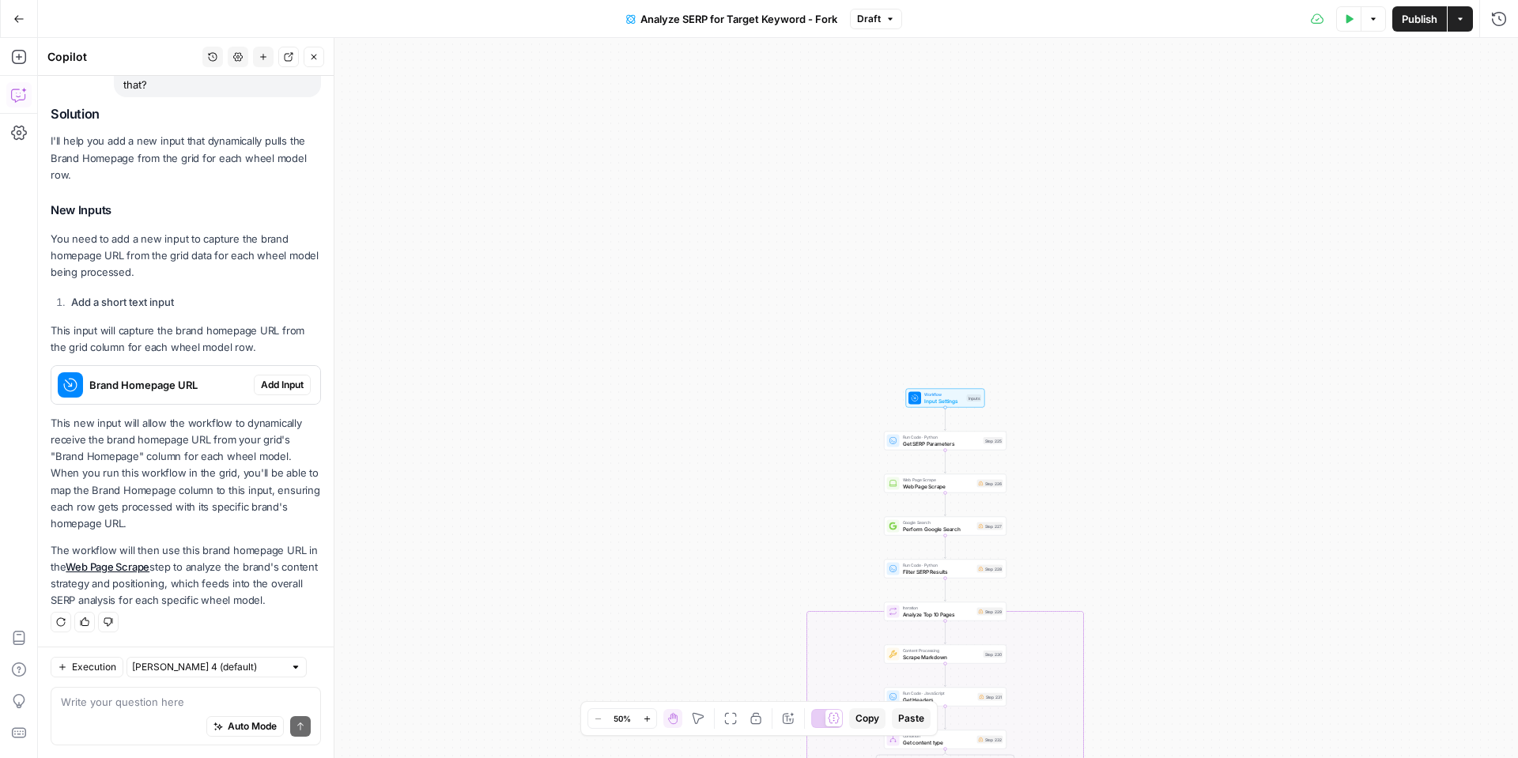
click at [264, 383] on span "Add Input" at bounding box center [282, 385] width 43 height 14
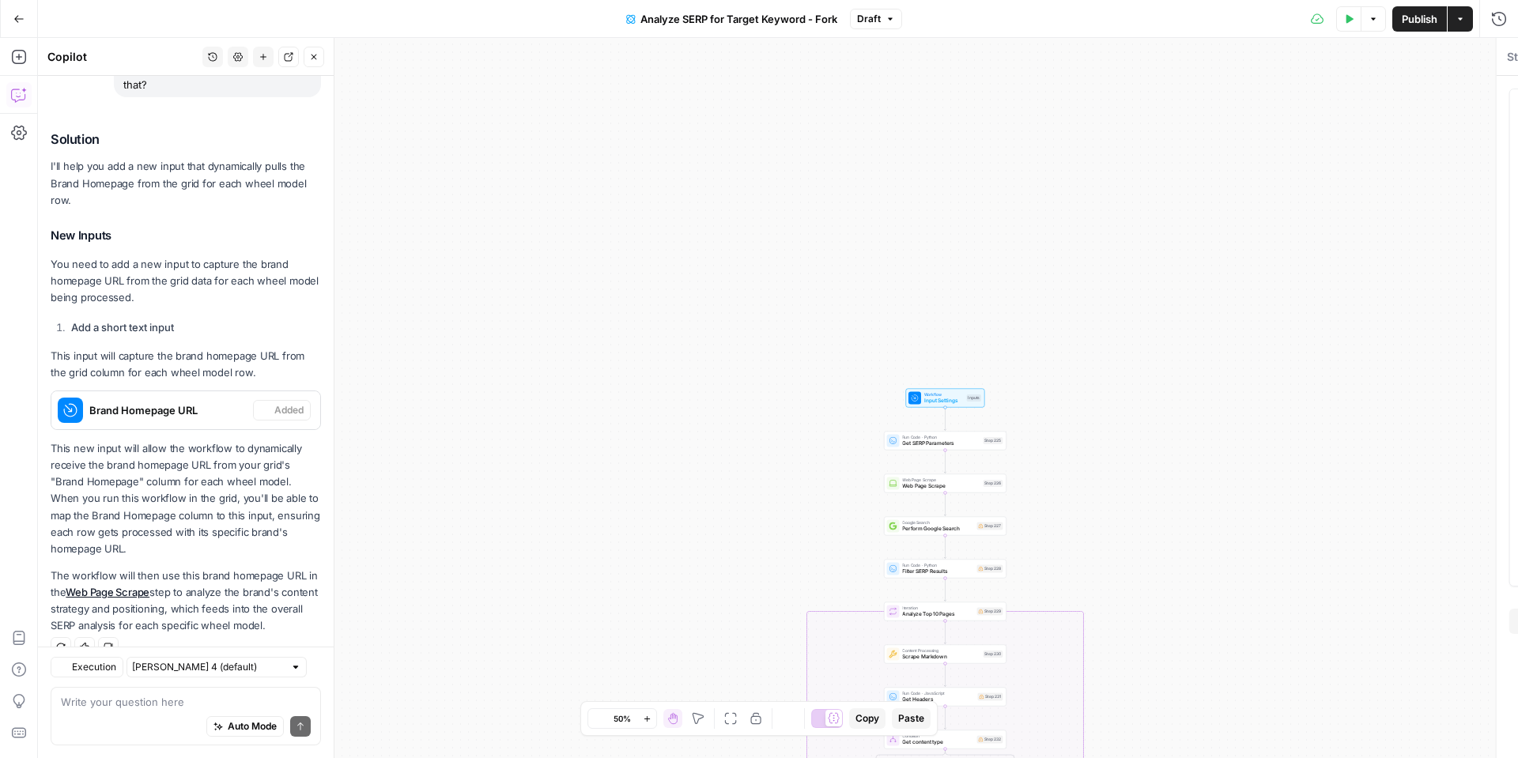
scroll to position [219, 0]
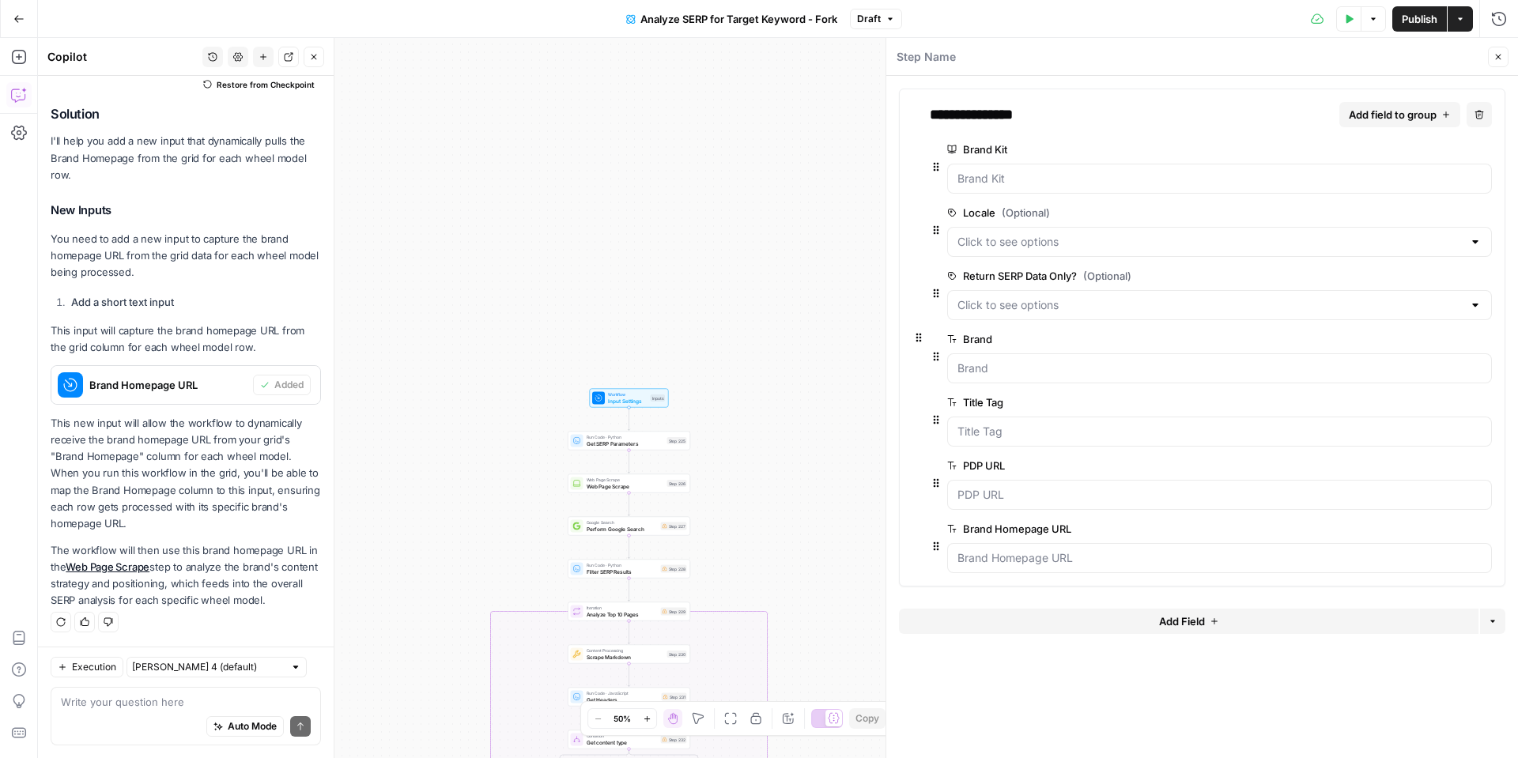
click at [1497, 63] on button "Close" at bounding box center [1498, 57] width 21 height 21
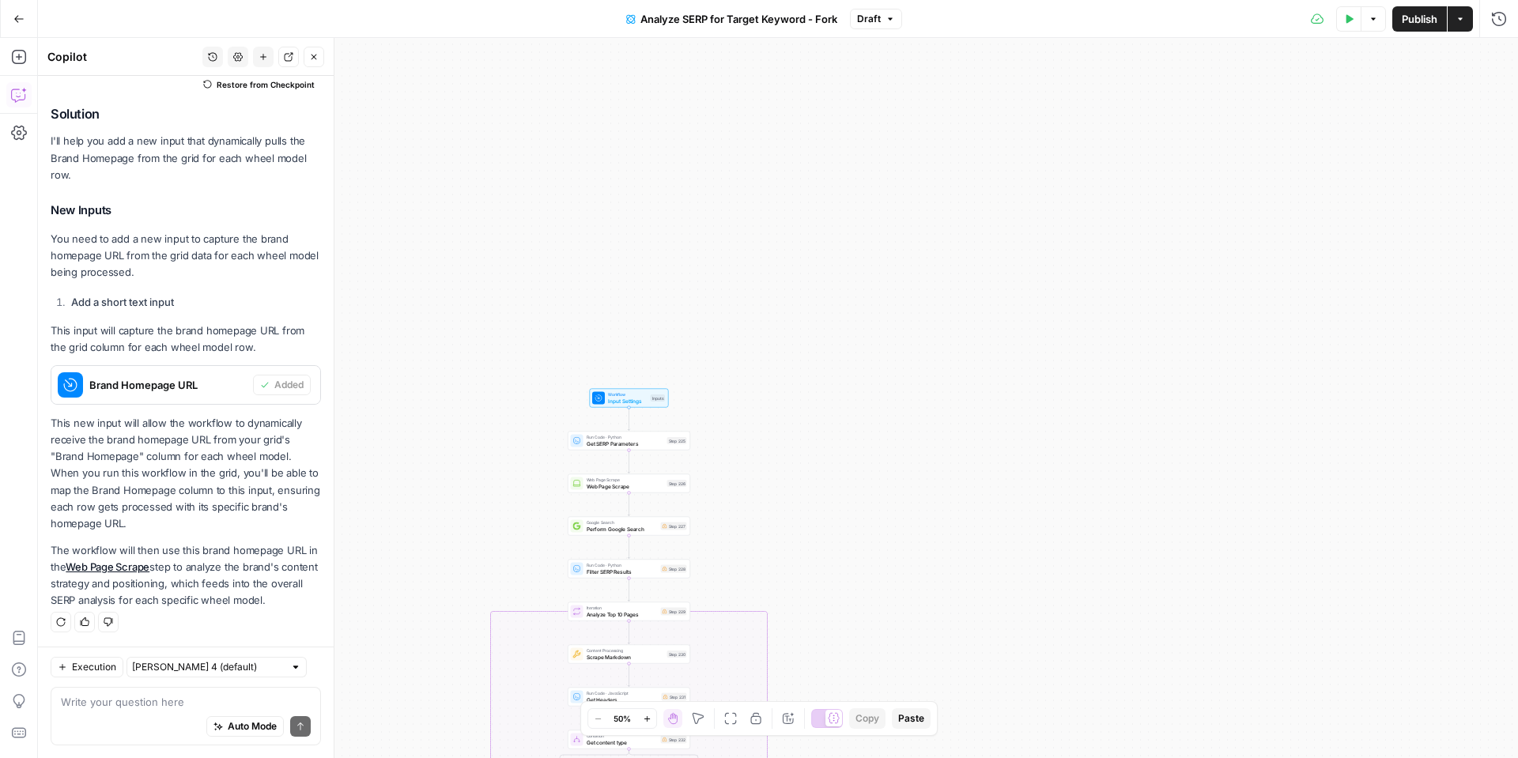
click at [316, 61] on icon "button" at bounding box center [313, 56] width 9 height 9
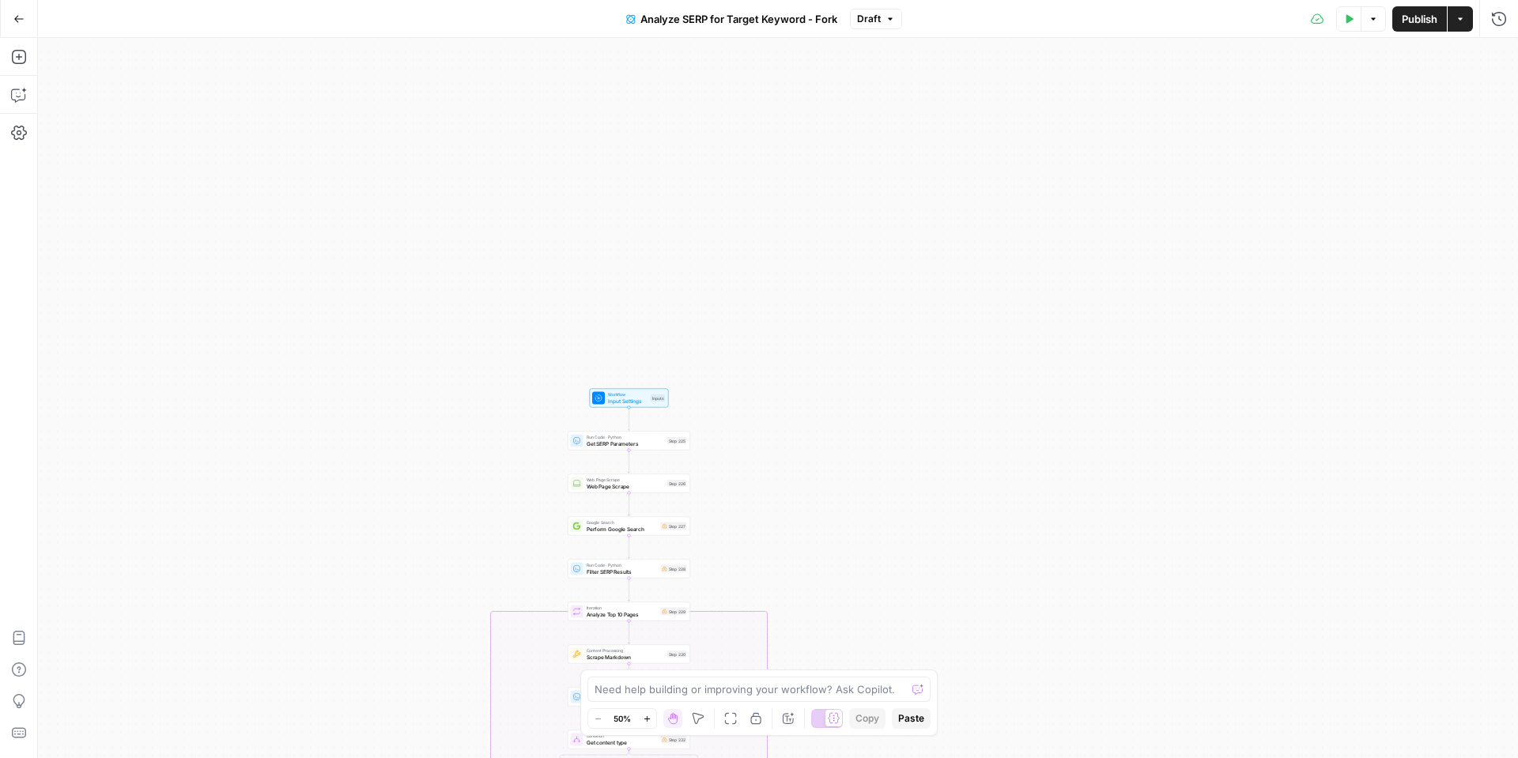
click at [1347, 21] on icon "button" at bounding box center [1349, 18] width 7 height 9
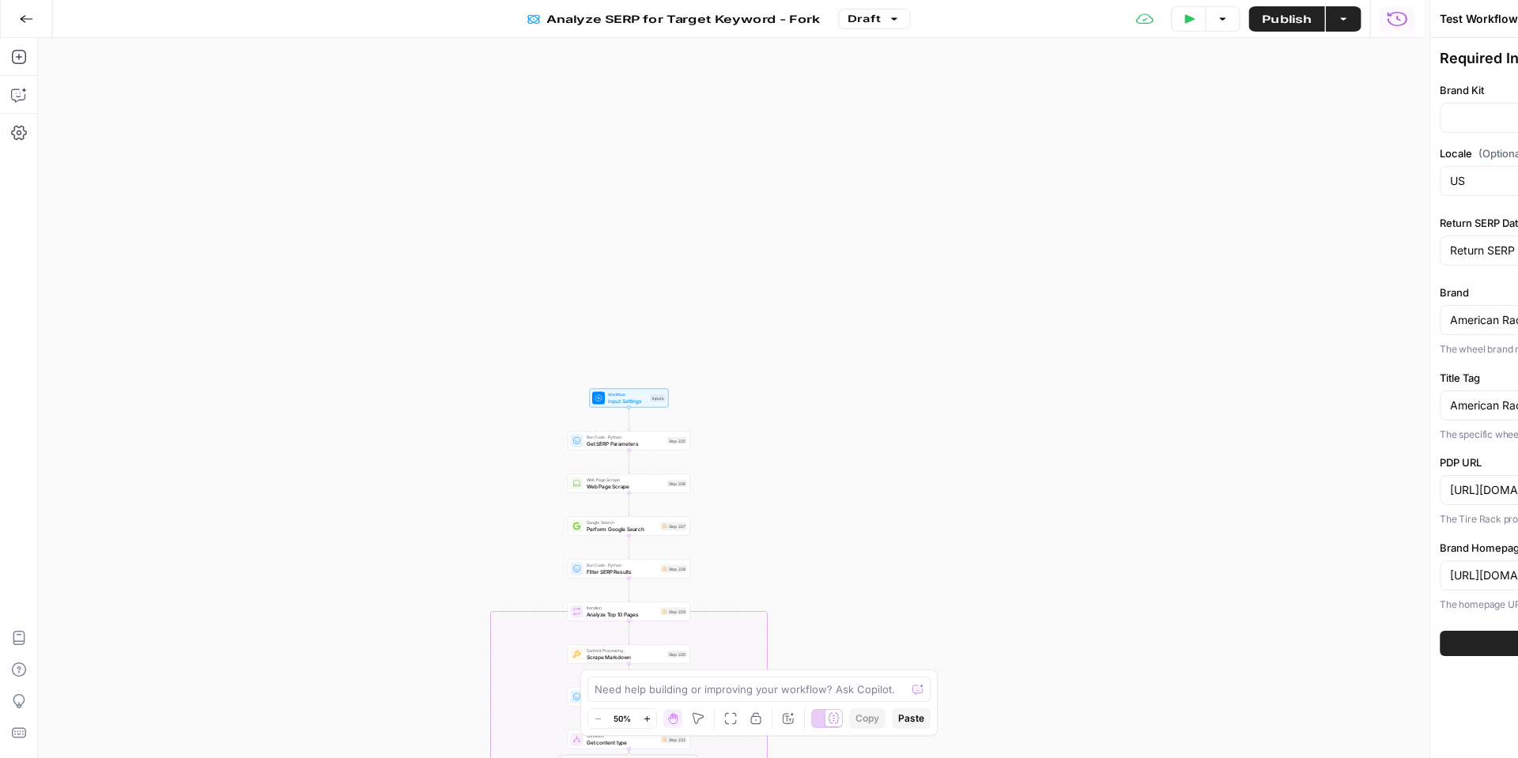
type input "Tire Rack"
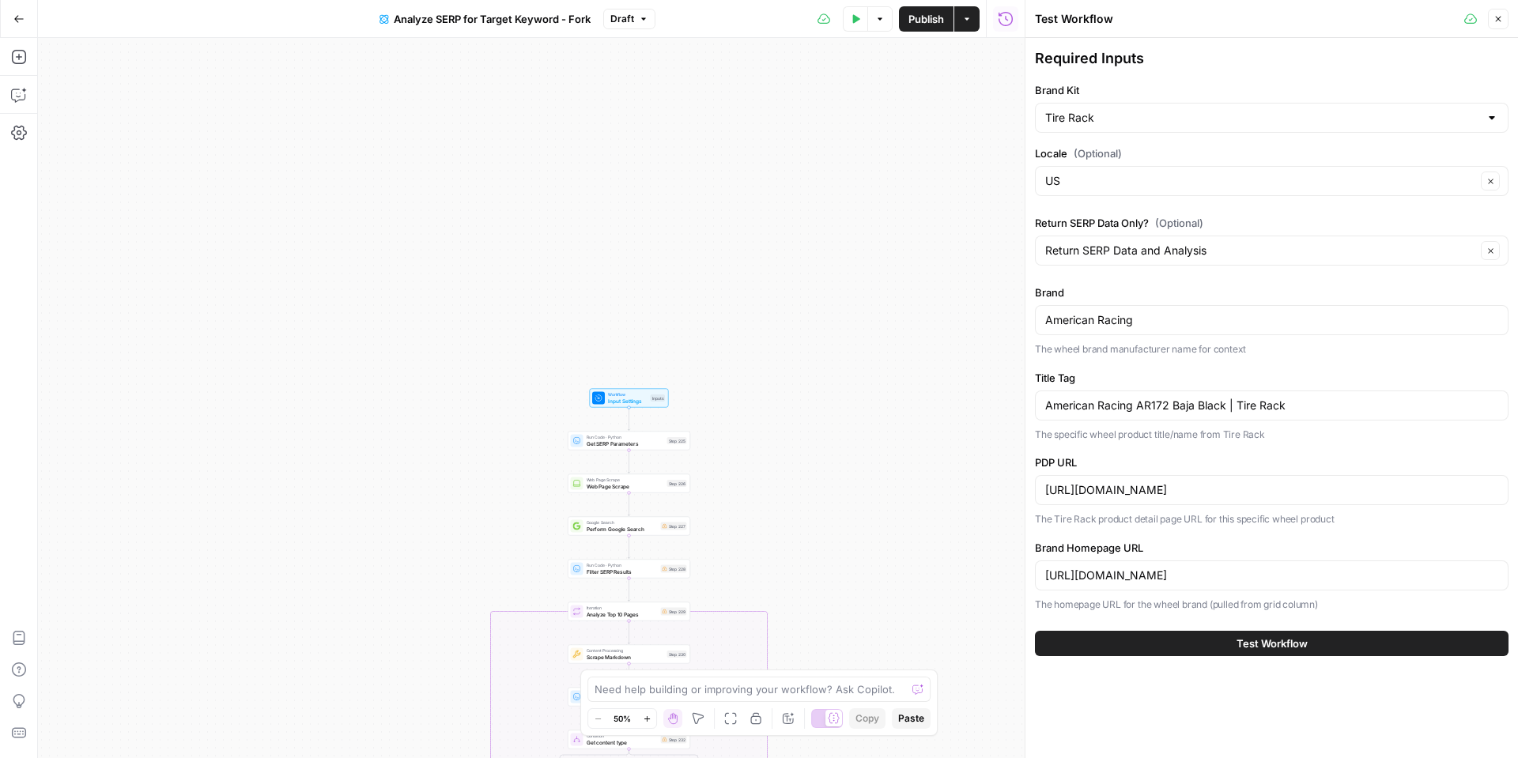
click at [1169, 636] on button "Test Workflow" at bounding box center [1272, 643] width 474 height 25
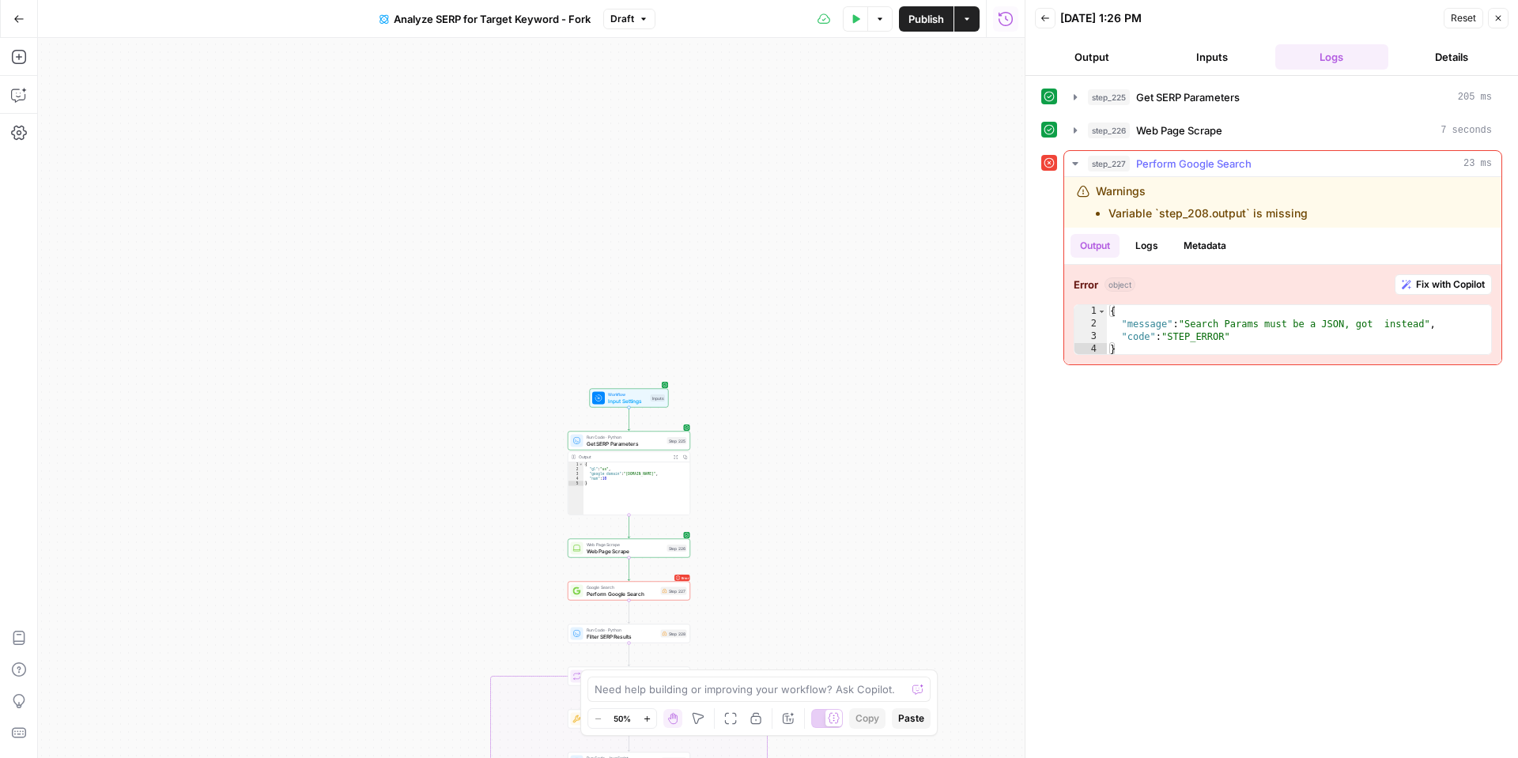
click at [1439, 277] on span "Fix with Copilot" at bounding box center [1450, 284] width 69 height 14
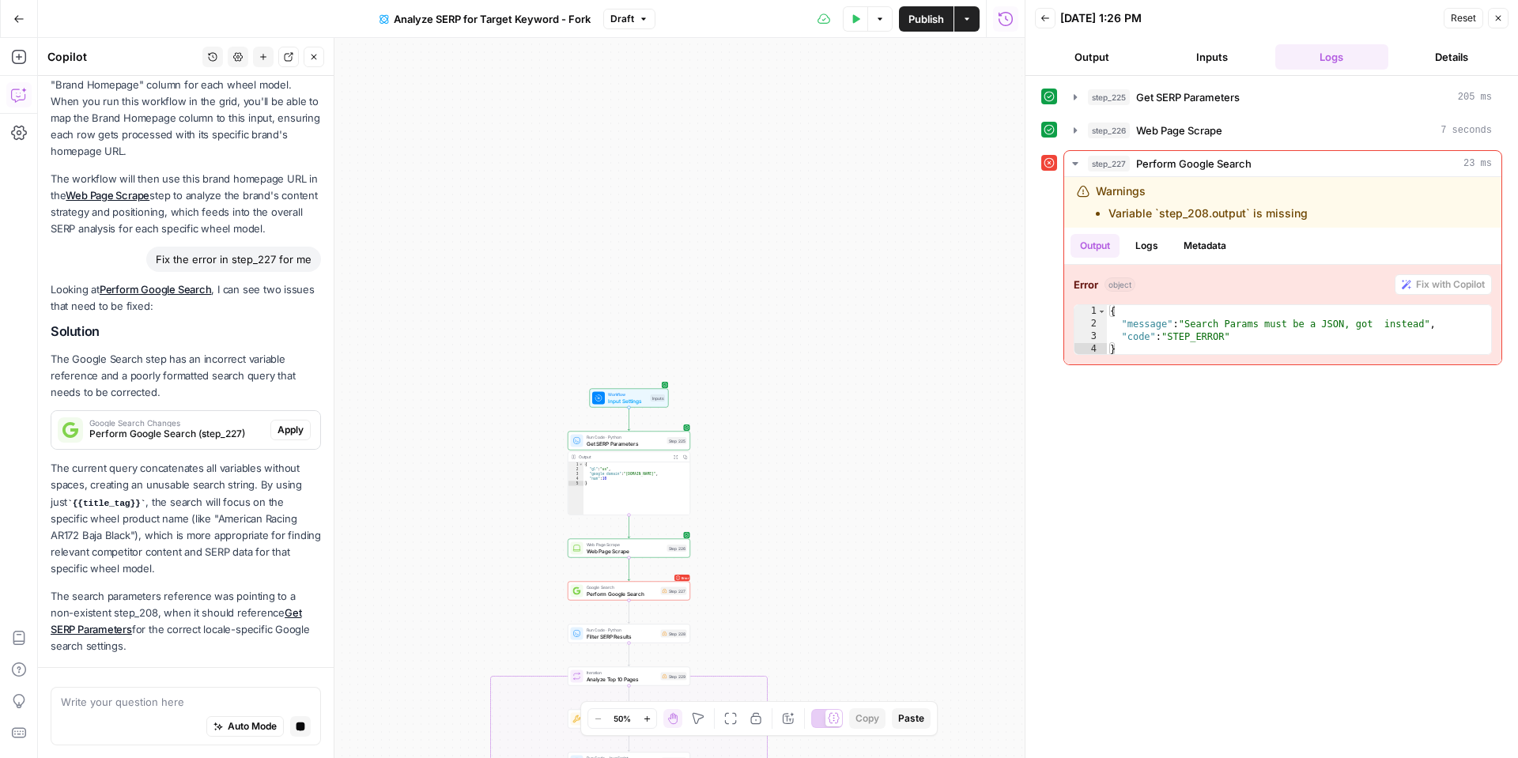
scroll to position [636, 0]
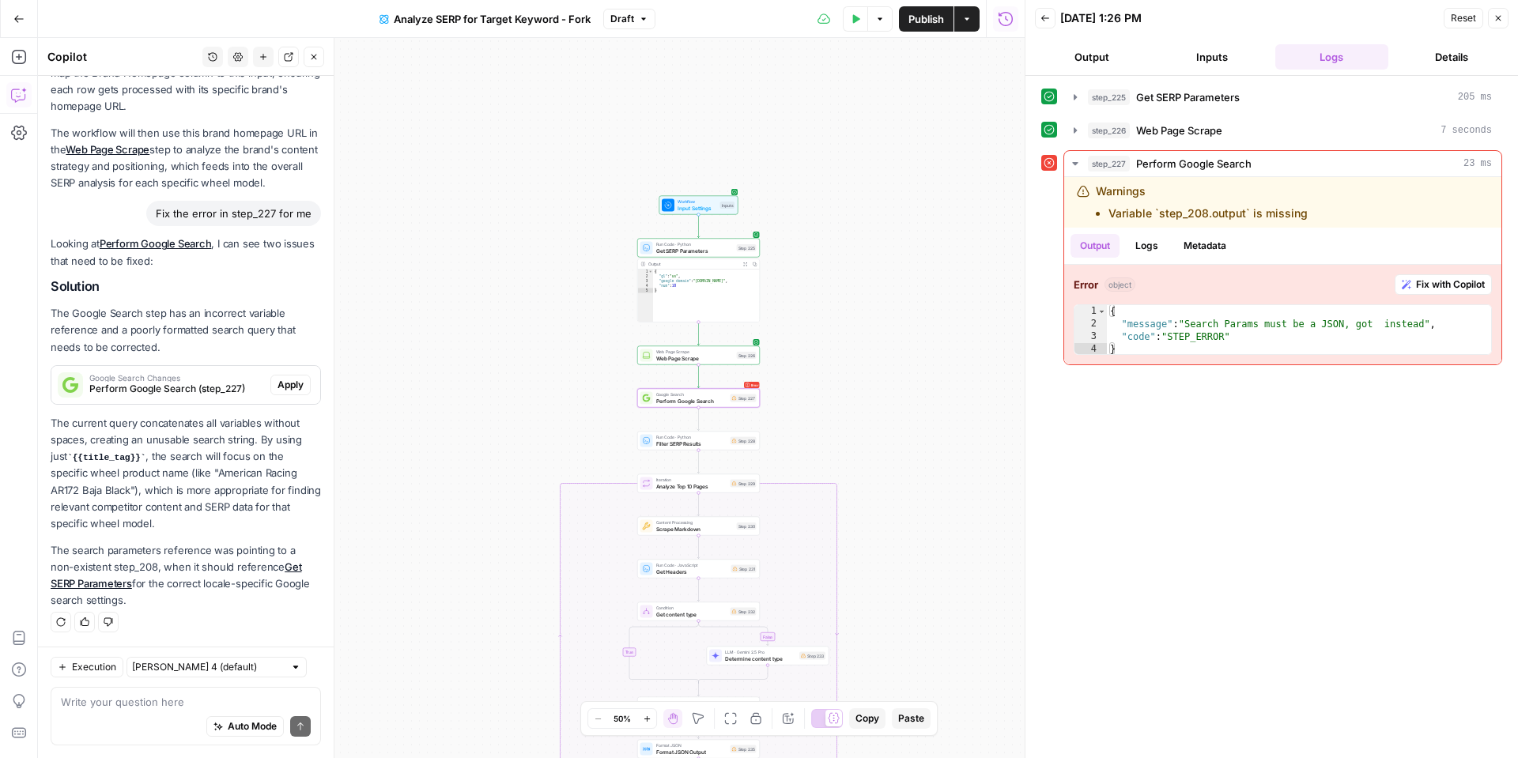
click at [288, 389] on span "Apply" at bounding box center [290, 385] width 26 height 14
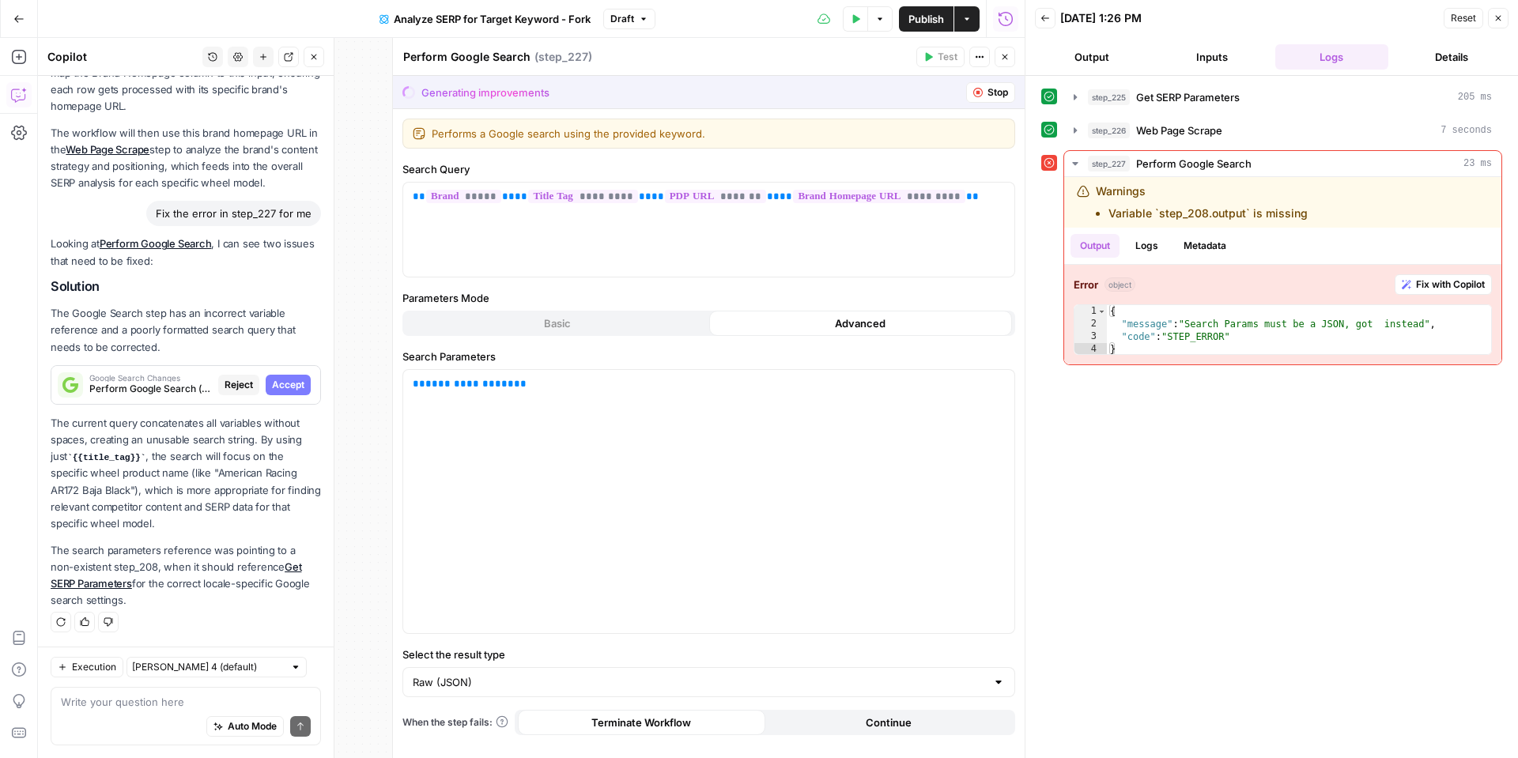
click at [298, 384] on span "Accept" at bounding box center [288, 385] width 32 height 14
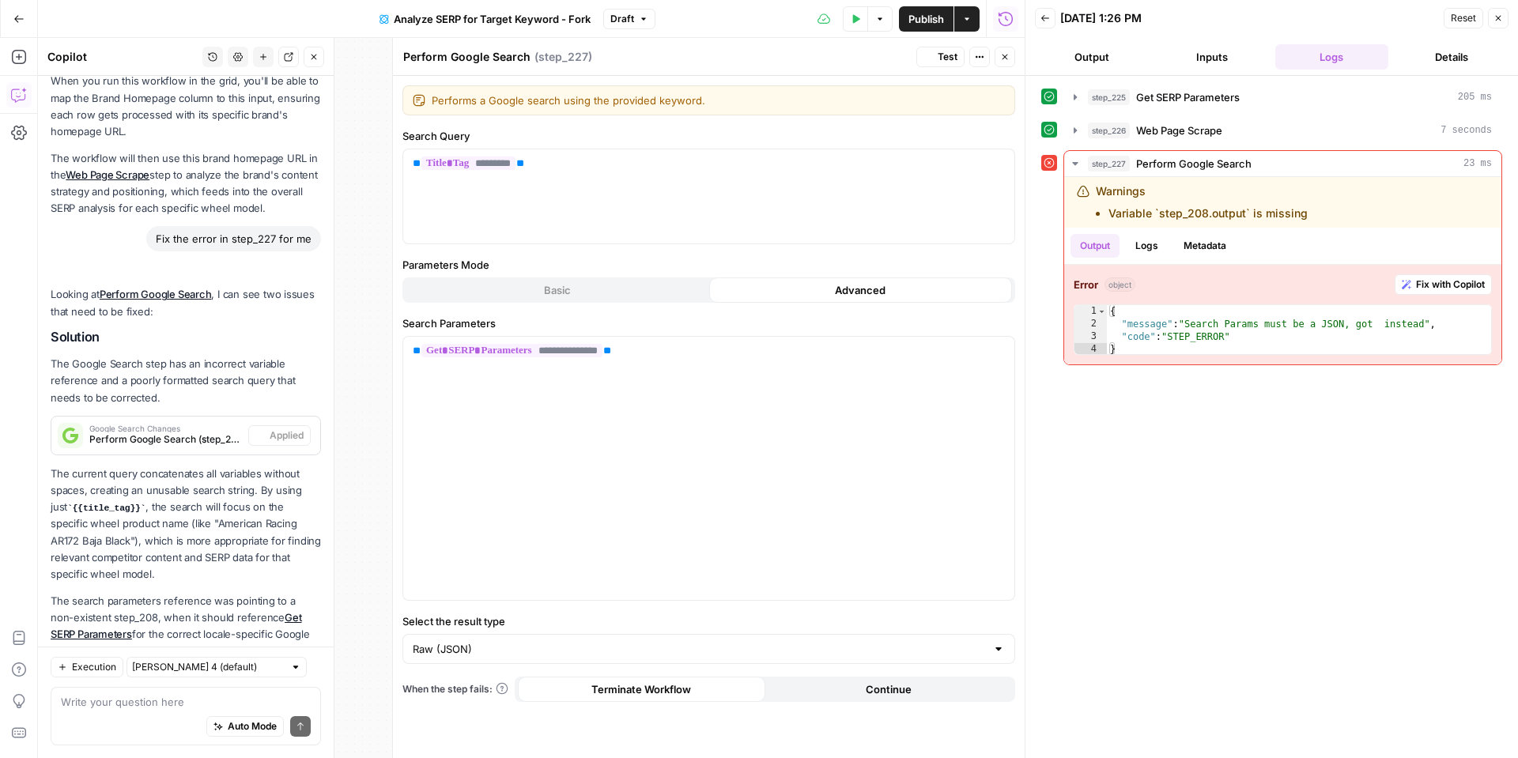
scroll to position [662, 0]
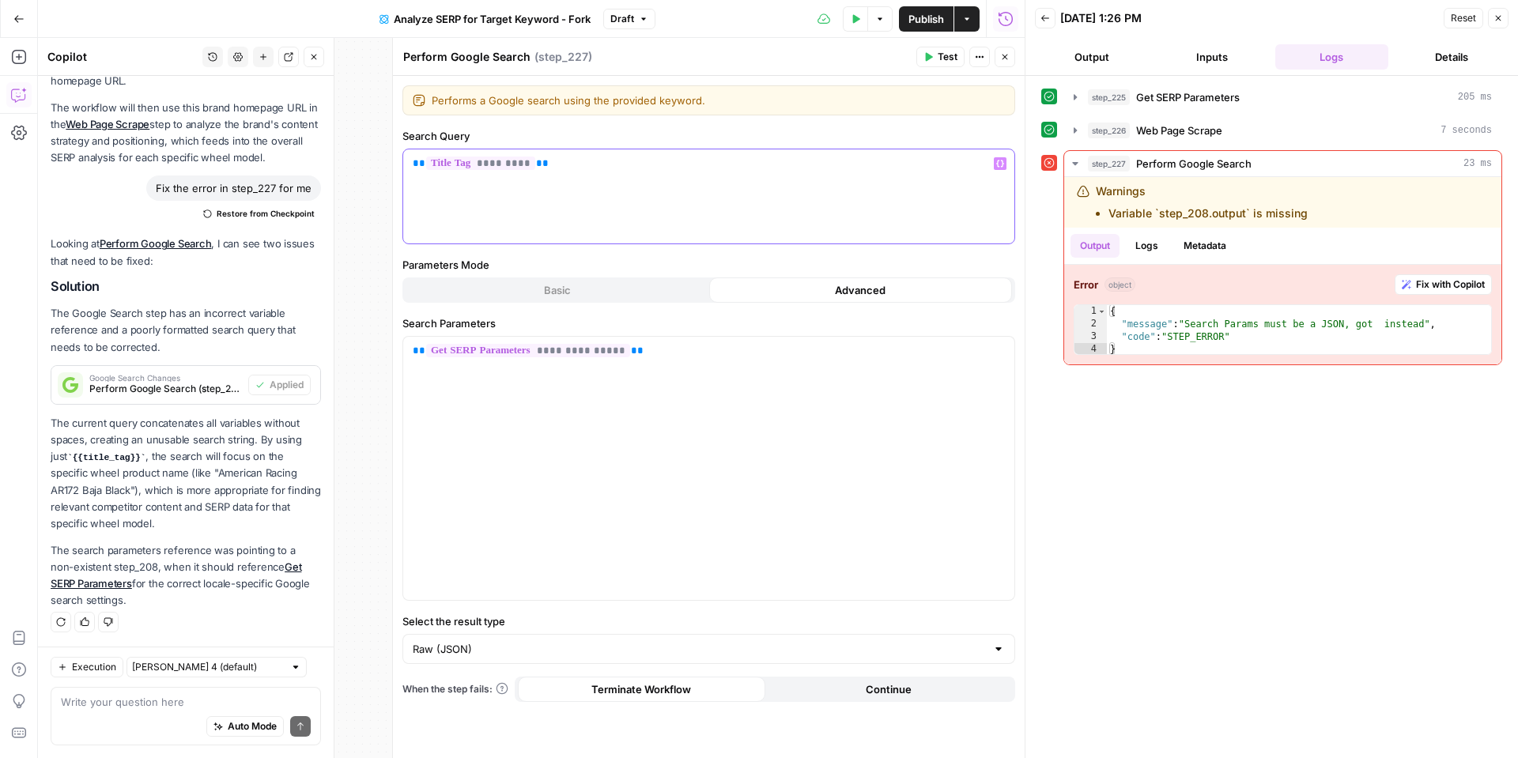
click at [581, 172] on div "** ********* **" at bounding box center [708, 196] width 611 height 94
click at [994, 164] on button "Variables Menu" at bounding box center [1000, 163] width 13 height 13
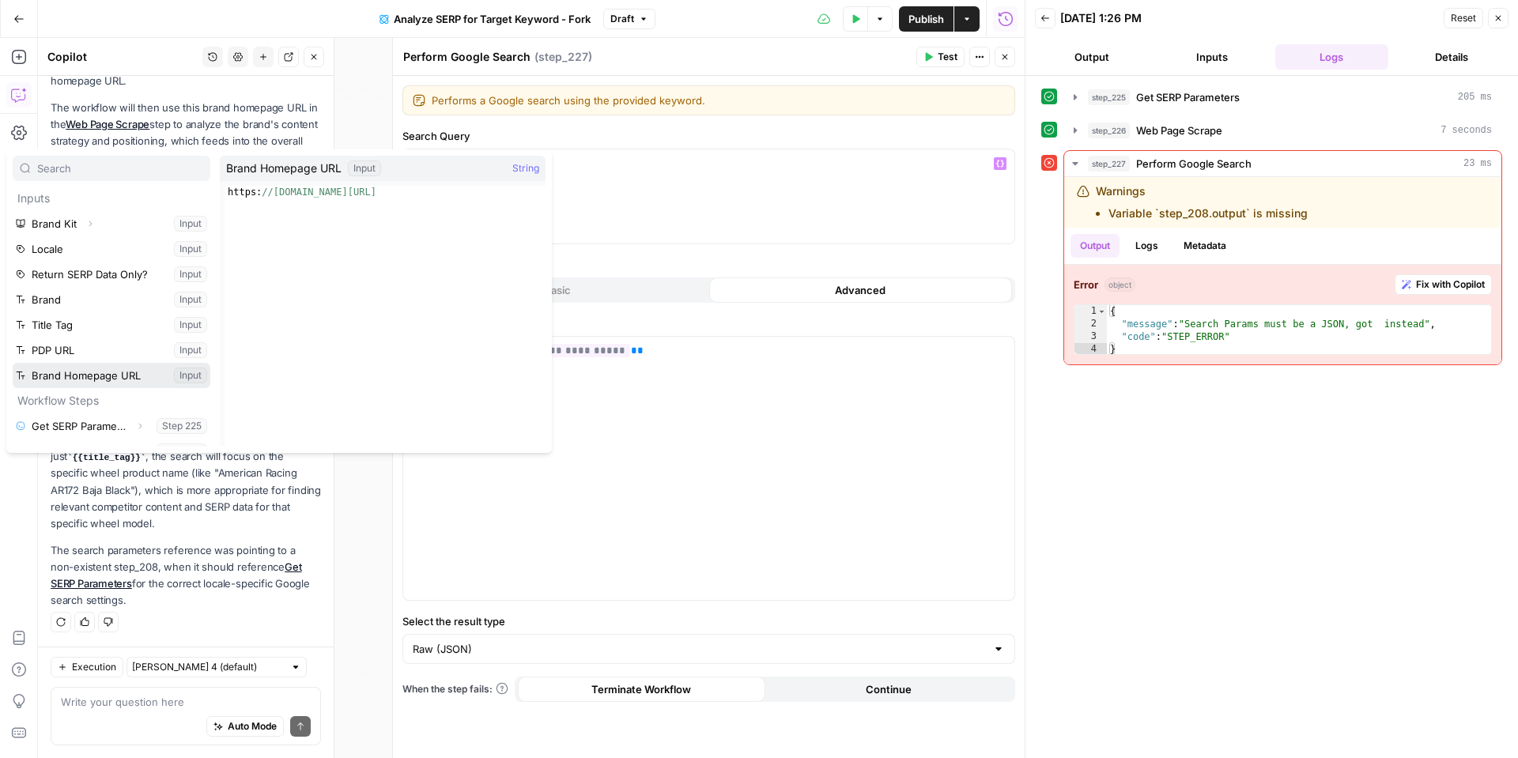
click at [47, 371] on button "Select variable Brand Homepage URL" at bounding box center [112, 375] width 198 height 25
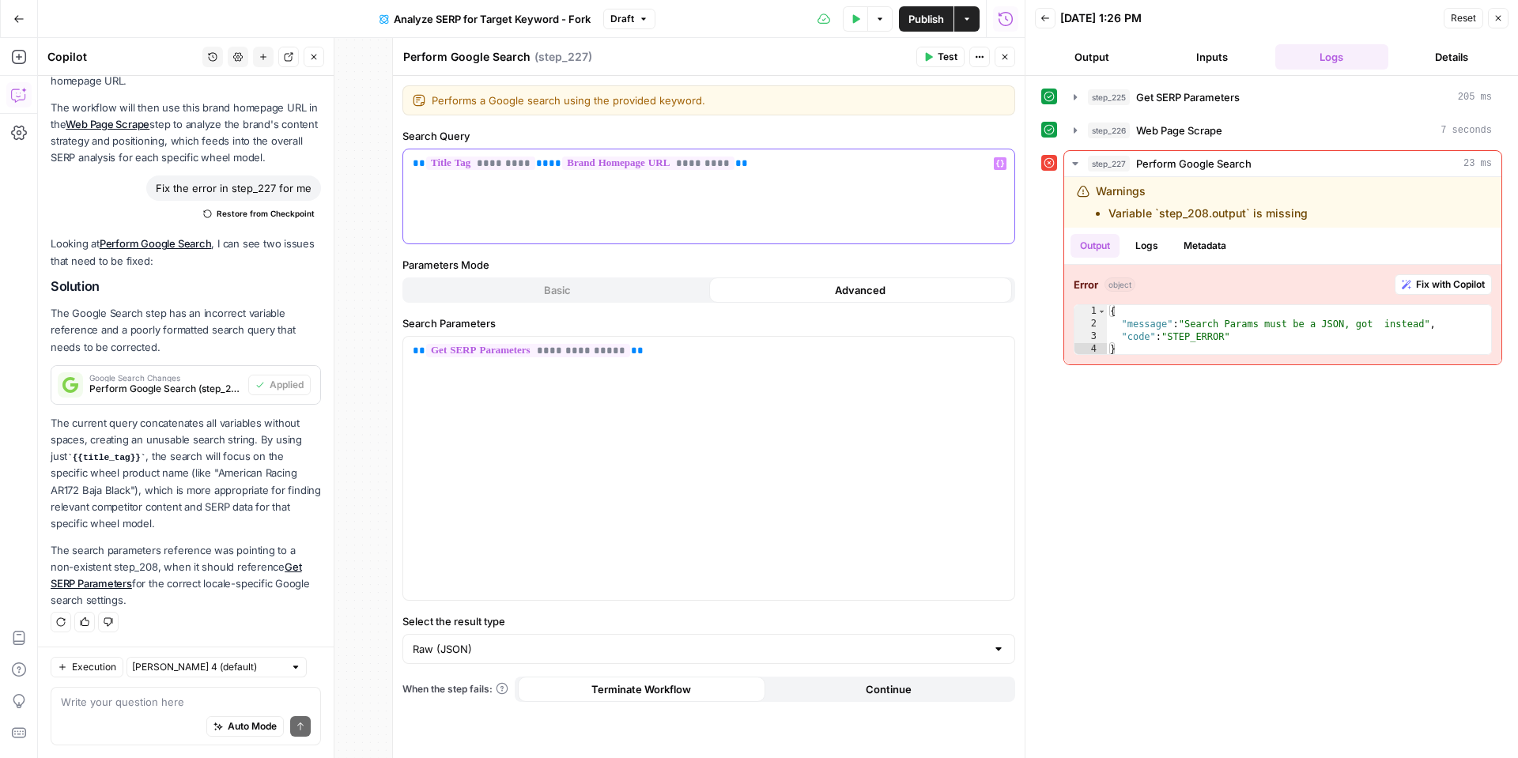
drag, startPoint x: 1006, startPoint y: 164, endPoint x: 907, endPoint y: 215, distance: 110.3
click at [1006, 164] on button "Variables Menu" at bounding box center [1000, 163] width 13 height 13
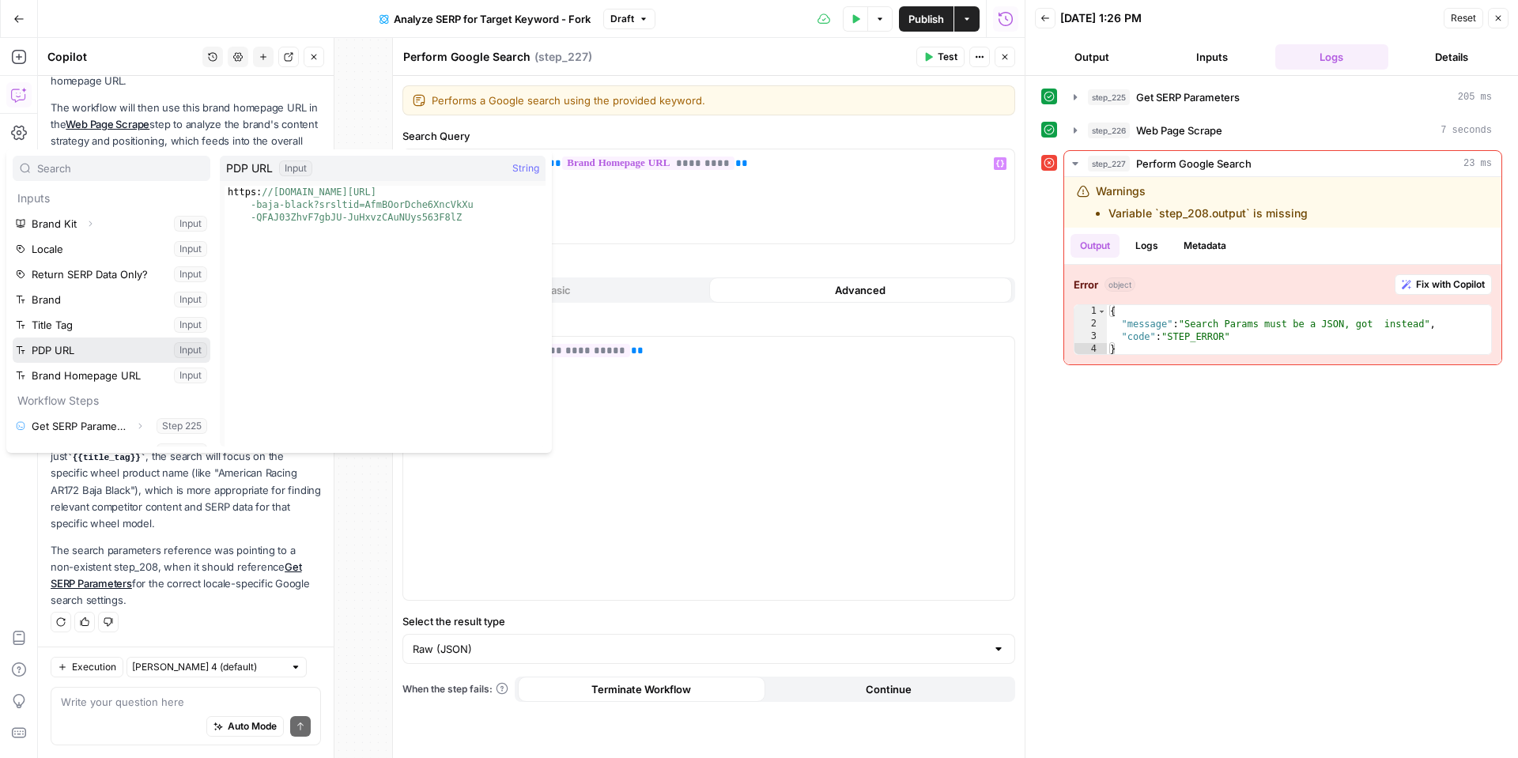
click at [61, 353] on button "Select variable PDP URL" at bounding box center [112, 350] width 198 height 25
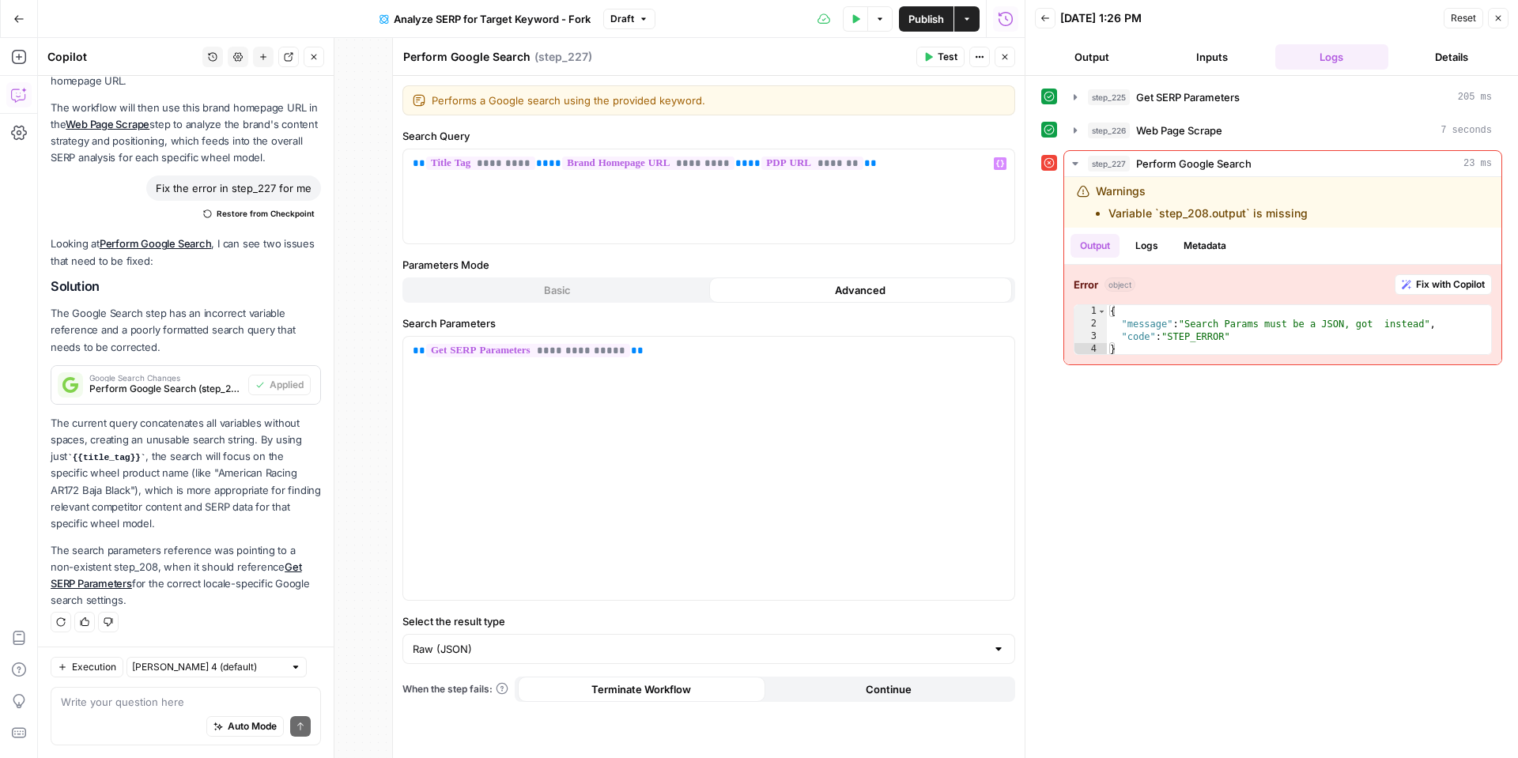
click at [1002, 54] on icon "button" at bounding box center [1004, 56] width 9 height 9
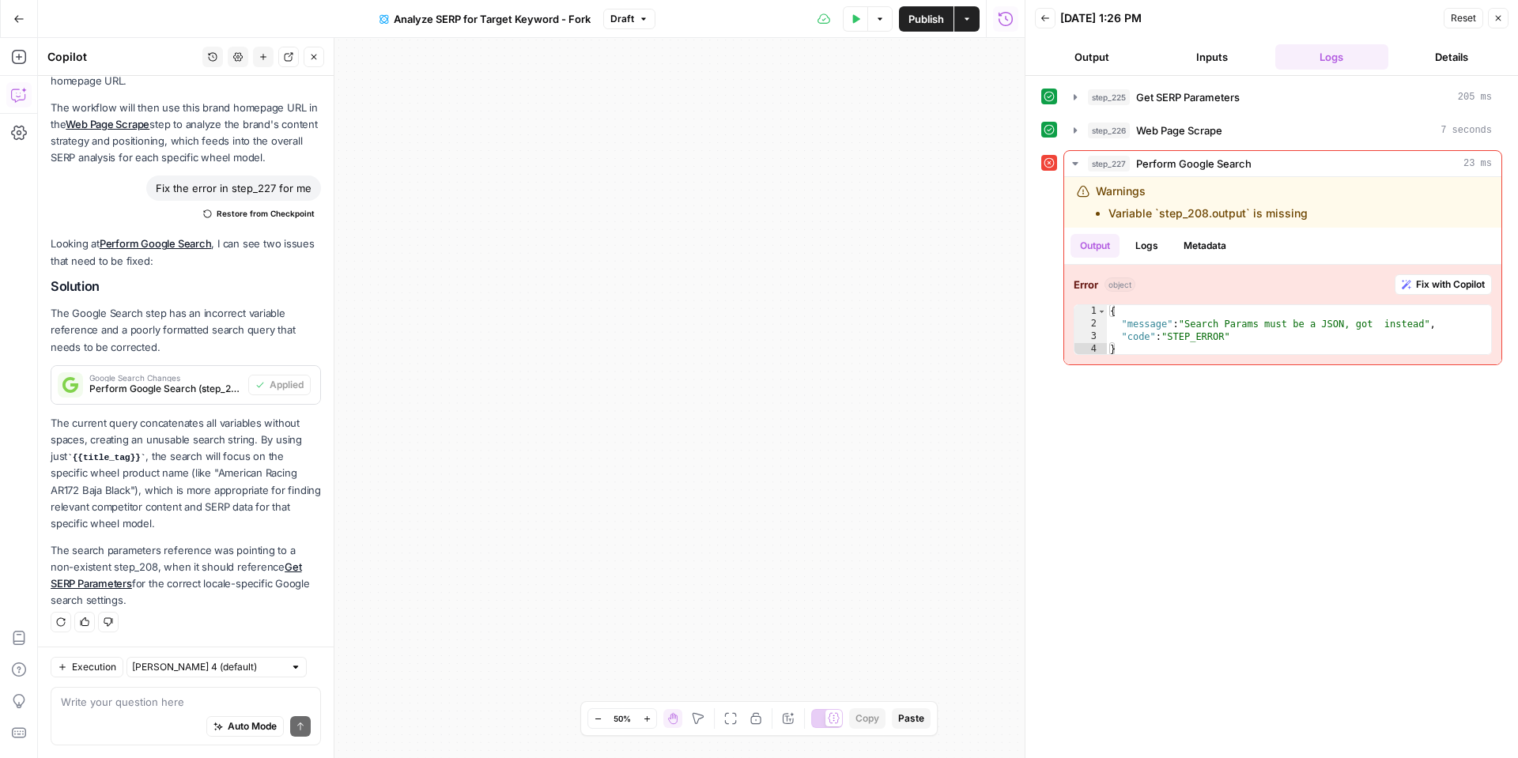
drag, startPoint x: 1511, startPoint y: 21, endPoint x: 1500, endPoint y: 21, distance: 11.1
click at [1506, 21] on header "Back 10/15/25 at 1:26 PM Reset Close Output Inputs Logs Details" at bounding box center [1271, 38] width 492 height 76
click at [1500, 21] on icon "button" at bounding box center [1497, 17] width 9 height 9
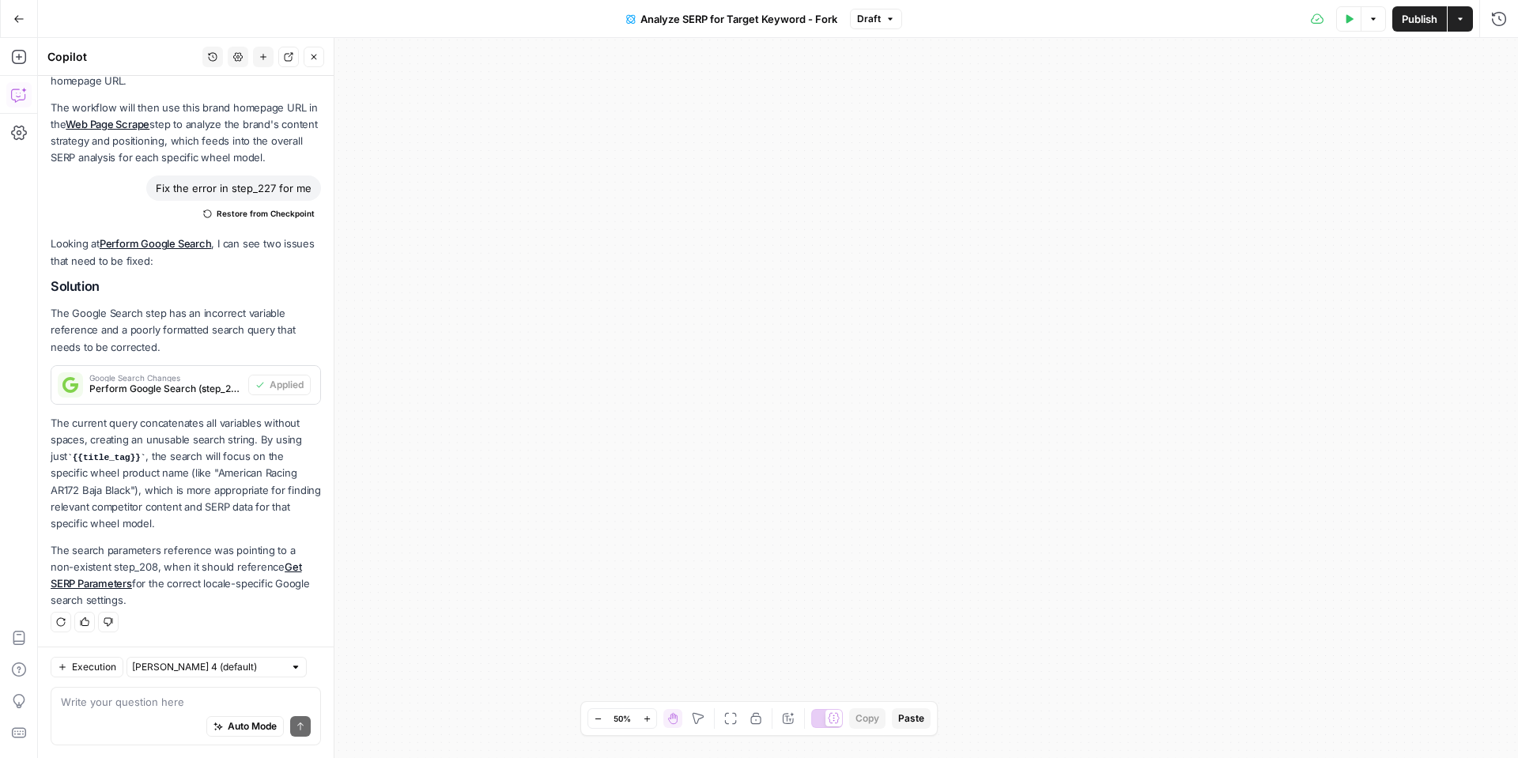
click at [1344, 21] on icon "button" at bounding box center [1348, 18] width 9 height 9
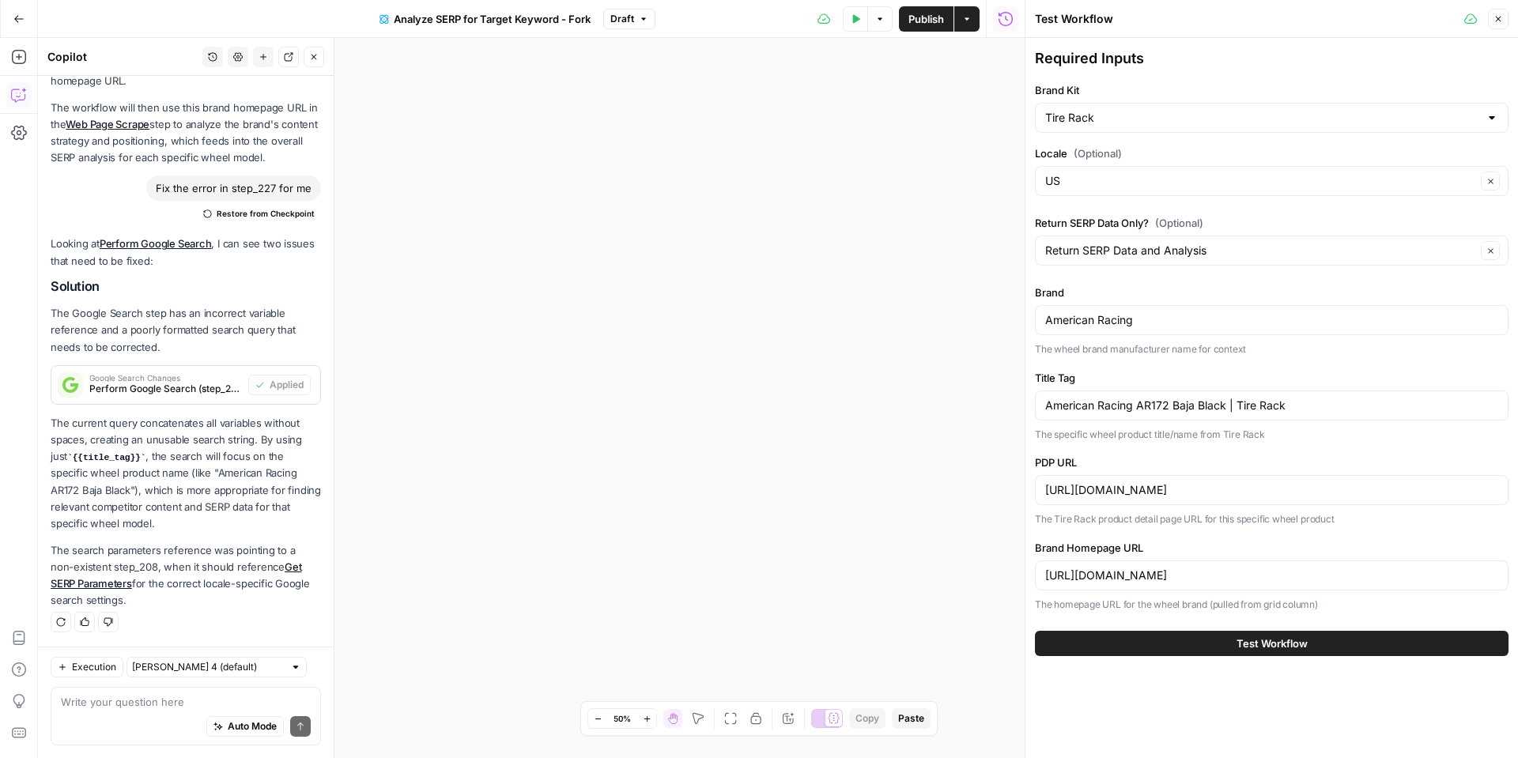
click at [1172, 633] on button "Test Workflow" at bounding box center [1272, 643] width 474 height 25
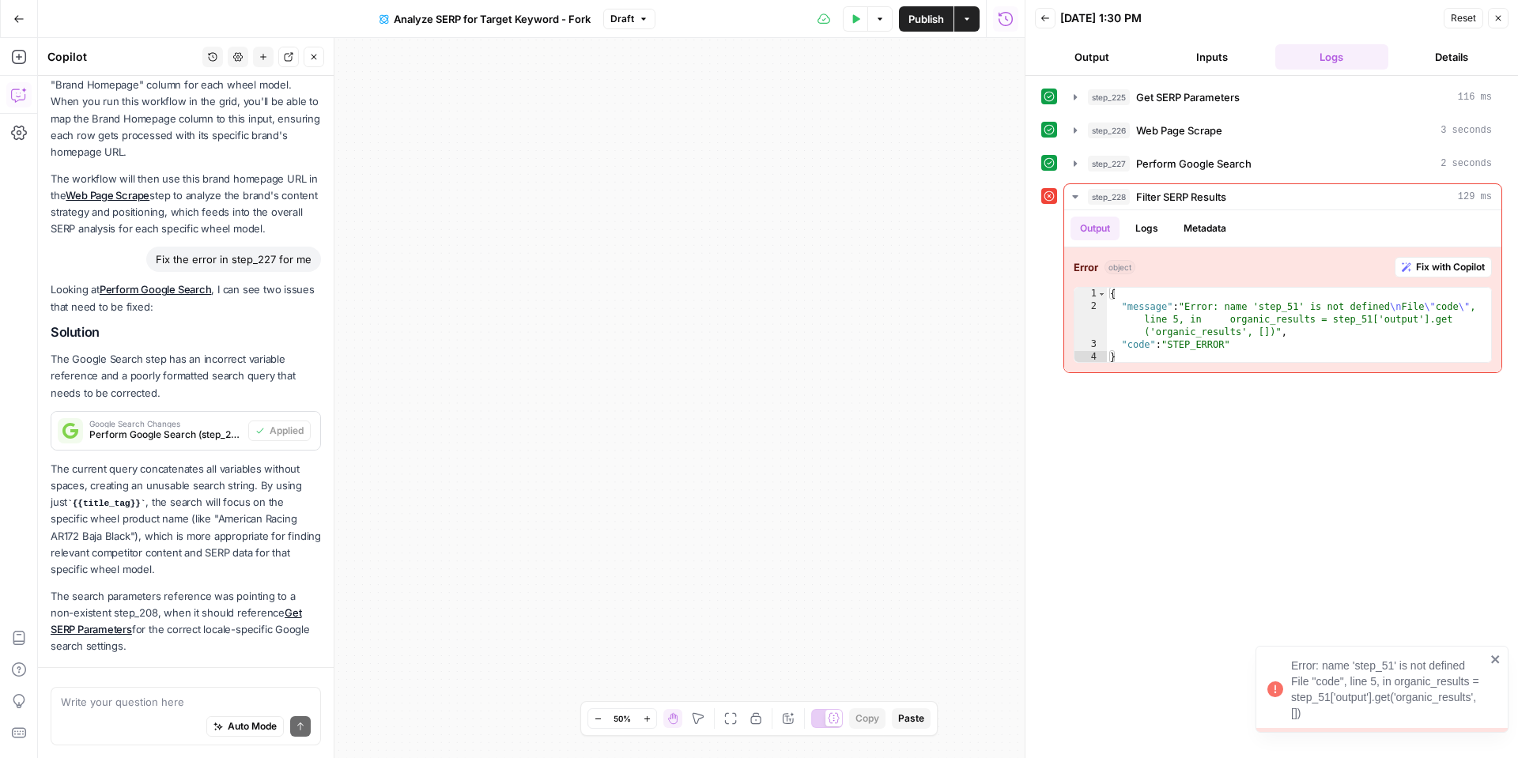
scroll to position [662, 0]
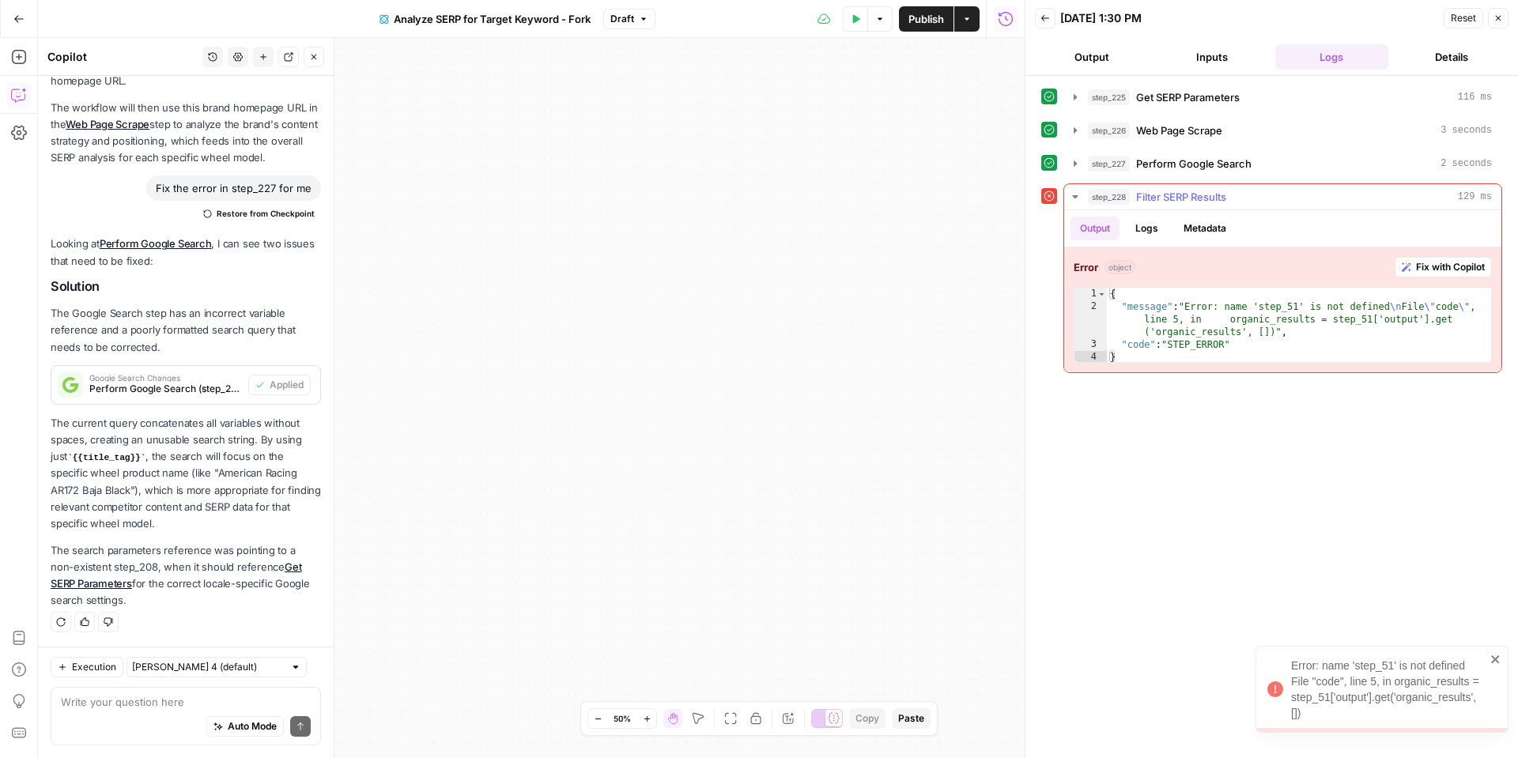
click at [1417, 262] on span "Fix with Copilot" at bounding box center [1450, 267] width 69 height 14
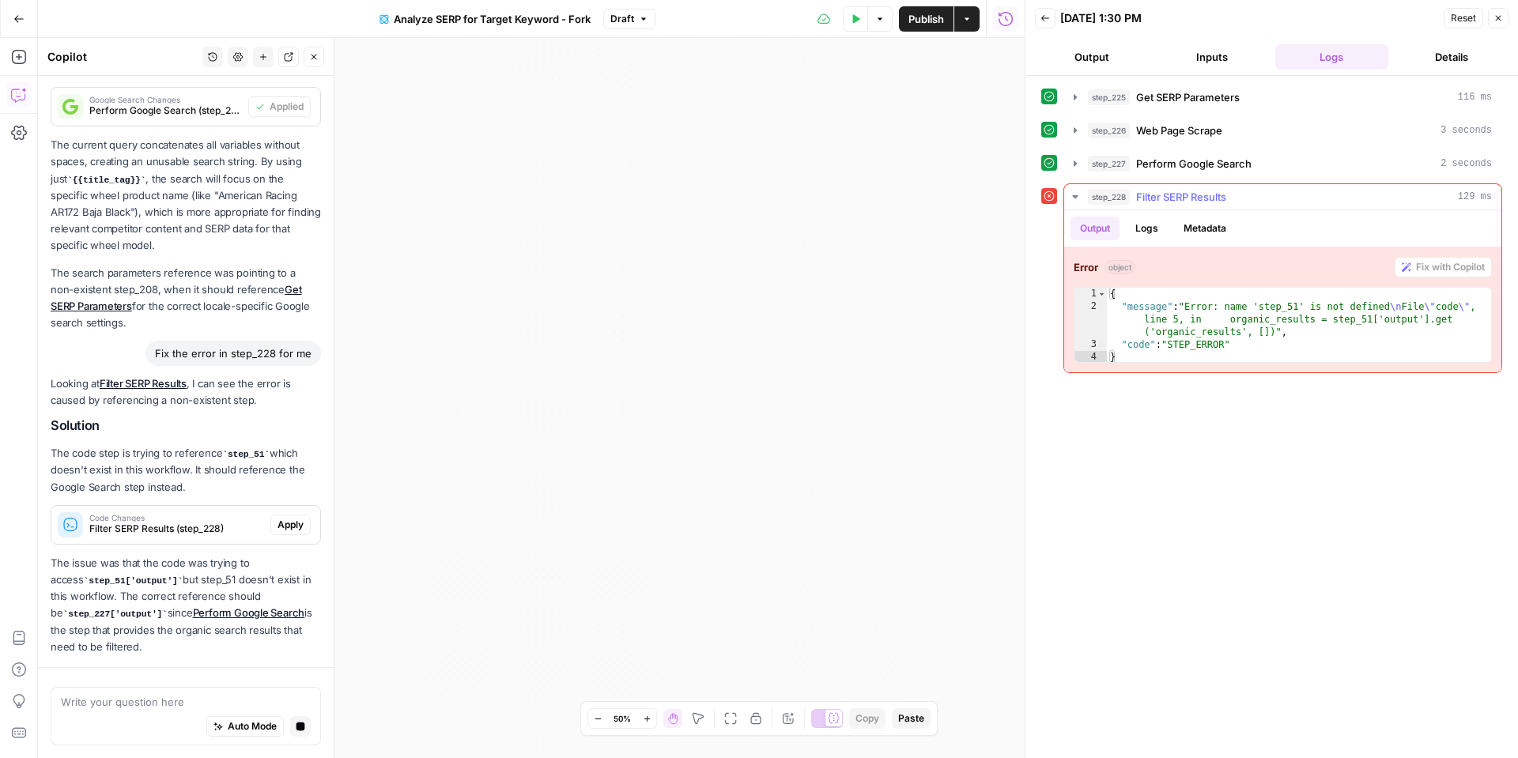
scroll to position [985, 0]
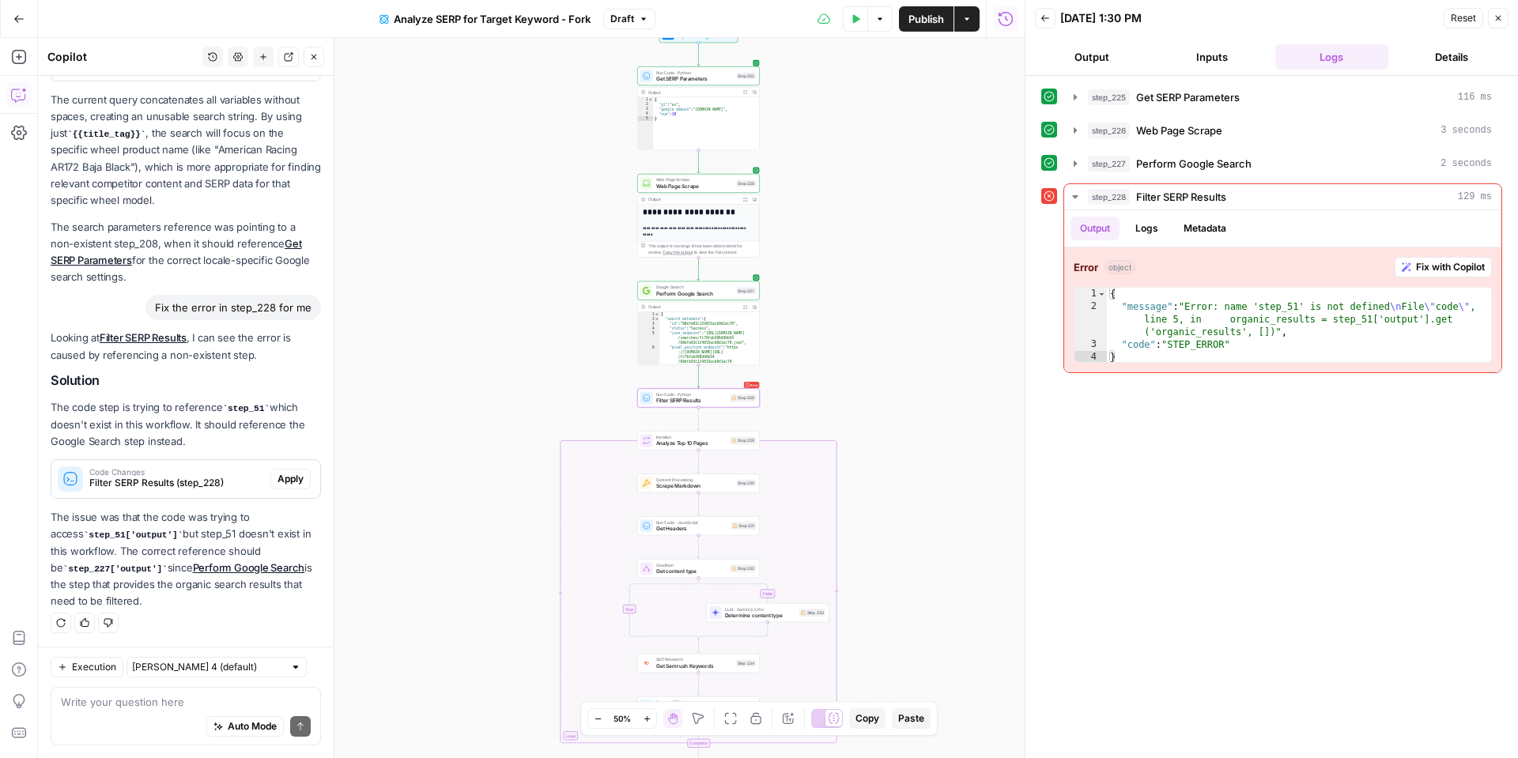
click at [291, 481] on span "Apply" at bounding box center [290, 479] width 26 height 14
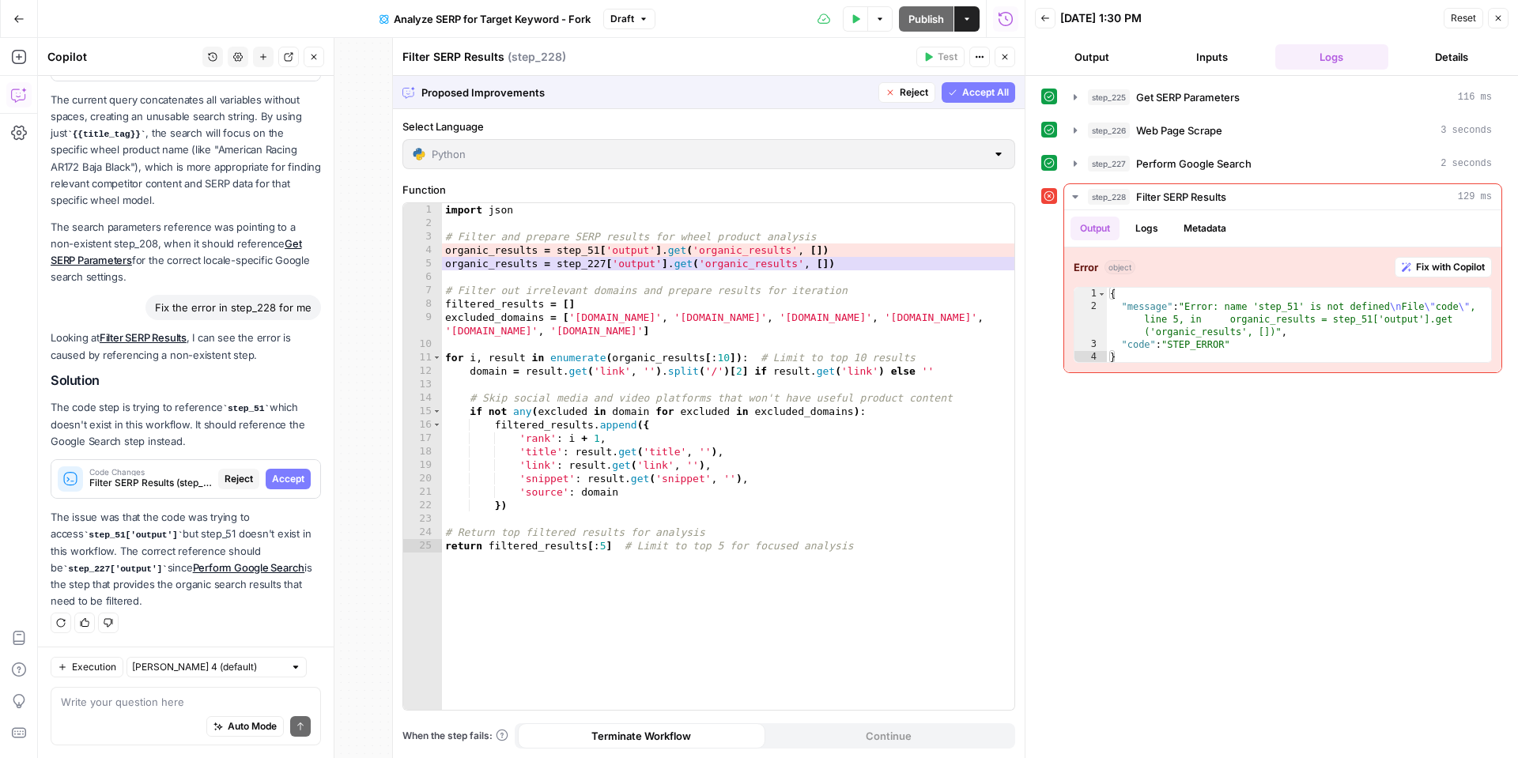
click at [975, 86] on span "Accept All" at bounding box center [985, 92] width 47 height 14
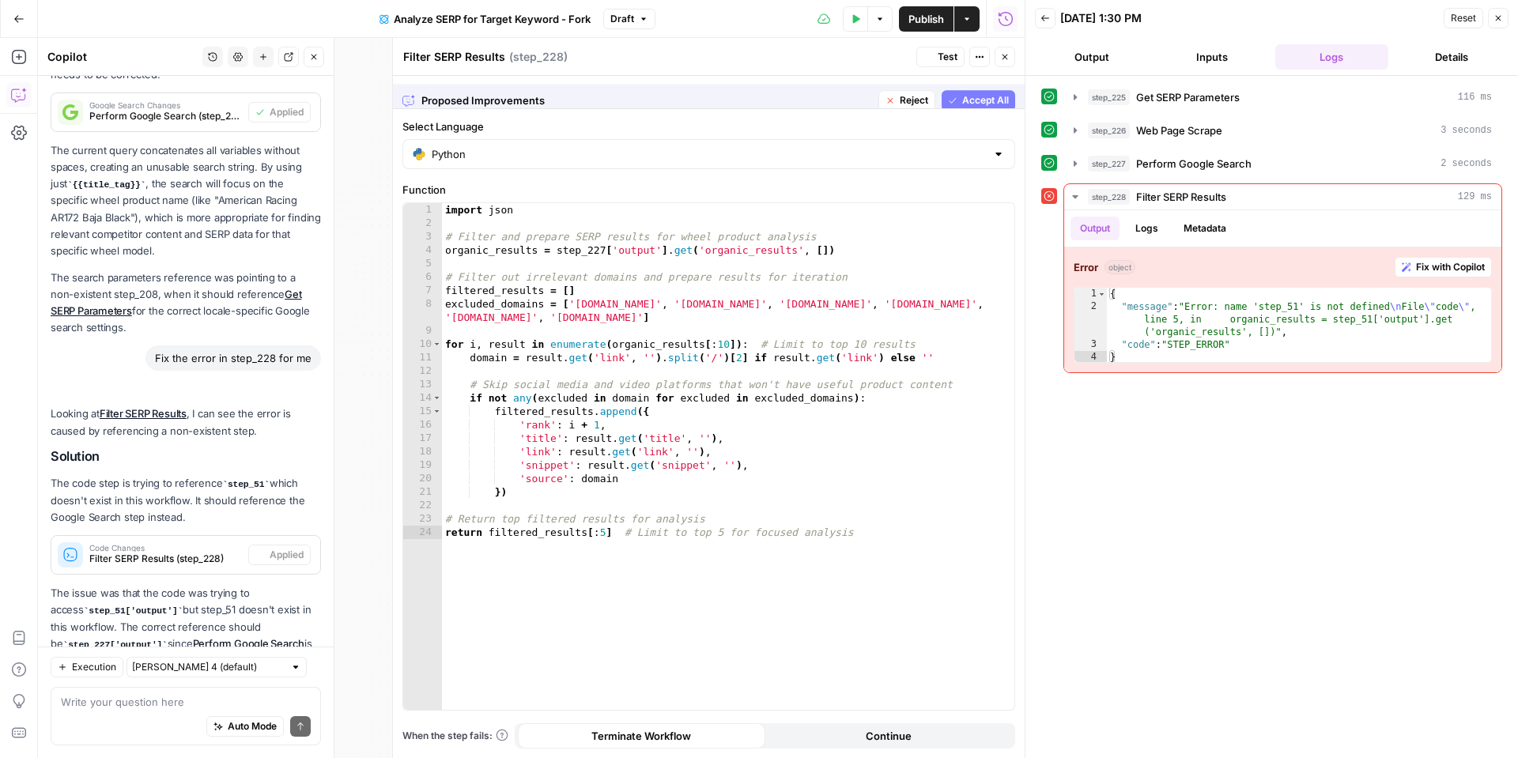
scroll to position [1010, 0]
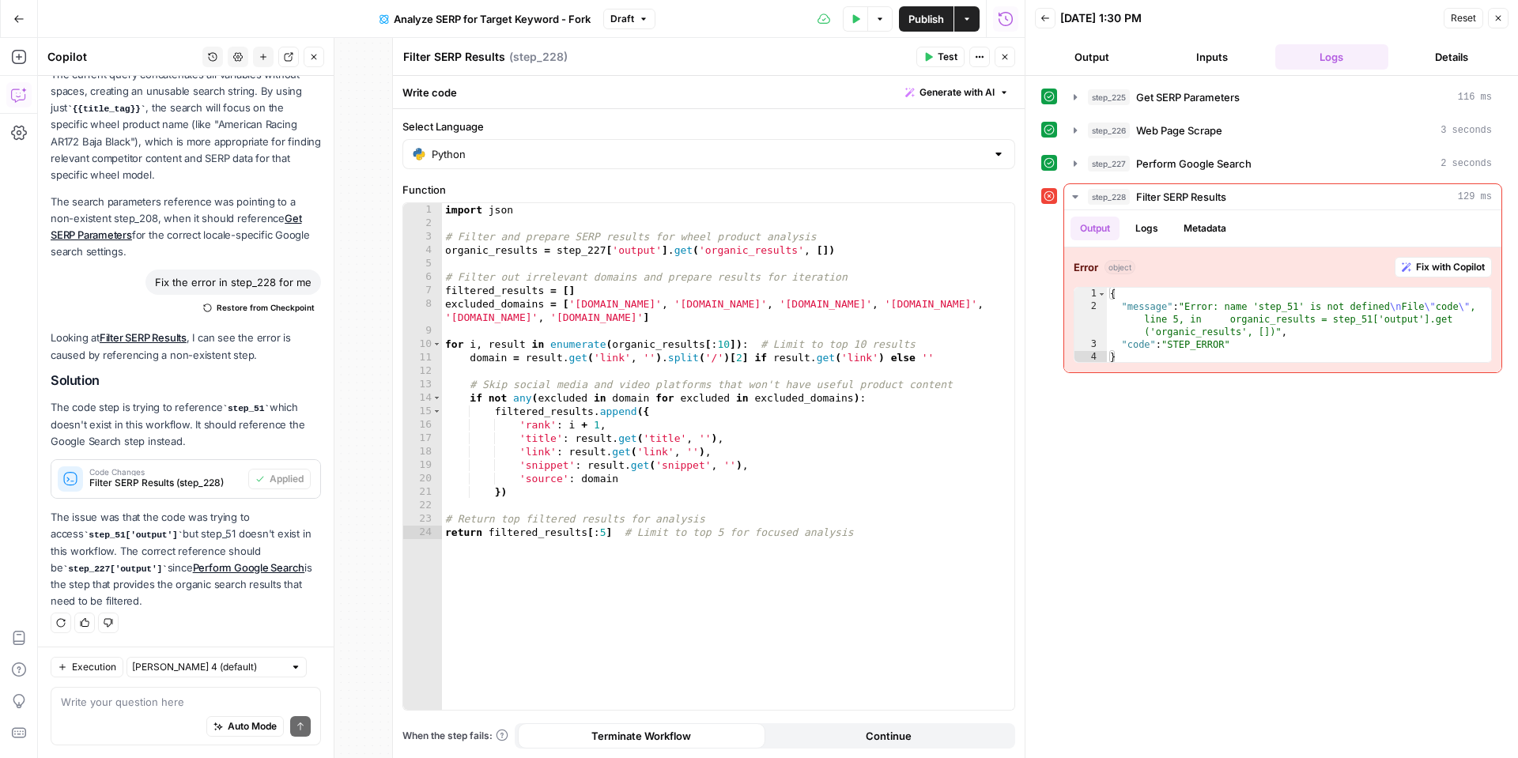
drag, startPoint x: 1501, startPoint y: 28, endPoint x: 1417, endPoint y: 43, distance: 85.1
click at [1501, 28] on button "Close" at bounding box center [1498, 18] width 21 height 21
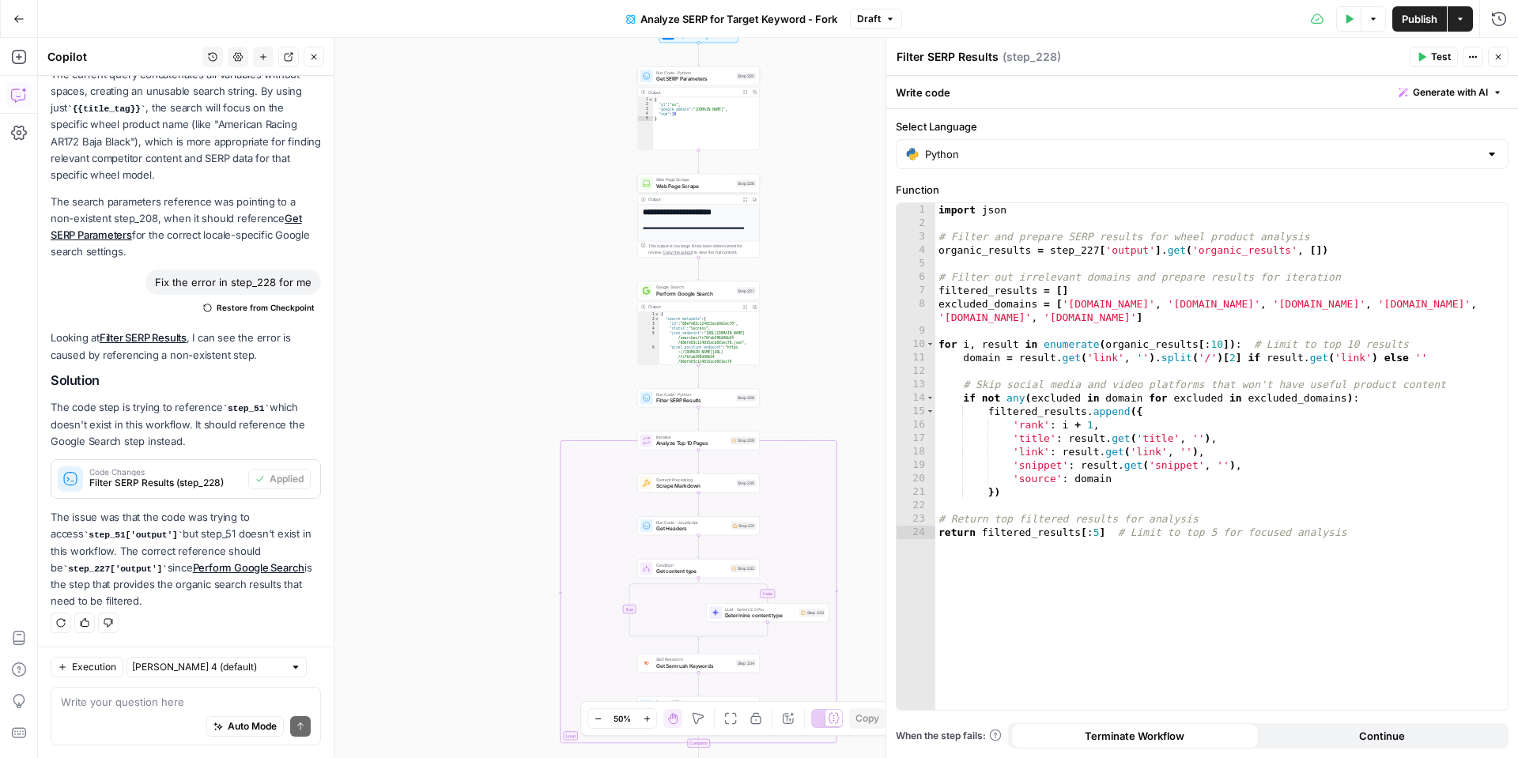
click at [1495, 62] on button "Close" at bounding box center [1498, 57] width 21 height 21
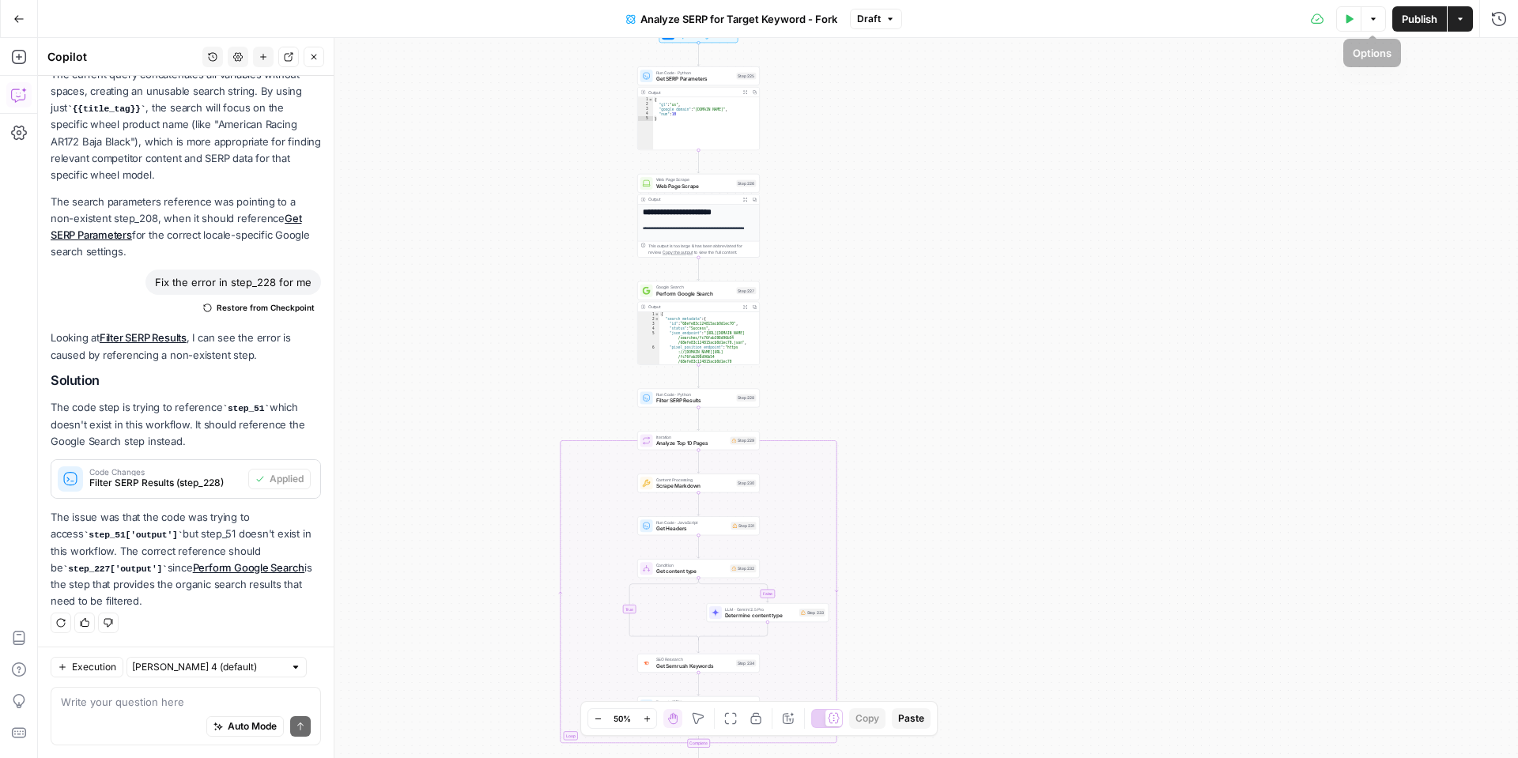
click at [1356, 18] on button "Test Data" at bounding box center [1348, 18] width 25 height 25
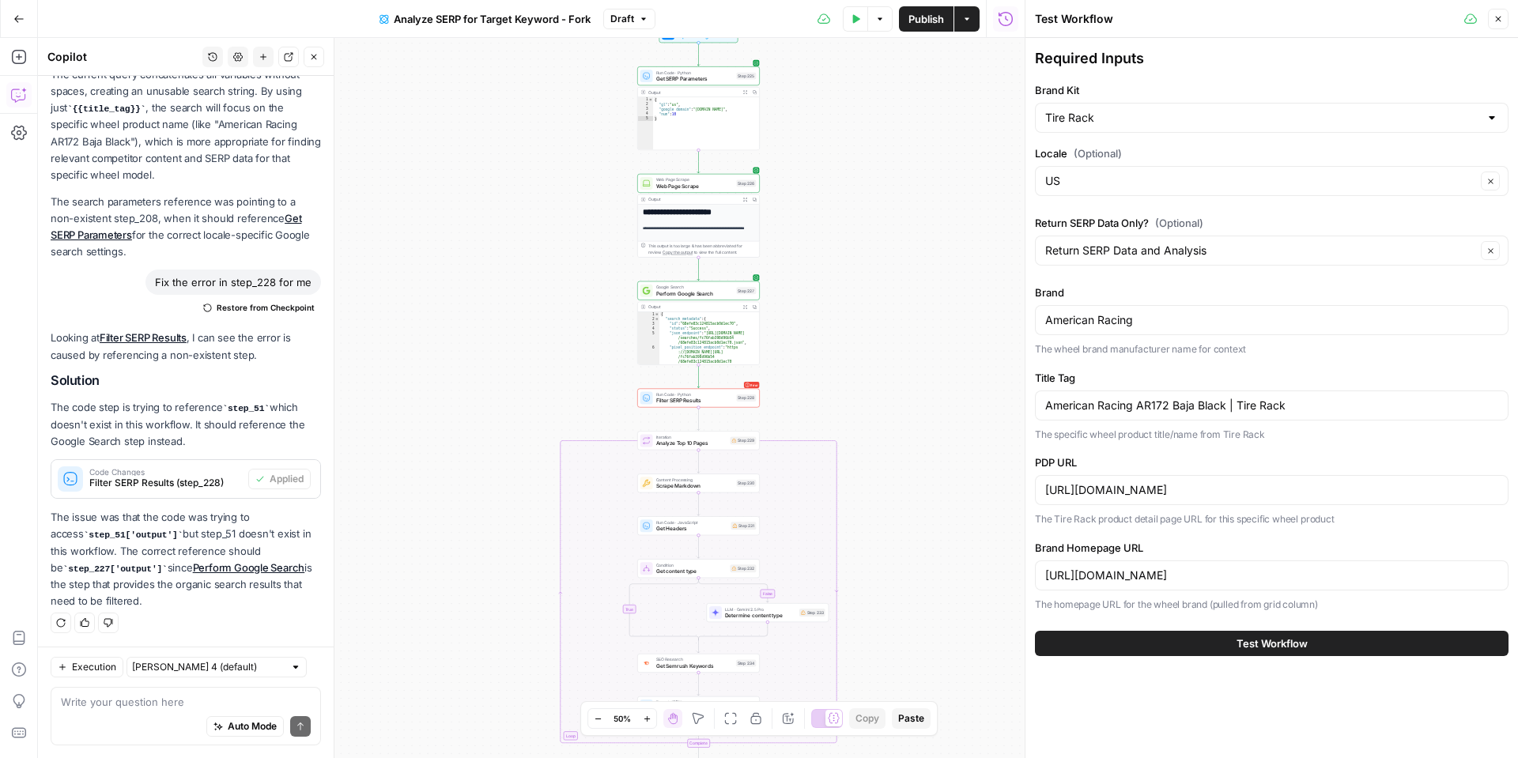
click at [1256, 638] on span "Test Workflow" at bounding box center [1271, 644] width 71 height 16
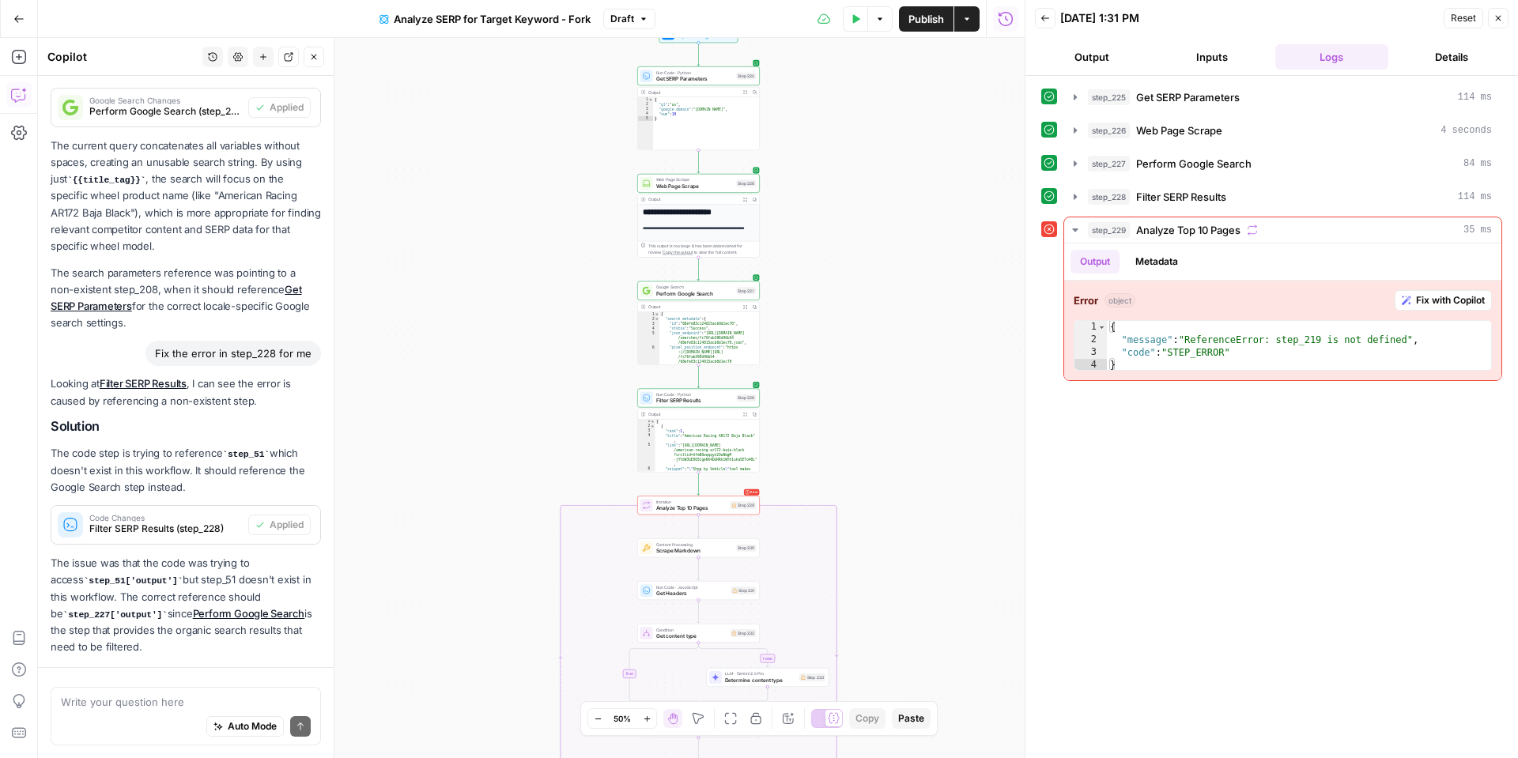
scroll to position [1010, 0]
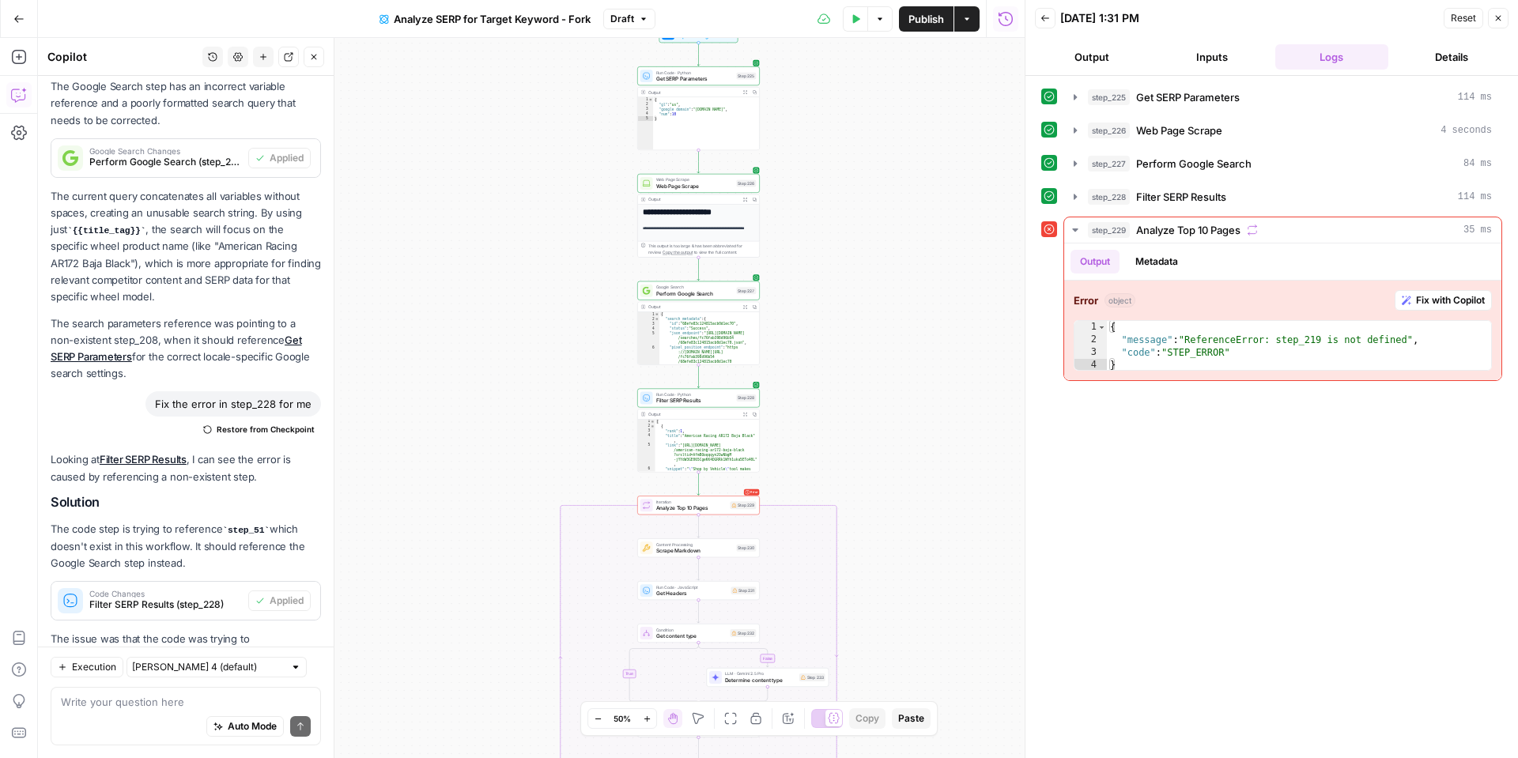
scroll to position [1010, 0]
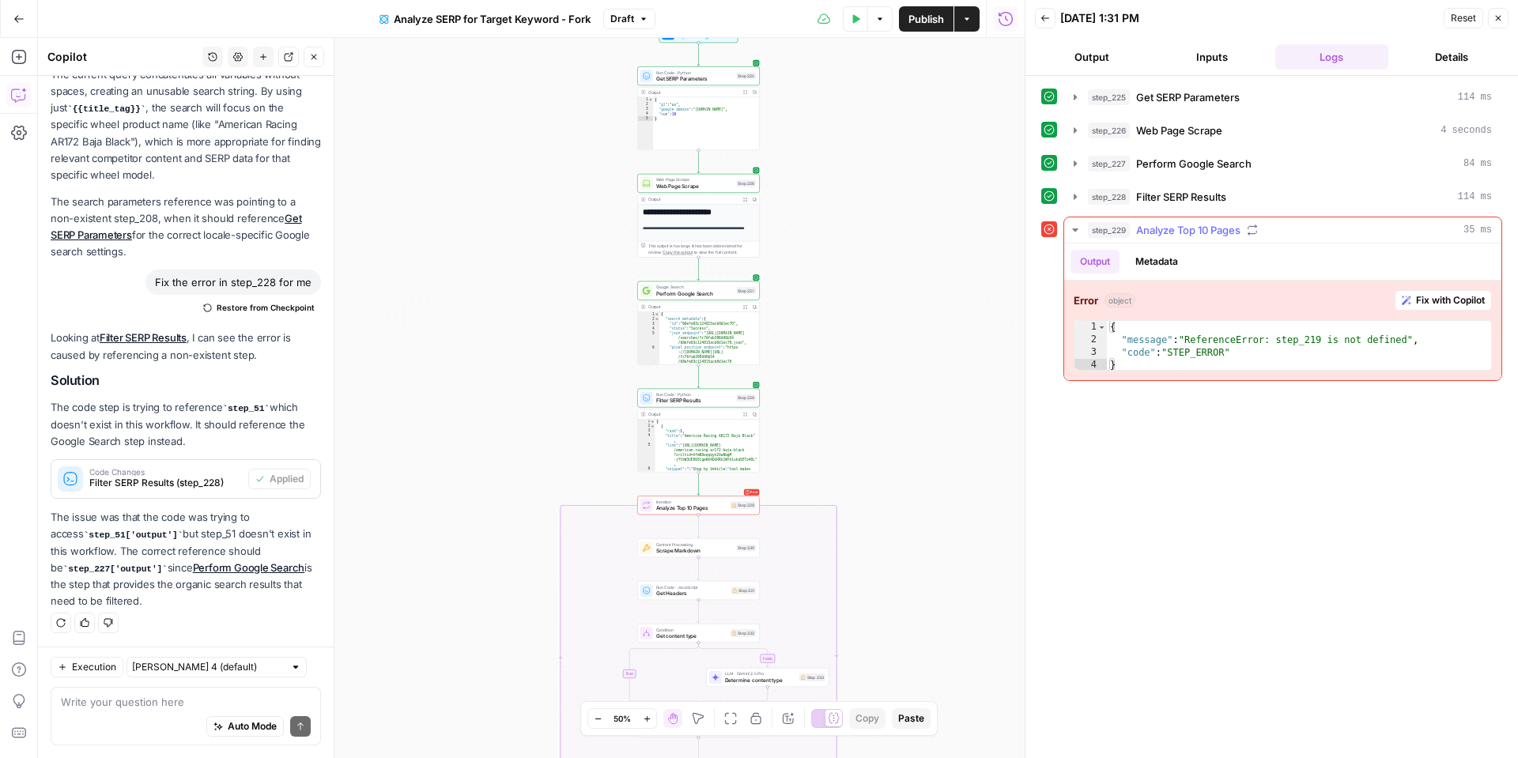
click at [1441, 300] on span "Fix with Copilot" at bounding box center [1450, 300] width 69 height 14
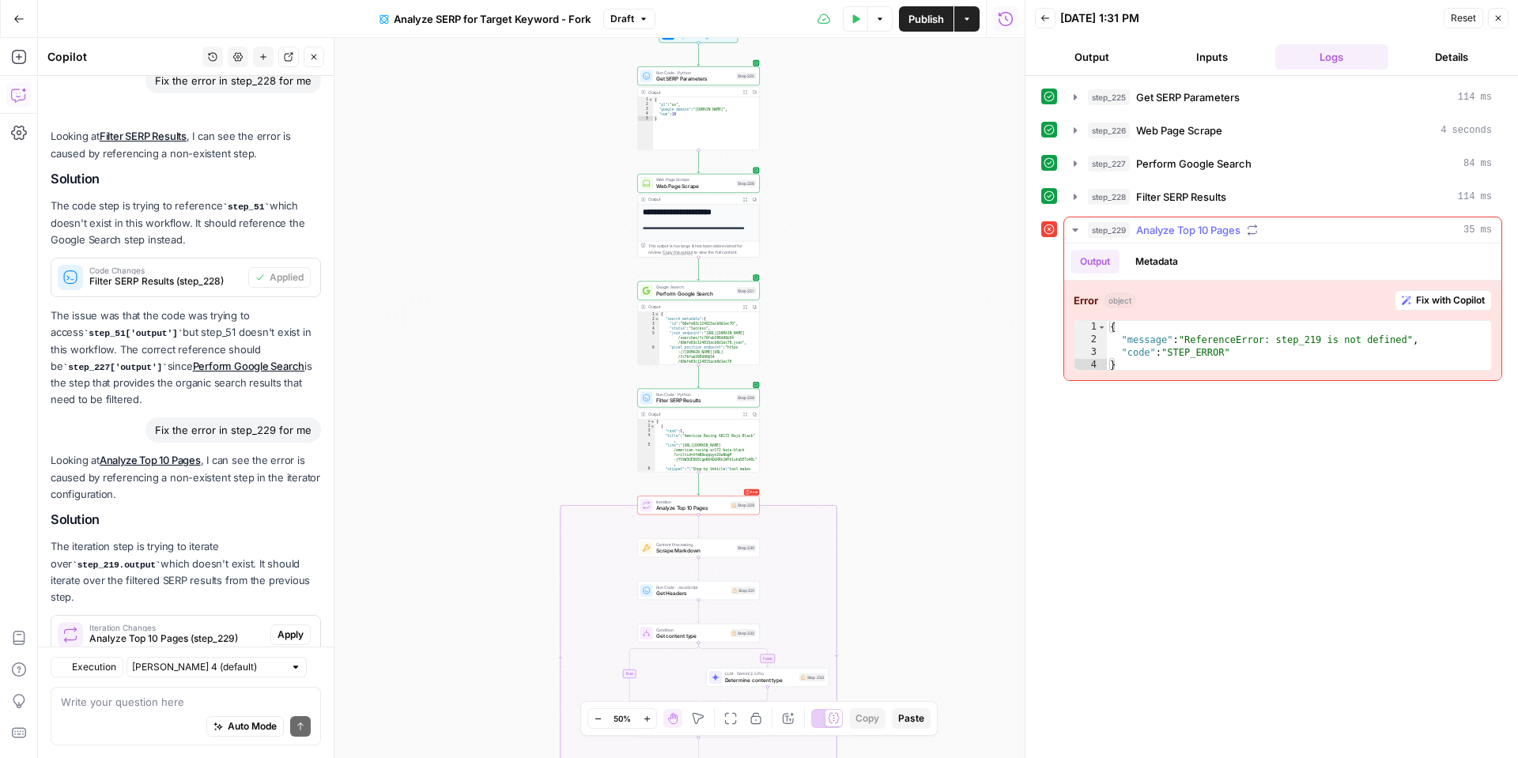
scroll to position [1334, 0]
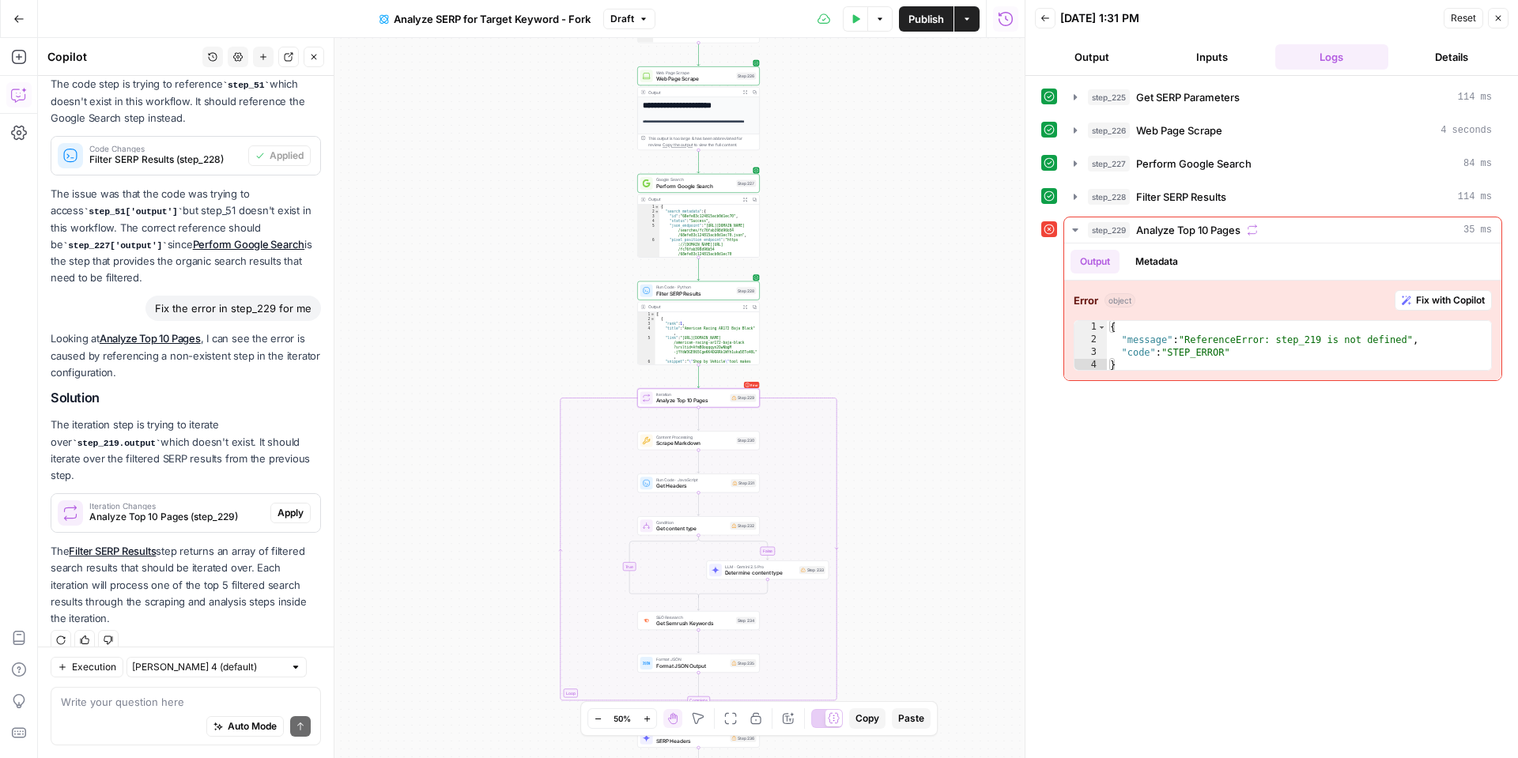
click at [281, 506] on span "Apply" at bounding box center [290, 513] width 26 height 14
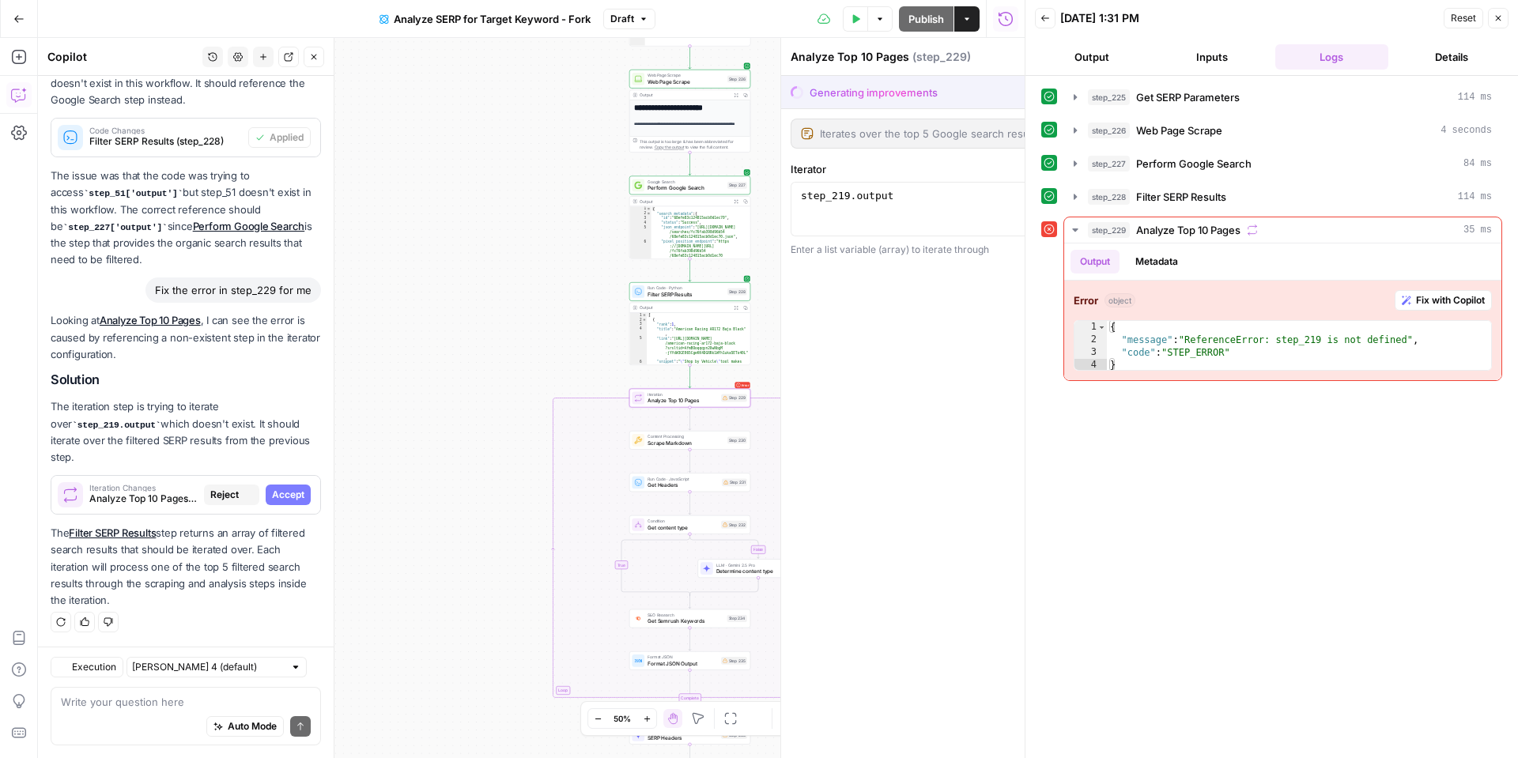
scroll to position [1258, 0]
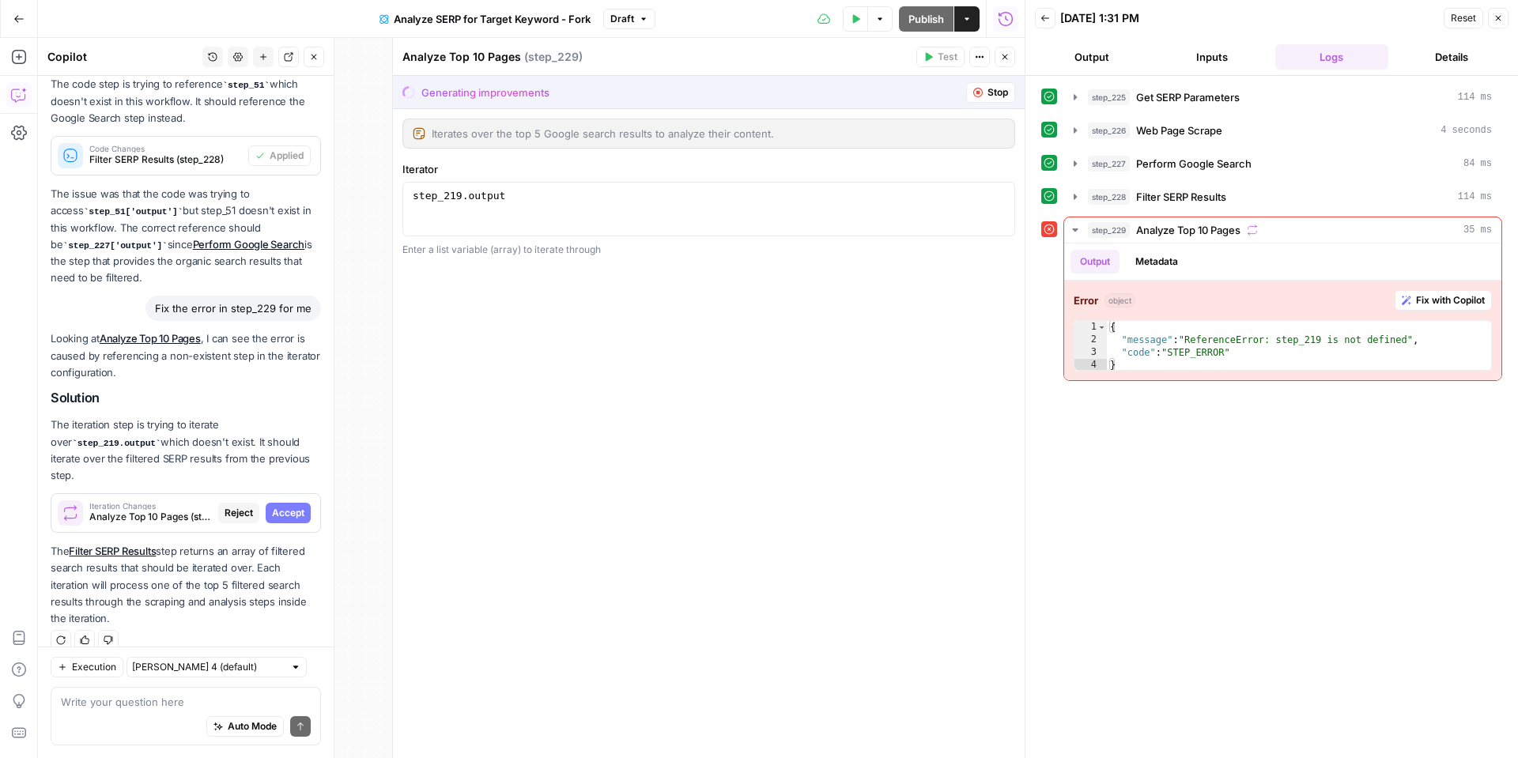
click at [281, 506] on span "Accept" at bounding box center [288, 513] width 32 height 14
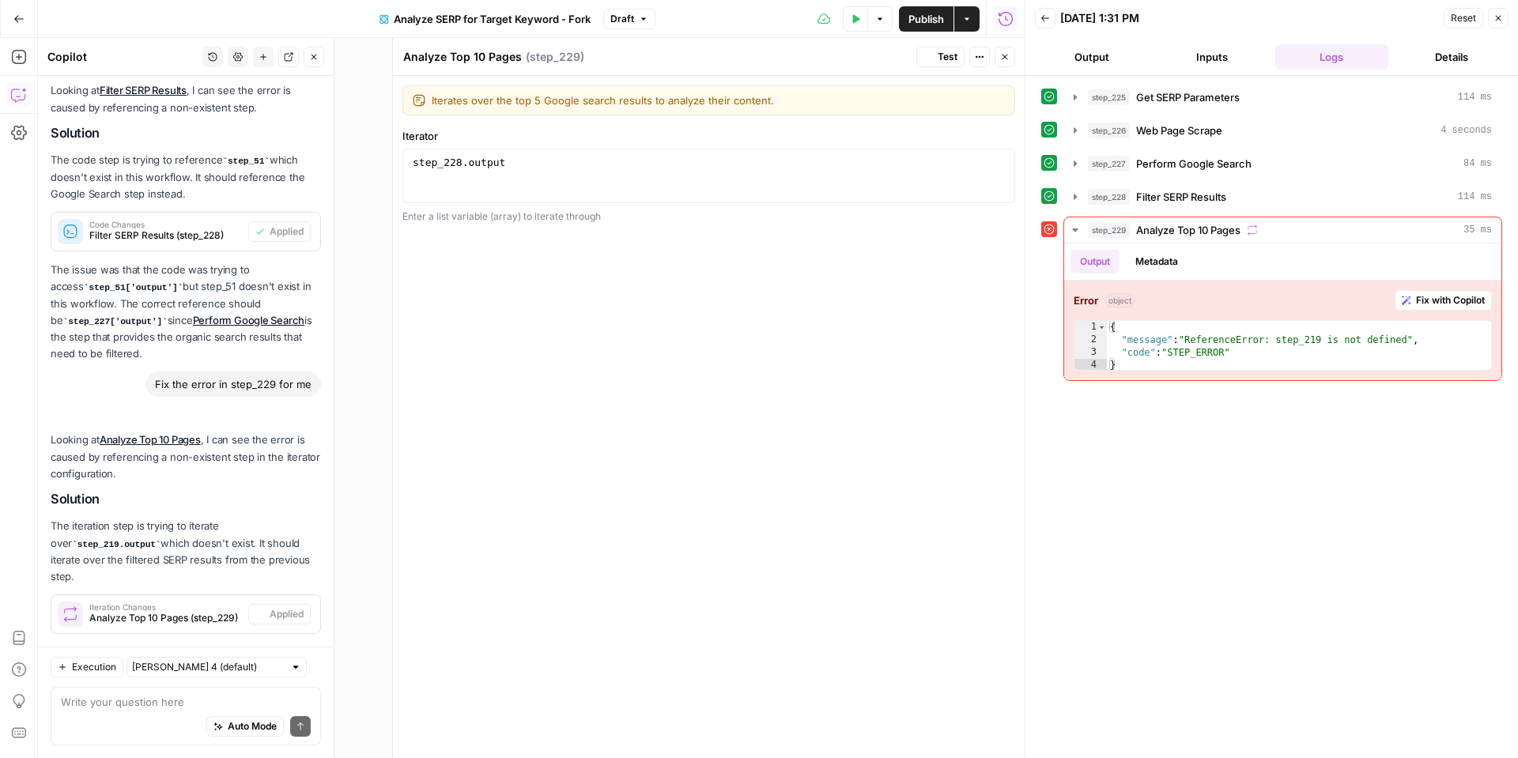
scroll to position [1359, 0]
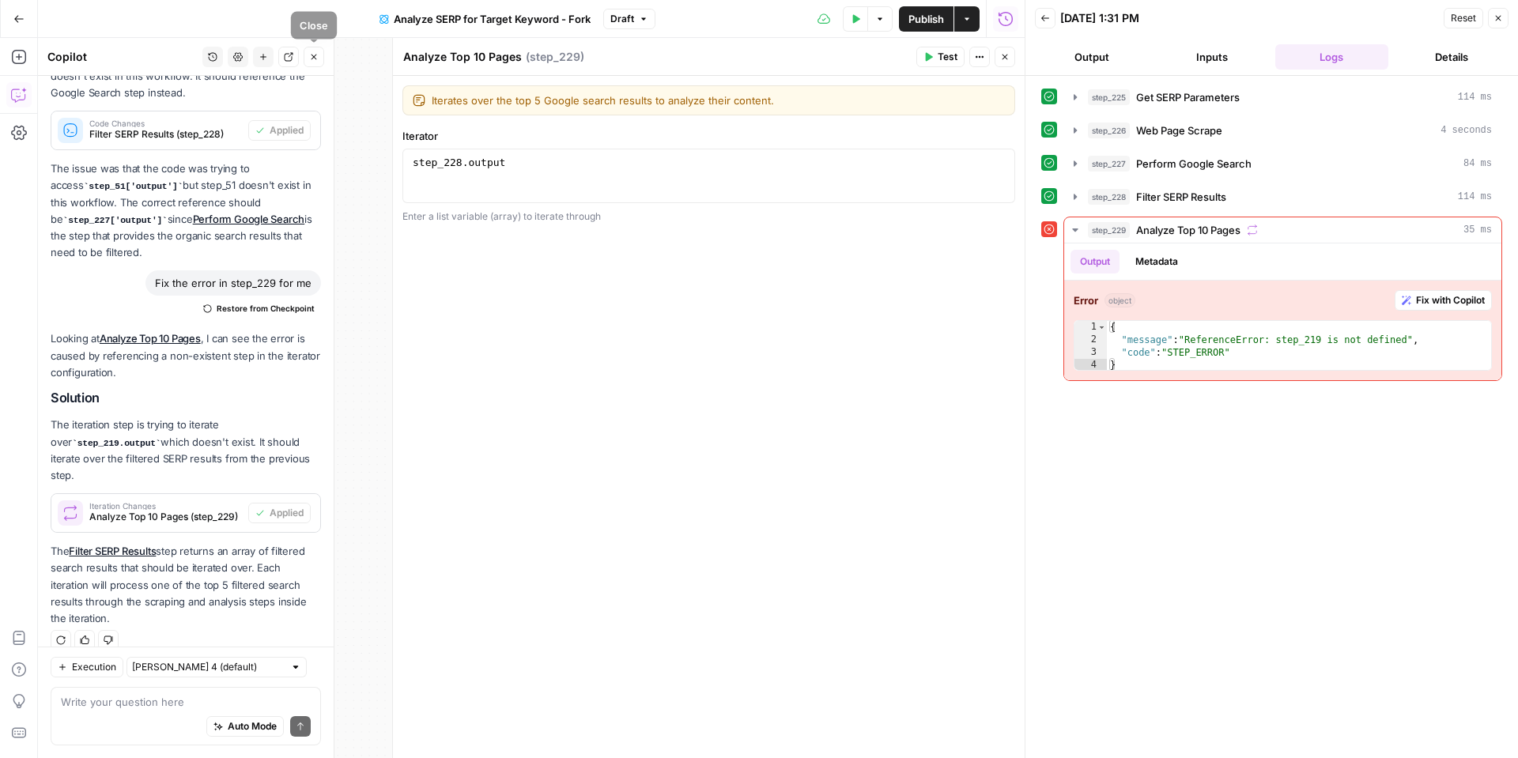
drag, startPoint x: 306, startPoint y: 51, endPoint x: 341, endPoint y: 52, distance: 34.8
click at [306, 51] on button "Close" at bounding box center [314, 57] width 21 height 21
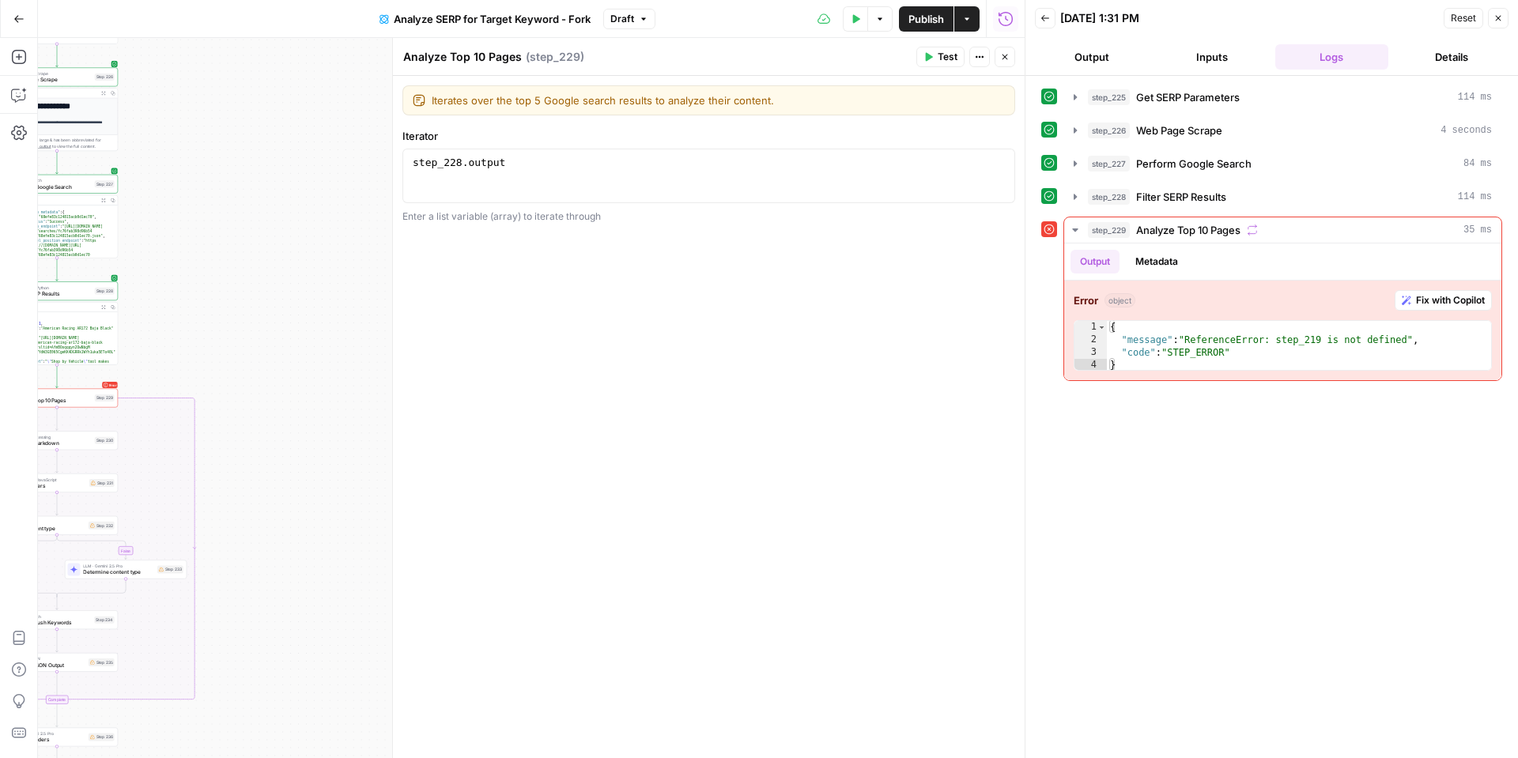
click at [934, 53] on button "Test" at bounding box center [940, 57] width 48 height 21
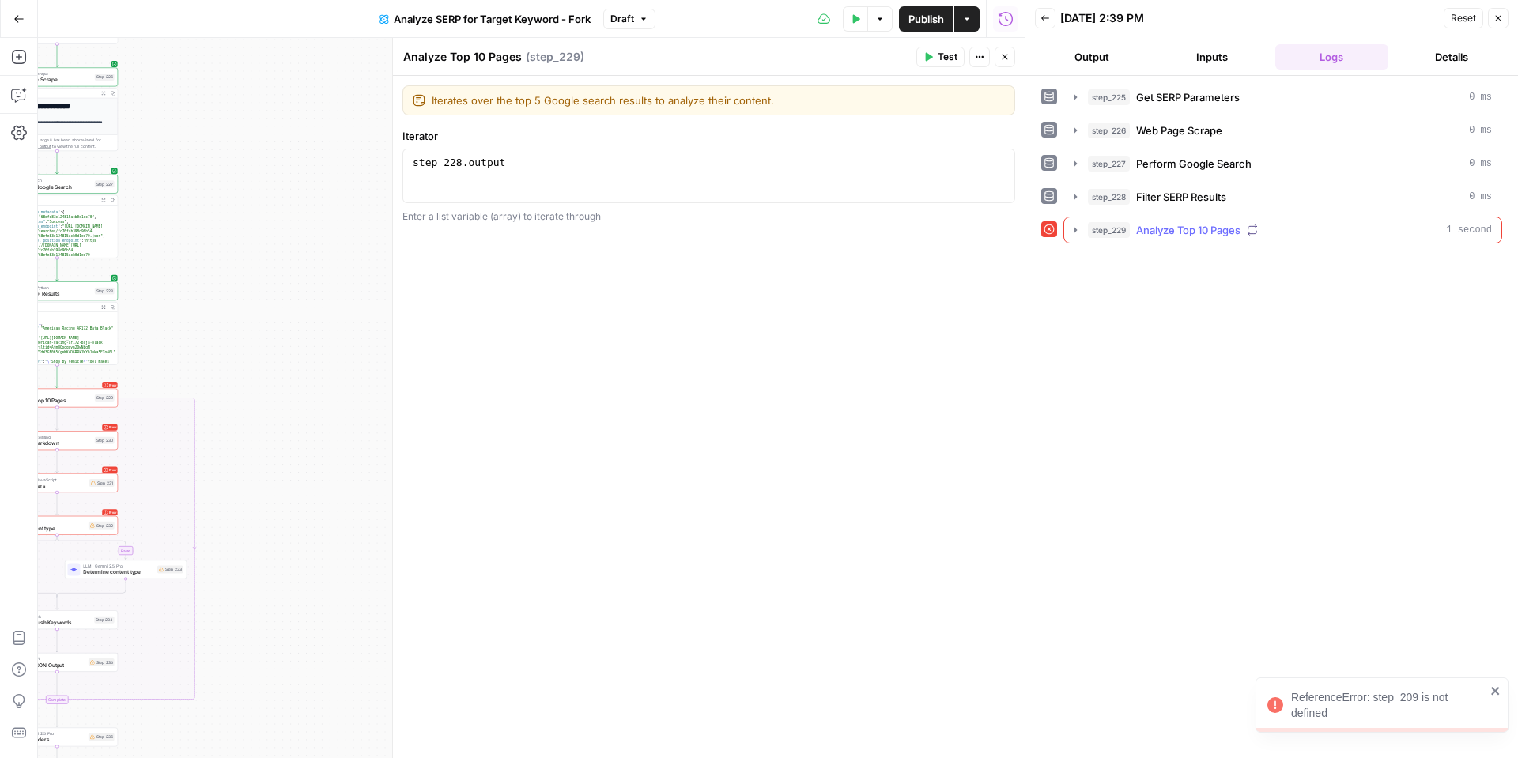
click at [1071, 225] on icon "button" at bounding box center [1075, 230] width 13 height 13
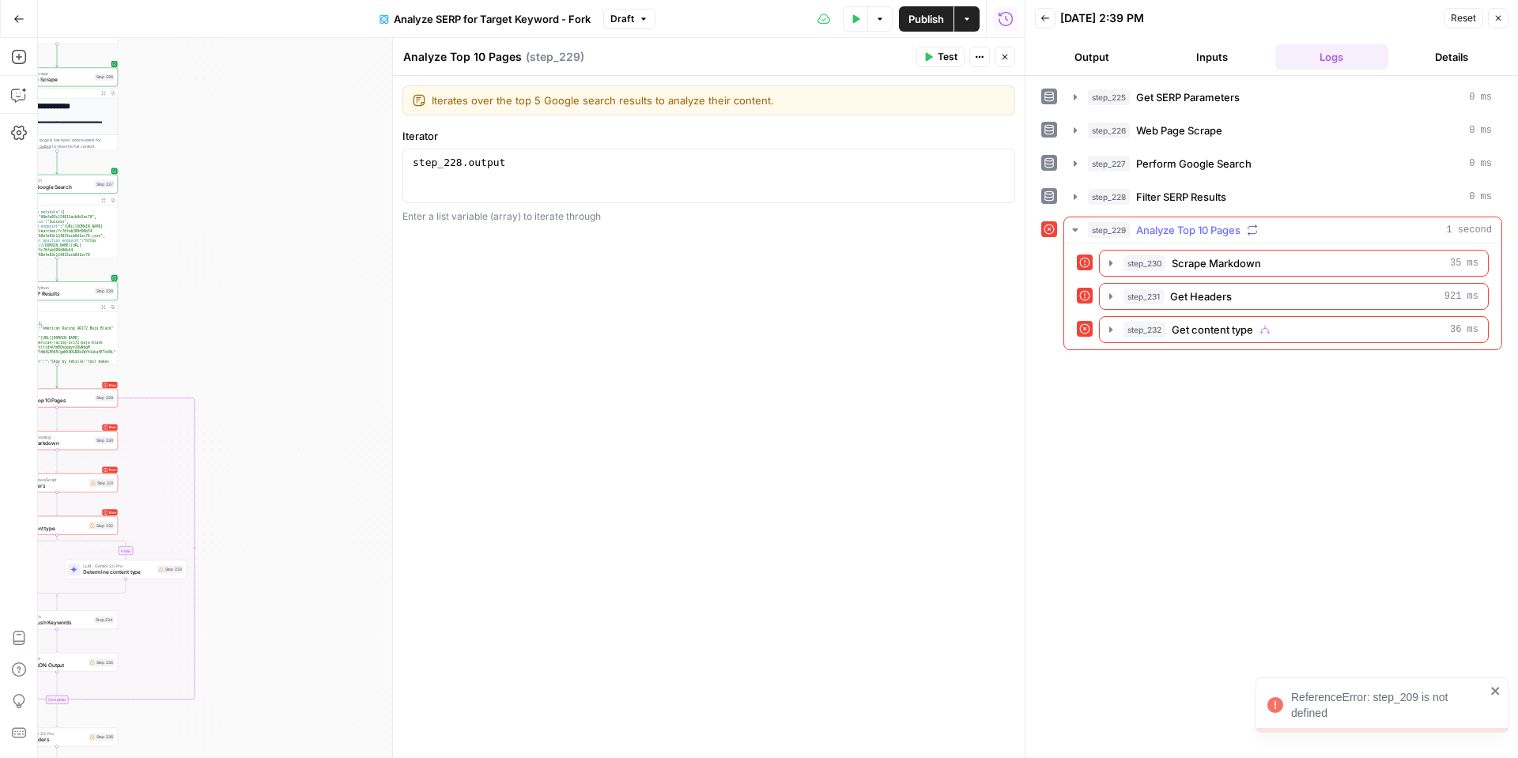
drag, startPoint x: 1071, startPoint y: 231, endPoint x: 1126, endPoint y: 235, distance: 54.7
click at [1075, 232] on icon "button" at bounding box center [1075, 230] width 13 height 13
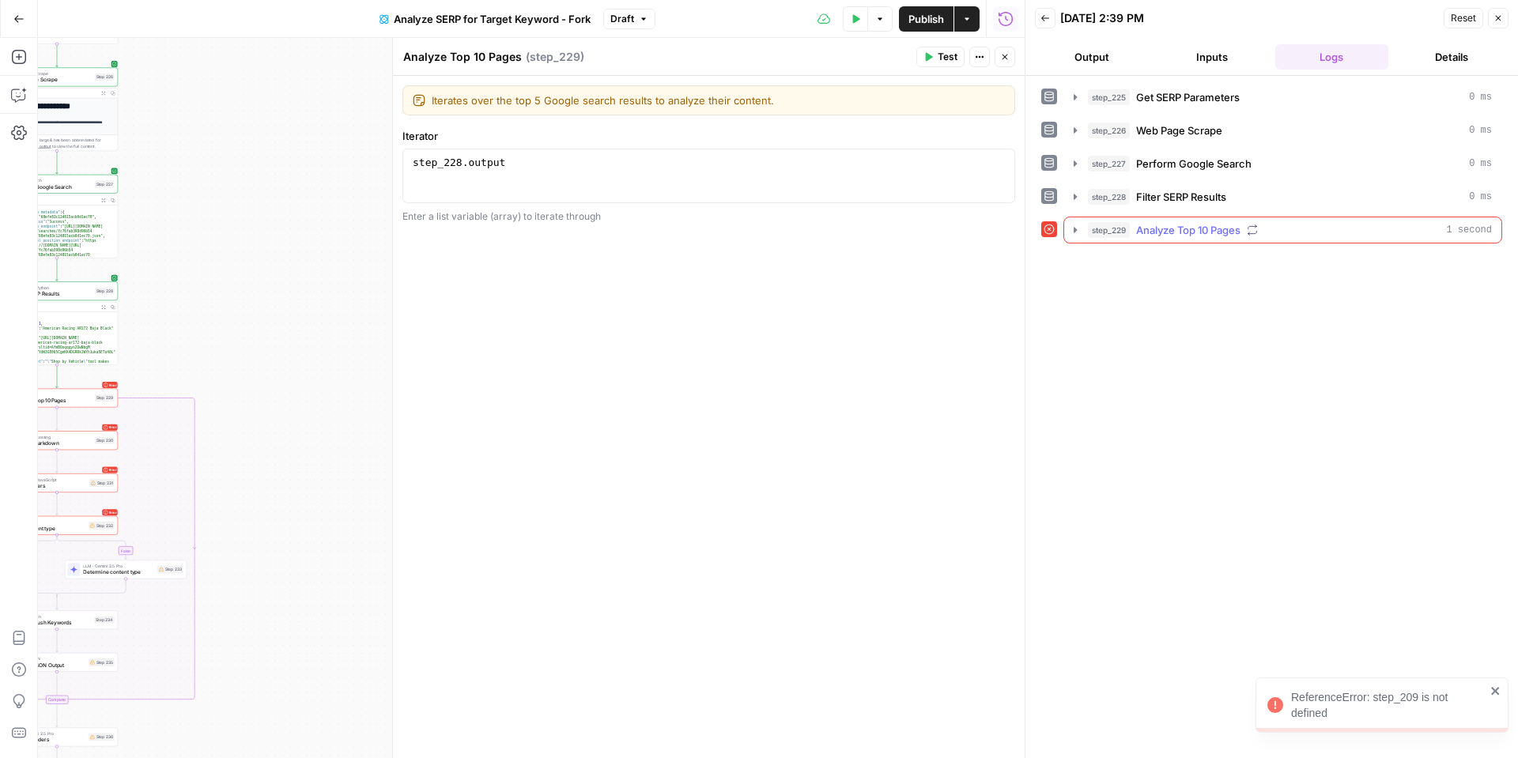
click at [1157, 231] on span "Analyze Top 10 Pages" at bounding box center [1188, 230] width 104 height 16
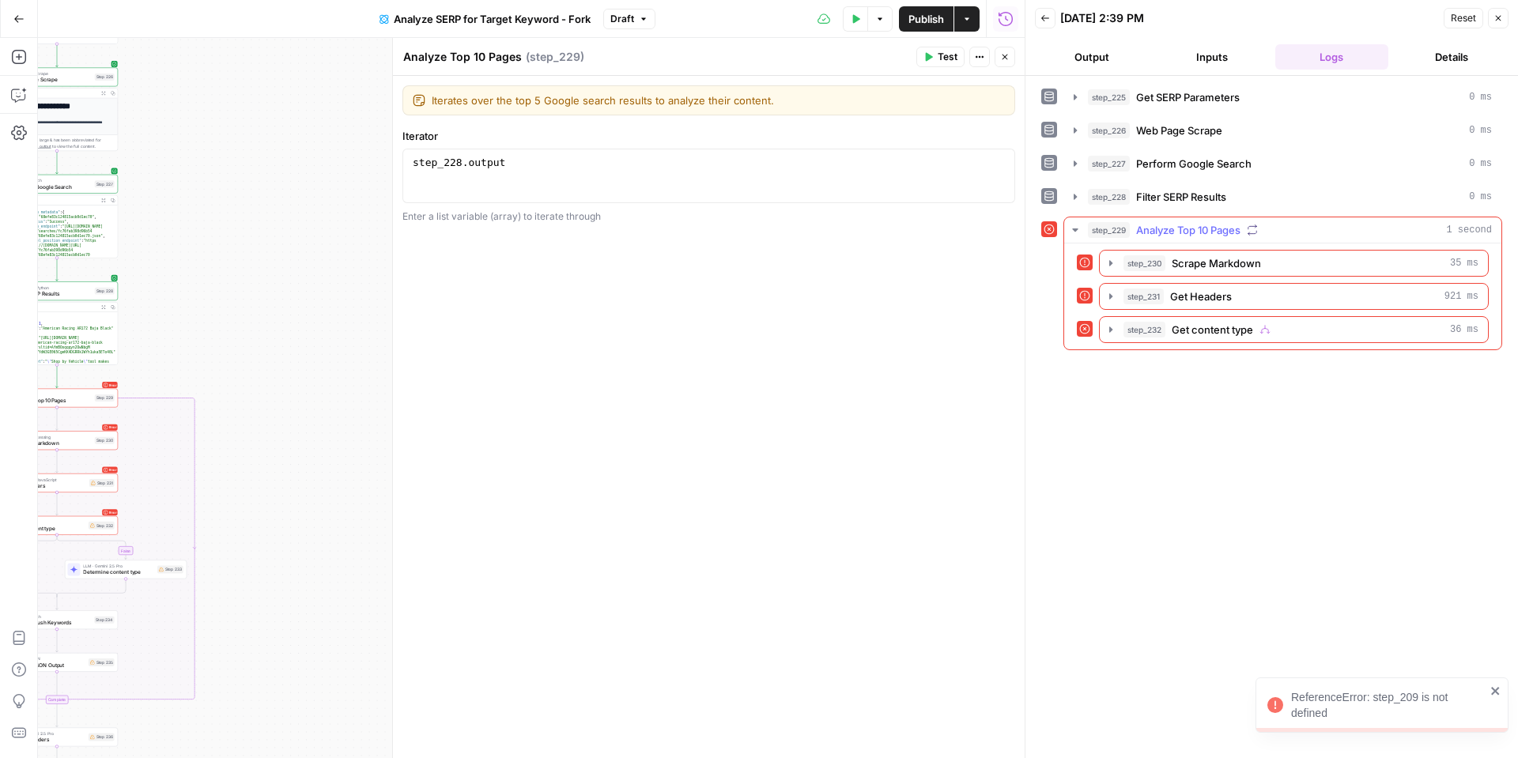
click at [1157, 231] on span "Analyze Top 10 Pages" at bounding box center [1188, 230] width 104 height 16
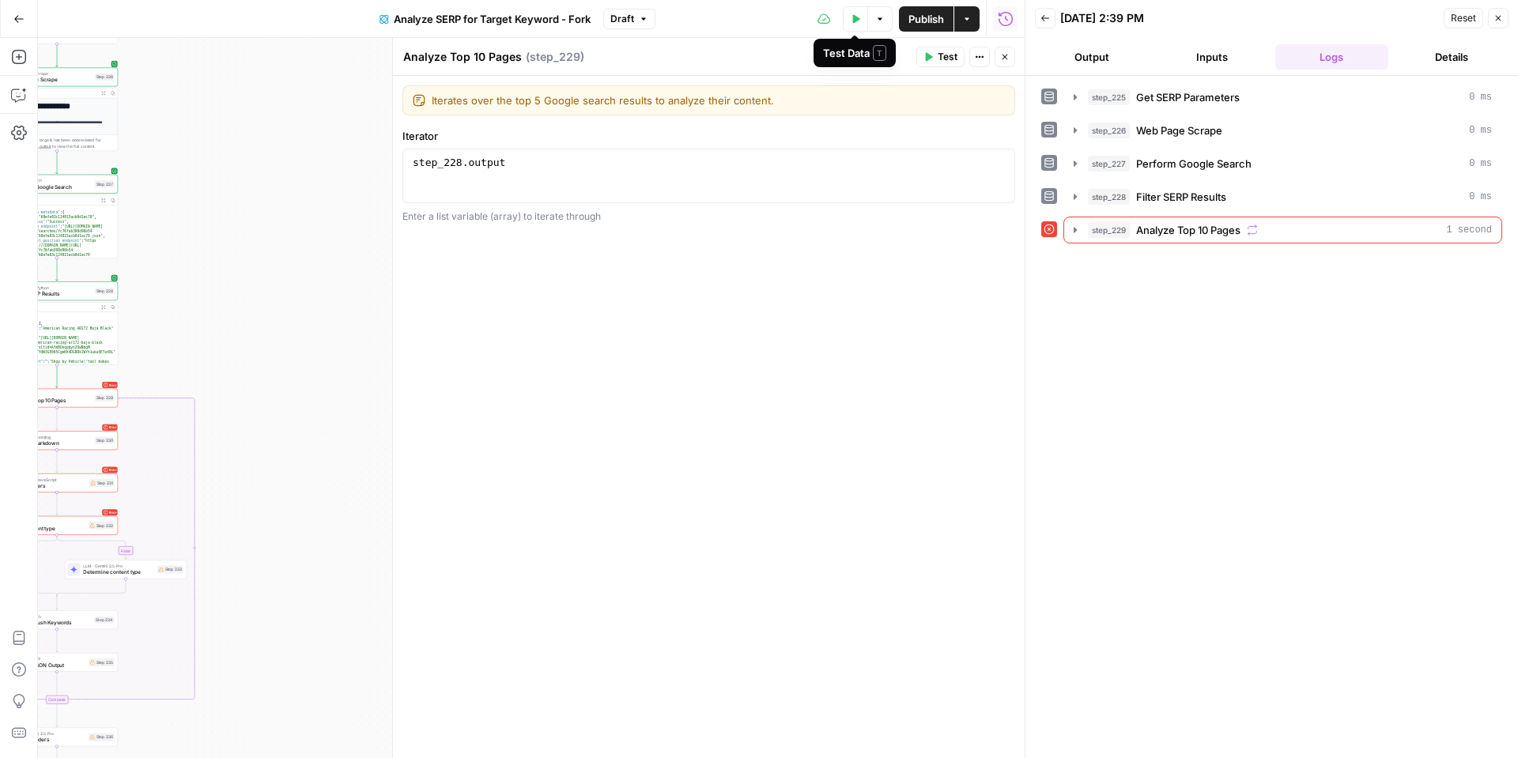
click at [856, 15] on icon "button" at bounding box center [855, 18] width 9 height 9
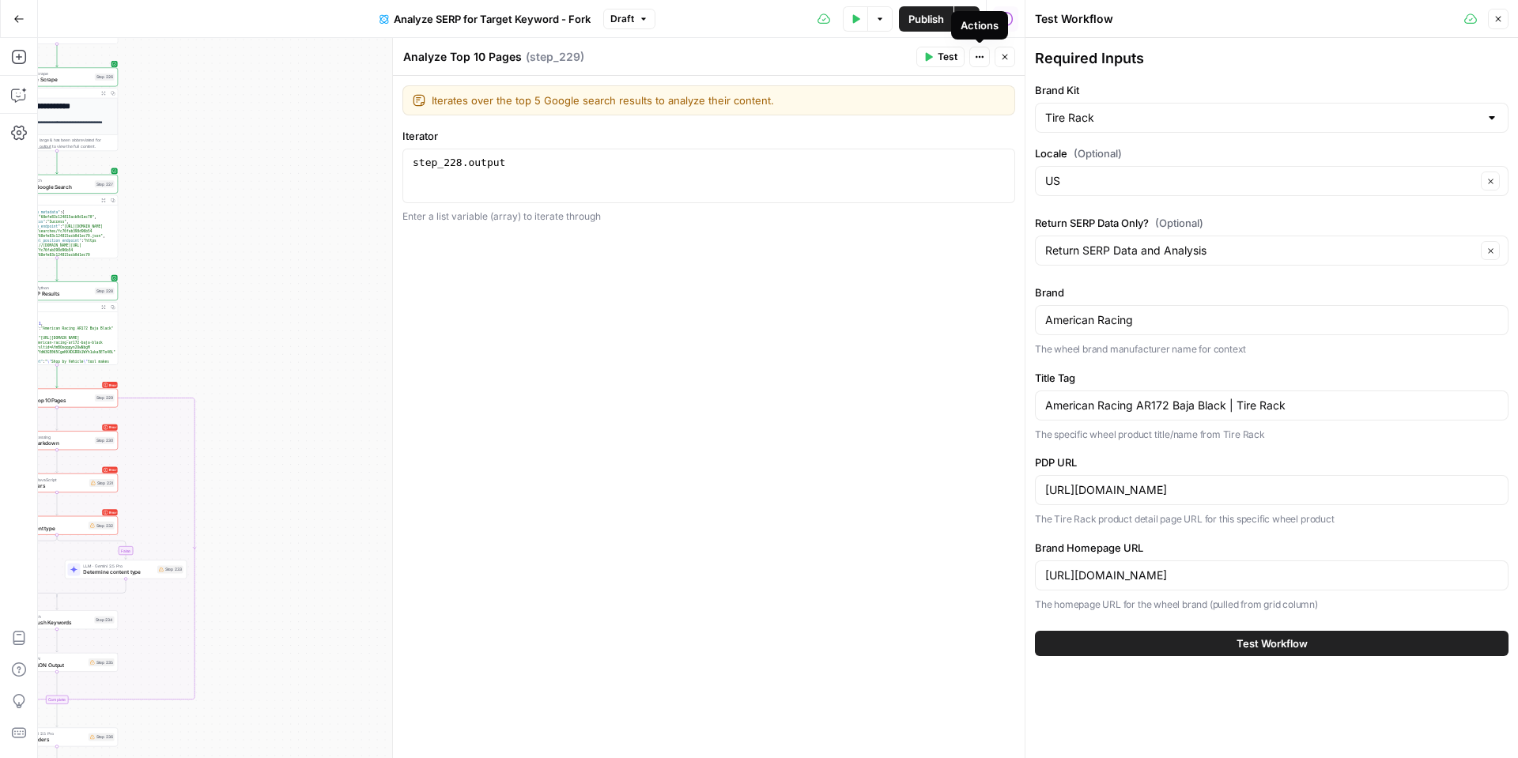
click at [998, 54] on button "Close" at bounding box center [1004, 57] width 21 height 21
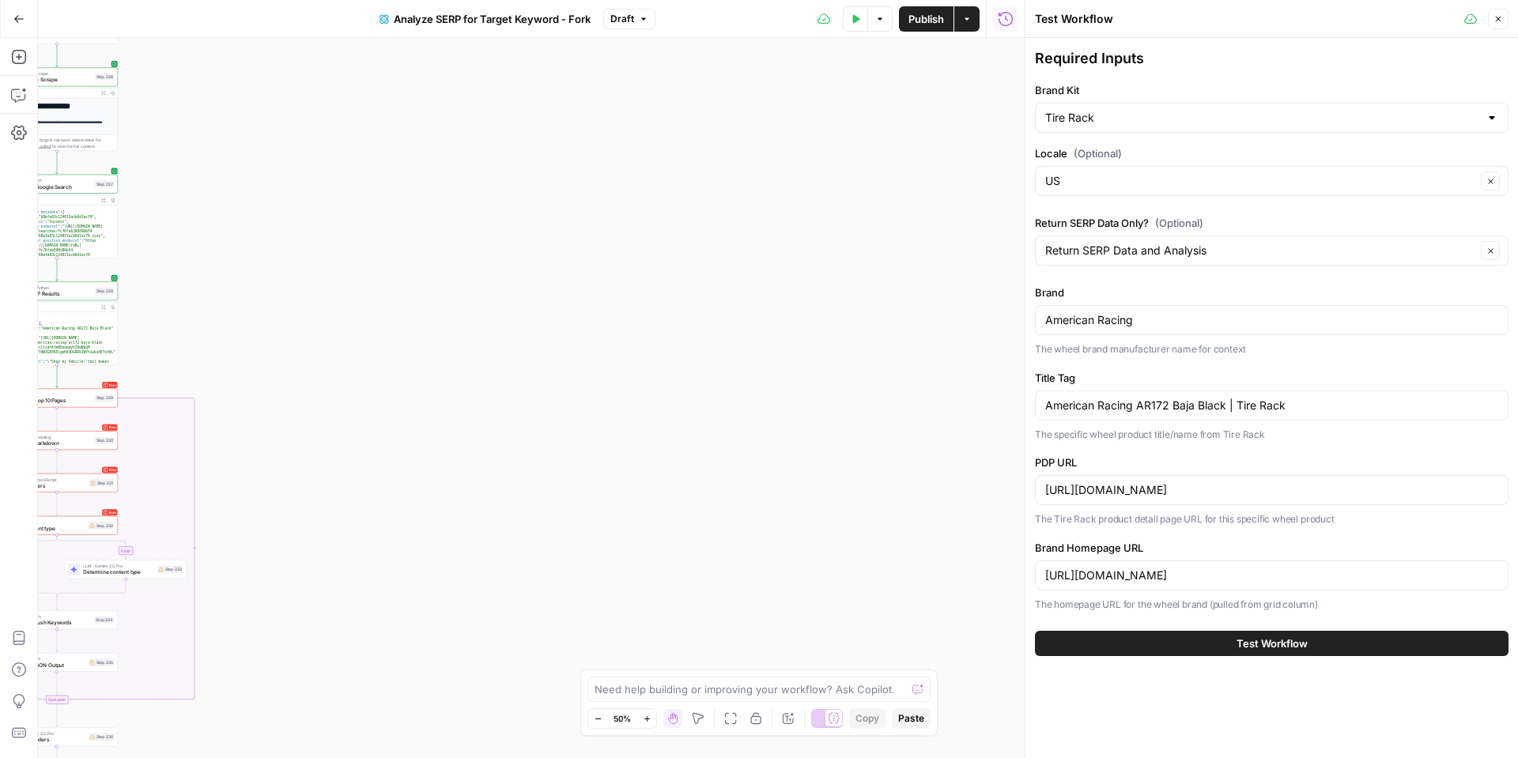
click at [1160, 659] on div "Test Workflow" at bounding box center [1272, 643] width 474 height 44
click at [1160, 644] on button "Test Workflow" at bounding box center [1272, 643] width 474 height 25
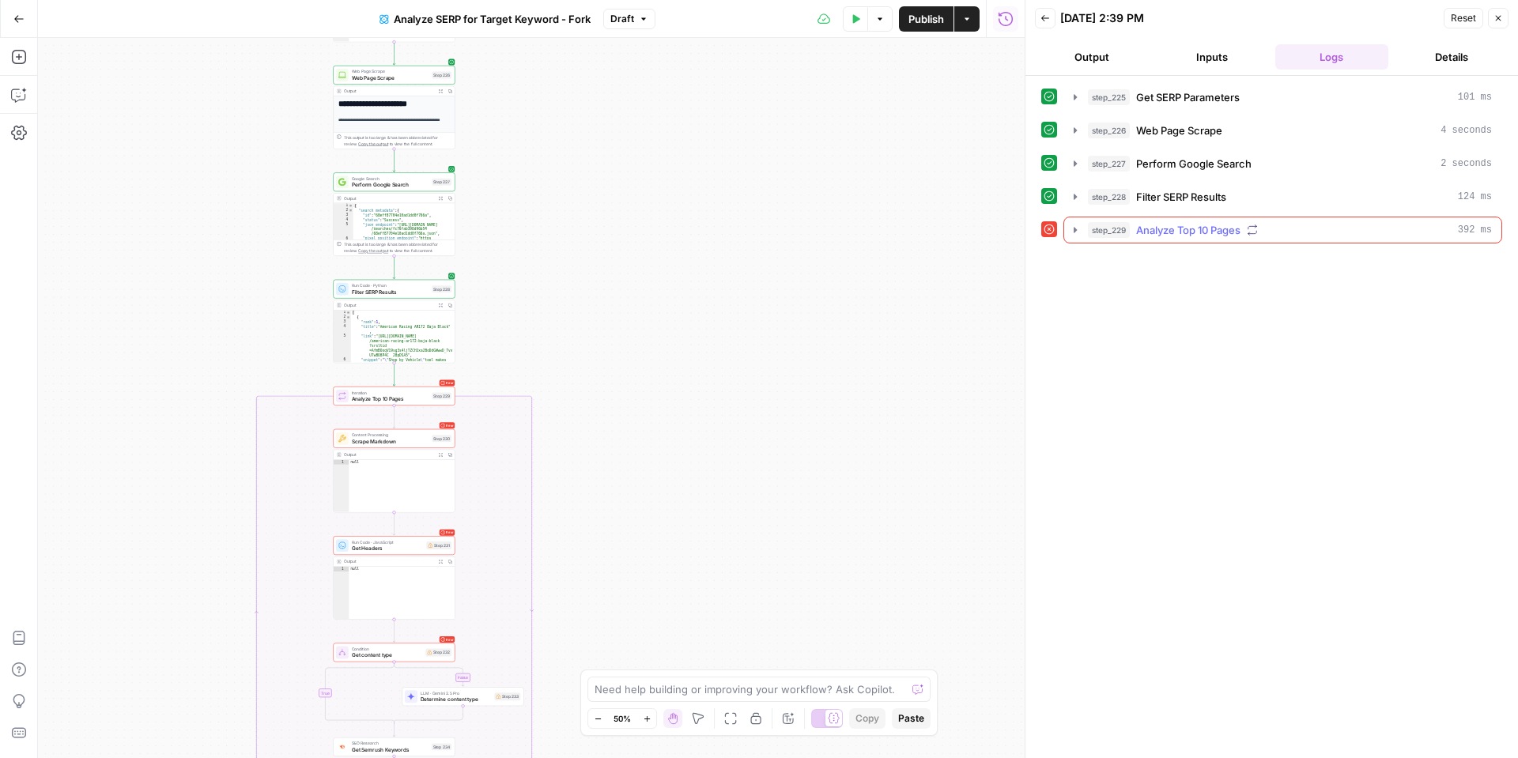
click at [1078, 230] on icon "button" at bounding box center [1075, 230] width 13 height 13
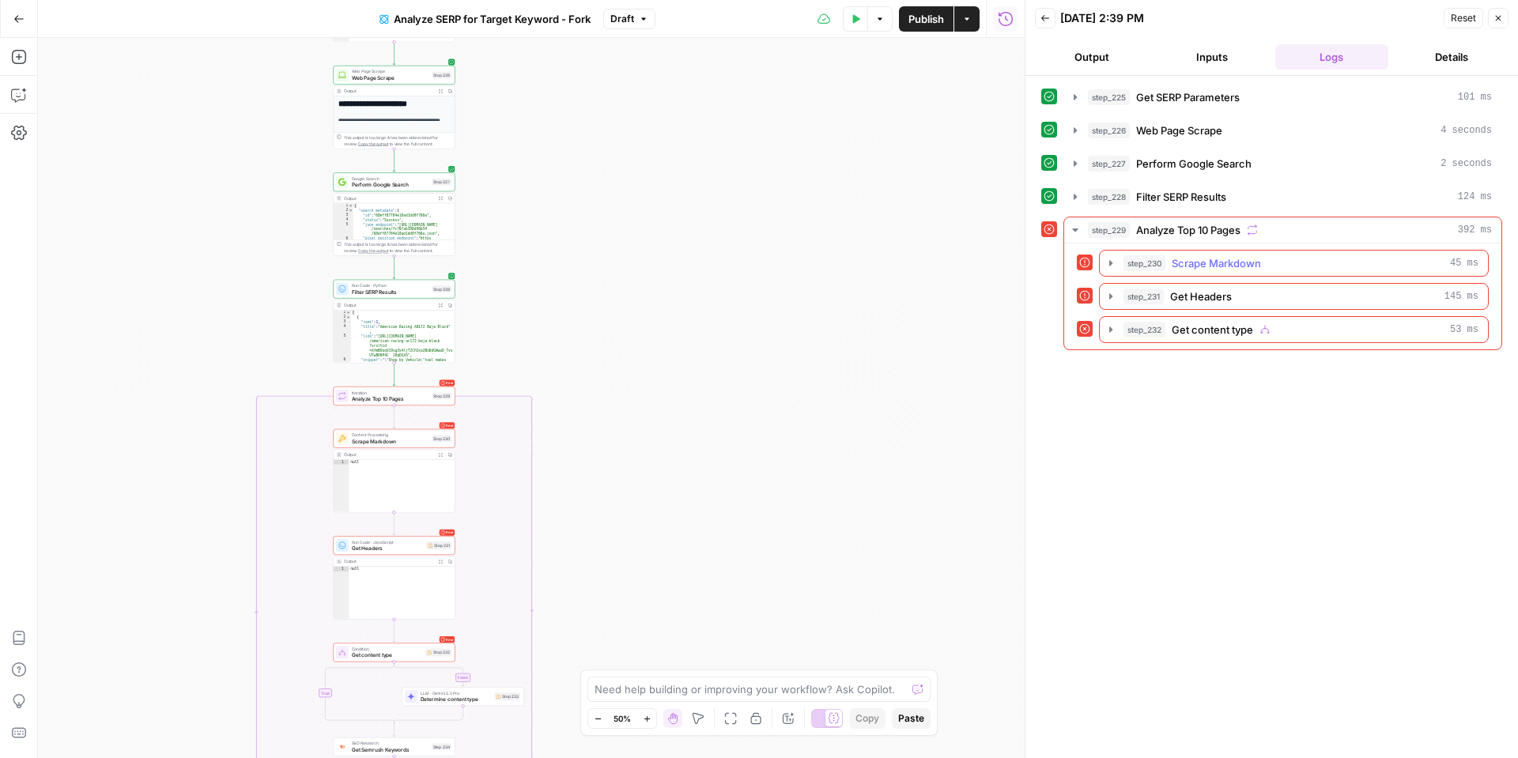
click at [1111, 266] on icon "button" at bounding box center [1110, 263] width 13 height 13
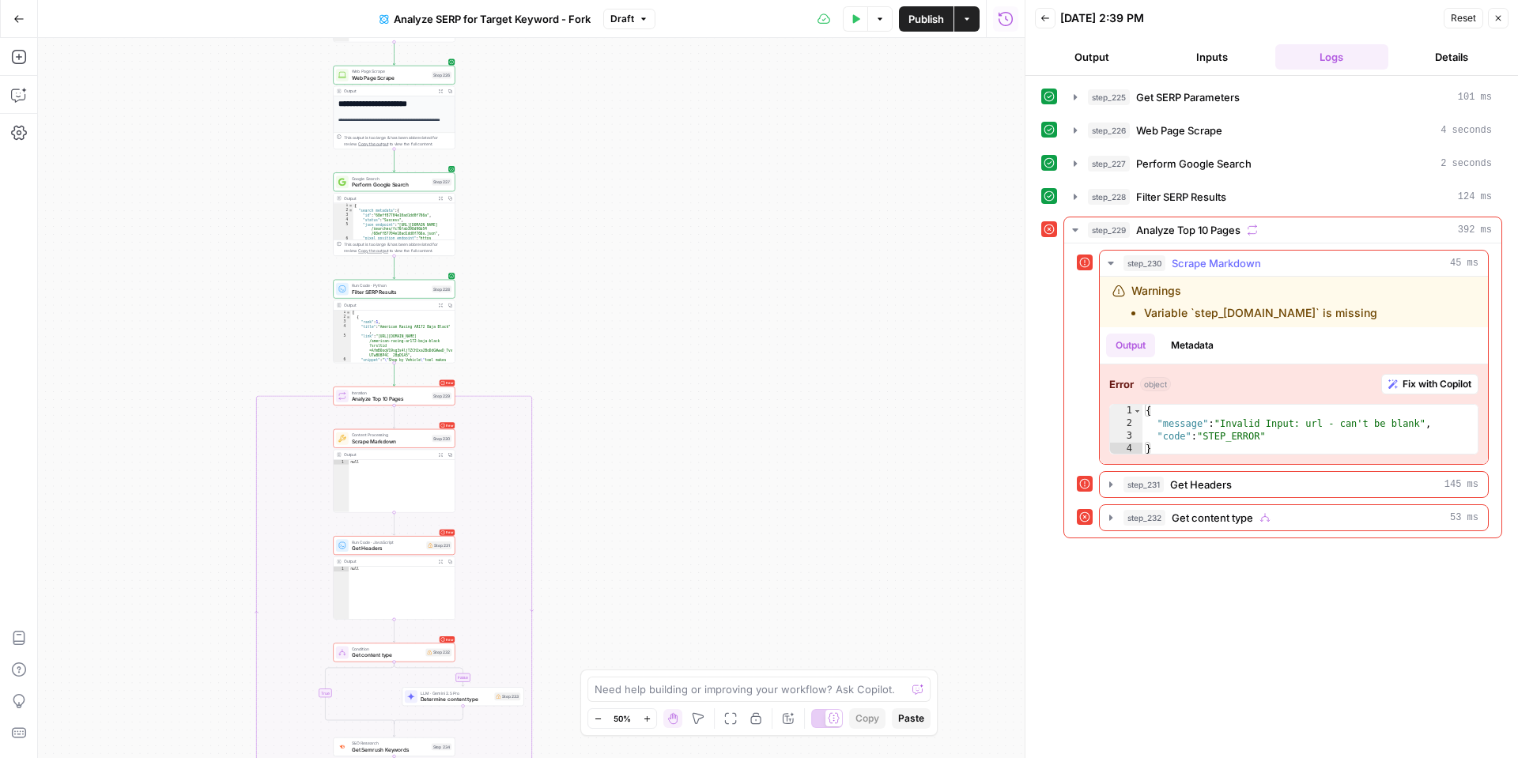
click at [1414, 385] on span "Fix with Copilot" at bounding box center [1436, 384] width 69 height 14
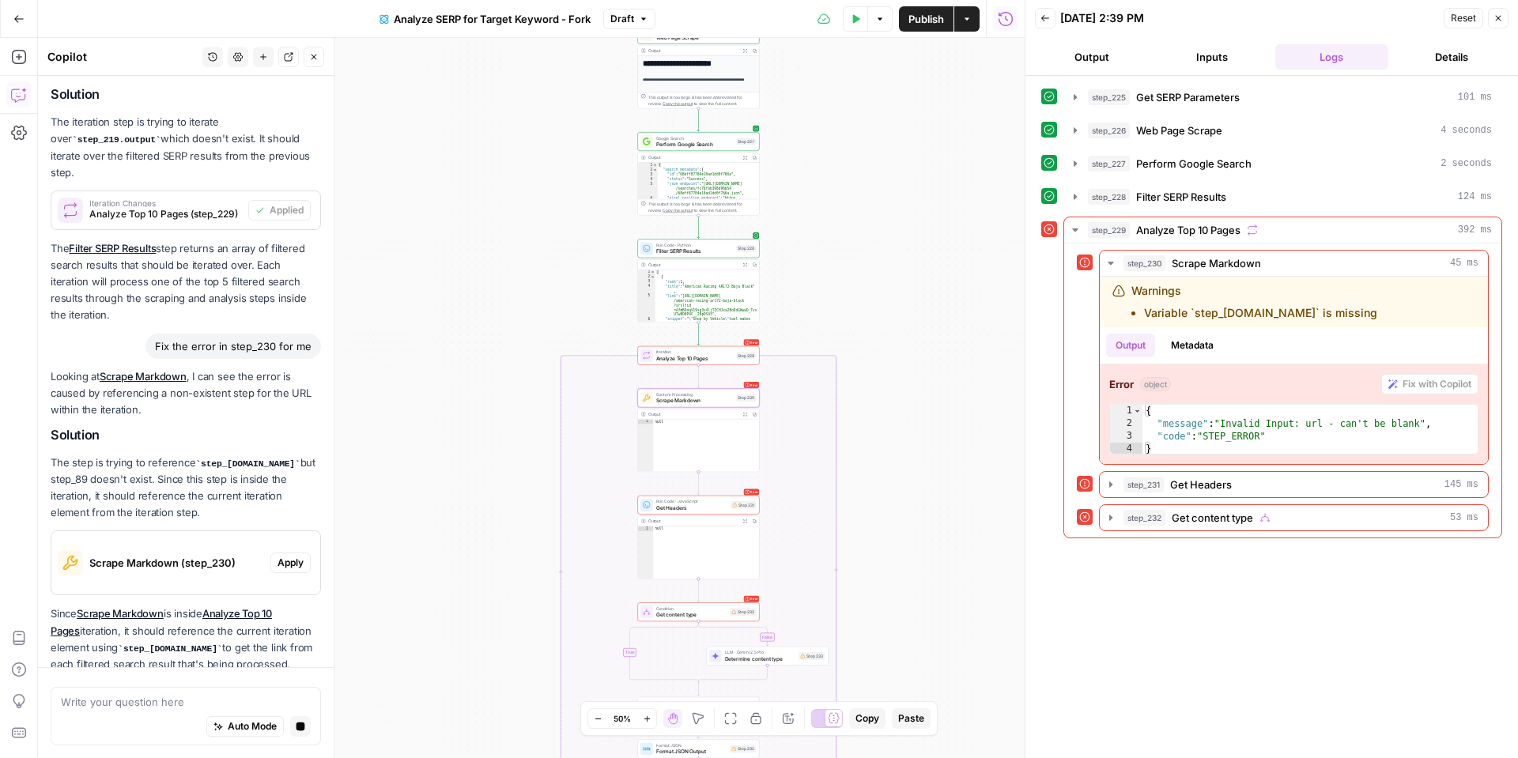
scroll to position [1707, 0]
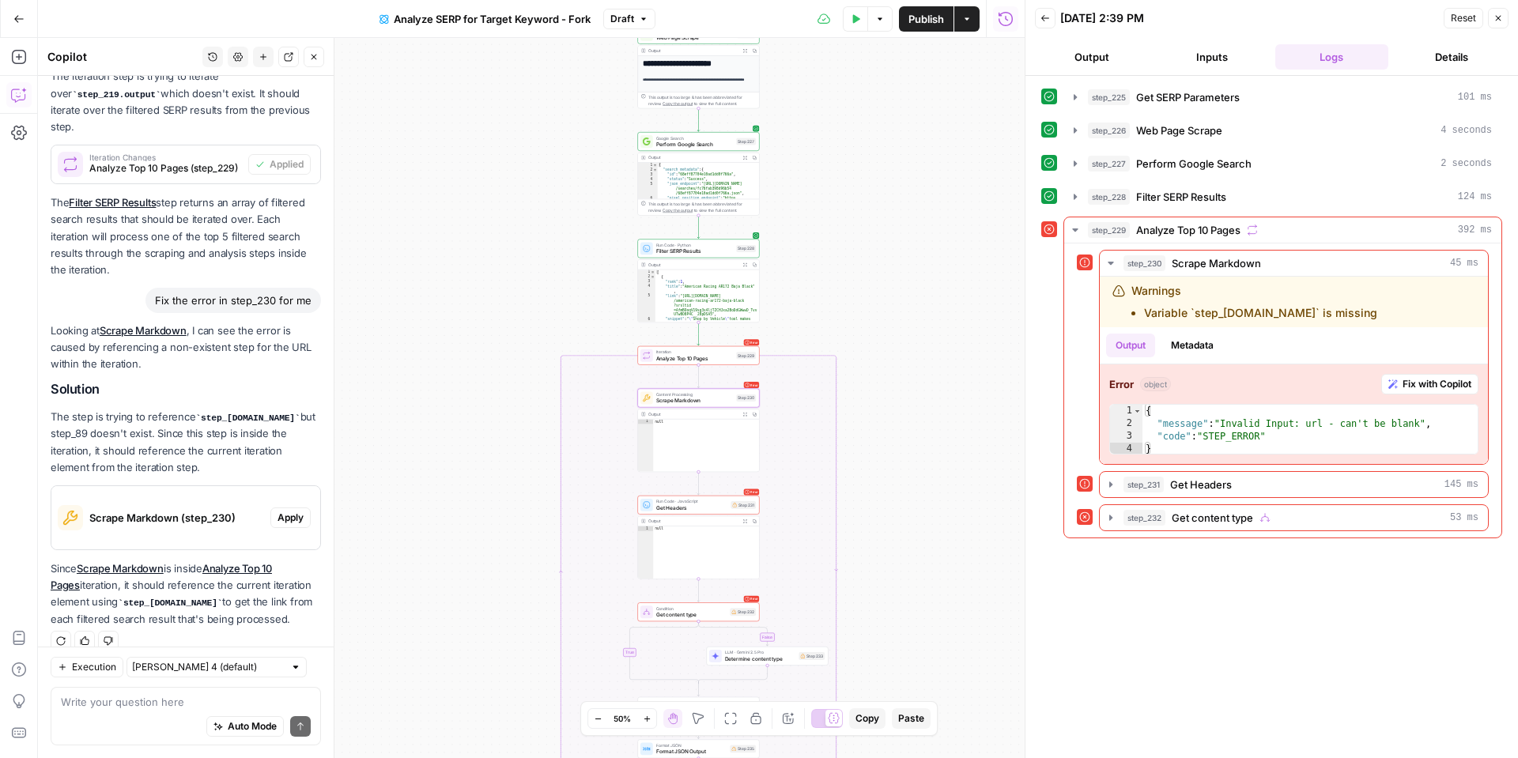
click at [297, 511] on span "Apply" at bounding box center [290, 518] width 26 height 14
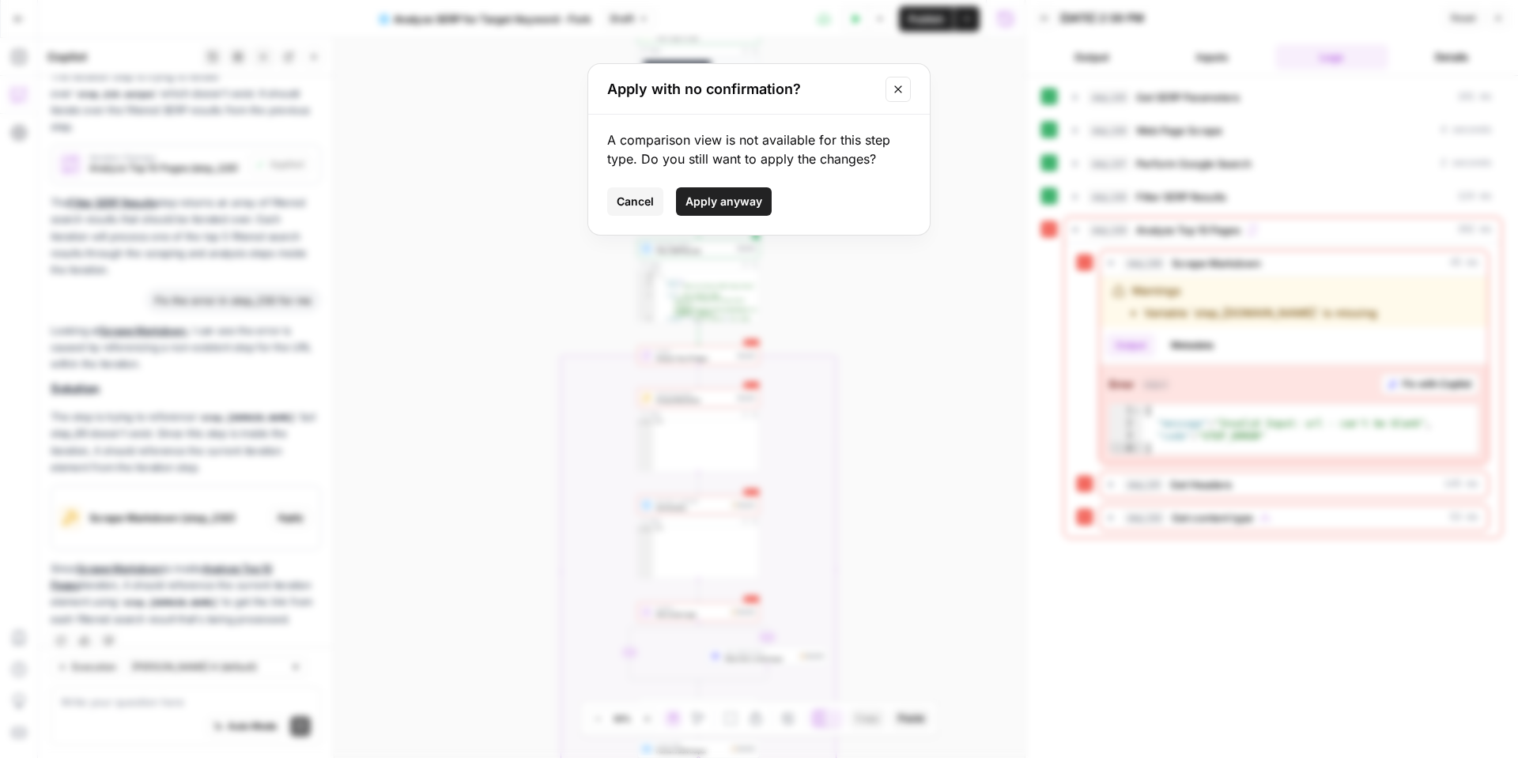
click at [685, 209] on button "Apply anyway" at bounding box center [724, 201] width 96 height 28
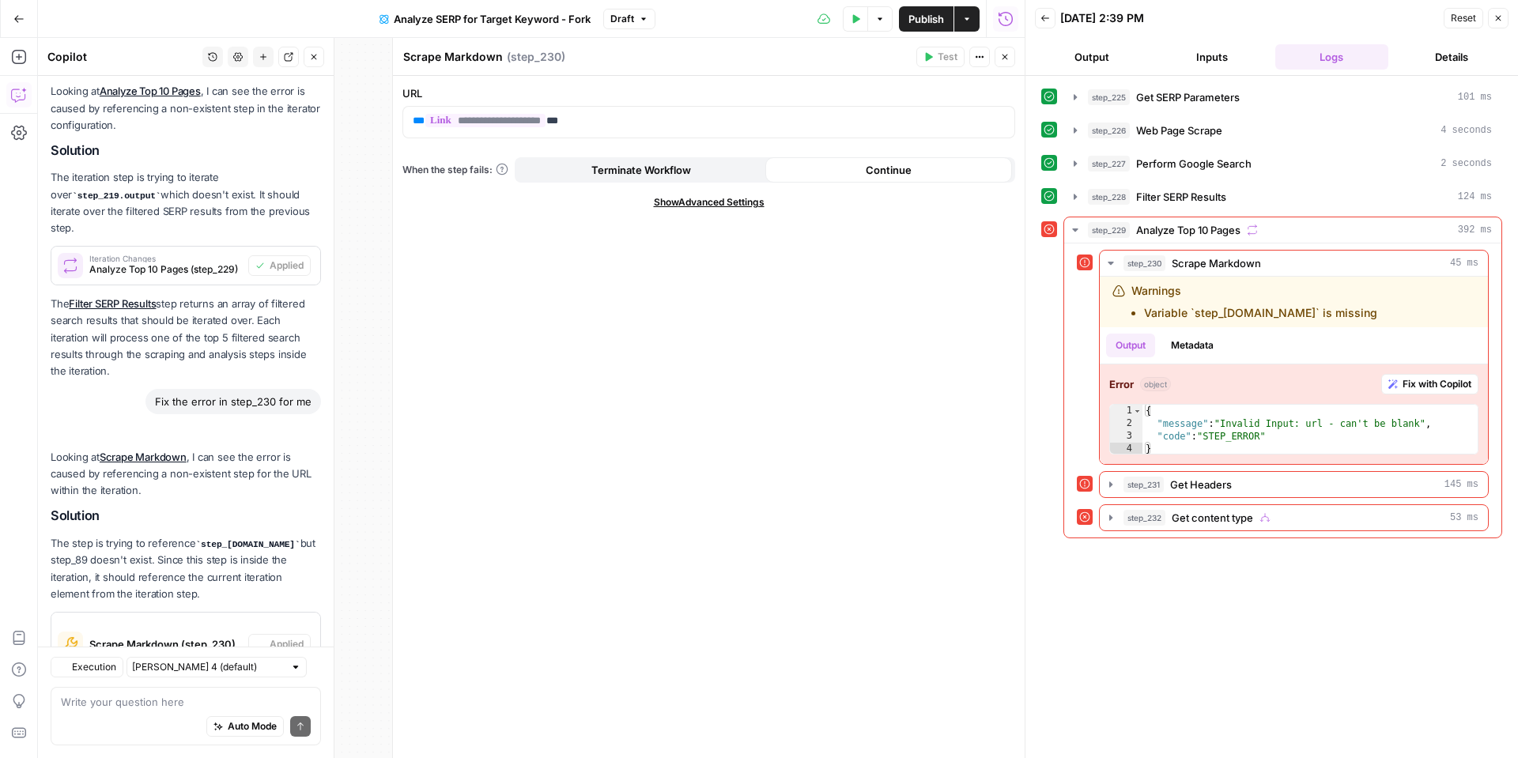
scroll to position [1733, 0]
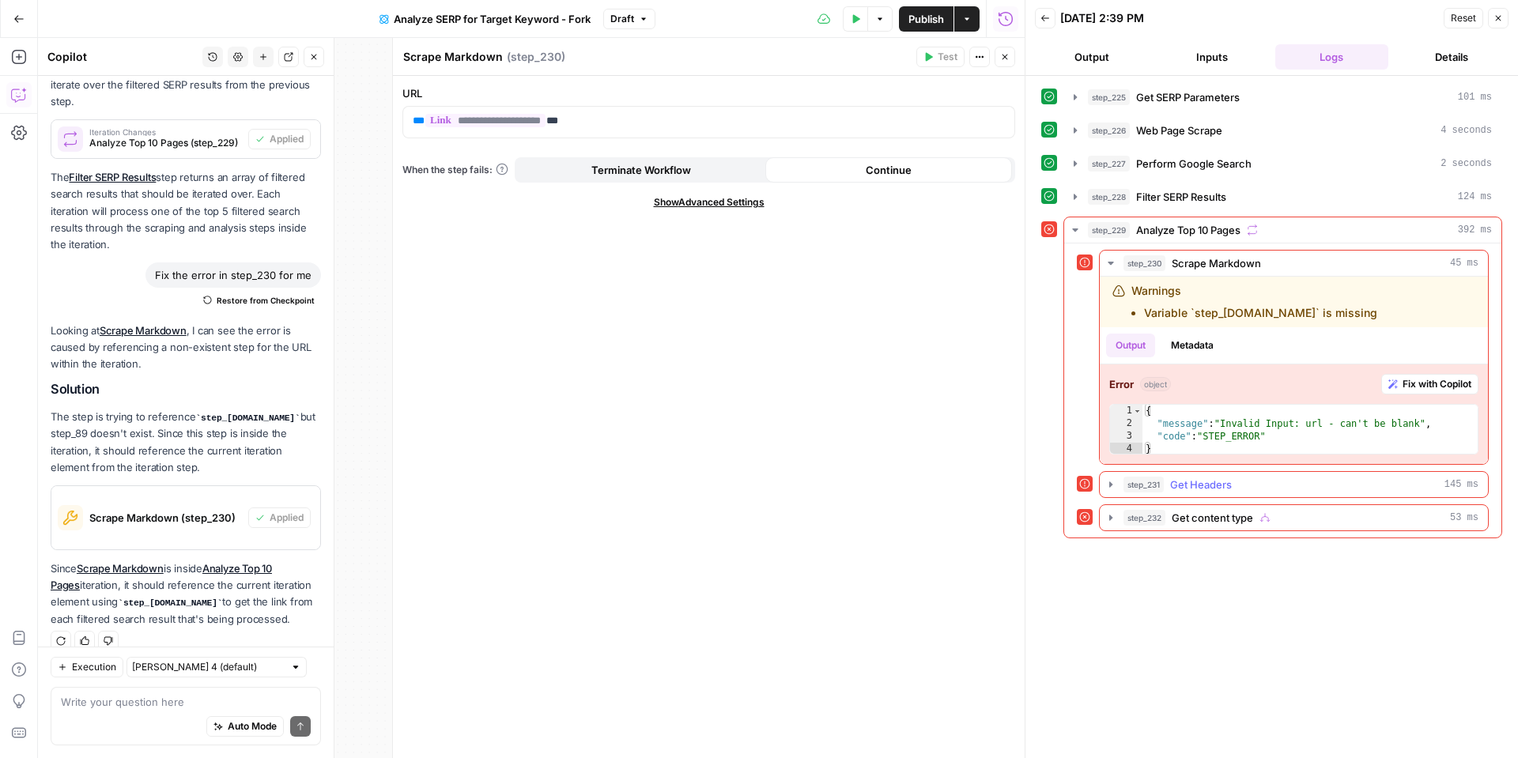
click at [1106, 482] on icon "button" at bounding box center [1110, 484] width 13 height 13
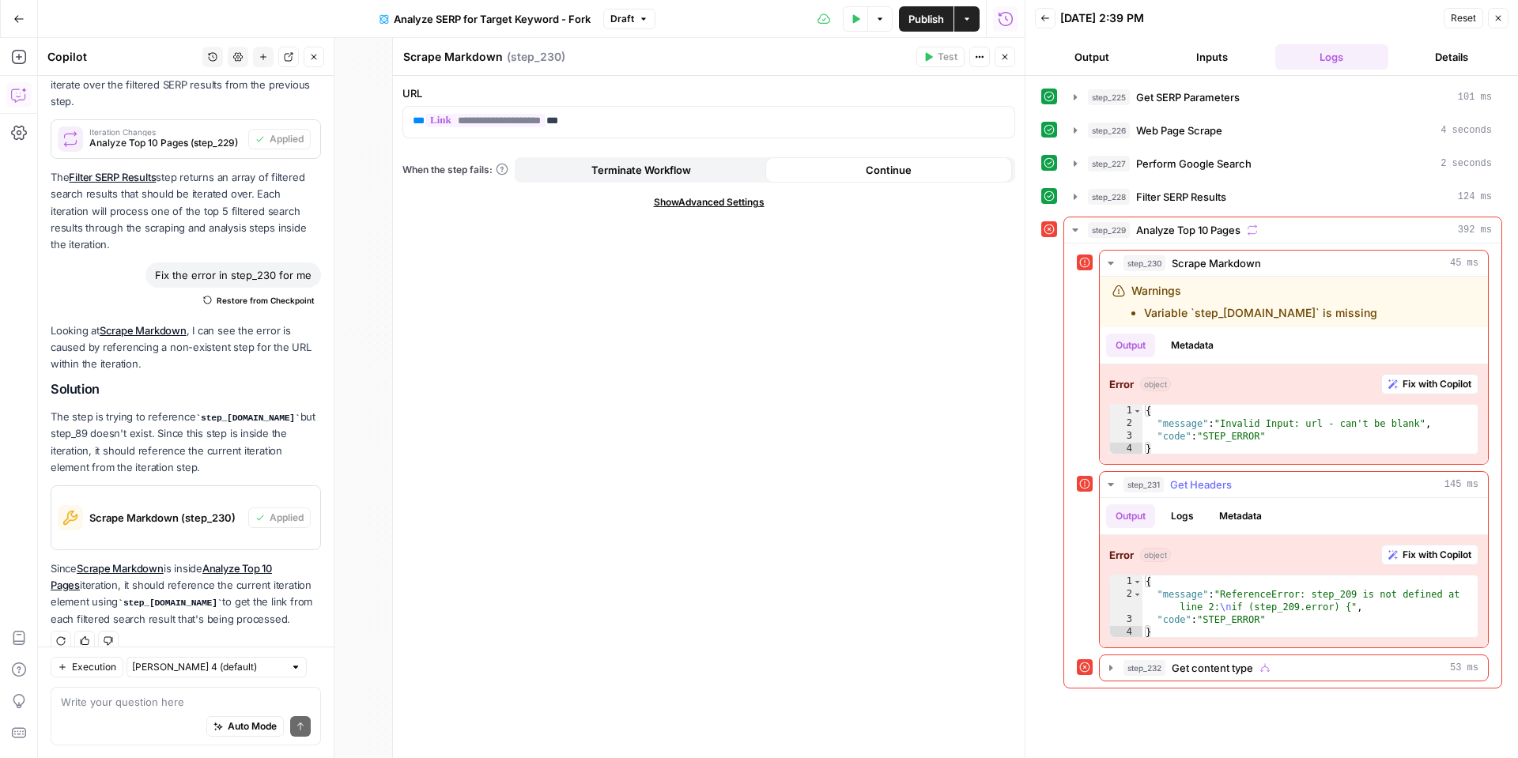
click at [1424, 553] on span "Fix with Copilot" at bounding box center [1436, 555] width 69 height 14
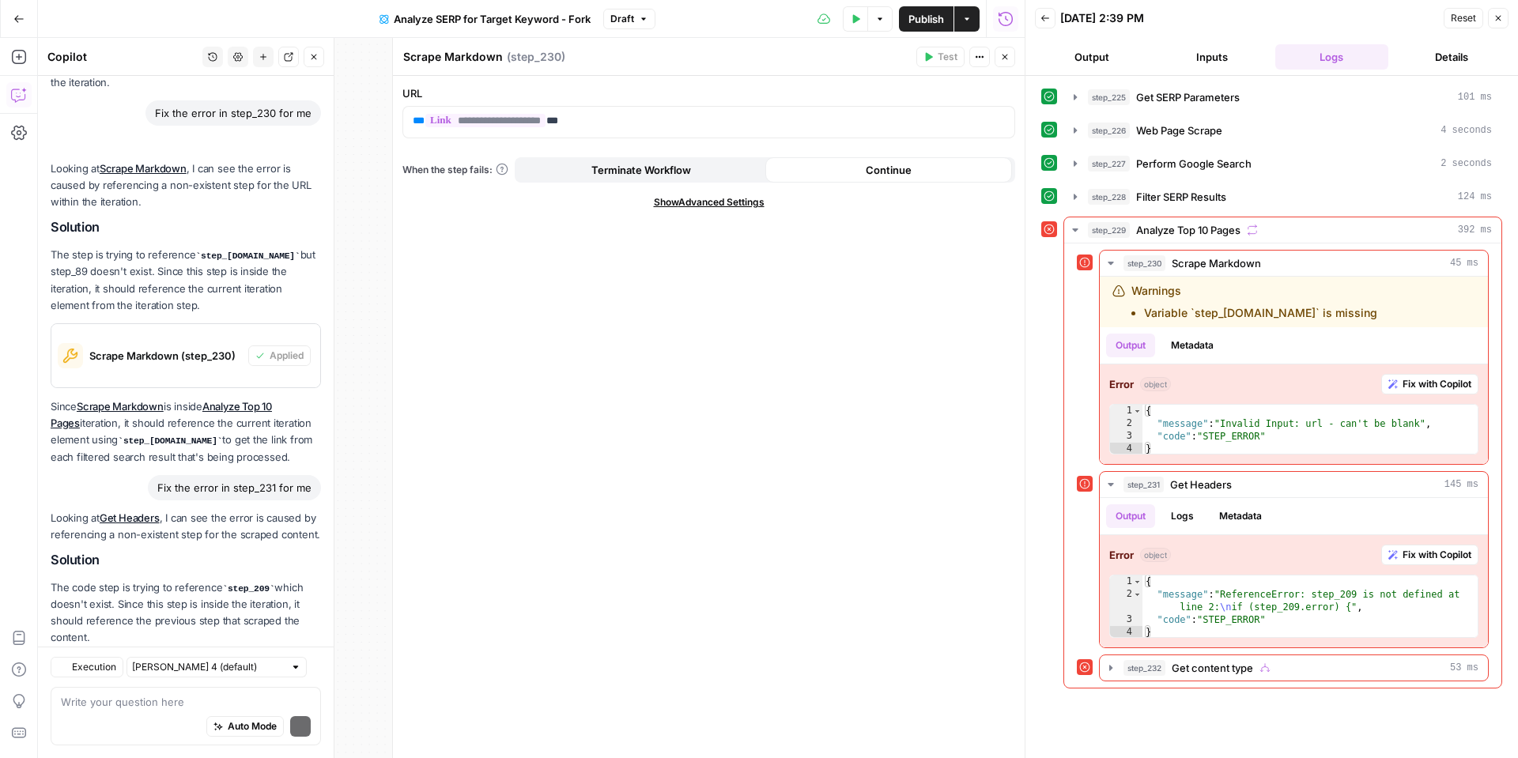
scroll to position [2073, 0]
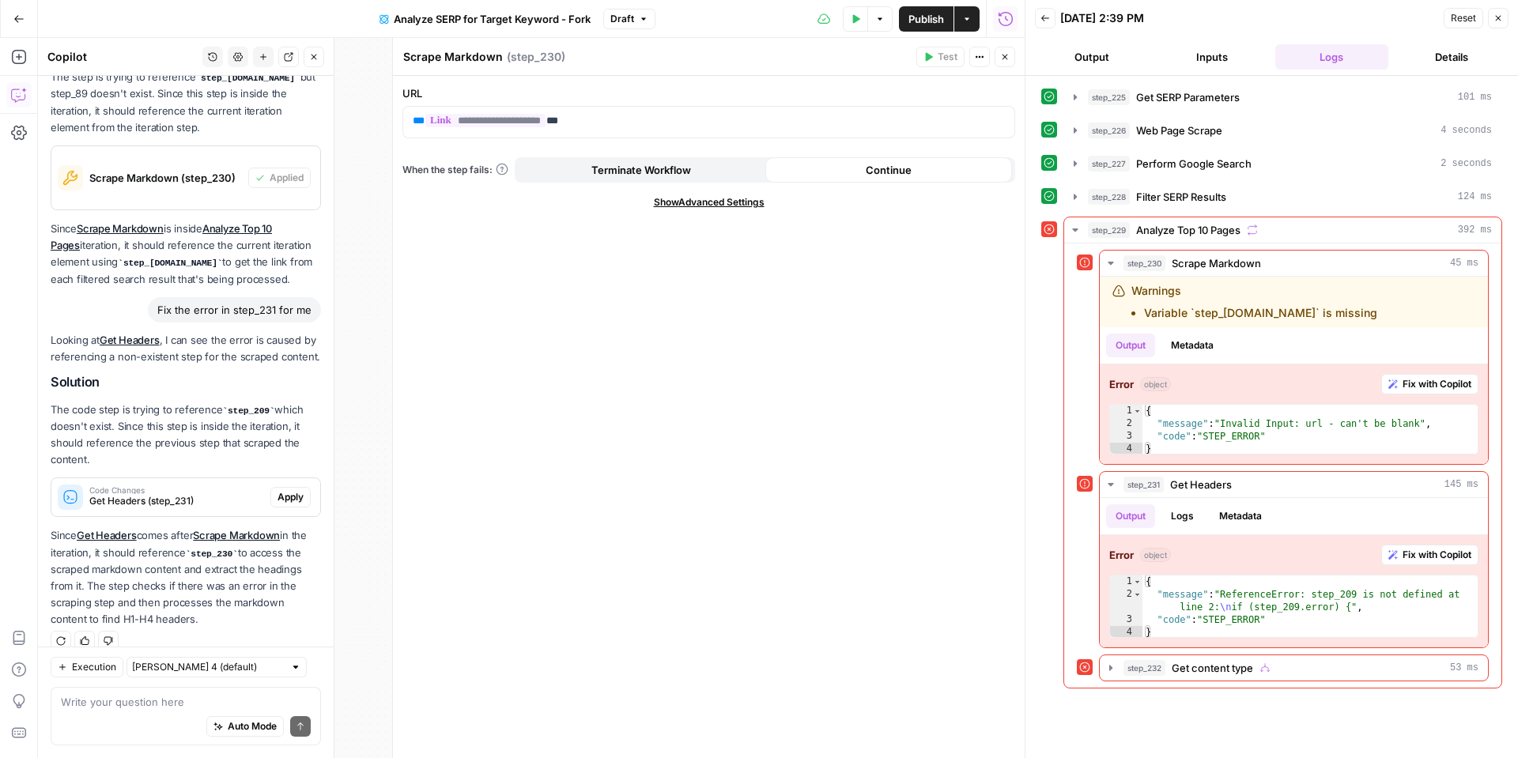
click at [303, 490] on span "Apply" at bounding box center [290, 497] width 26 height 14
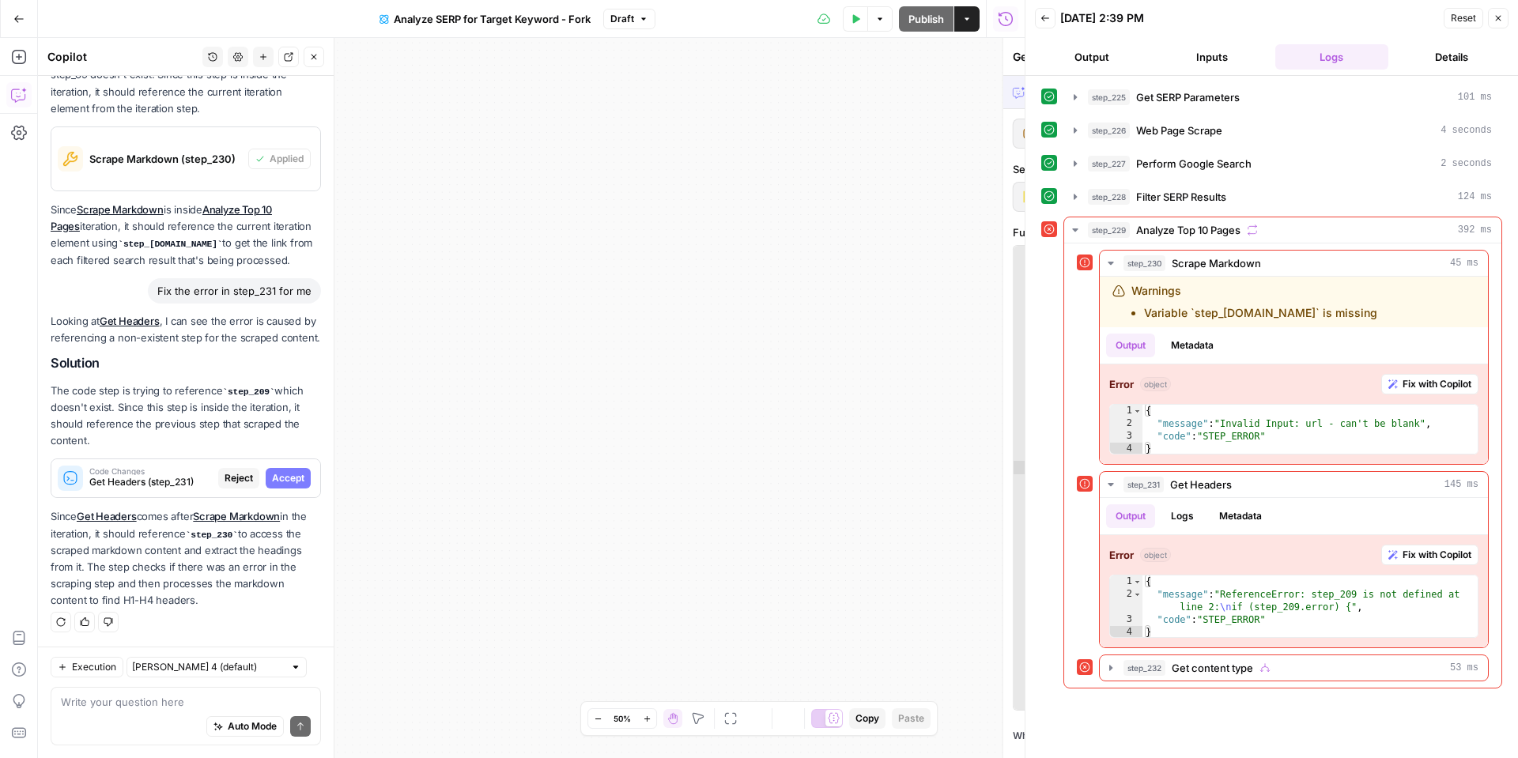
scroll to position [1946, 0]
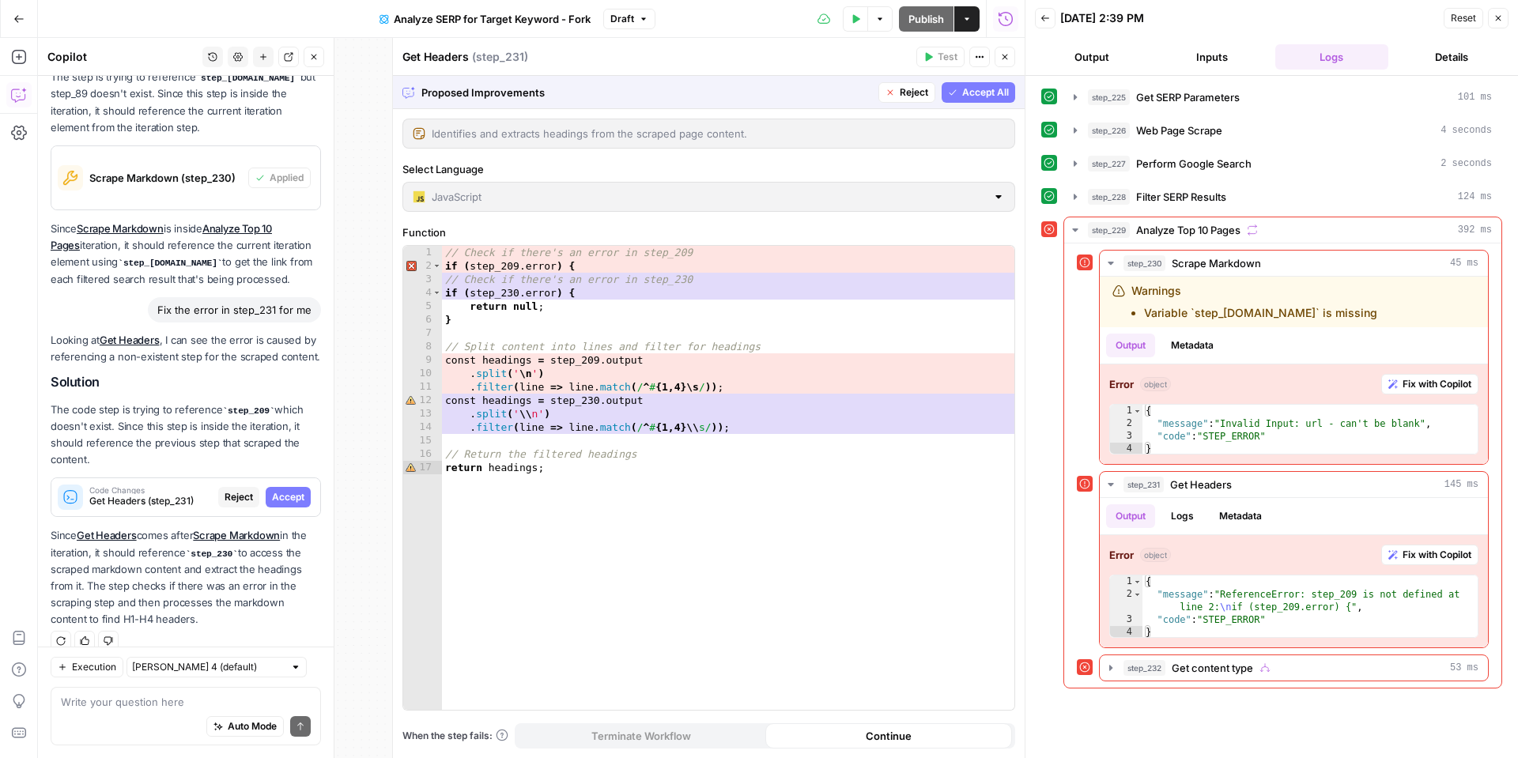
click at [983, 96] on span "Accept All" at bounding box center [985, 92] width 47 height 14
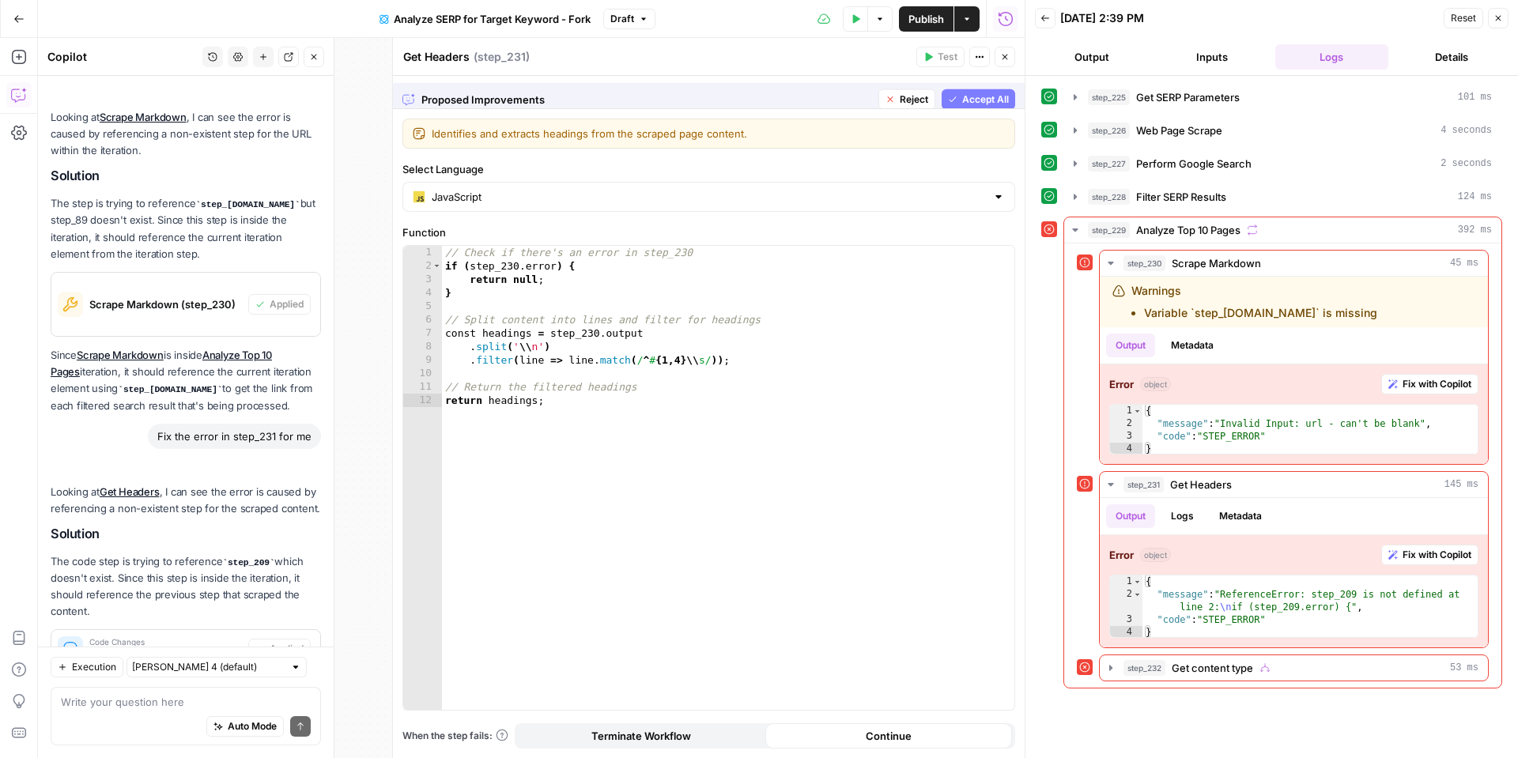
scroll to position [2098, 0]
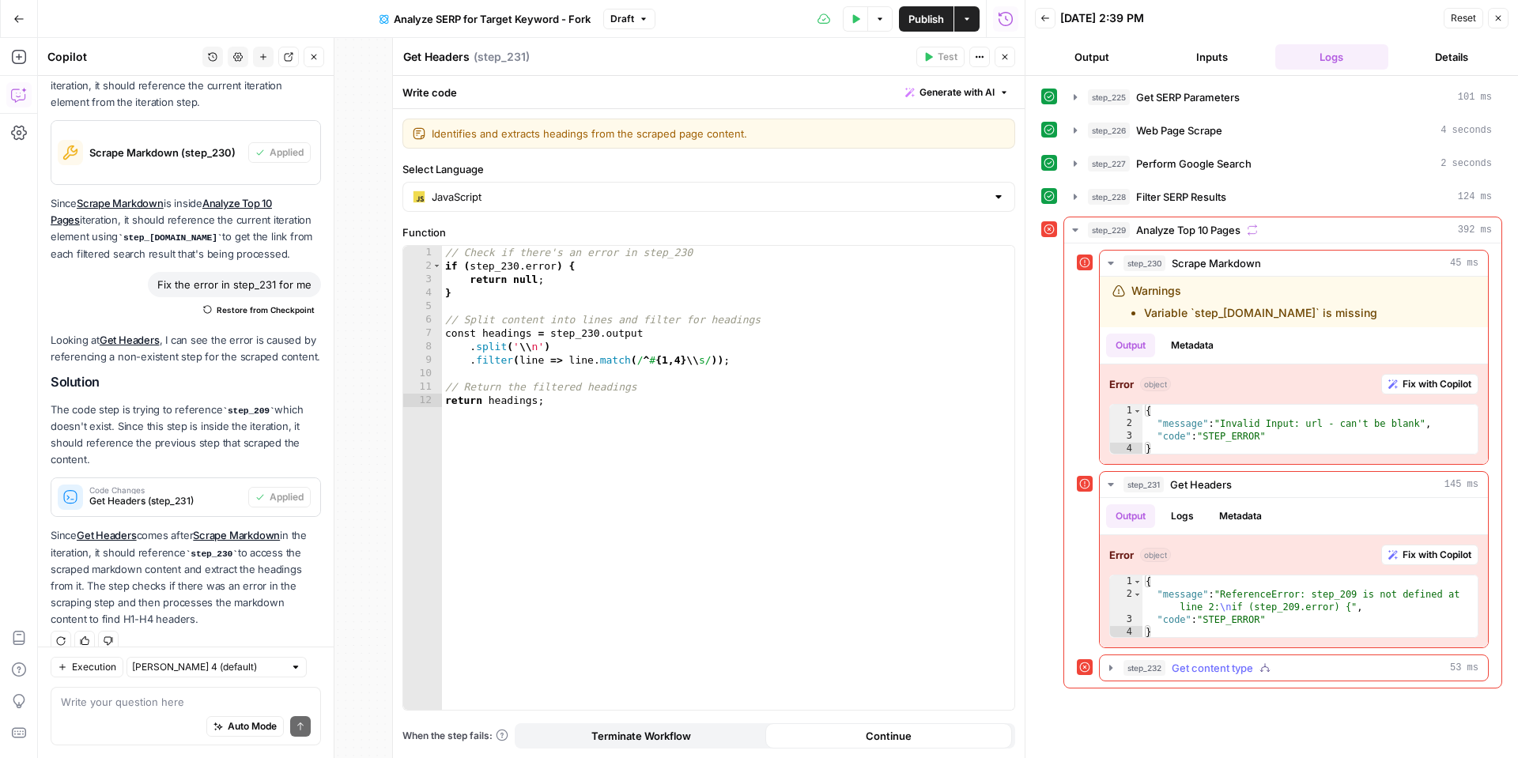
click at [1111, 670] on icon "button" at bounding box center [1110, 668] width 13 height 13
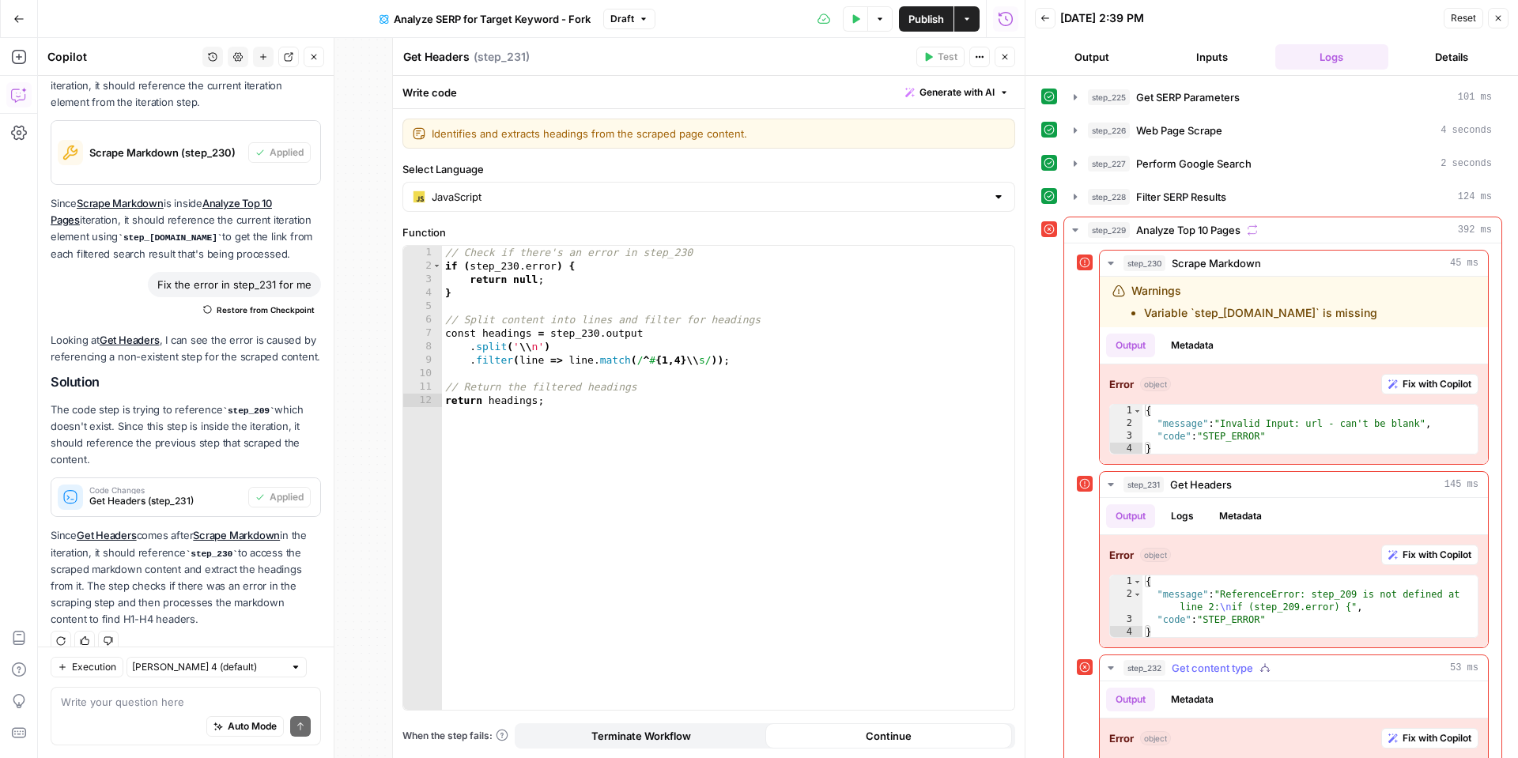
scroll to position [76, 0]
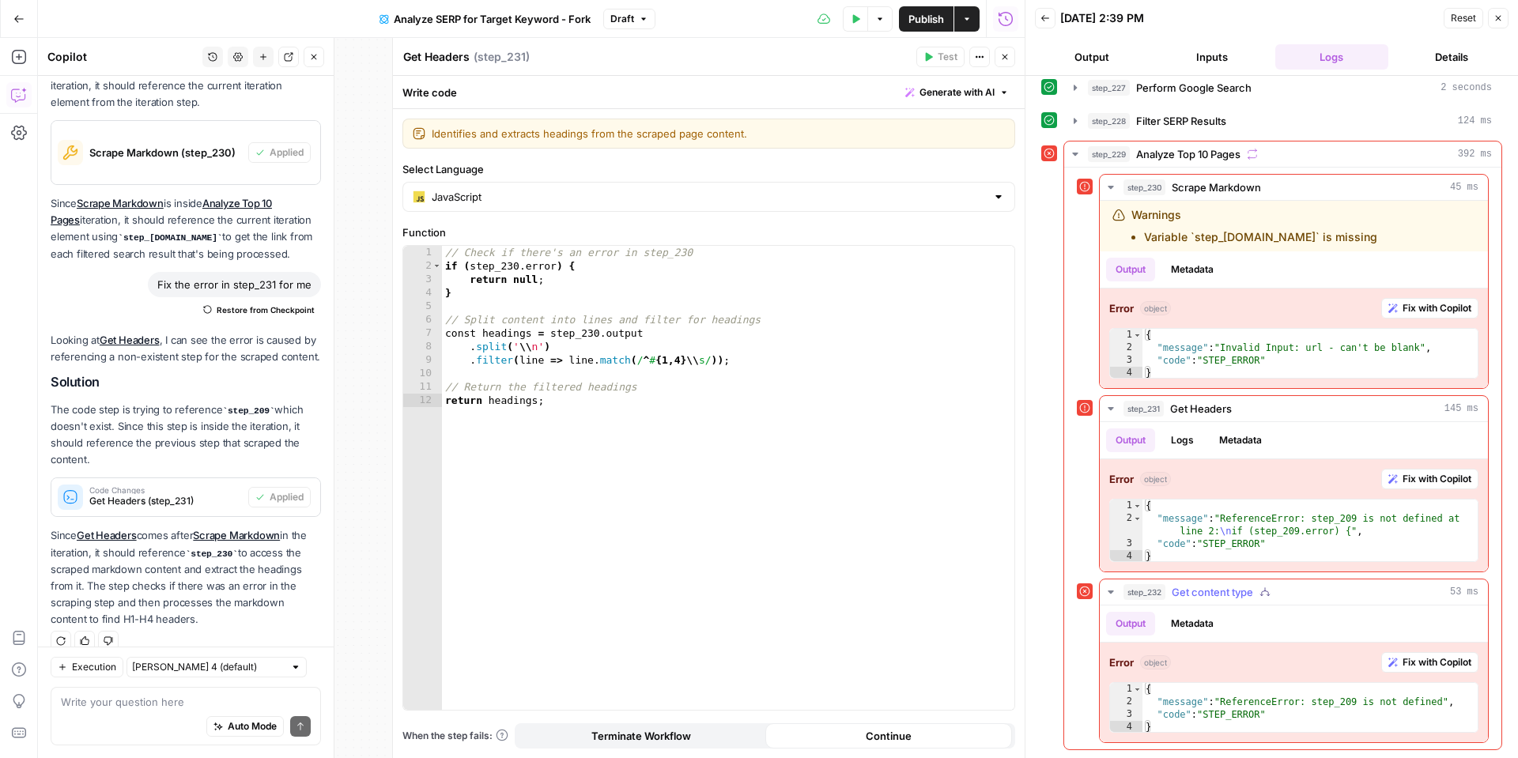
click at [1397, 663] on button "Fix with Copilot" at bounding box center [1429, 662] width 97 height 21
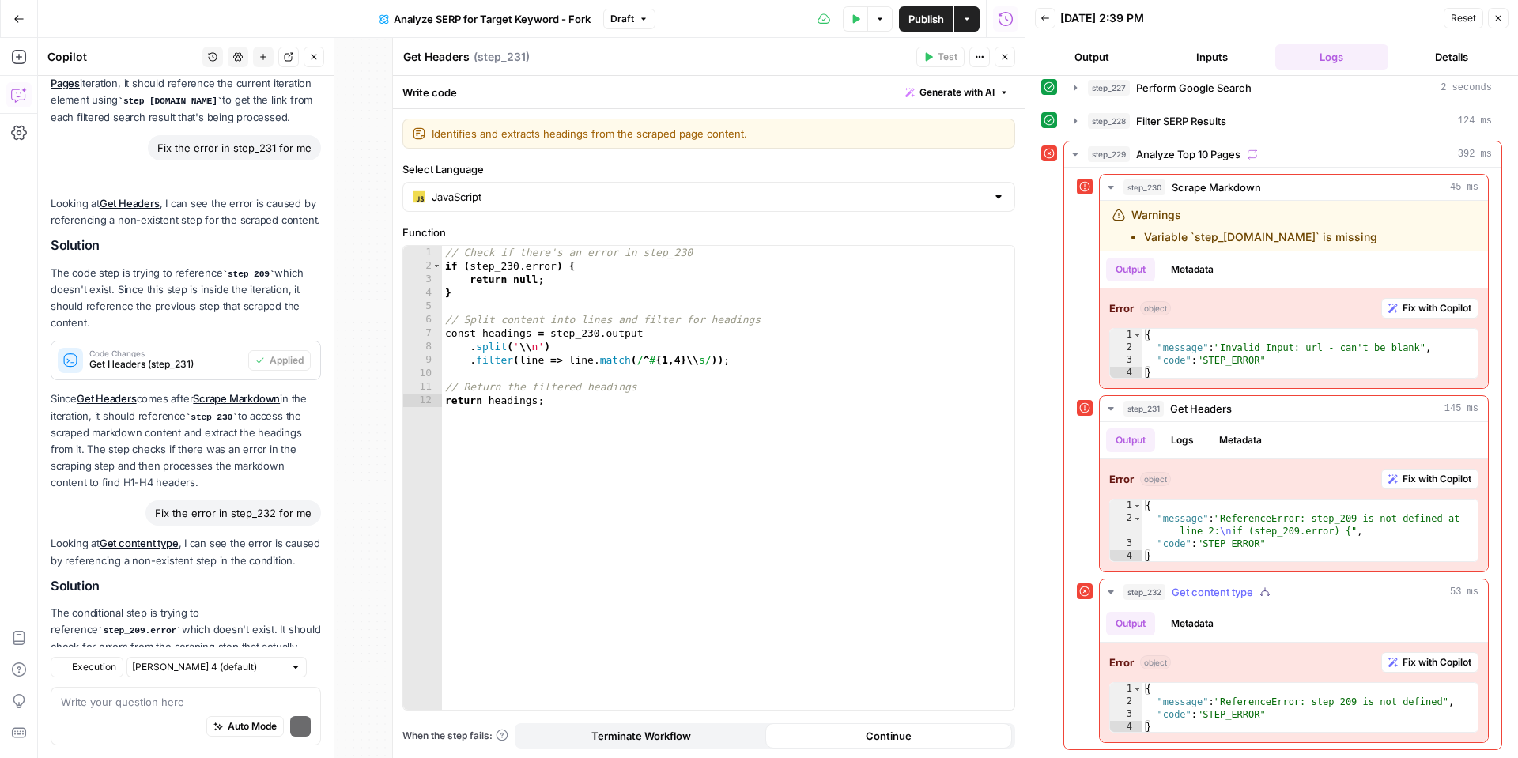
scroll to position [2438, 0]
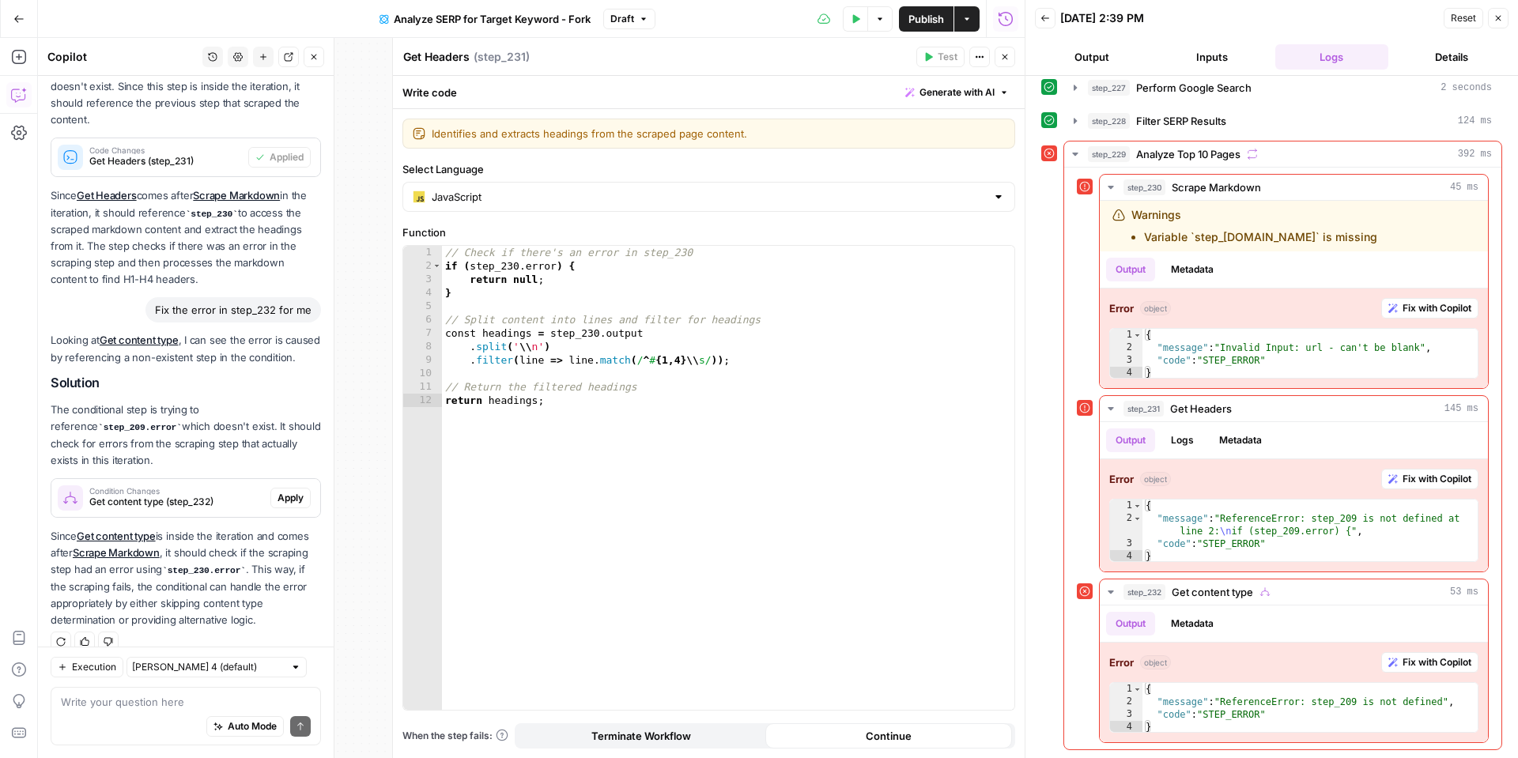
drag, startPoint x: 289, startPoint y: 477, endPoint x: 348, endPoint y: 488, distance: 59.4
click at [289, 491] on span "Apply" at bounding box center [290, 498] width 26 height 14
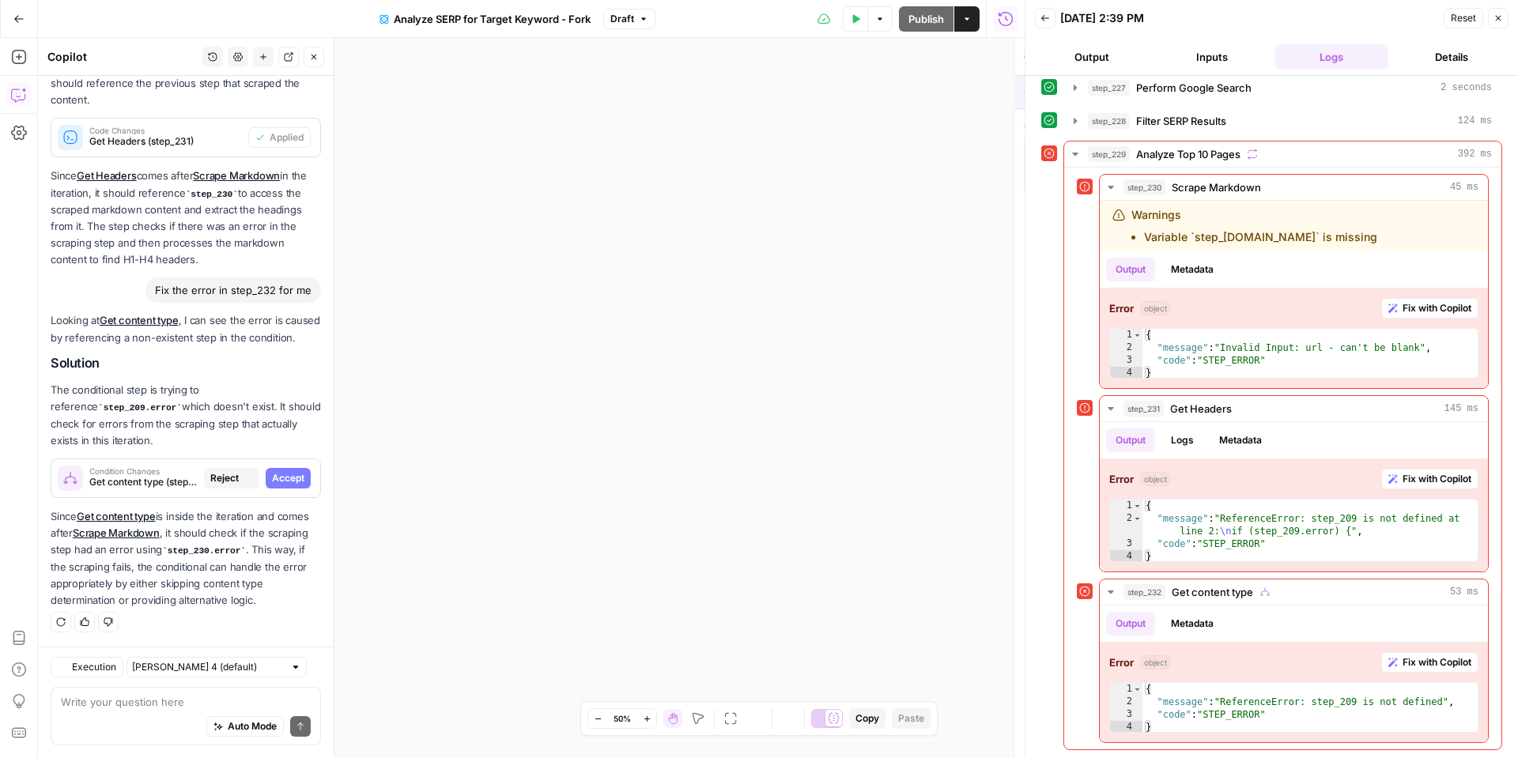
scroll to position [2286, 0]
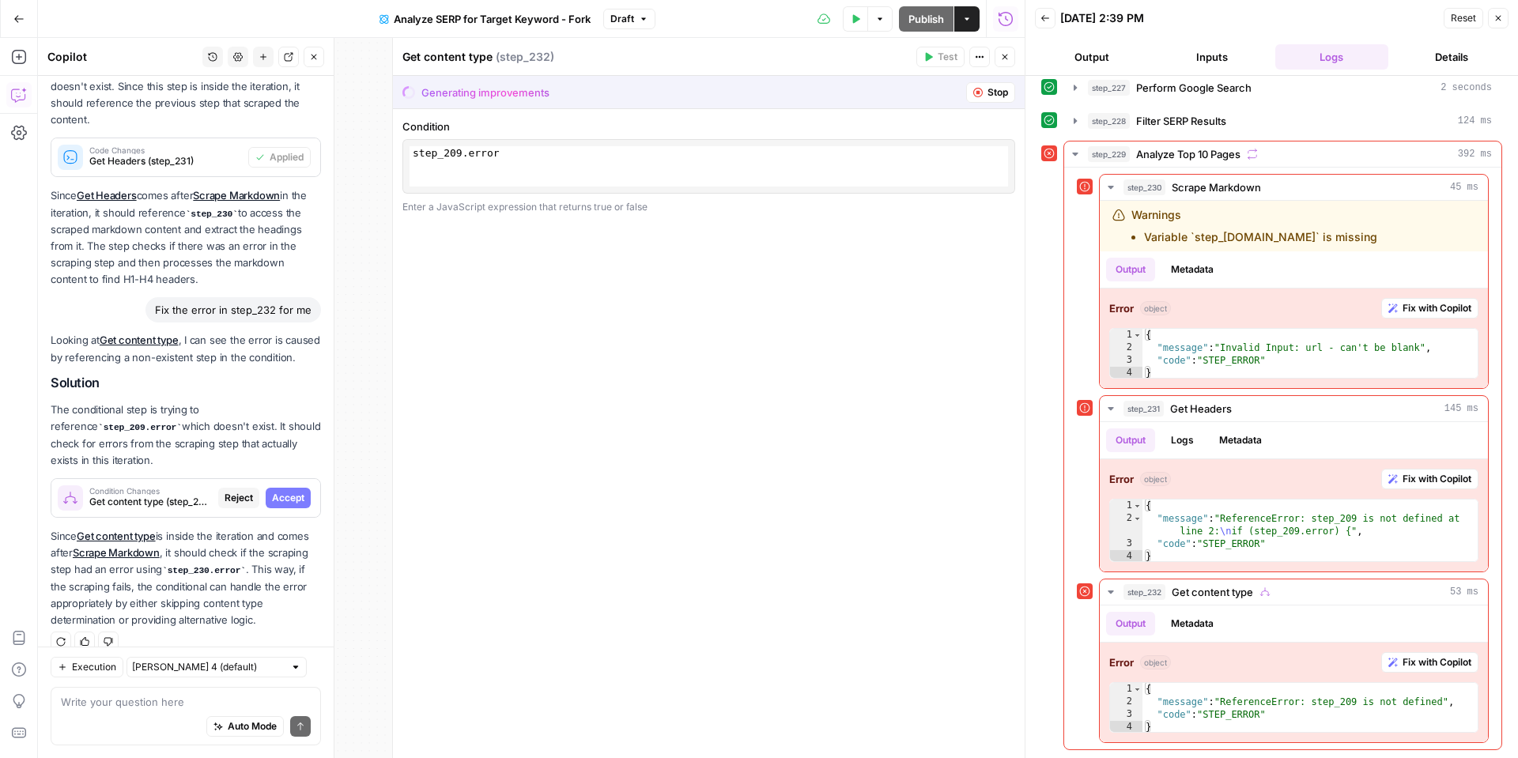
click at [282, 491] on span "Accept" at bounding box center [288, 498] width 32 height 14
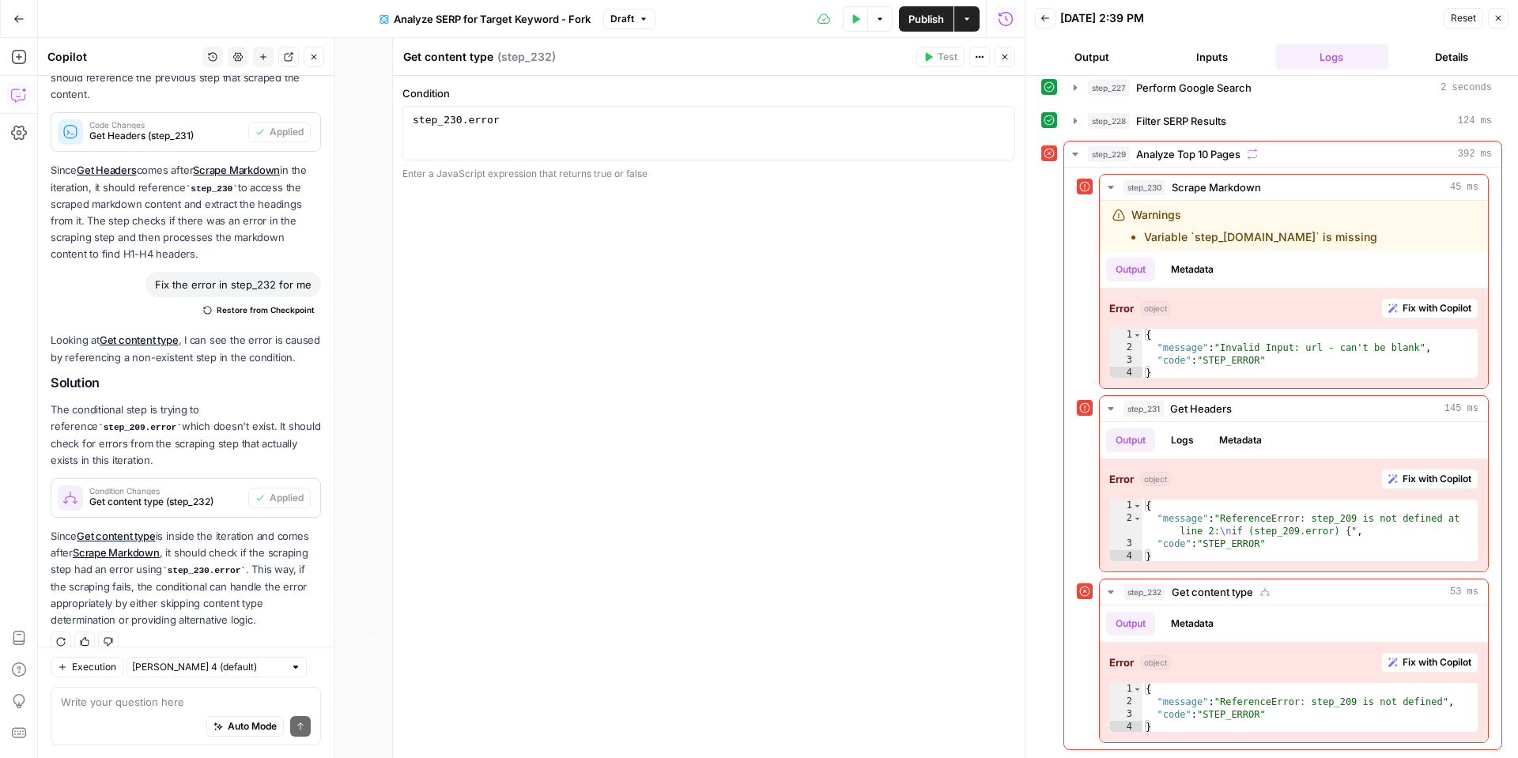
click at [1009, 51] on div "Run History E" at bounding box center [1005, 53] width 73 height 16
click at [1002, 58] on icon "button" at bounding box center [1004, 56] width 9 height 9
drag, startPoint x: 1506, startPoint y: 22, endPoint x: 1375, endPoint y: 39, distance: 132.3
click at [1506, 22] on button "Close" at bounding box center [1498, 18] width 21 height 21
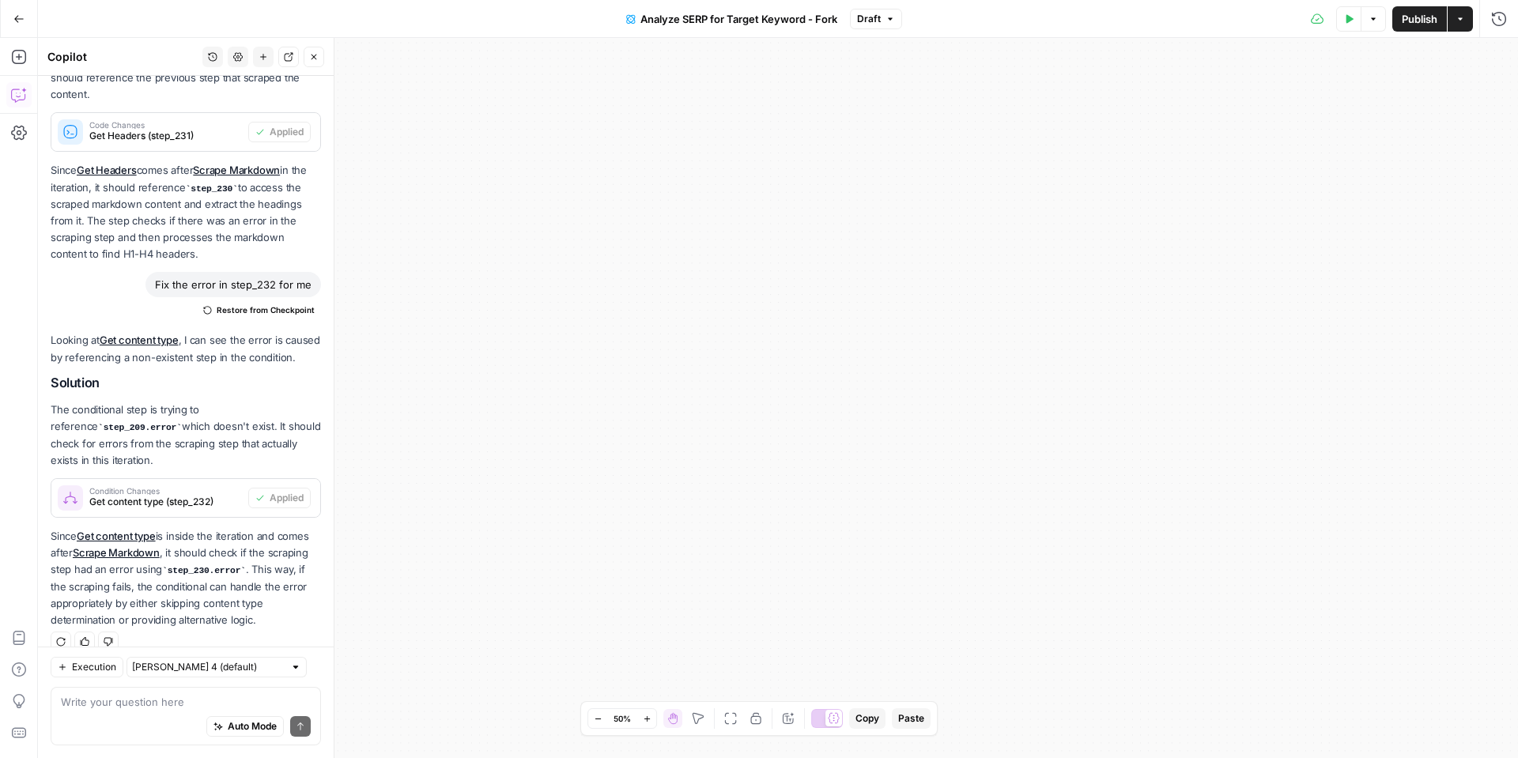
click at [1346, 21] on icon "button" at bounding box center [1349, 18] width 7 height 9
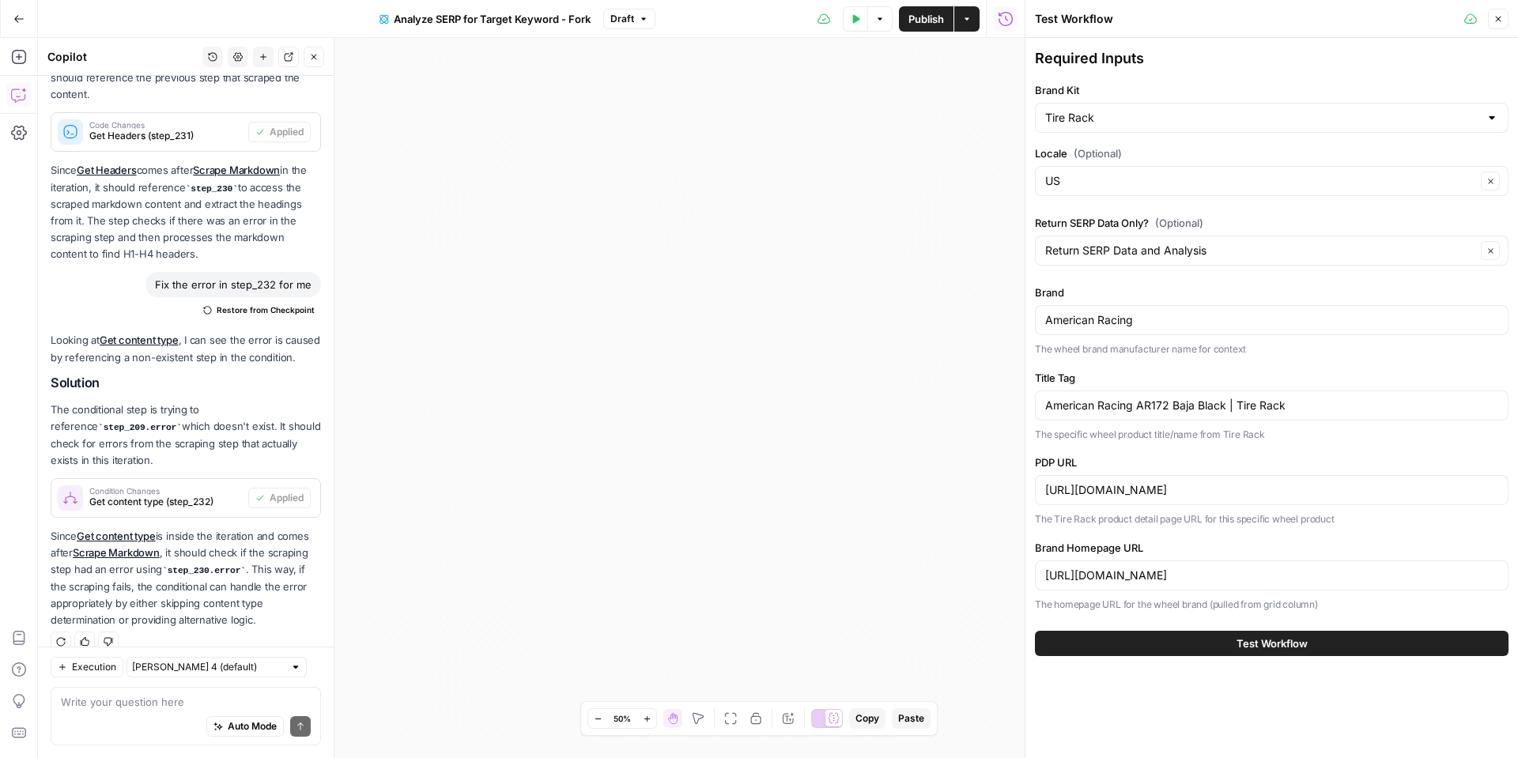
click at [1139, 645] on button "Test Workflow" at bounding box center [1272, 643] width 474 height 25
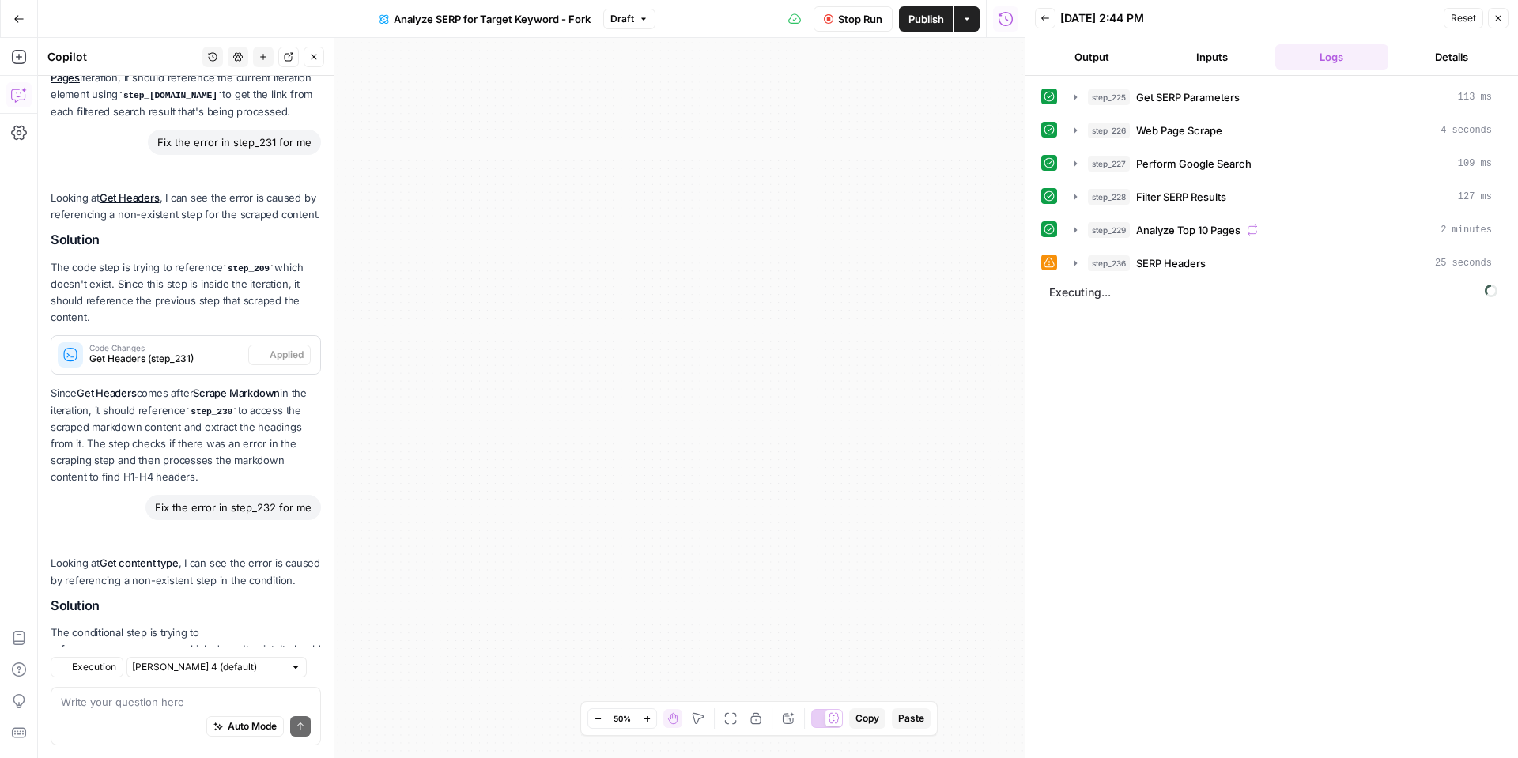
scroll to position [2463, 0]
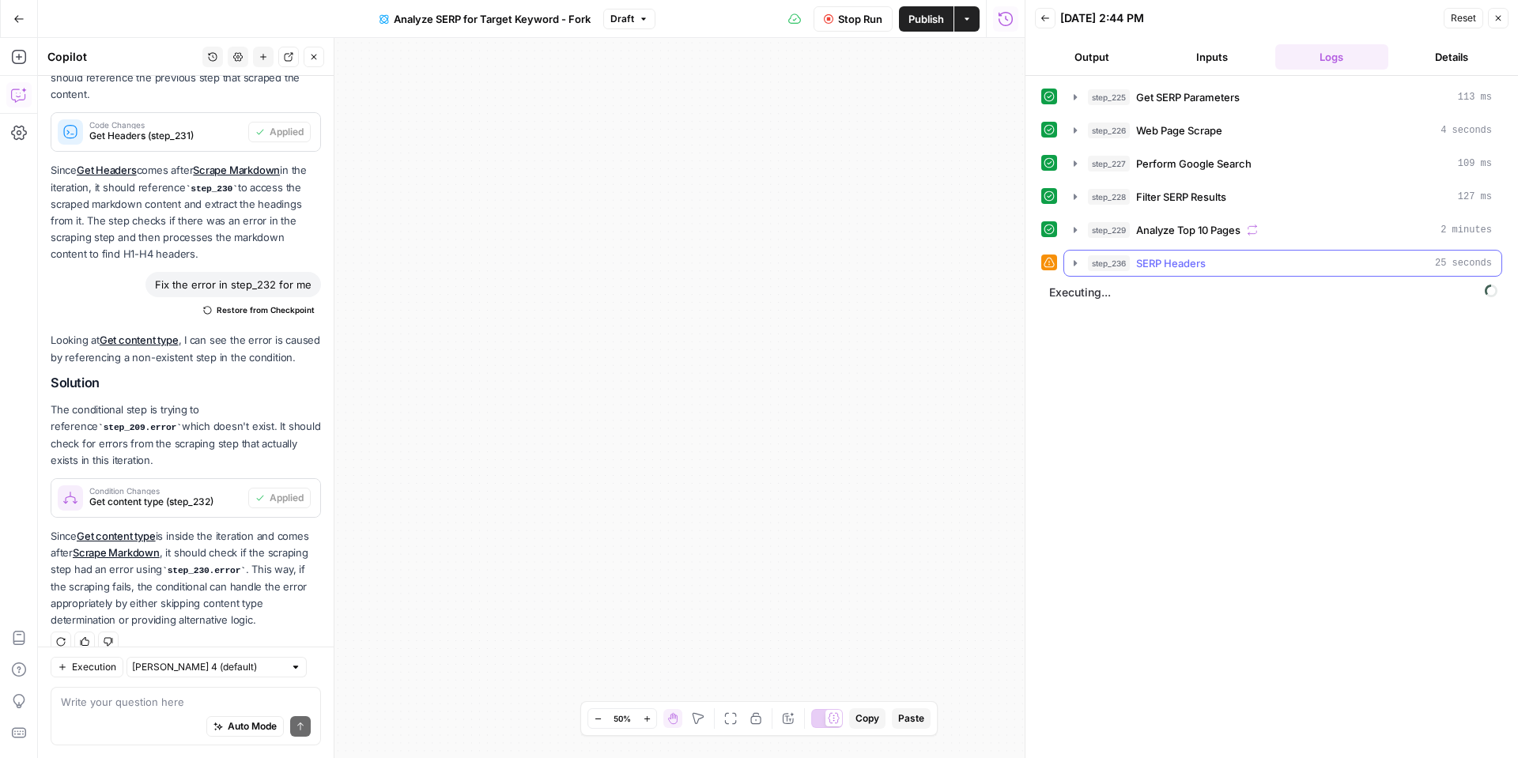
click at [1075, 262] on icon "button" at bounding box center [1074, 263] width 3 height 6
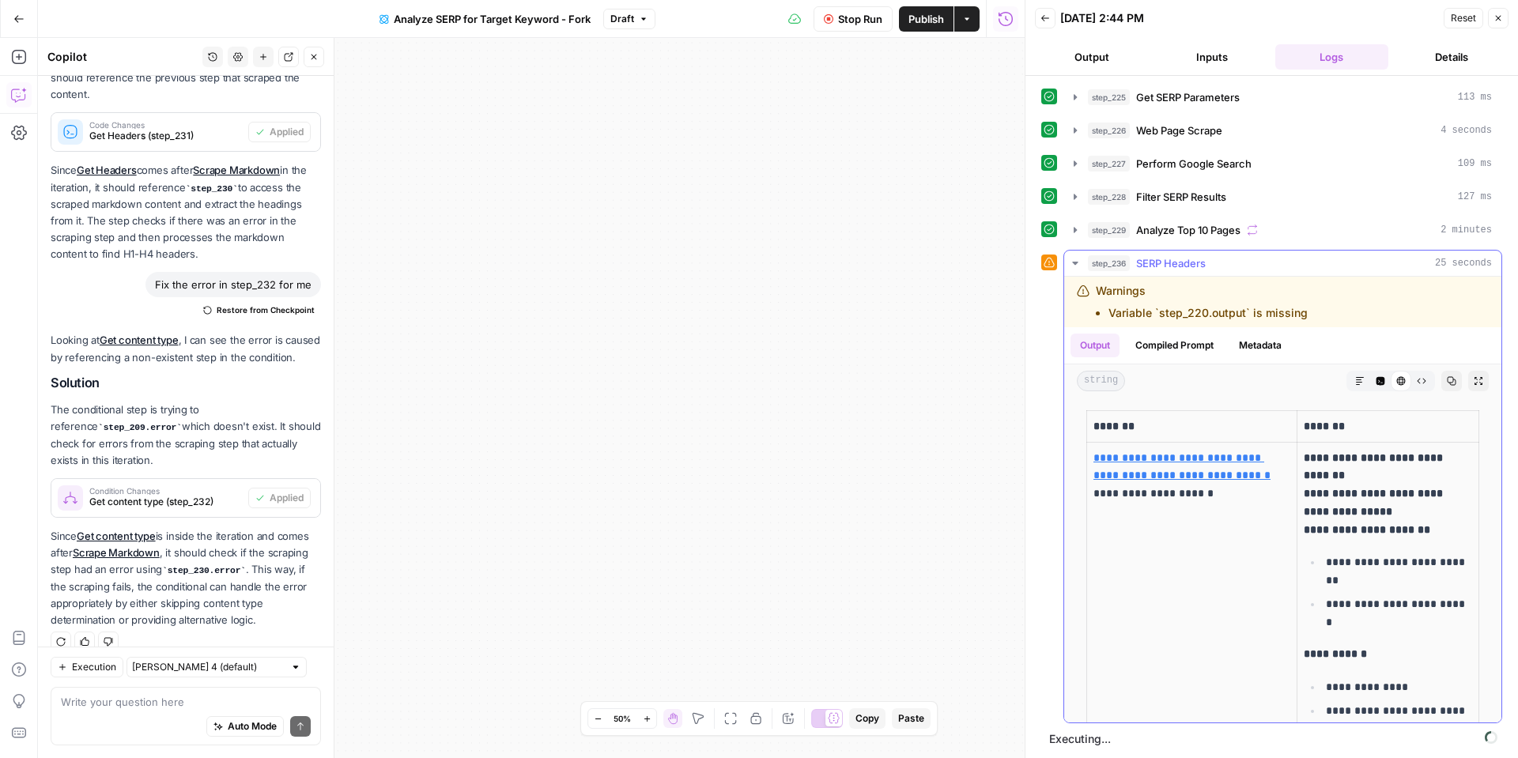
click at [1075, 262] on icon "button" at bounding box center [1075, 263] width 6 height 3
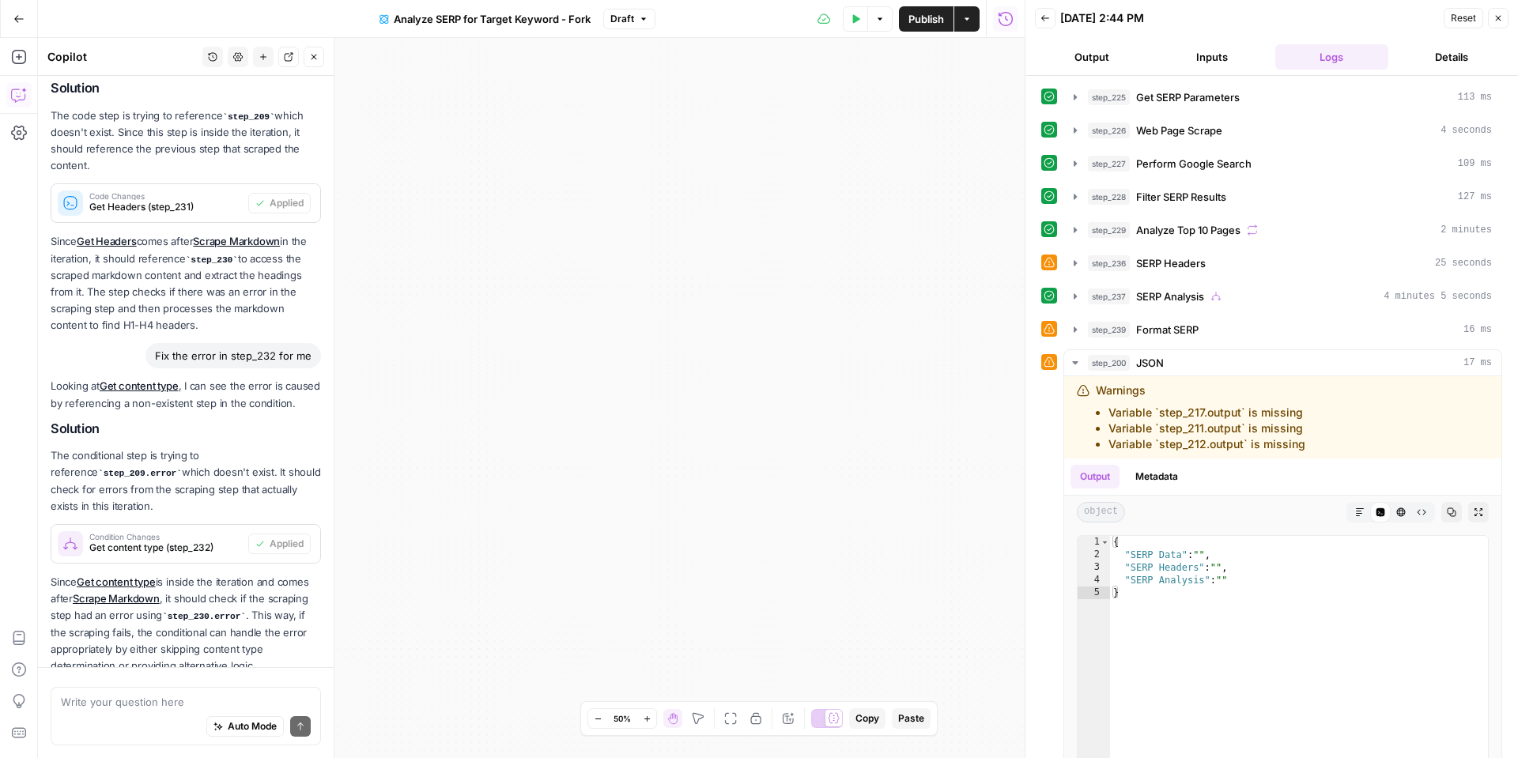
scroll to position [2463, 0]
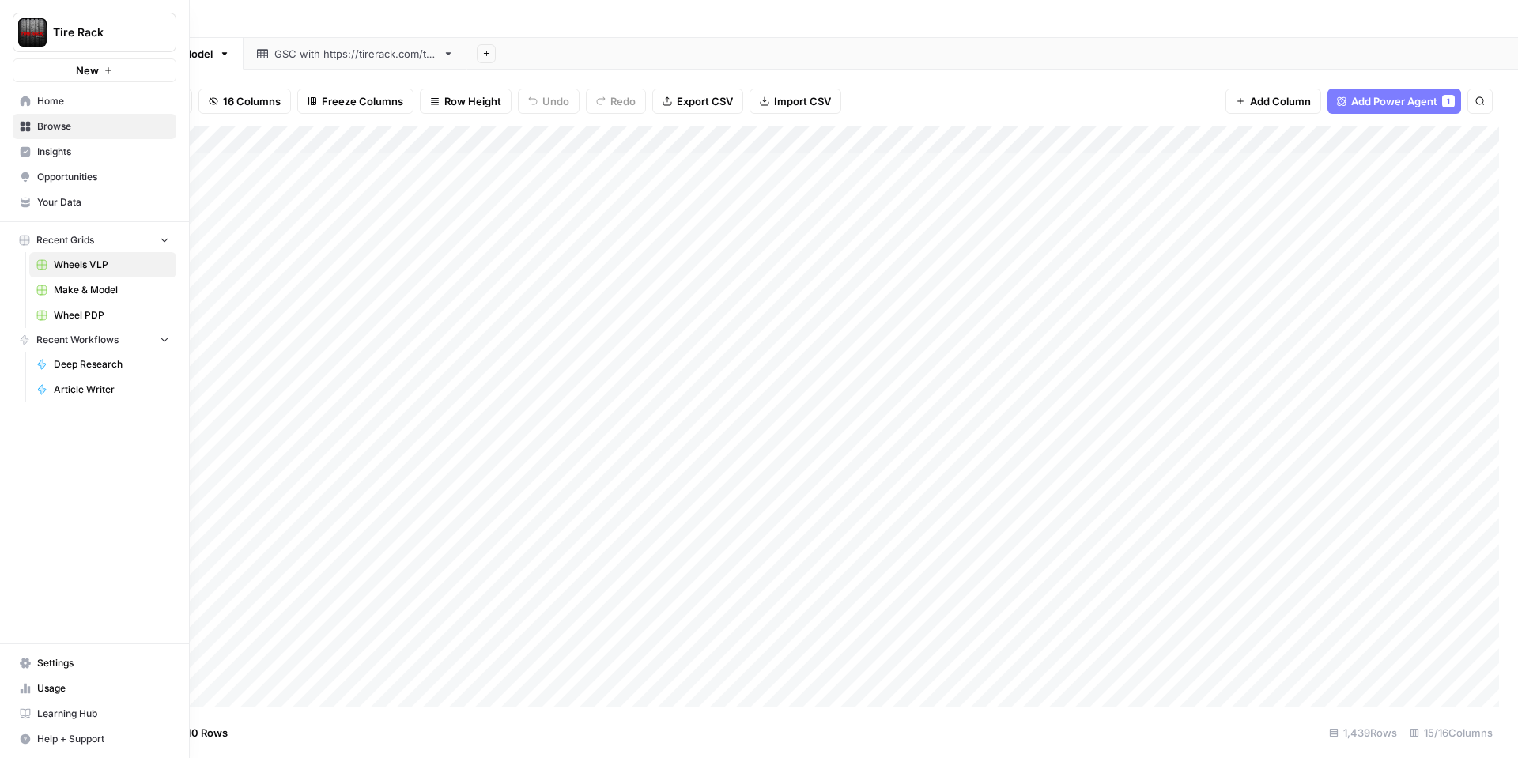
click at [84, 108] on link "Home" at bounding box center [95, 101] width 164 height 25
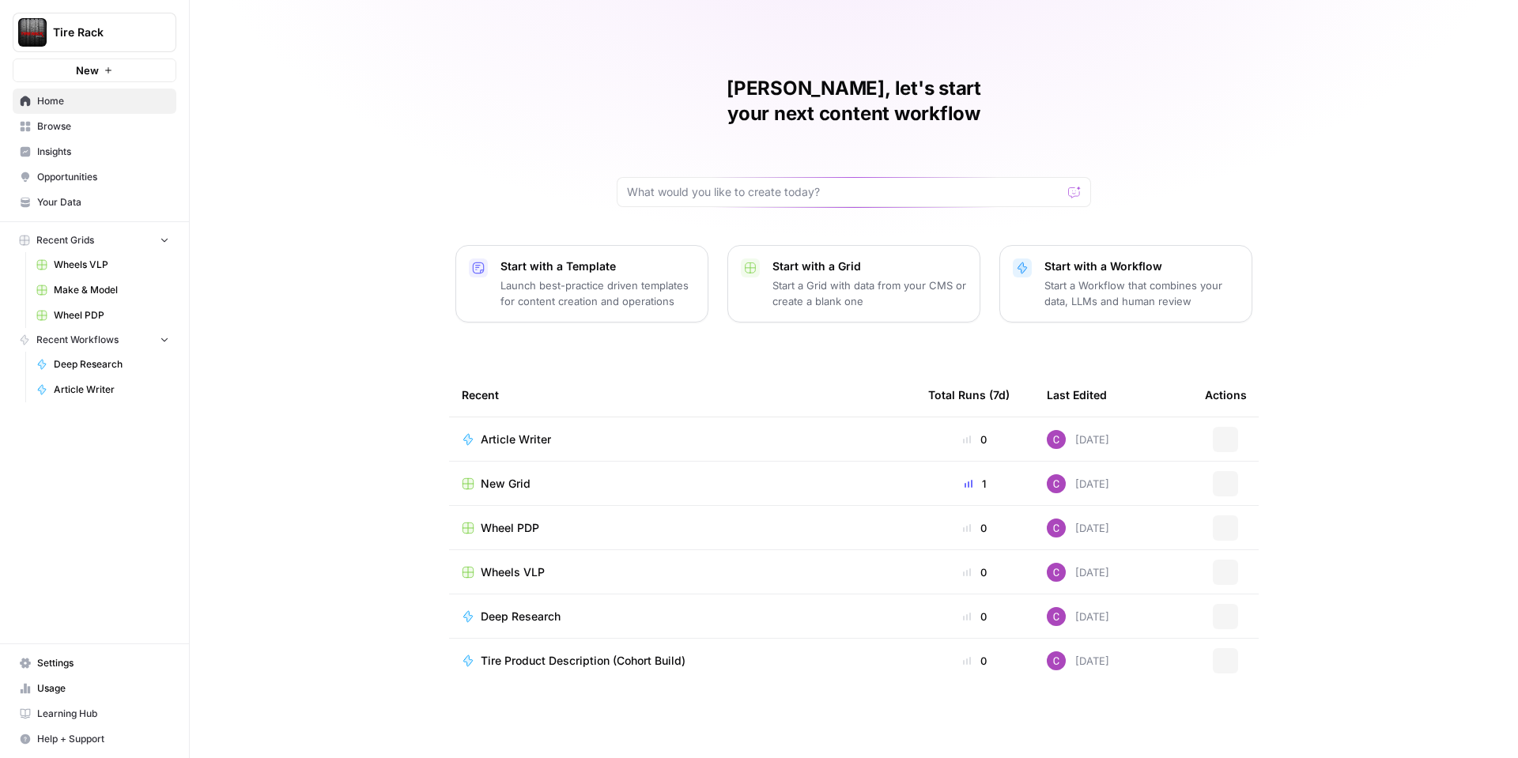
click at [105, 679] on link "Usage" at bounding box center [95, 688] width 164 height 25
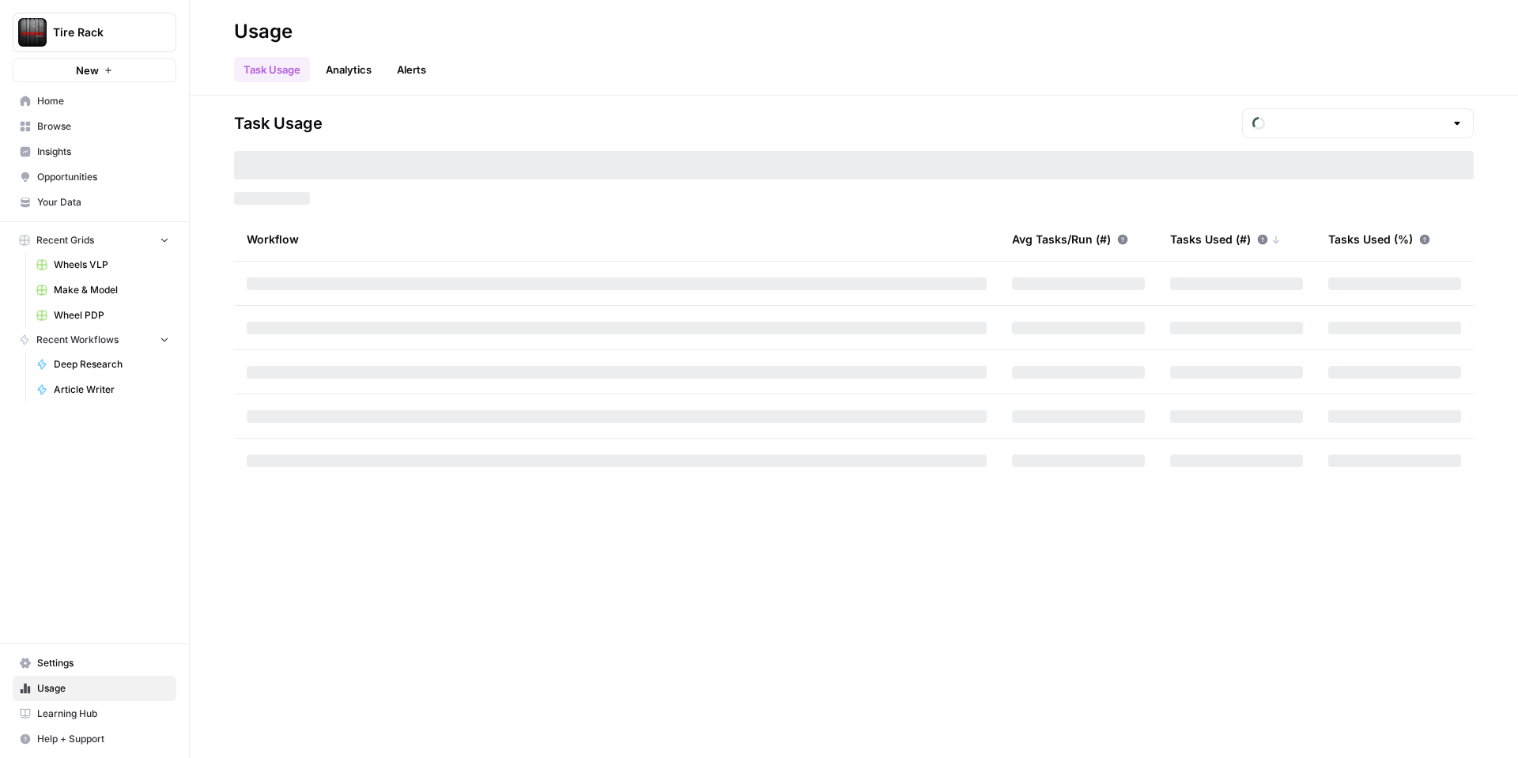
type input "October Tasks"
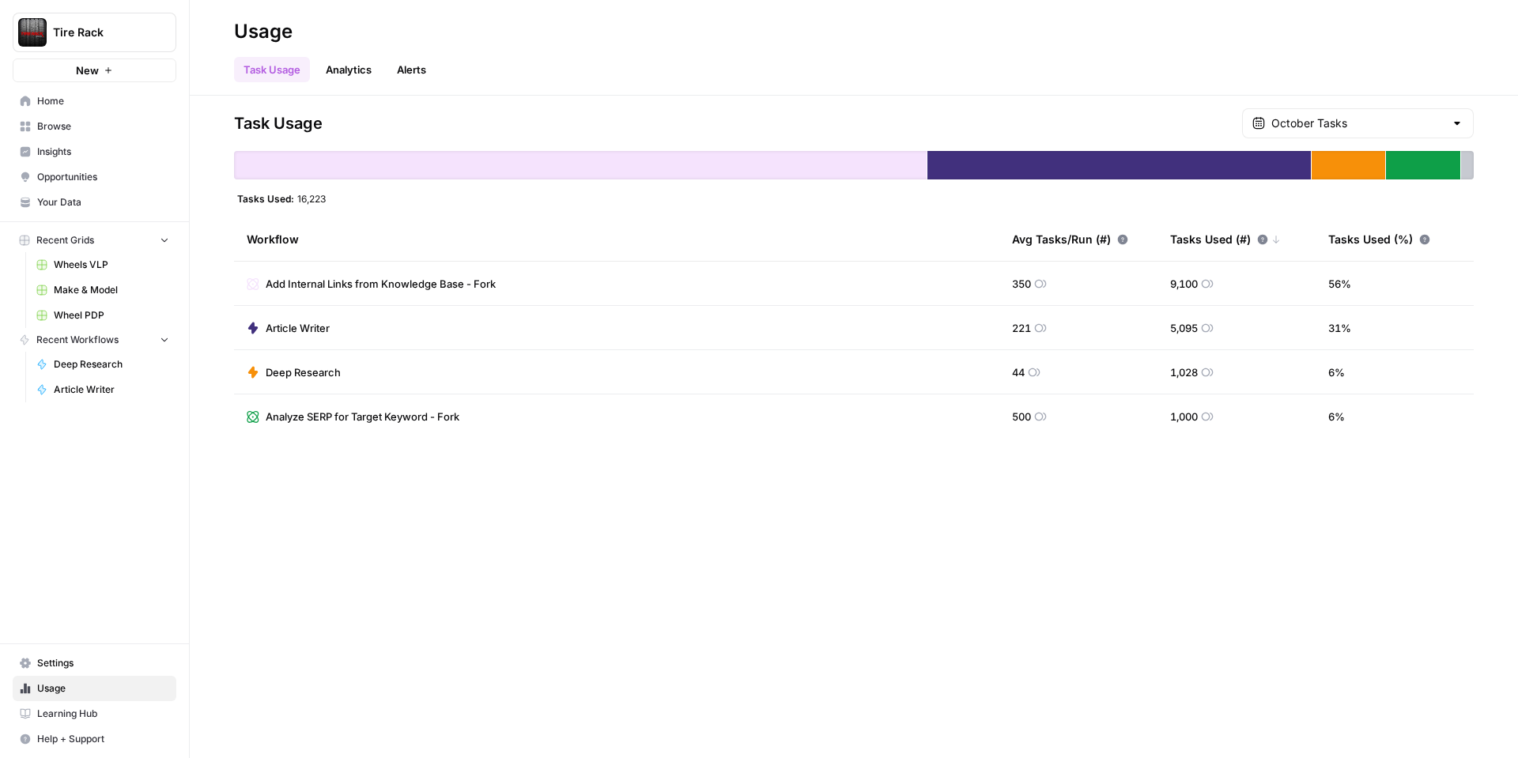
click at [774, 173] on div at bounding box center [580, 165] width 692 height 28
click at [1321, 118] on input "text" at bounding box center [1357, 123] width 173 height 16
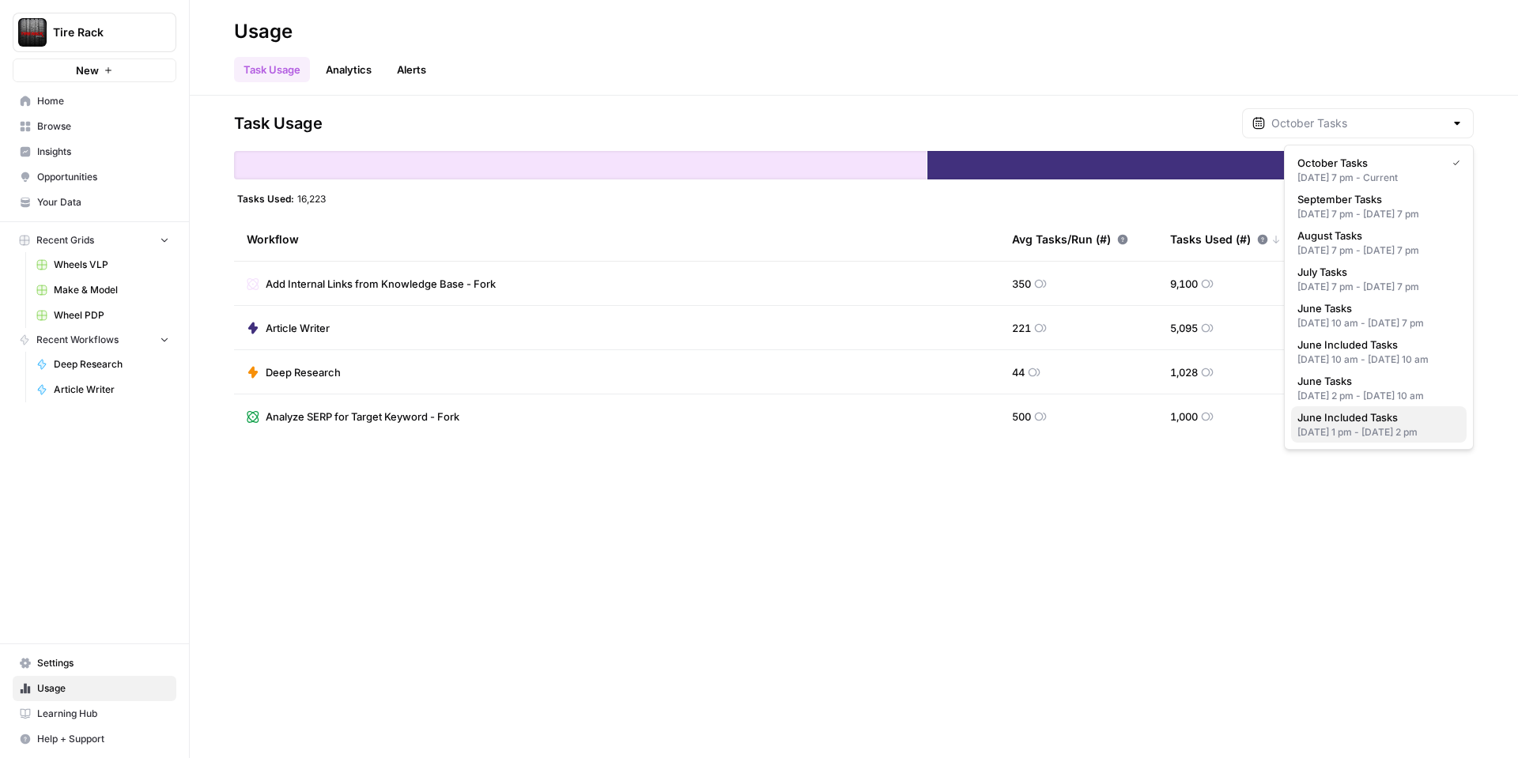
click at [1339, 425] on span "June Included Tasks" at bounding box center [1375, 417] width 157 height 16
type input "June Included Tasks"
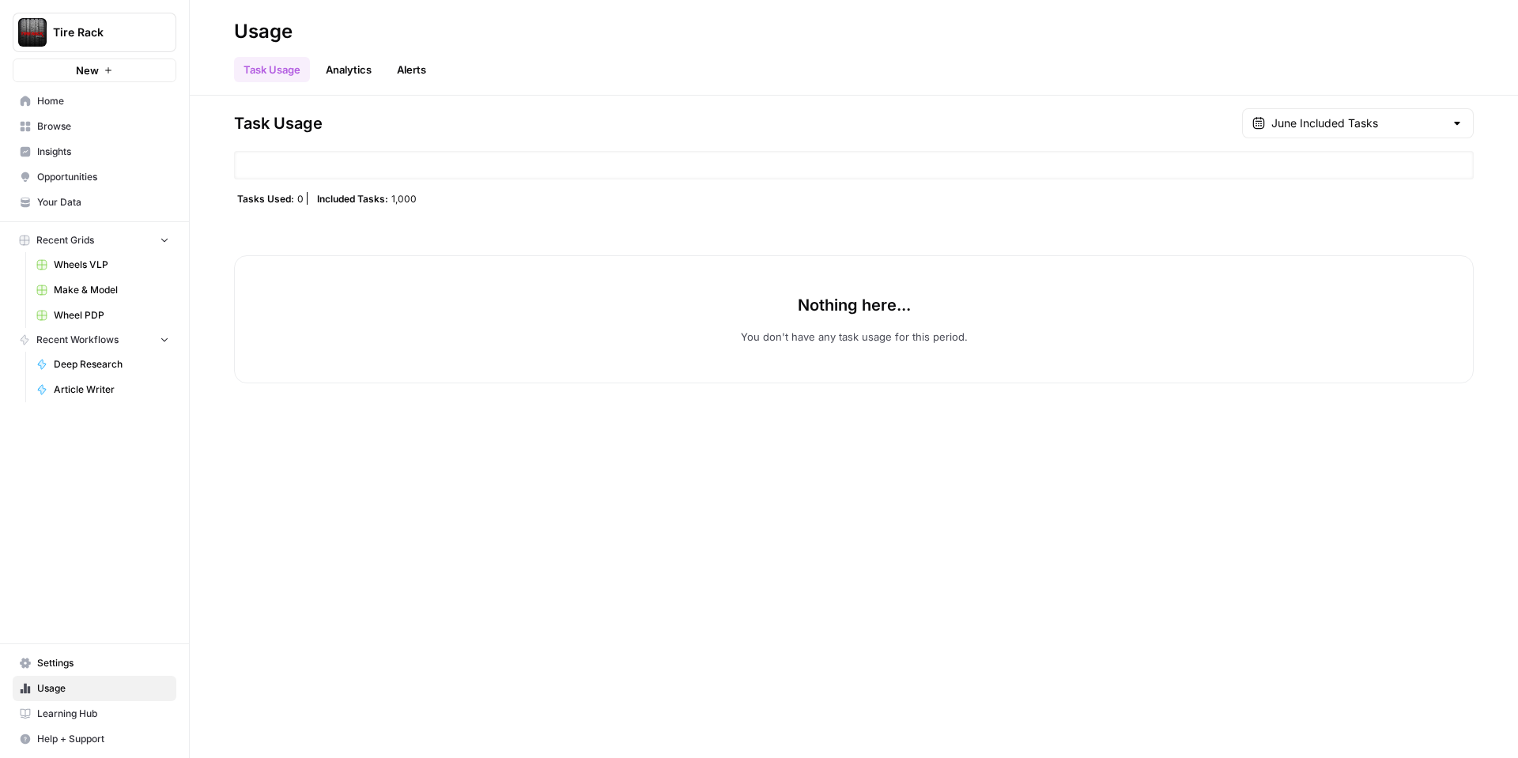
click at [1383, 115] on div "June Included Tasks" at bounding box center [1358, 123] width 232 height 30
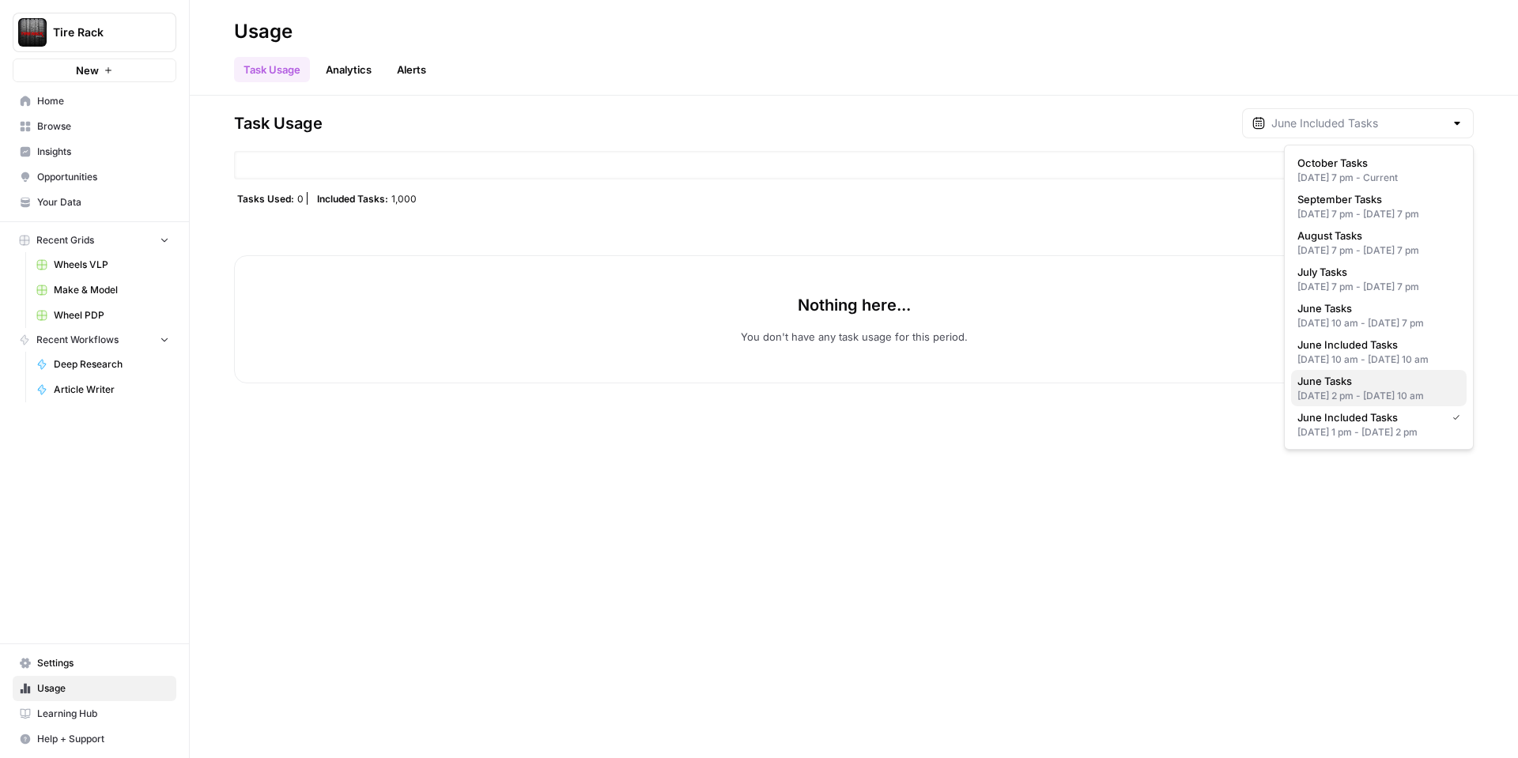
click at [1351, 403] on div "[DATE] 2 pm - [DATE] 10 am" at bounding box center [1378, 396] width 163 height 14
type input "June Tasks"
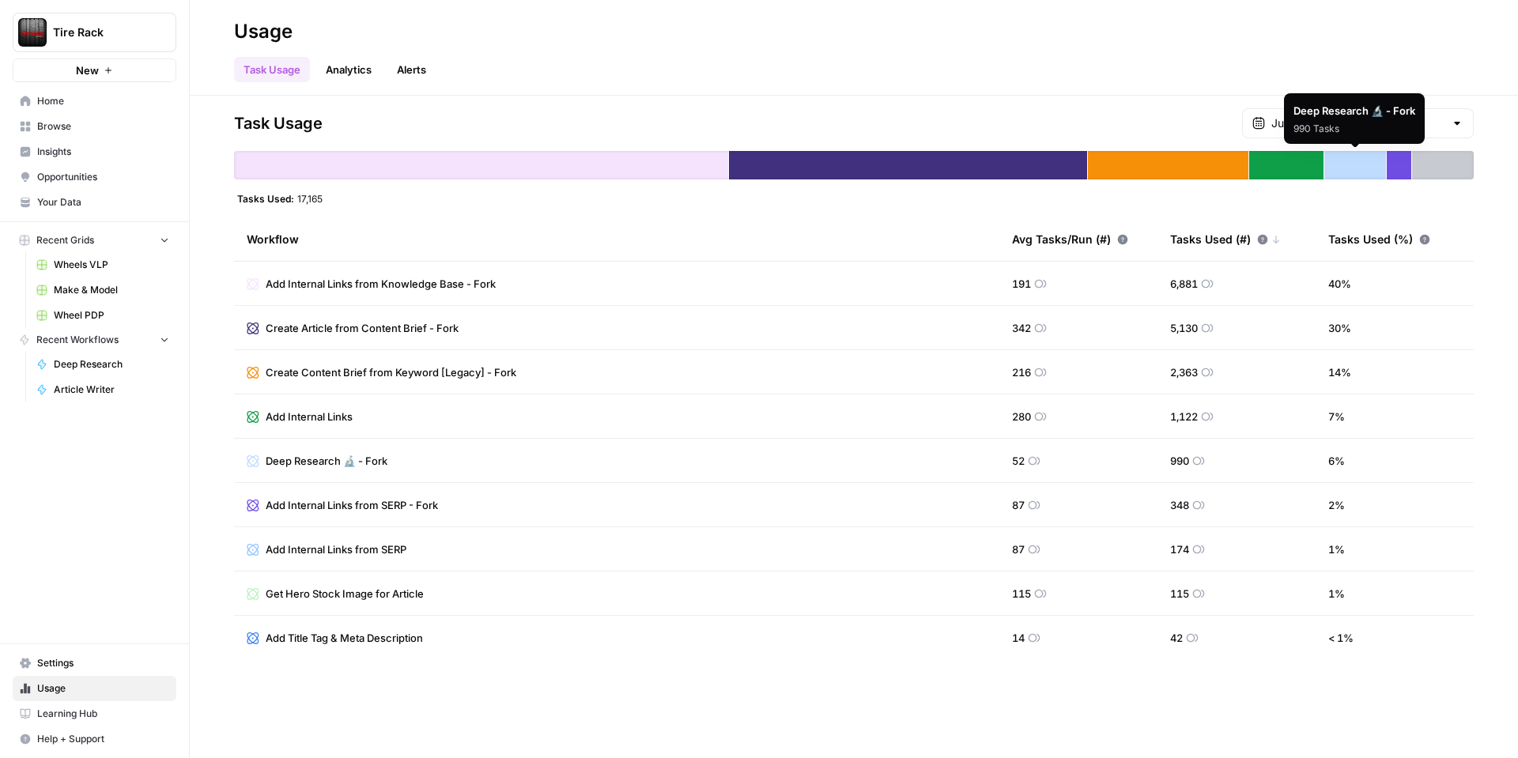
click at [1362, 132] on div "Deep Research 🔬 - Fork 990 Tasks" at bounding box center [1354, 118] width 141 height 51
click at [1128, 117] on div "Task Usage June Tasks" at bounding box center [854, 123] width 1240 height 30
click at [1292, 115] on div "June Tasks" at bounding box center [1358, 123] width 232 height 30
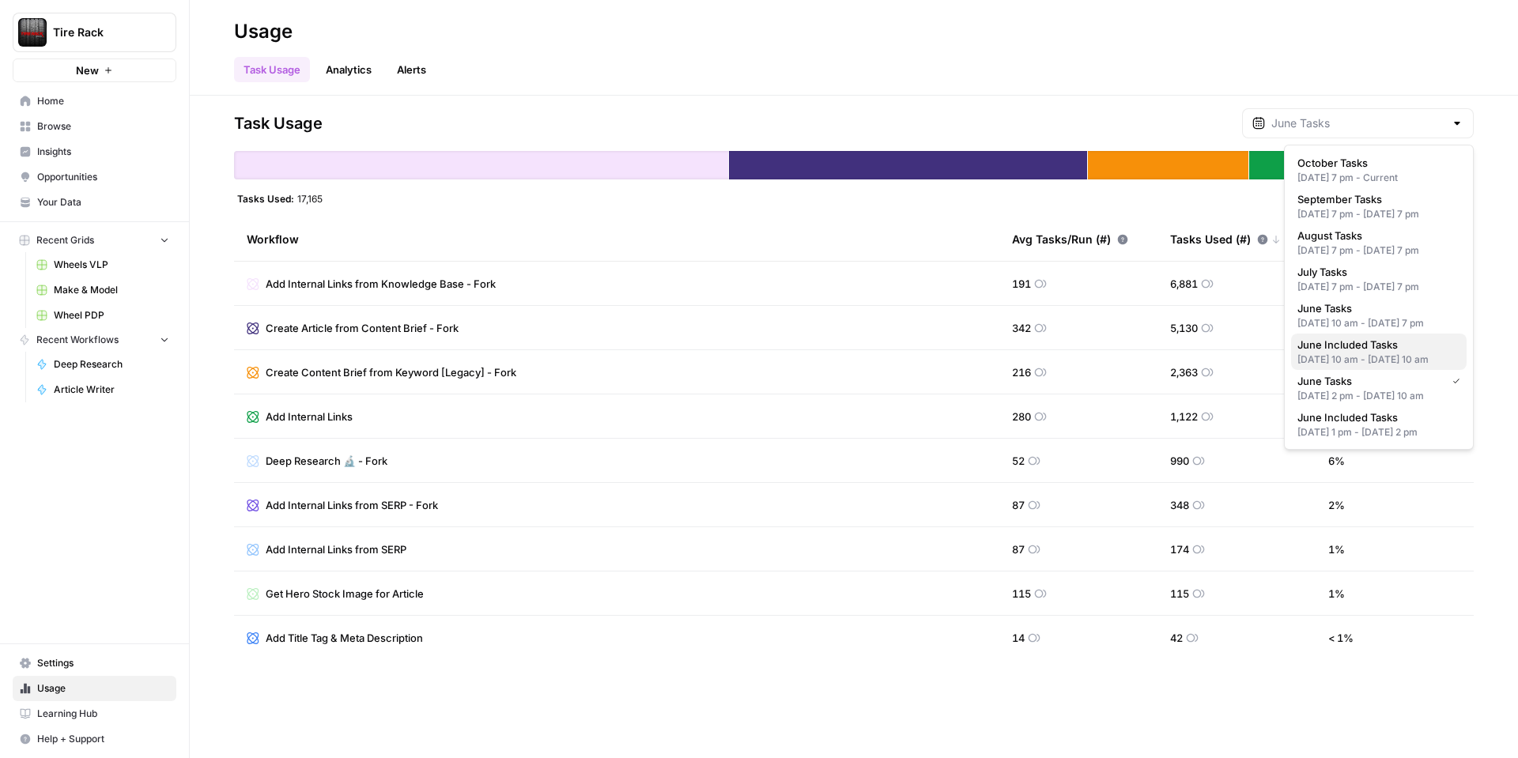
click at [1326, 367] on div "[DATE] 10 am - [DATE] 10 am" at bounding box center [1378, 360] width 163 height 14
type input "June Included Tasks"
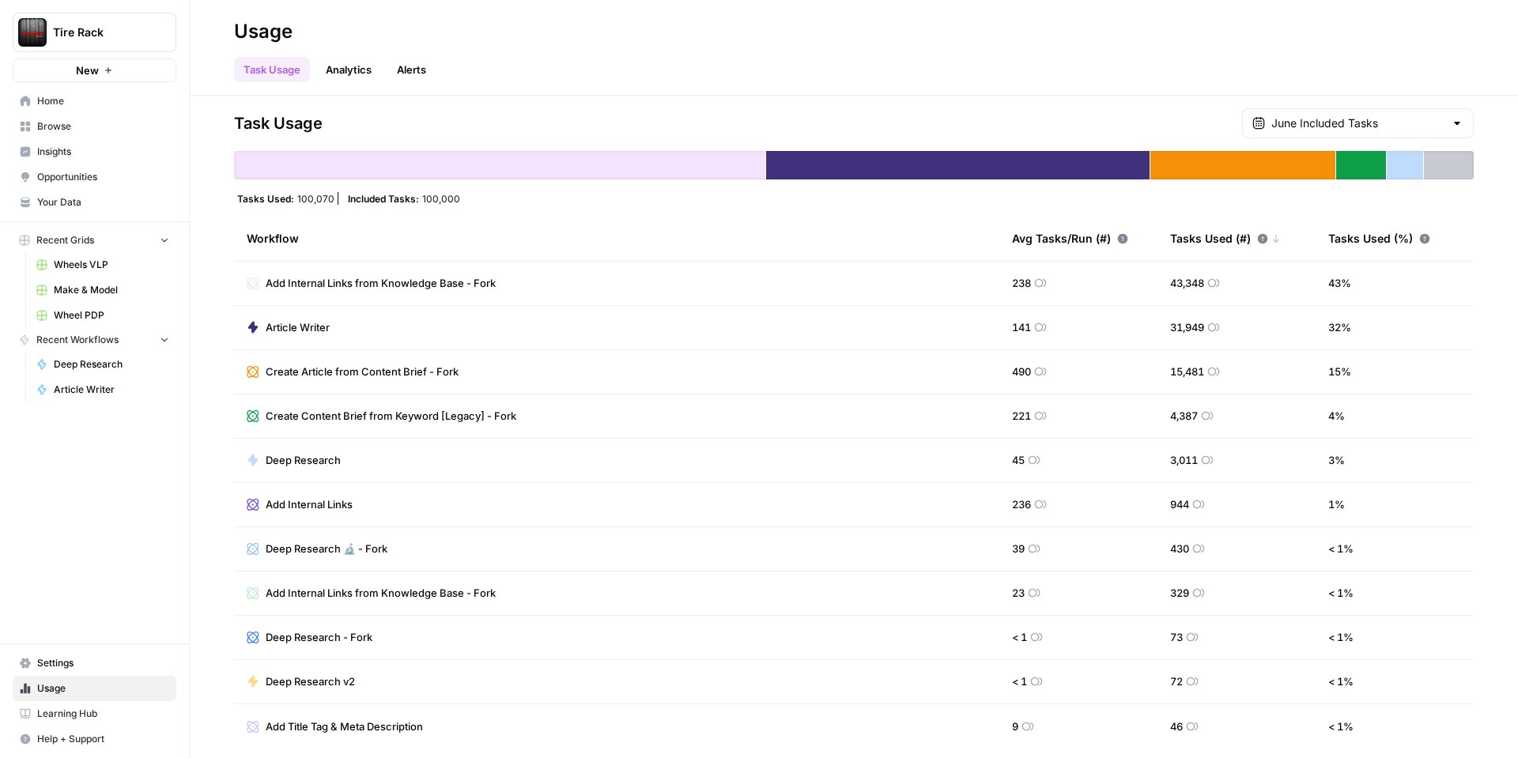
scroll to position [3, 0]
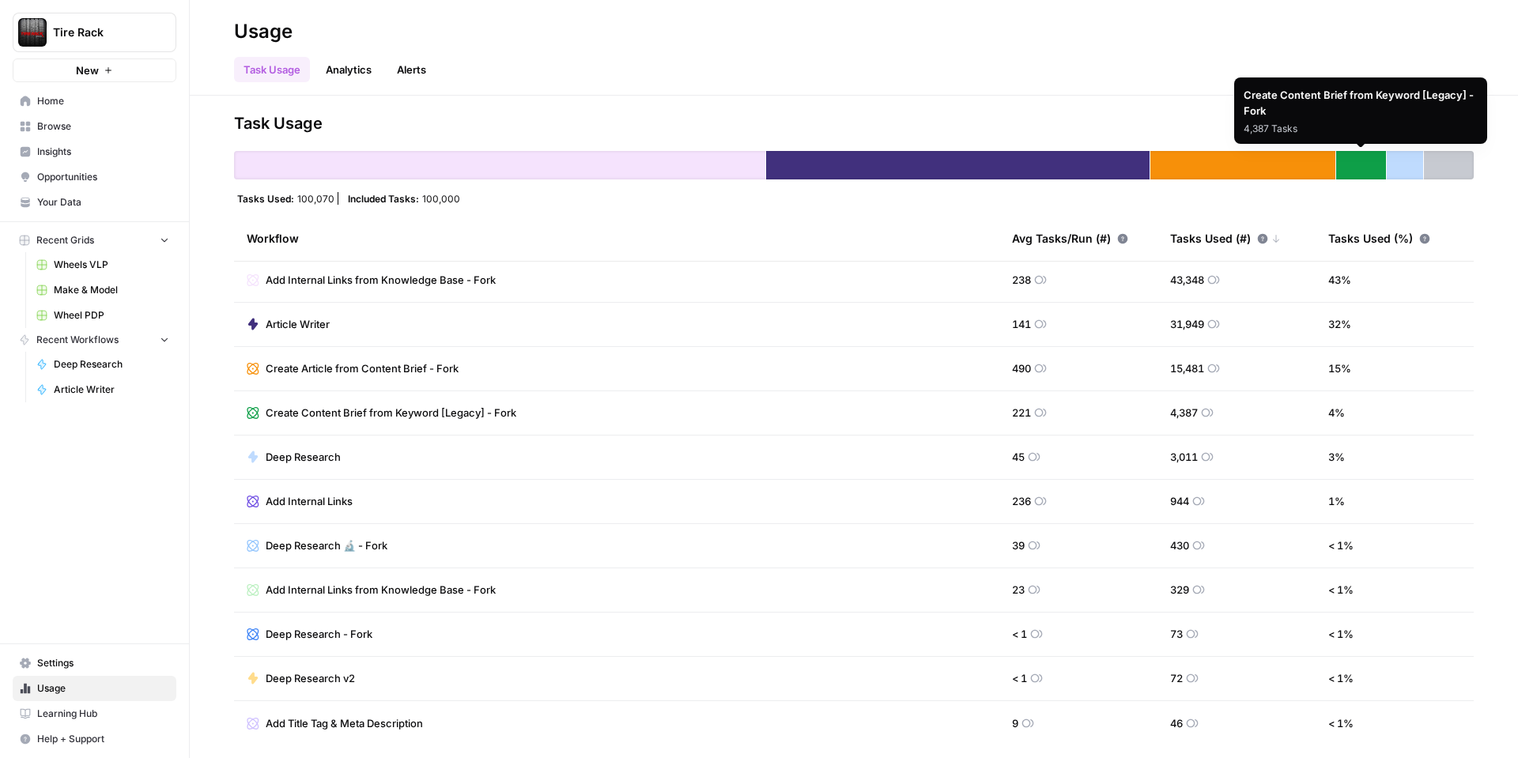
click at [1379, 123] on div "Create Content Brief from Keyword [Legacy] - Fork 4,387 Tasks" at bounding box center [1360, 110] width 253 height 66
click at [1096, 119] on div "Task Usage June Included Tasks" at bounding box center [854, 123] width 1240 height 30
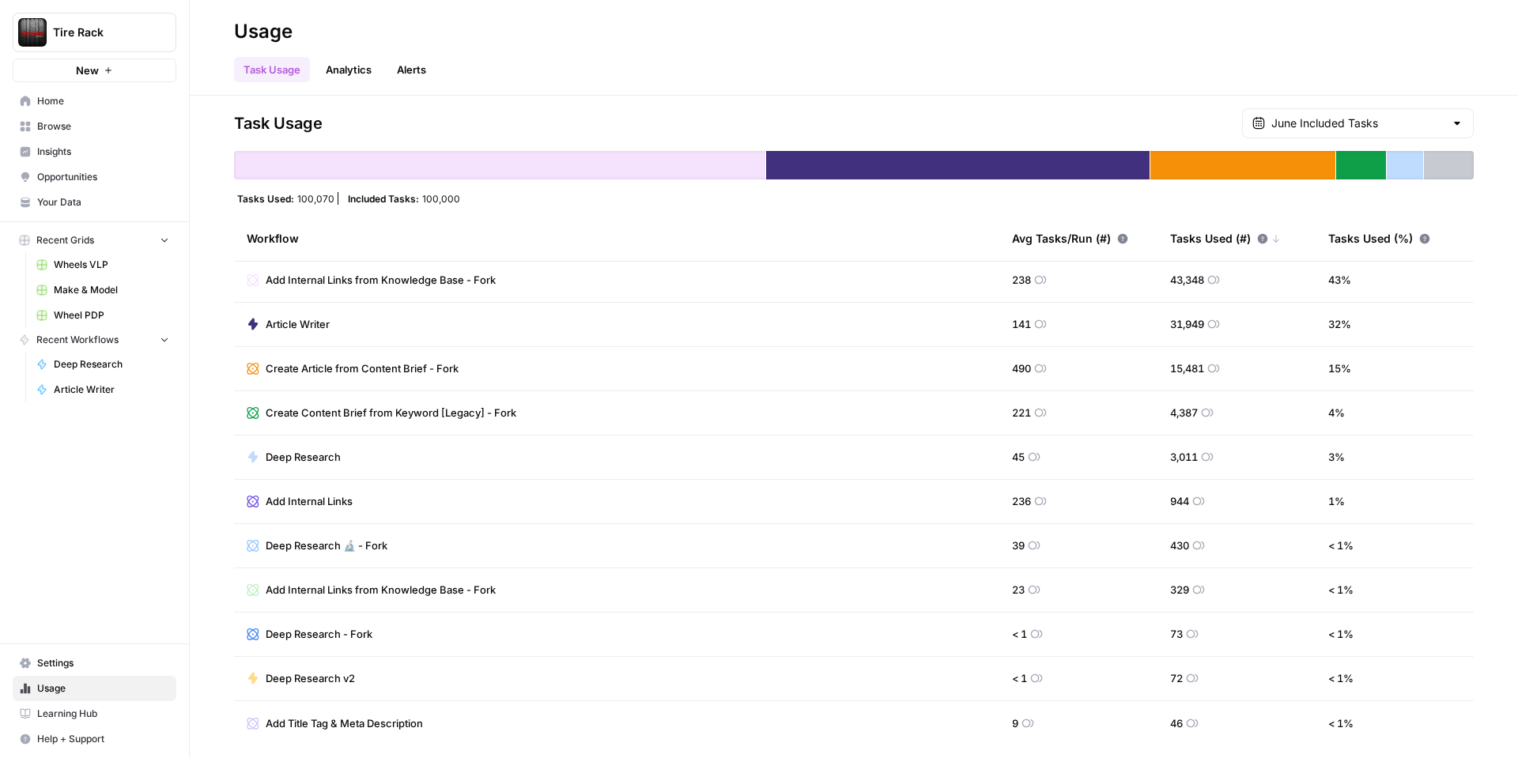
click at [1311, 127] on div "June Included Tasks" at bounding box center [1358, 123] width 232 height 30
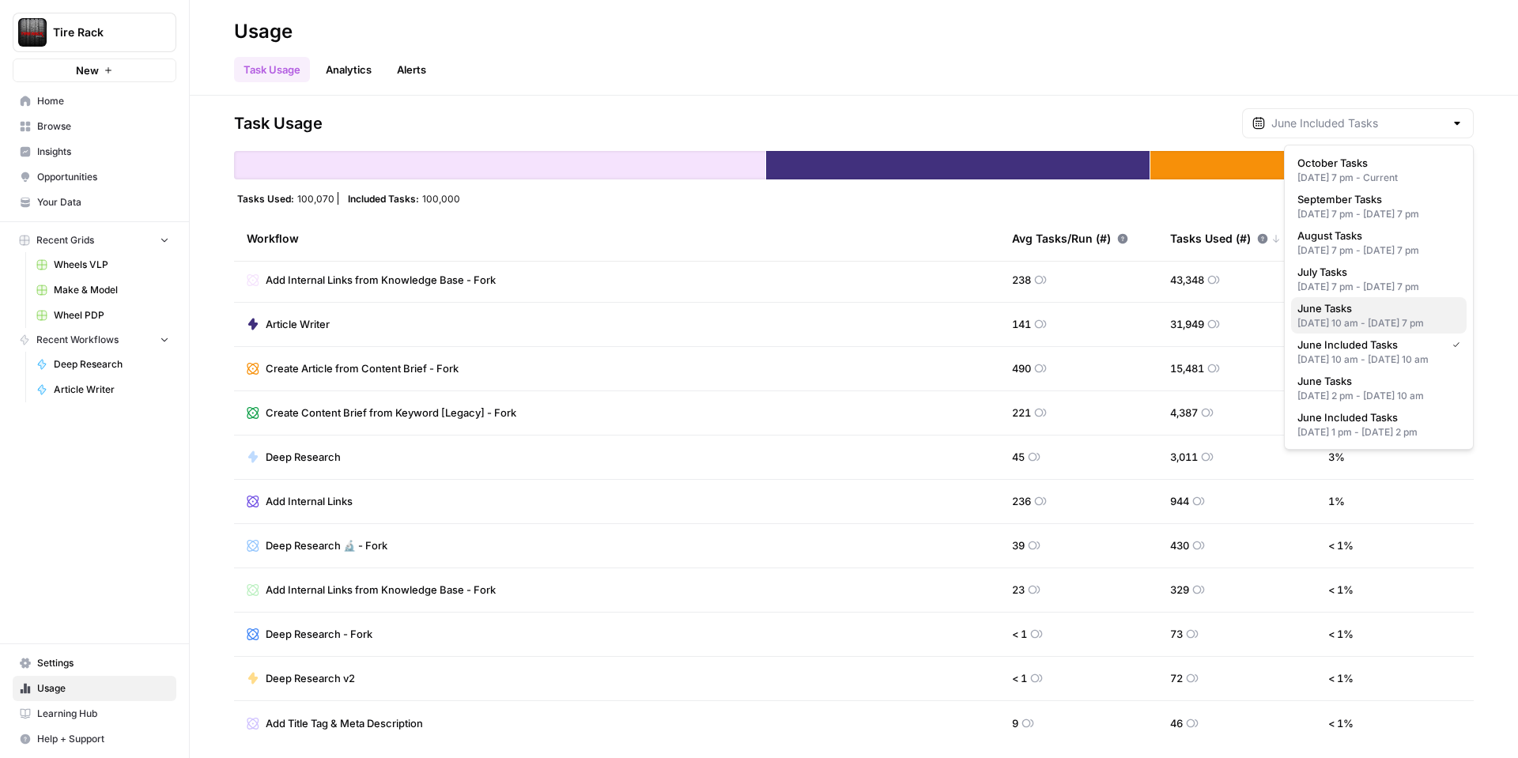
click at [1344, 334] on button "June Tasks [DATE] 10 am - [DATE] 7 pm" at bounding box center [1378, 315] width 175 height 36
type input "June Tasks"
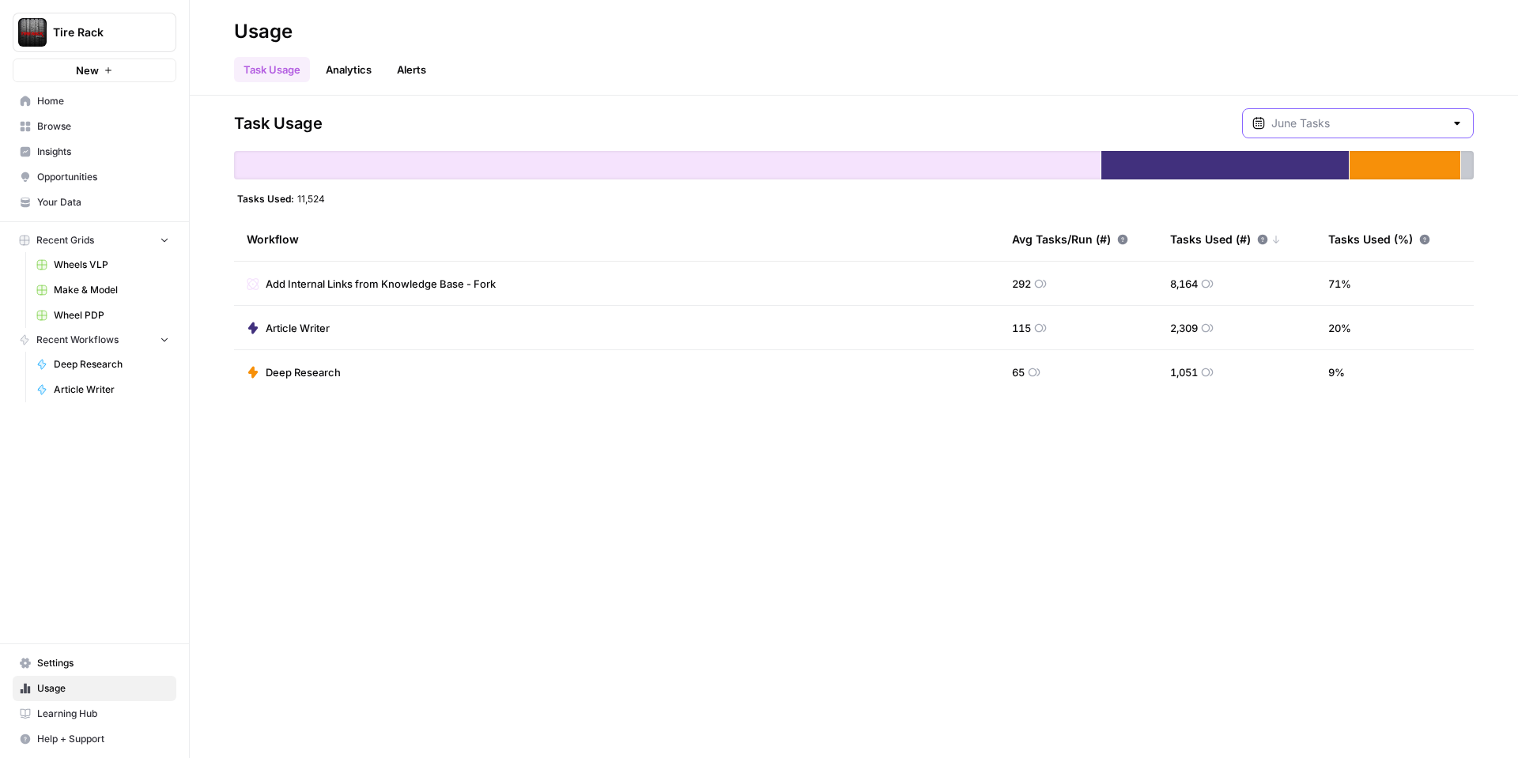
click at [1341, 122] on input "text" at bounding box center [1357, 123] width 173 height 16
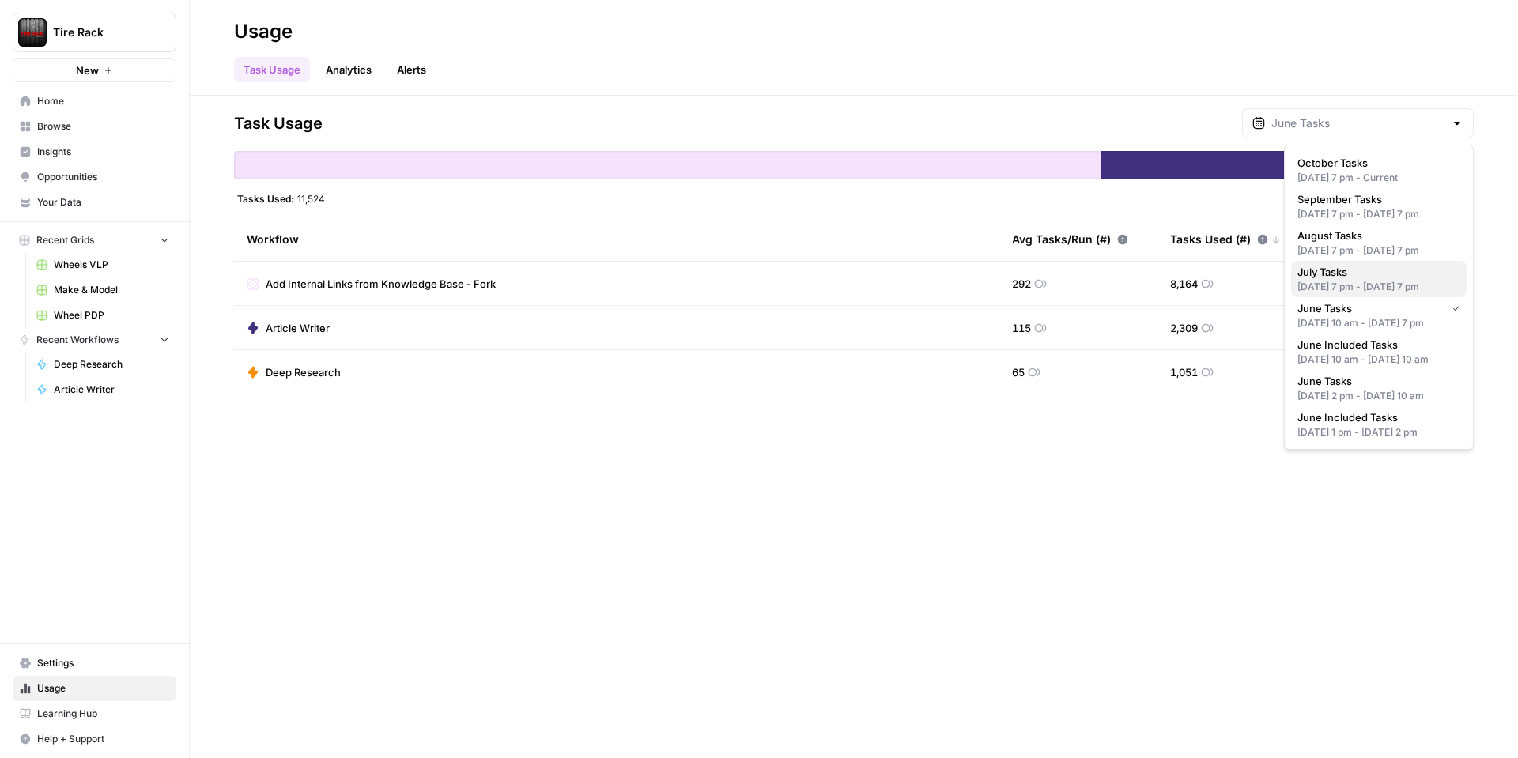
click at [1352, 294] on div "[DATE] 7 pm - [DATE] 7 pm" at bounding box center [1378, 287] width 163 height 14
type input "July Tasks"
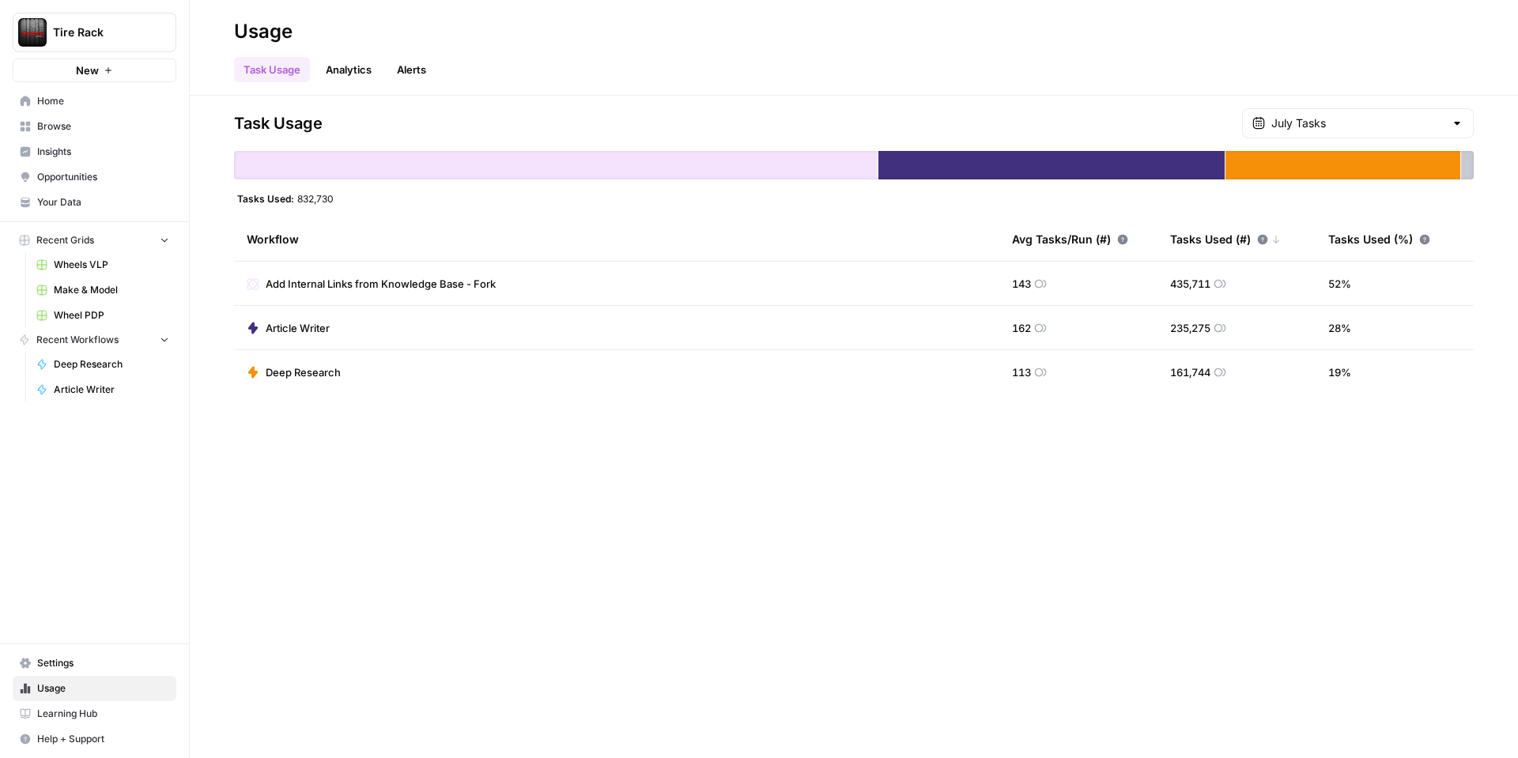
click at [371, 283] on span "Add Internal Links from Knowledge Base - Fork" at bounding box center [381, 284] width 230 height 16
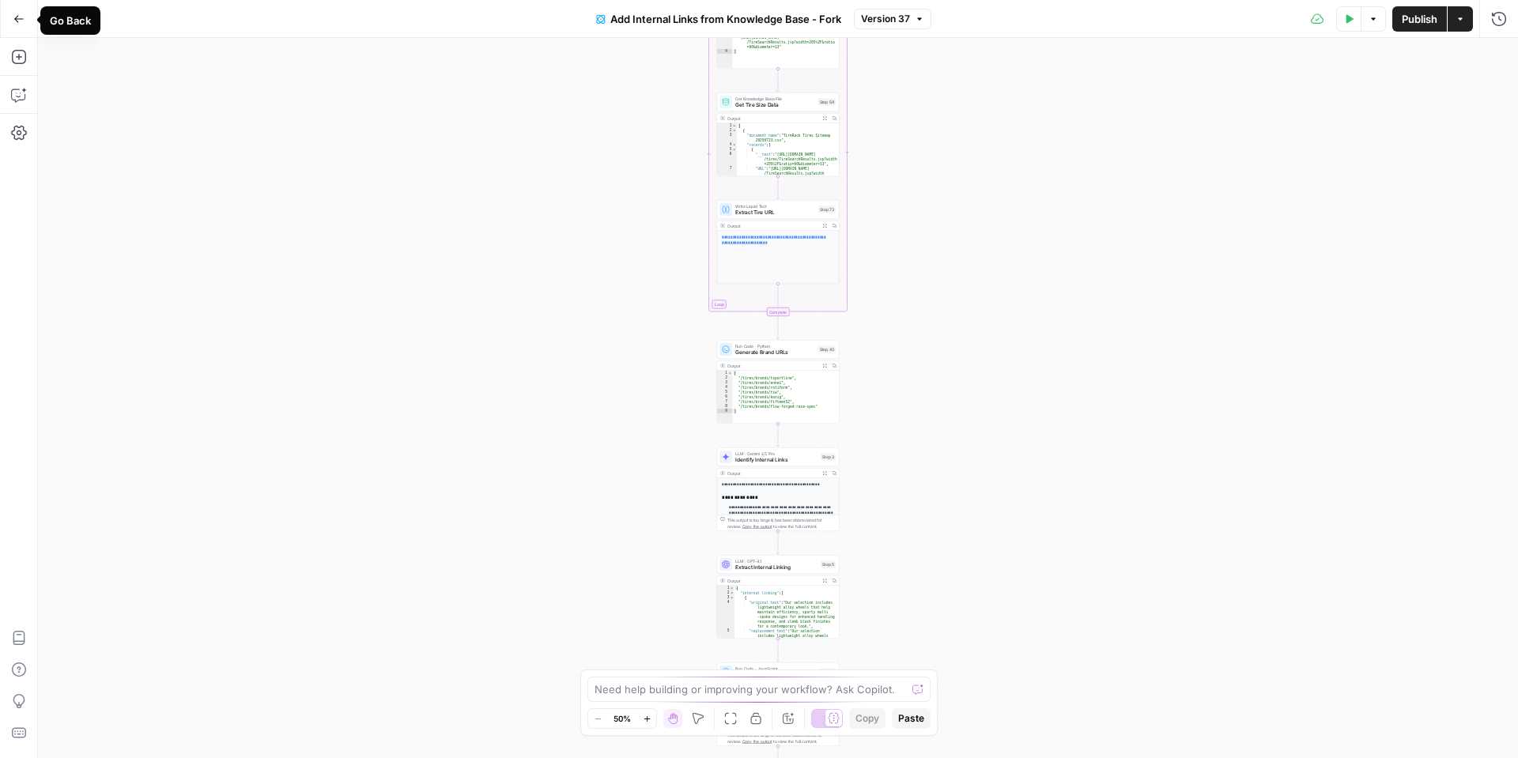
click at [16, 17] on icon "button" at bounding box center [18, 18] width 11 height 11
